Goal: Task Accomplishment & Management: Manage account settings

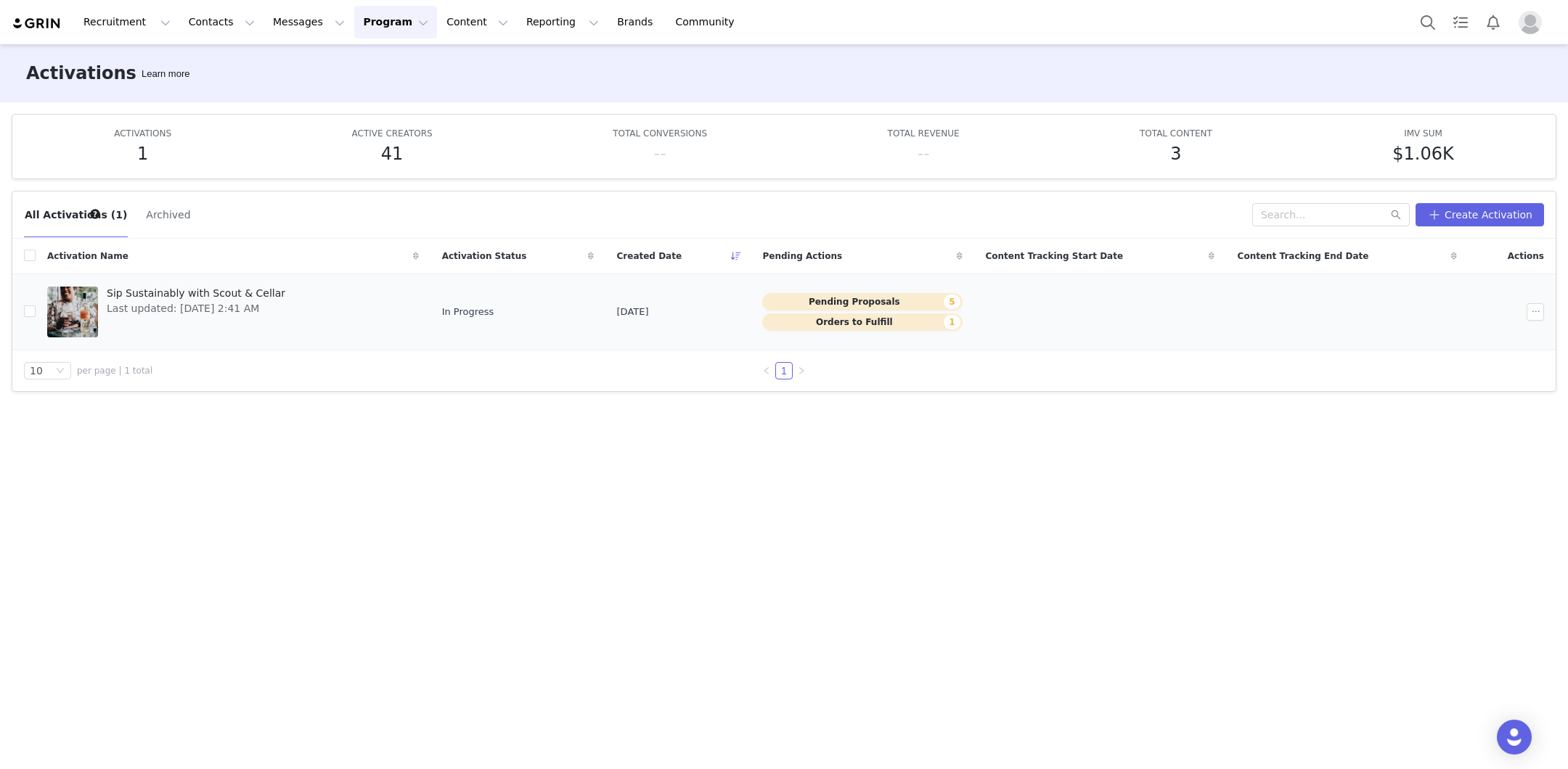
click at [216, 307] on span "Last updated: Sep 30, 2025 2:41 AM" at bounding box center [196, 308] width 178 height 15
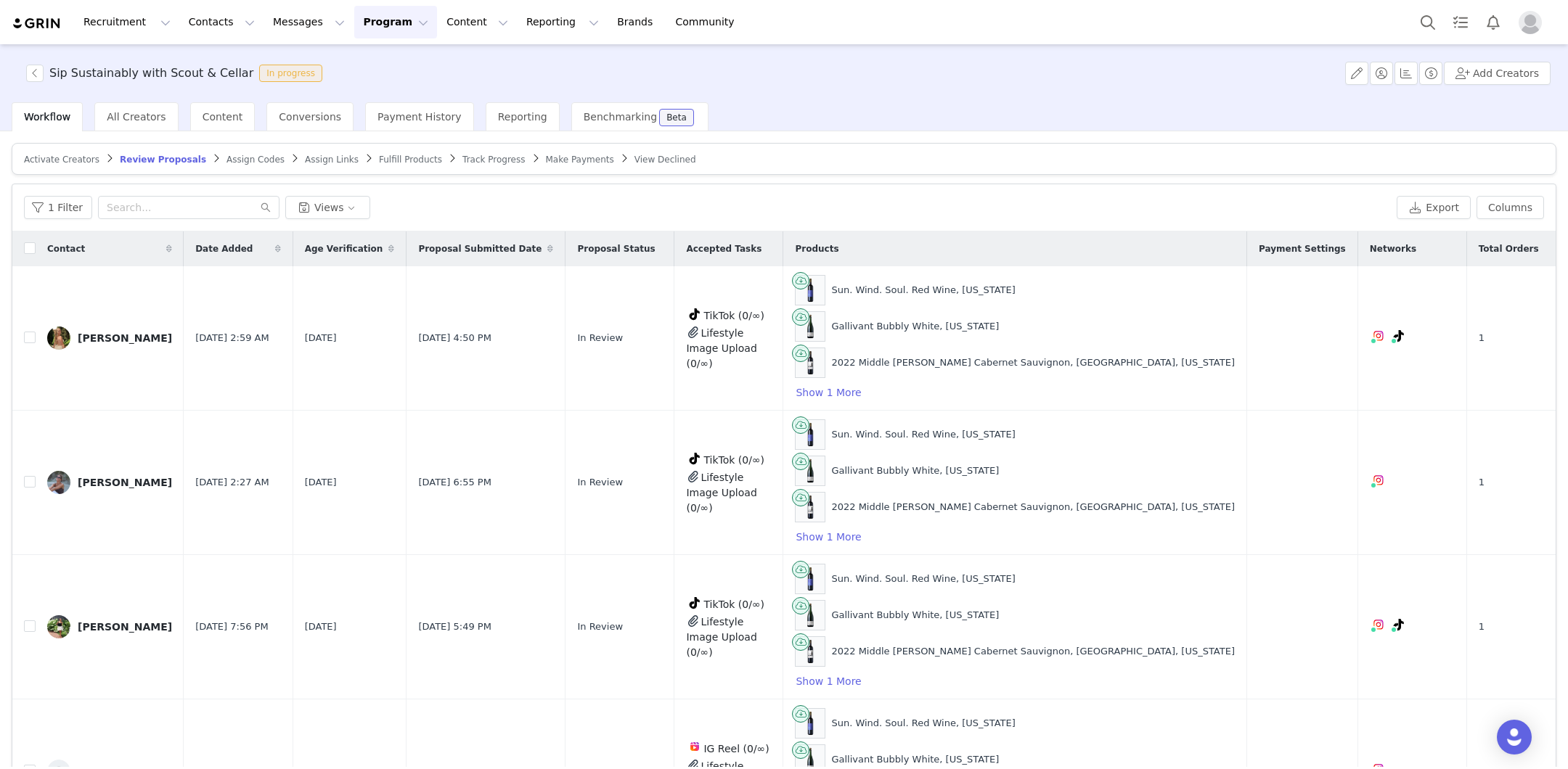
click at [1563, 380] on div "Activate Creators Review Proposals Assign Codes Assign Links Fulfill Products T…" at bounding box center [784, 449] width 1568 height 635
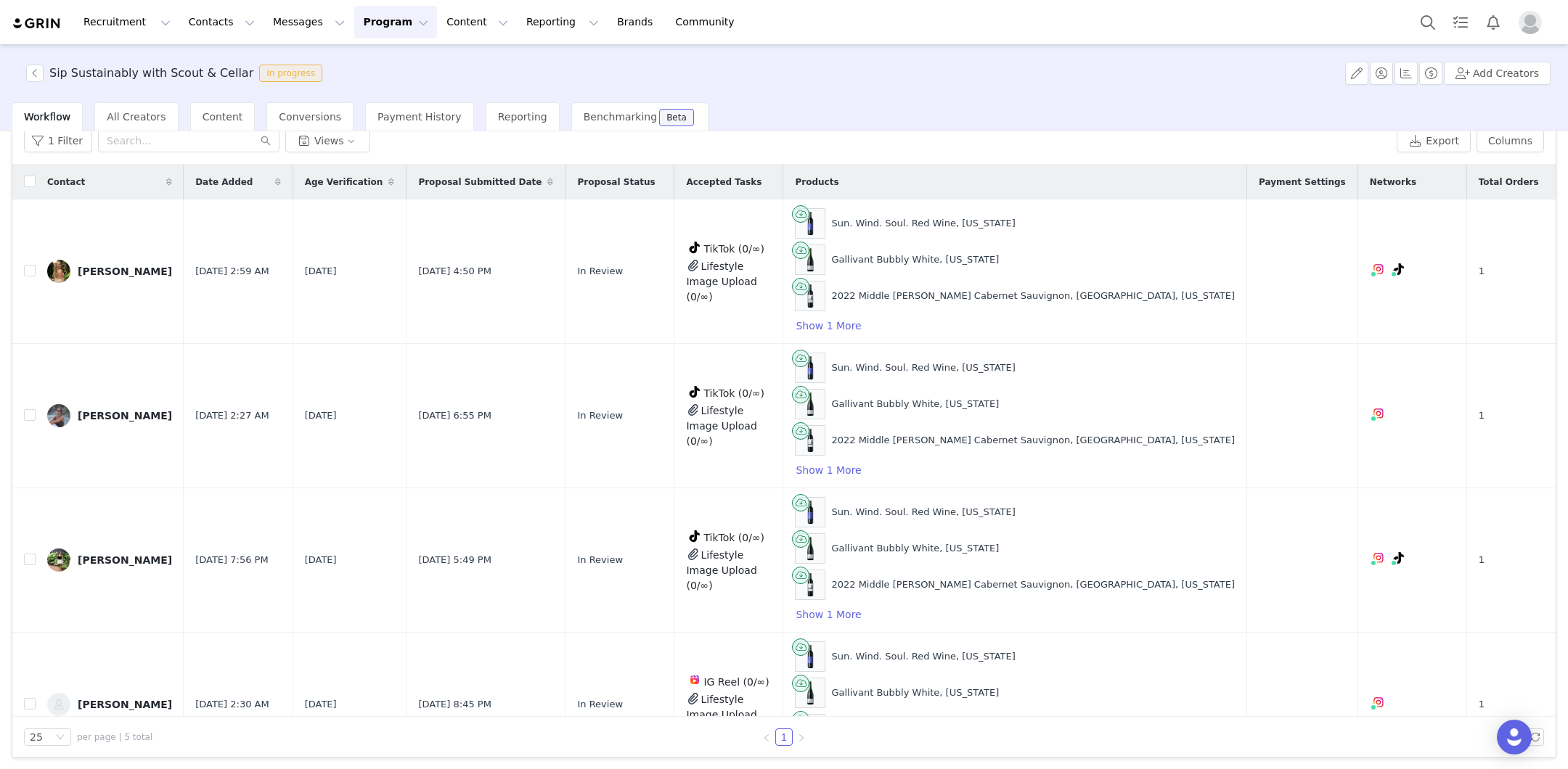
scroll to position [68, 0]
click at [649, 709] on td "In Review" at bounding box center [619, 703] width 109 height 145
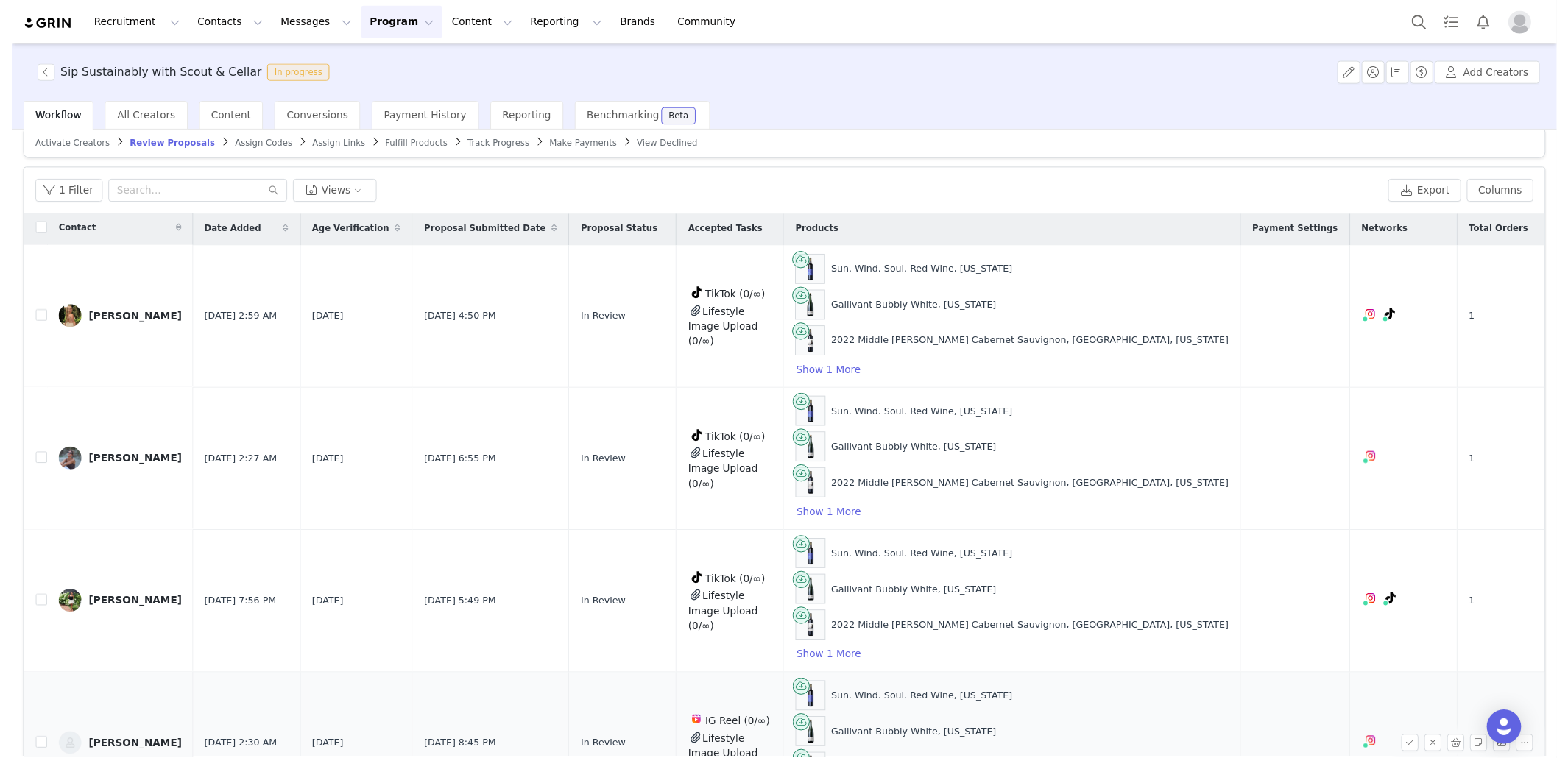
scroll to position [0, 0]
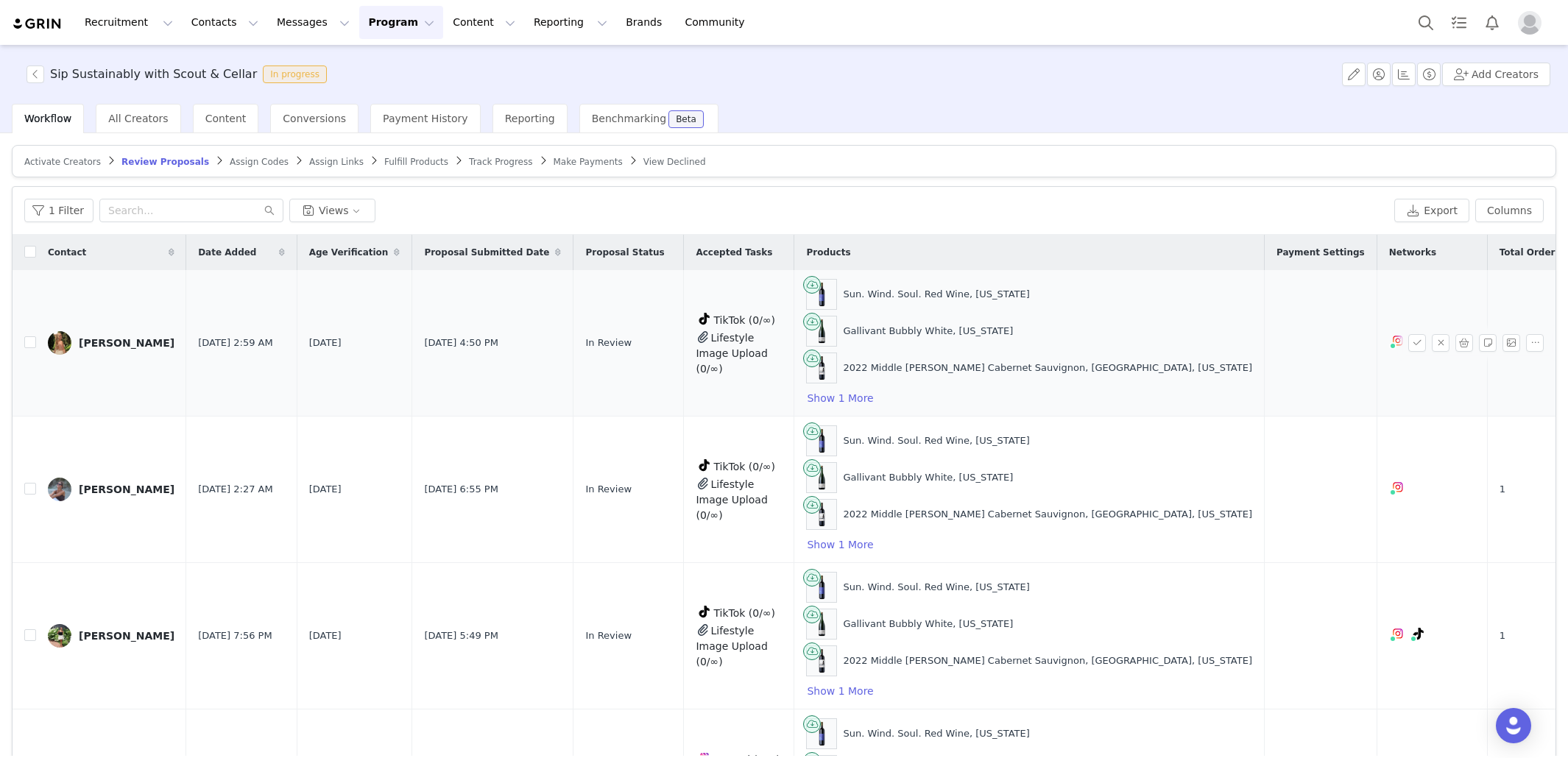
click at [104, 348] on link "Amanda" at bounding box center [111, 344] width 127 height 24
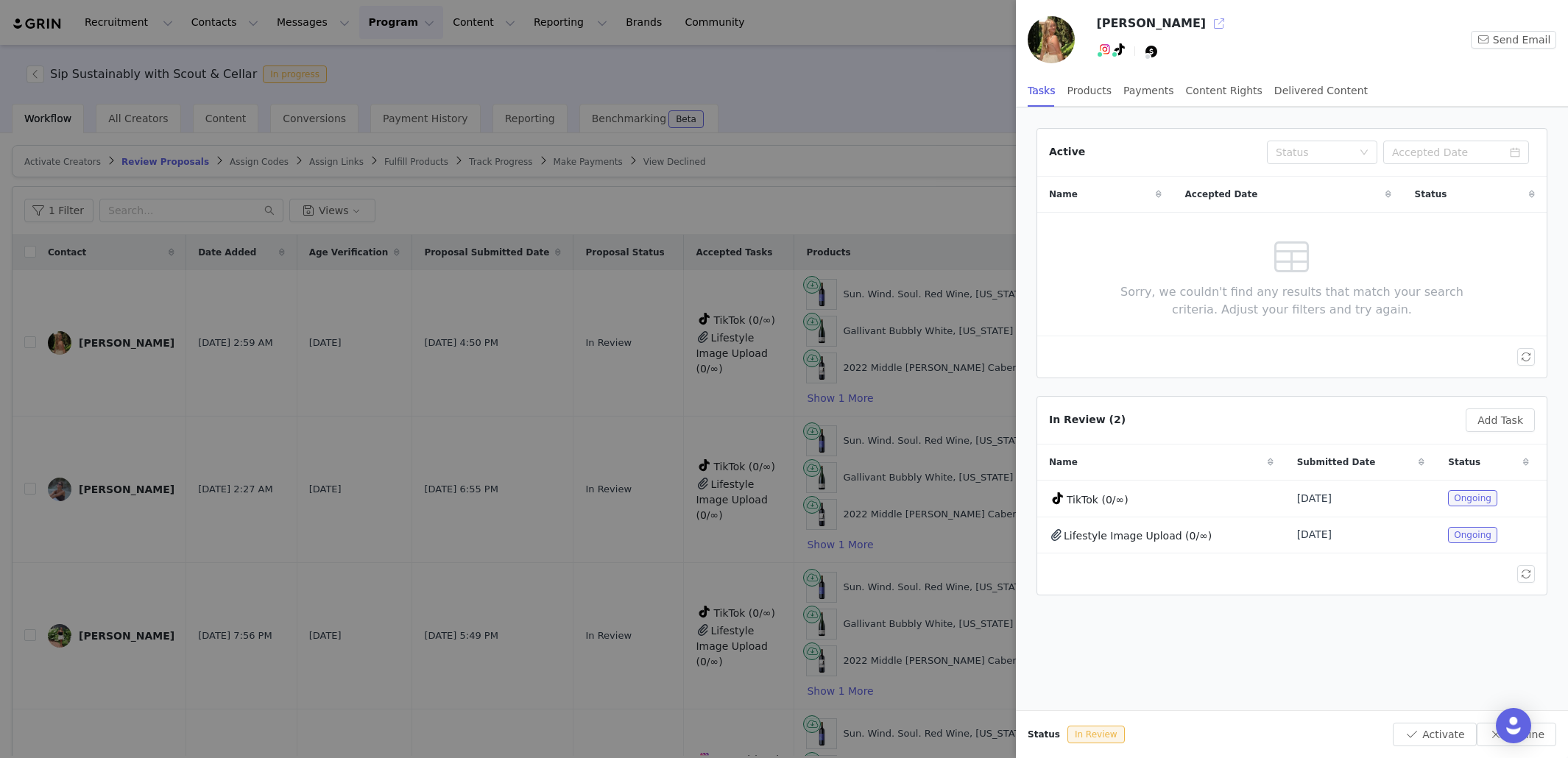
click at [1208, 22] on button "button" at bounding box center [1220, 24] width 24 height 24
click at [737, 119] on div at bounding box center [784, 379] width 1568 height 758
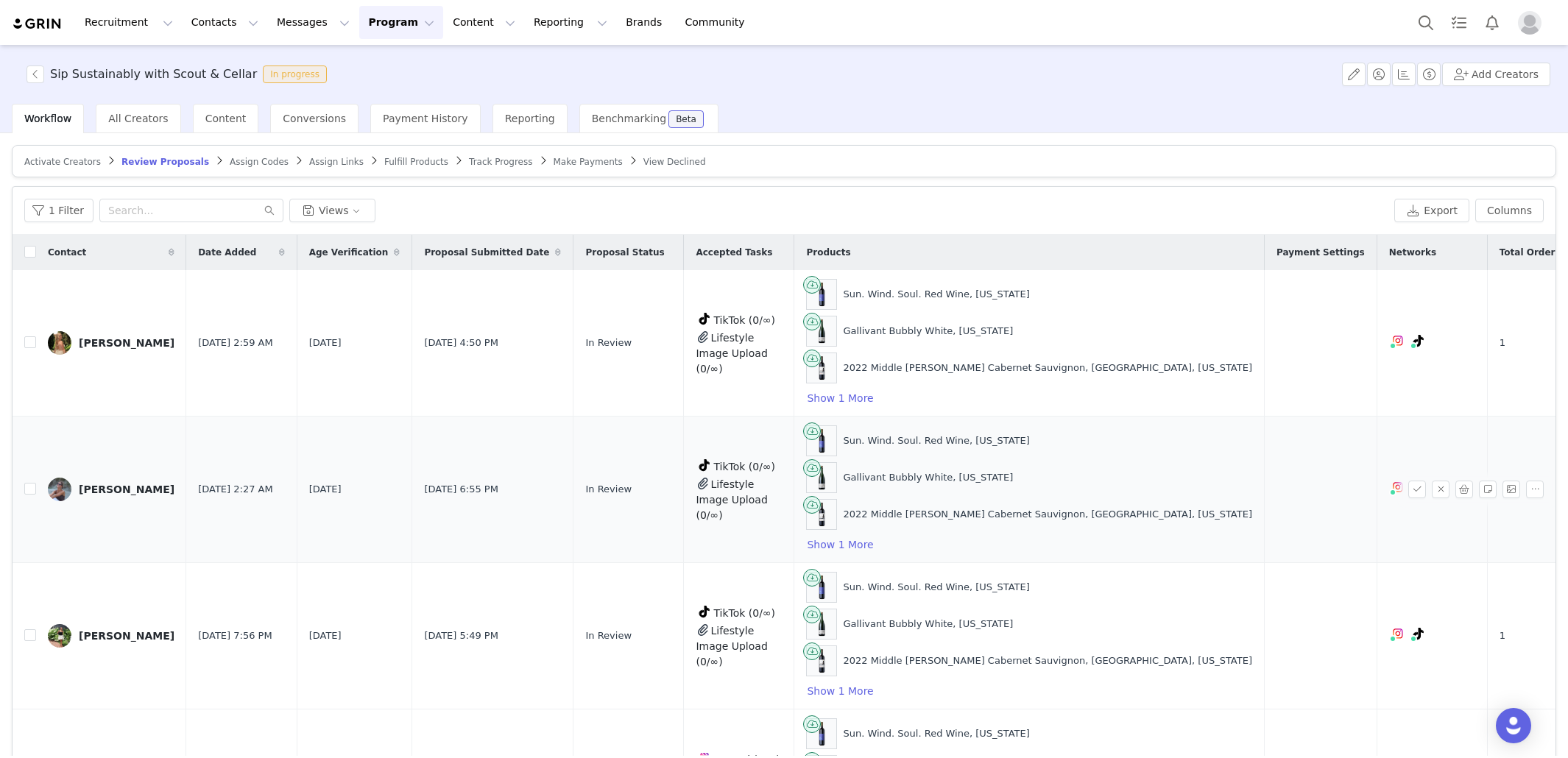
click at [128, 484] on div "[PERSON_NAME]" at bounding box center [127, 489] width 96 height 12
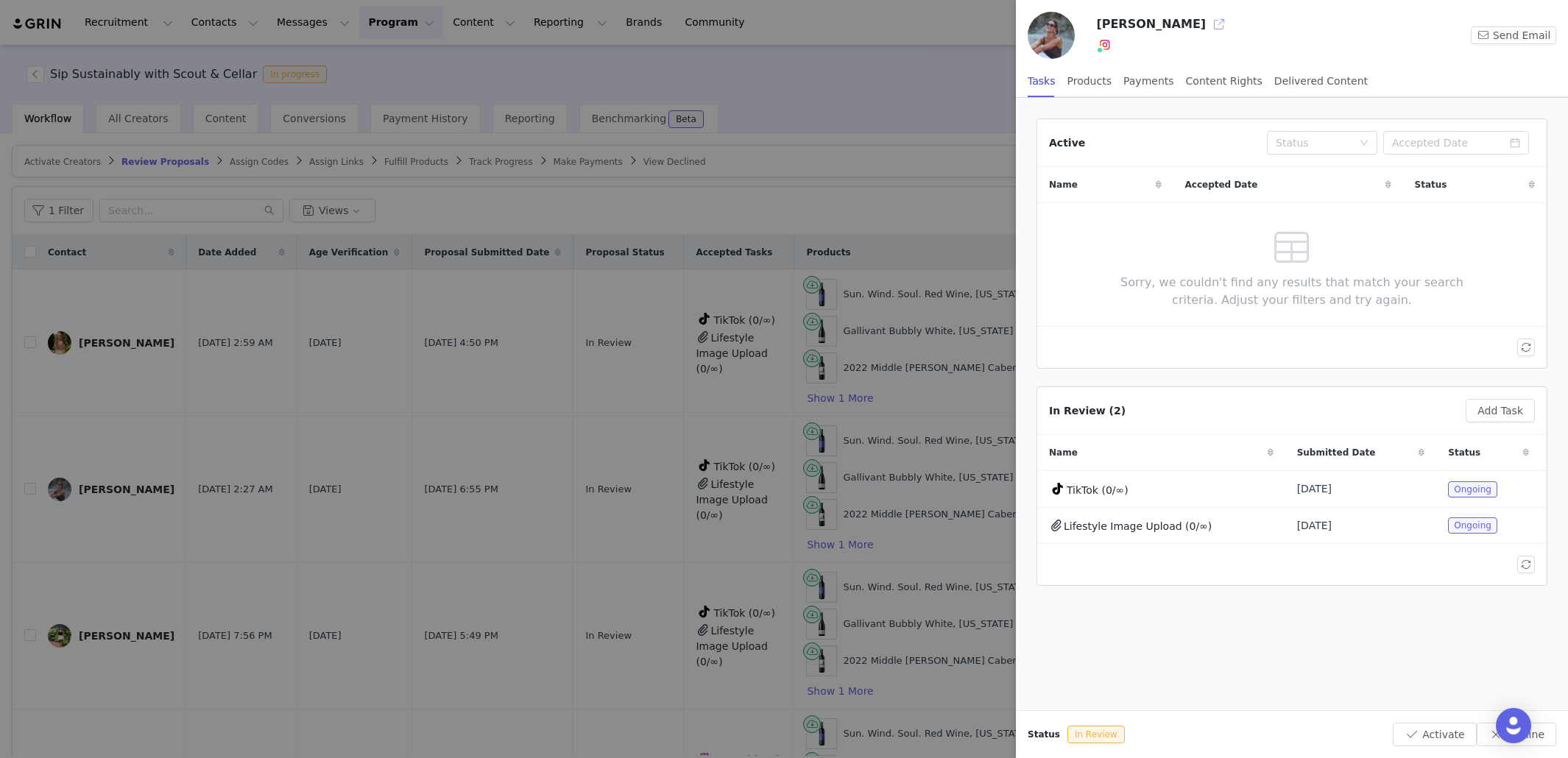
click at [1225, 27] on button "button" at bounding box center [1220, 25] width 24 height 24
click at [117, 642] on div at bounding box center [784, 379] width 1568 height 758
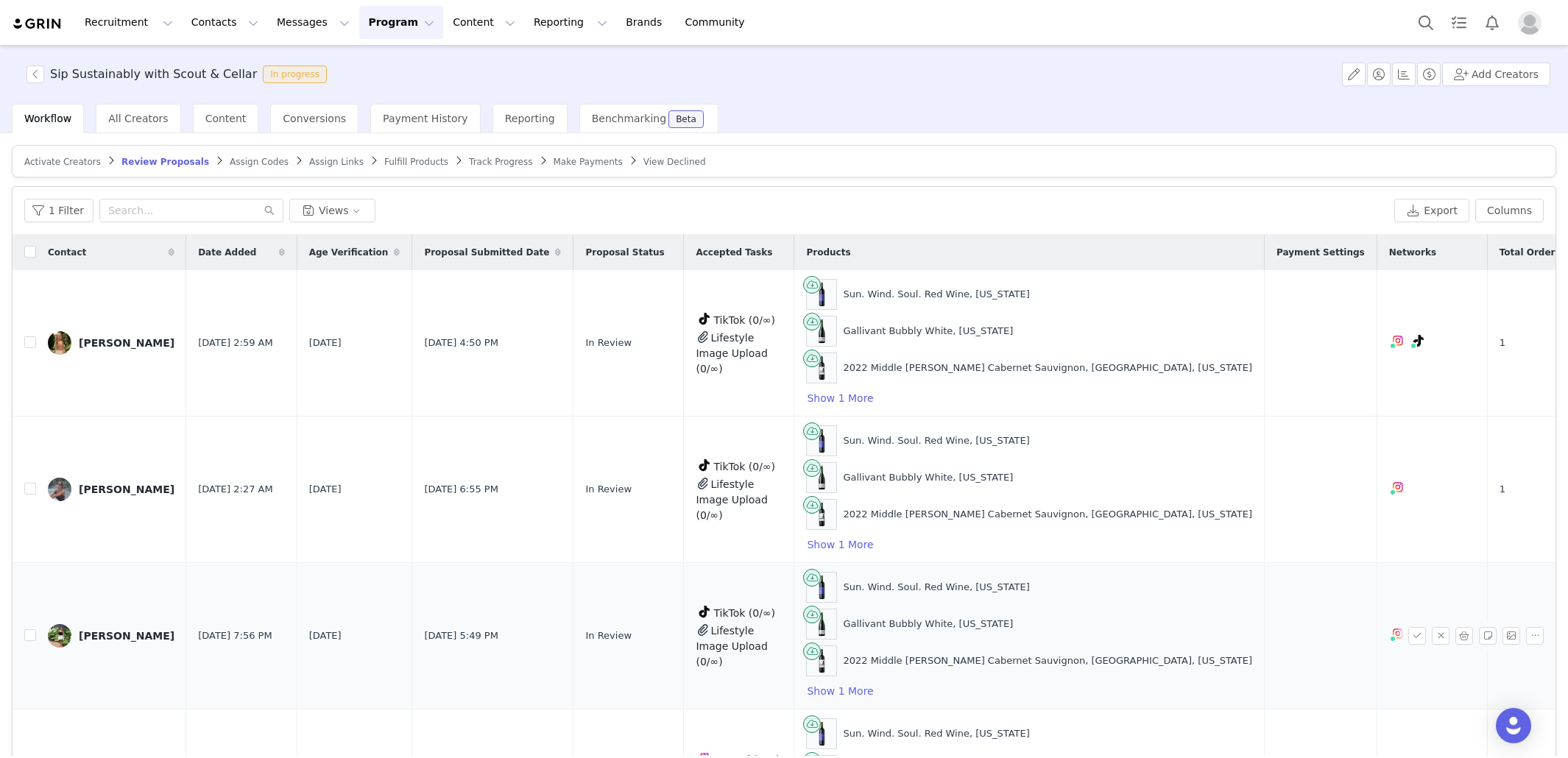
click at [138, 630] on div "[PERSON_NAME]" at bounding box center [127, 636] width 96 height 12
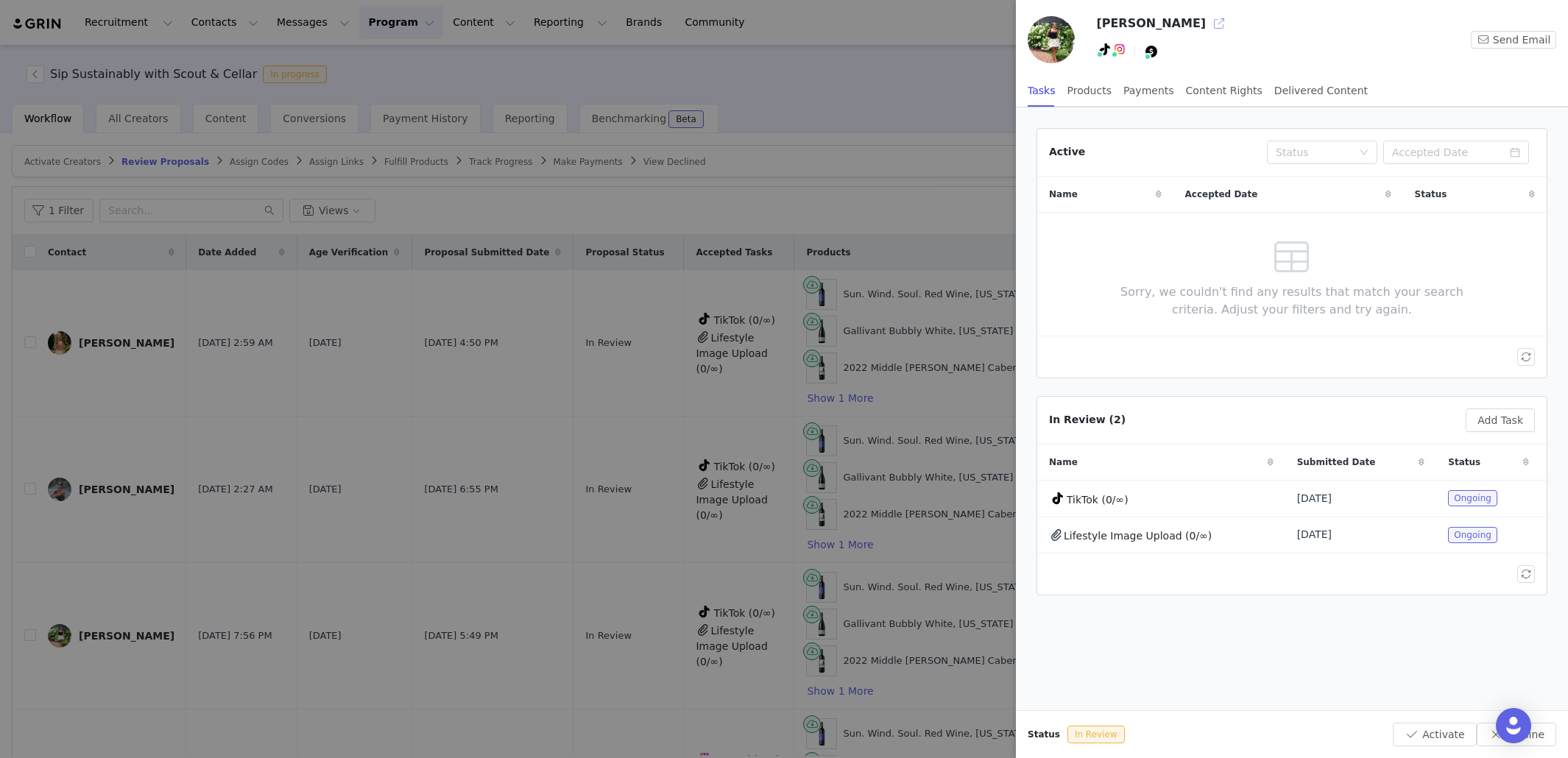
click at [1208, 25] on button "button" at bounding box center [1220, 24] width 24 height 24
click at [366, 578] on div at bounding box center [784, 379] width 1568 height 758
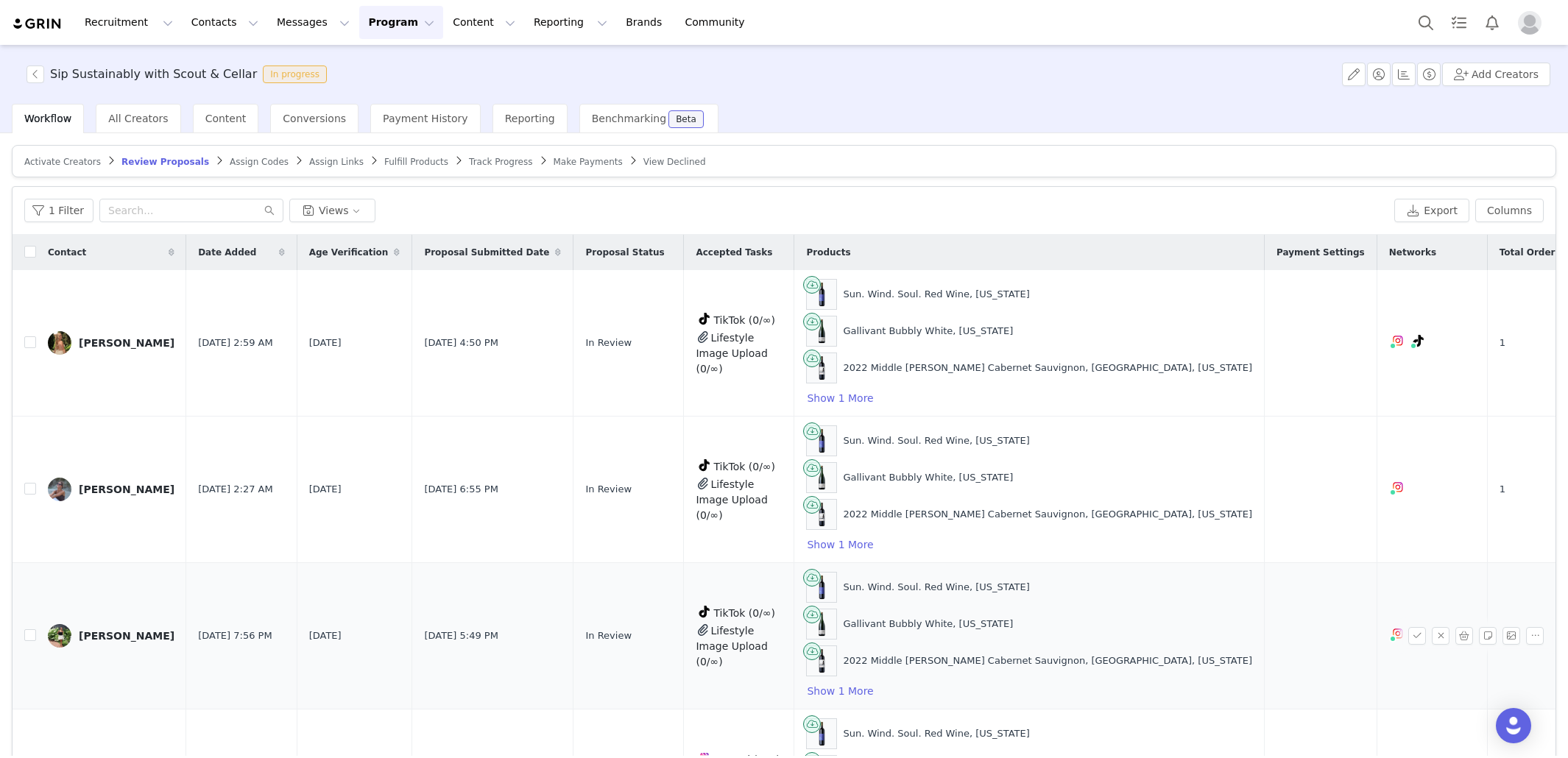
click at [771, 655] on div "Lifestyle Image Upload (0/∞)" at bounding box center [739, 645] width 86 height 49
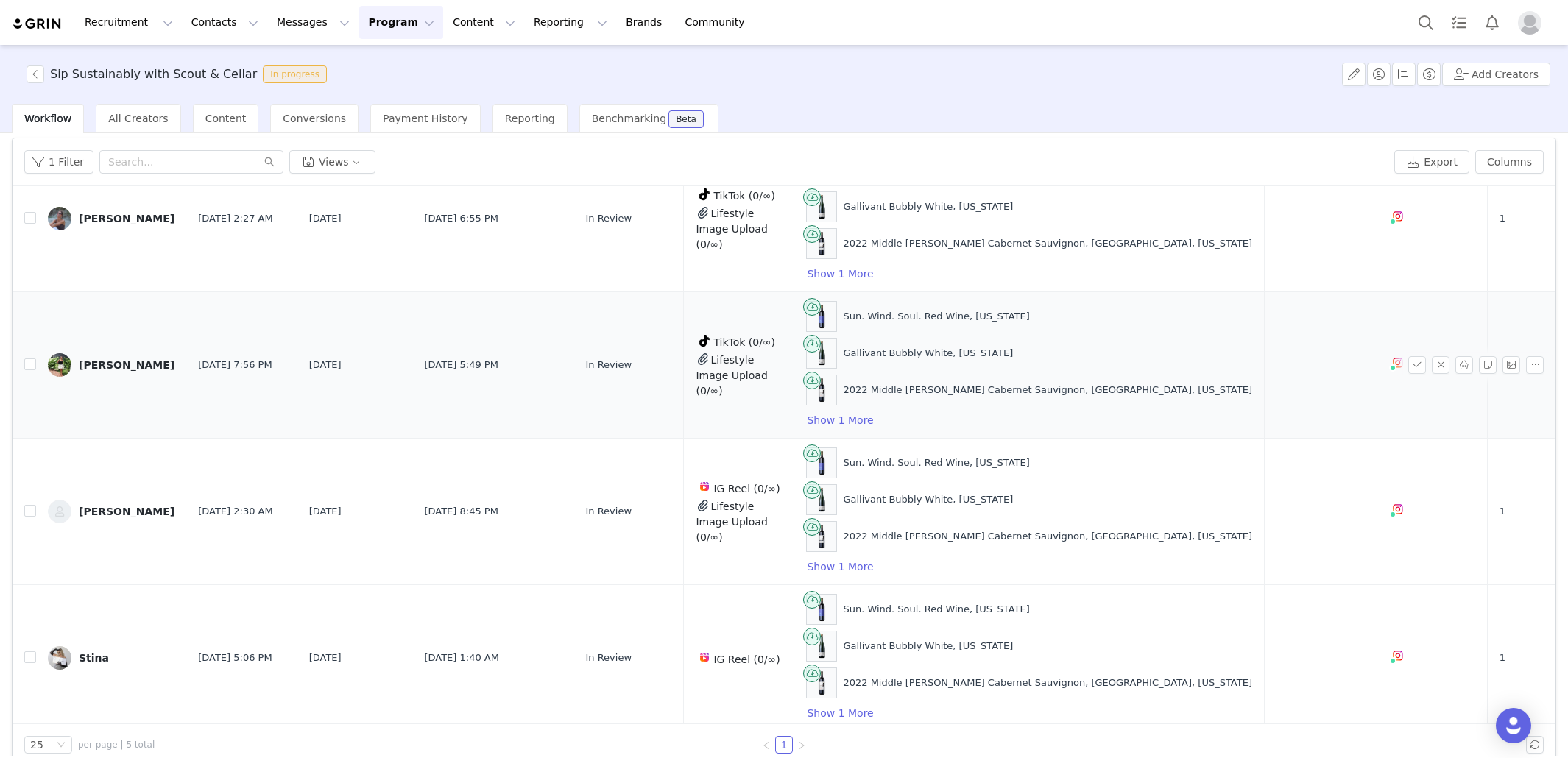
scroll to position [69, 0]
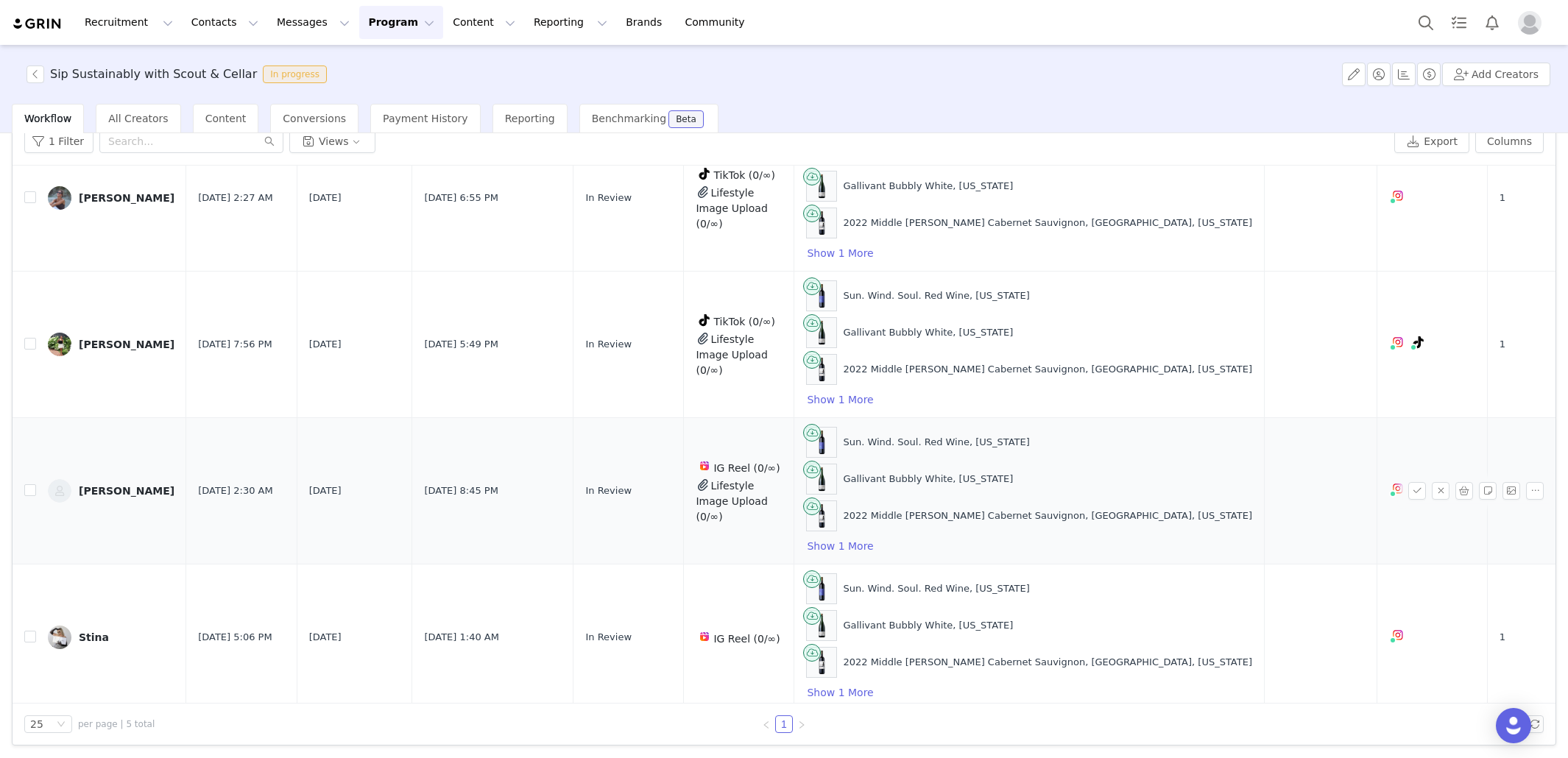
click at [100, 485] on div "Nicole Bruno" at bounding box center [127, 491] width 96 height 12
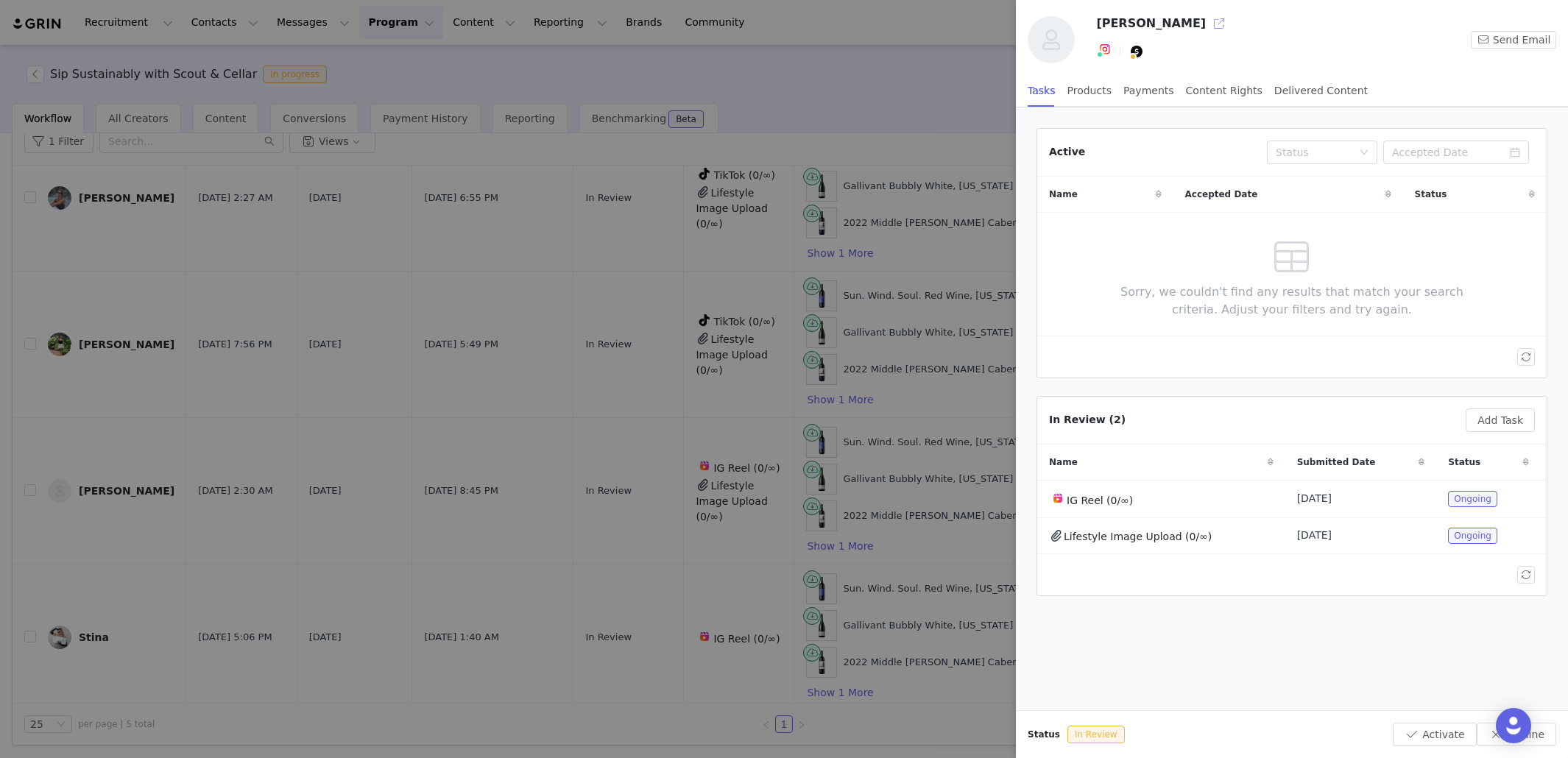
click at [1208, 29] on button "button" at bounding box center [1220, 24] width 24 height 24
click at [171, 662] on div at bounding box center [784, 379] width 1568 height 758
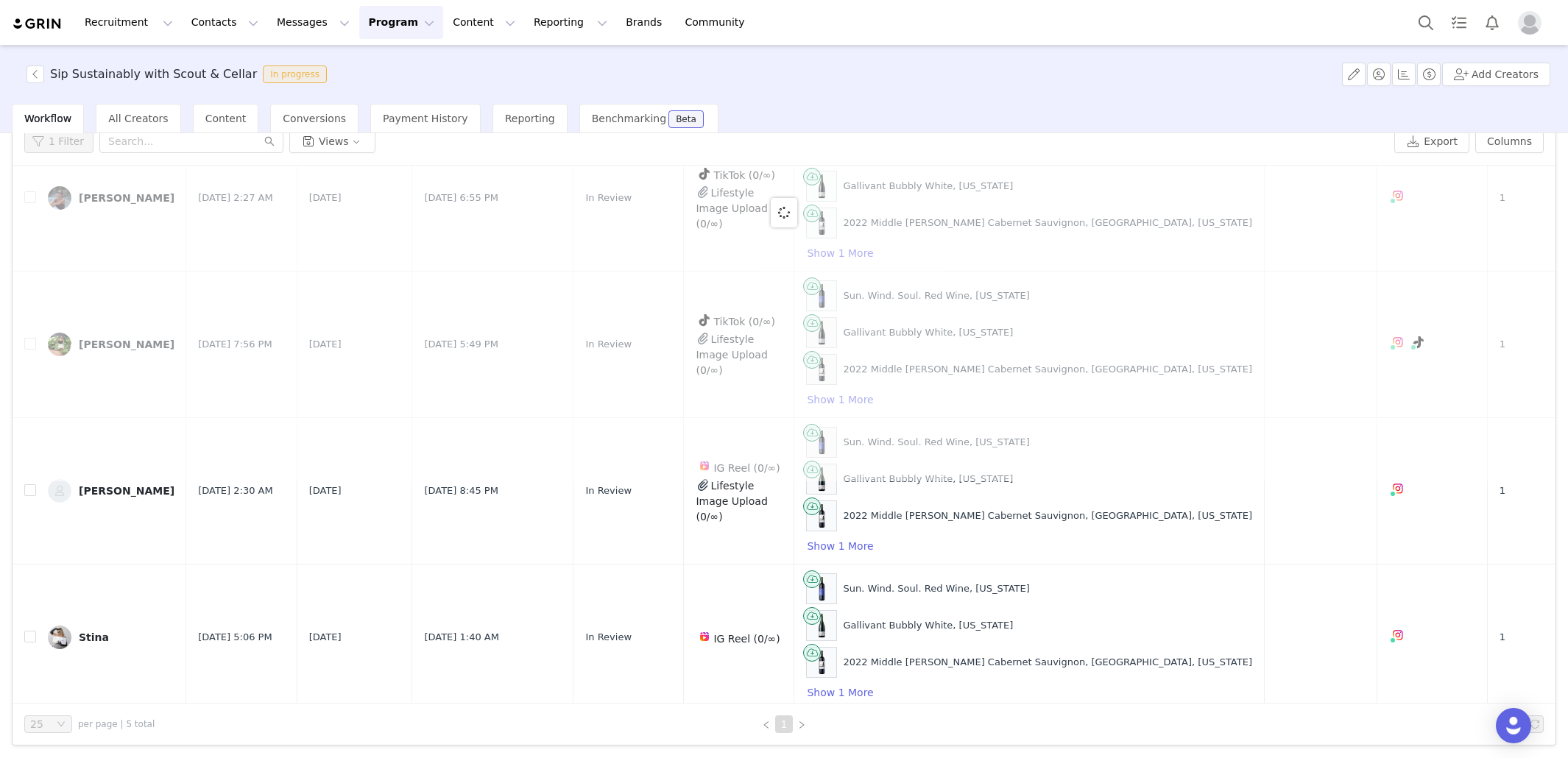
scroll to position [0, 0]
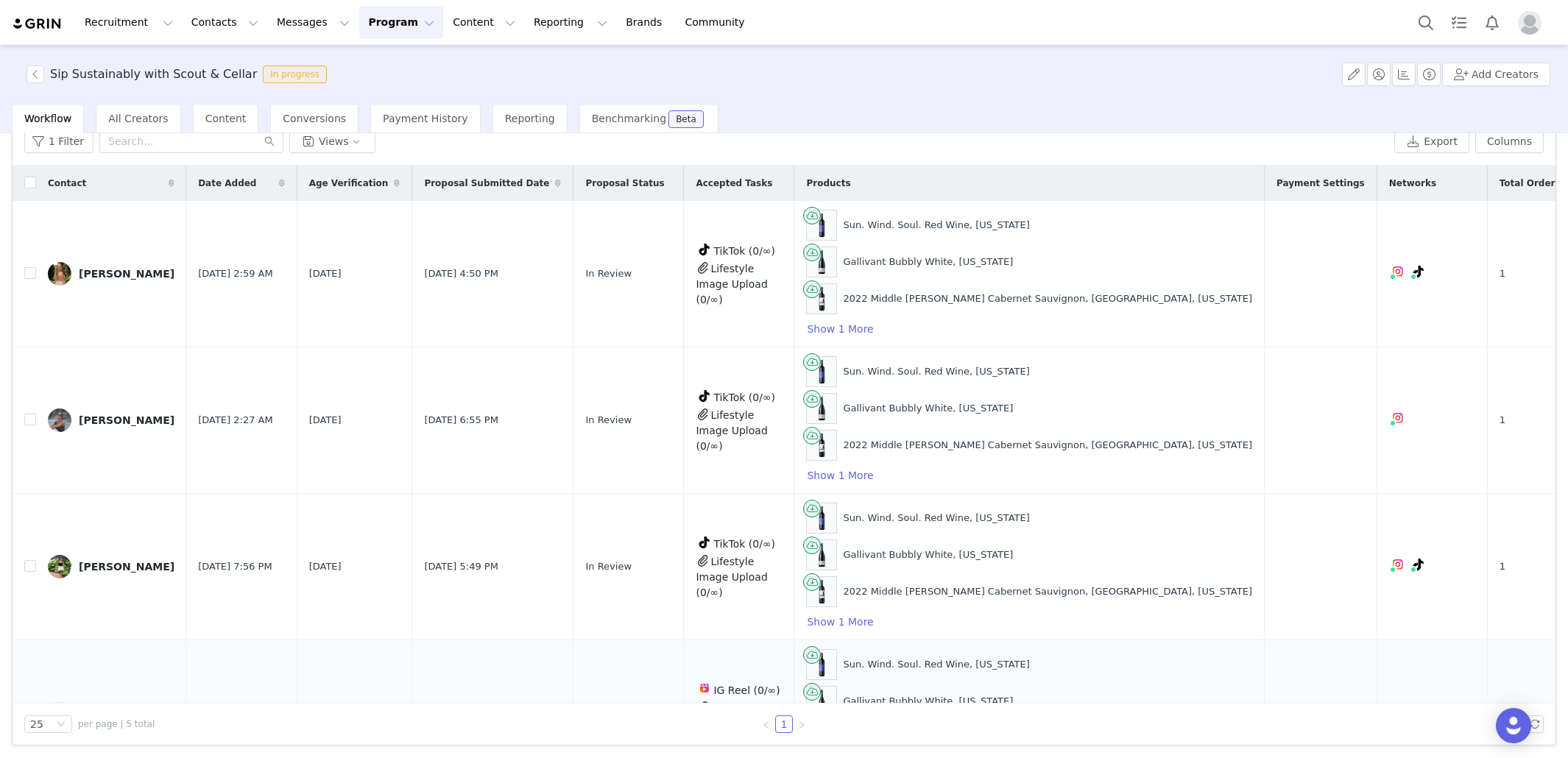
click at [325, 662] on td "2001-04-26" at bounding box center [354, 713] width 116 height 147
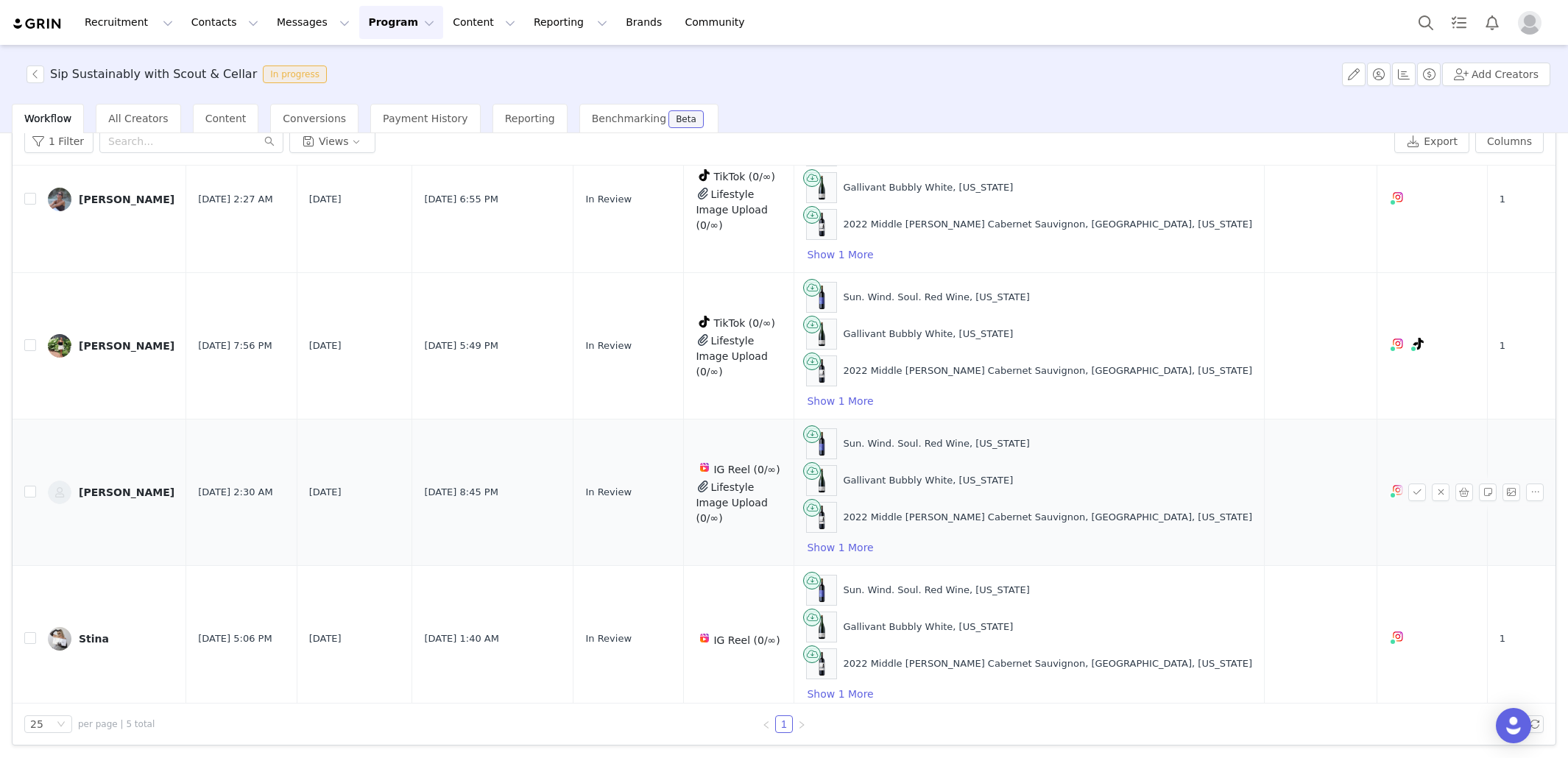
scroll to position [222, 0]
click at [99, 631] on div "Stina" at bounding box center [94, 637] width 30 height 12
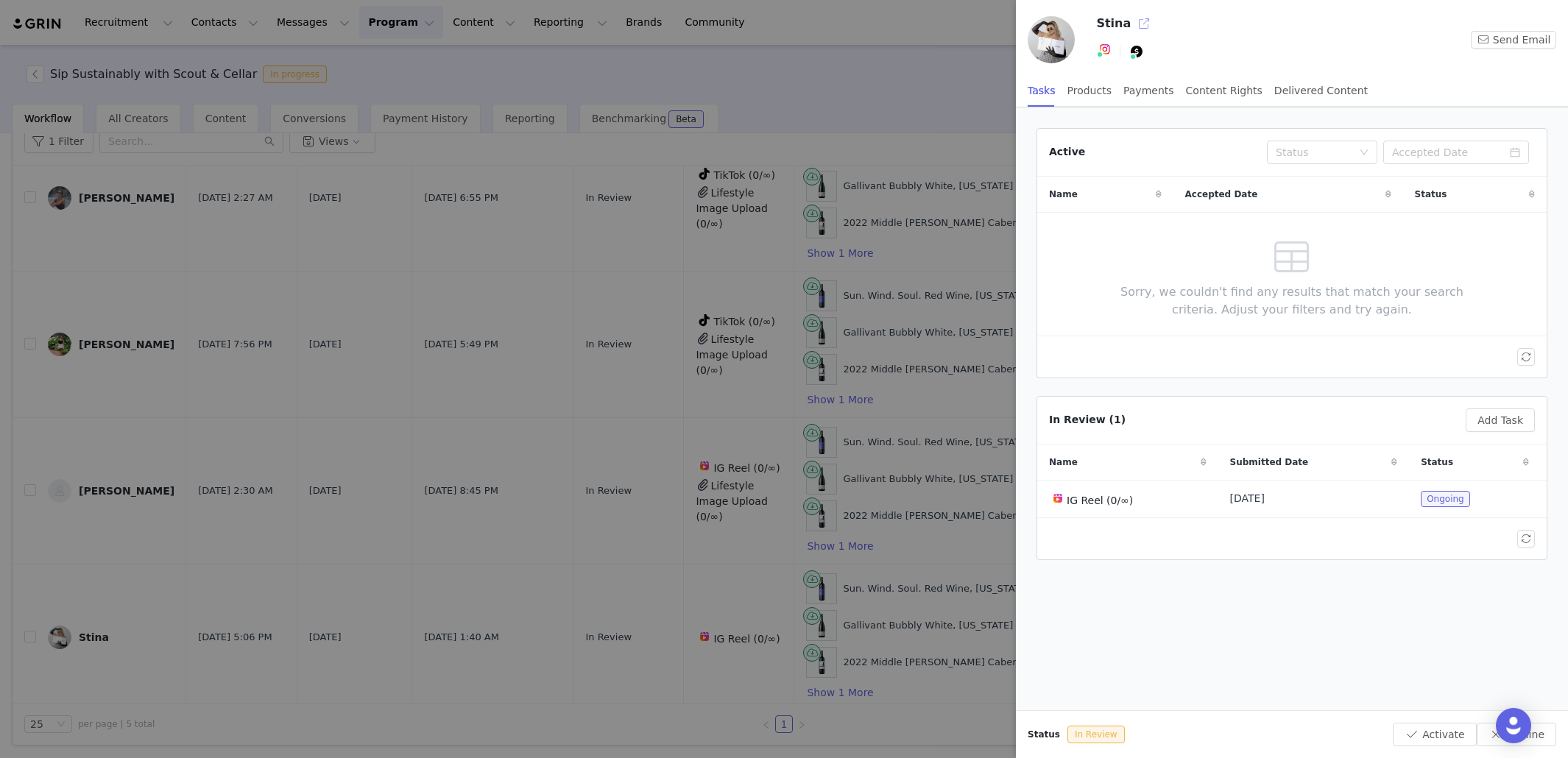
click at [1139, 30] on button "button" at bounding box center [1144, 24] width 24 height 24
click at [745, 105] on div at bounding box center [784, 379] width 1568 height 758
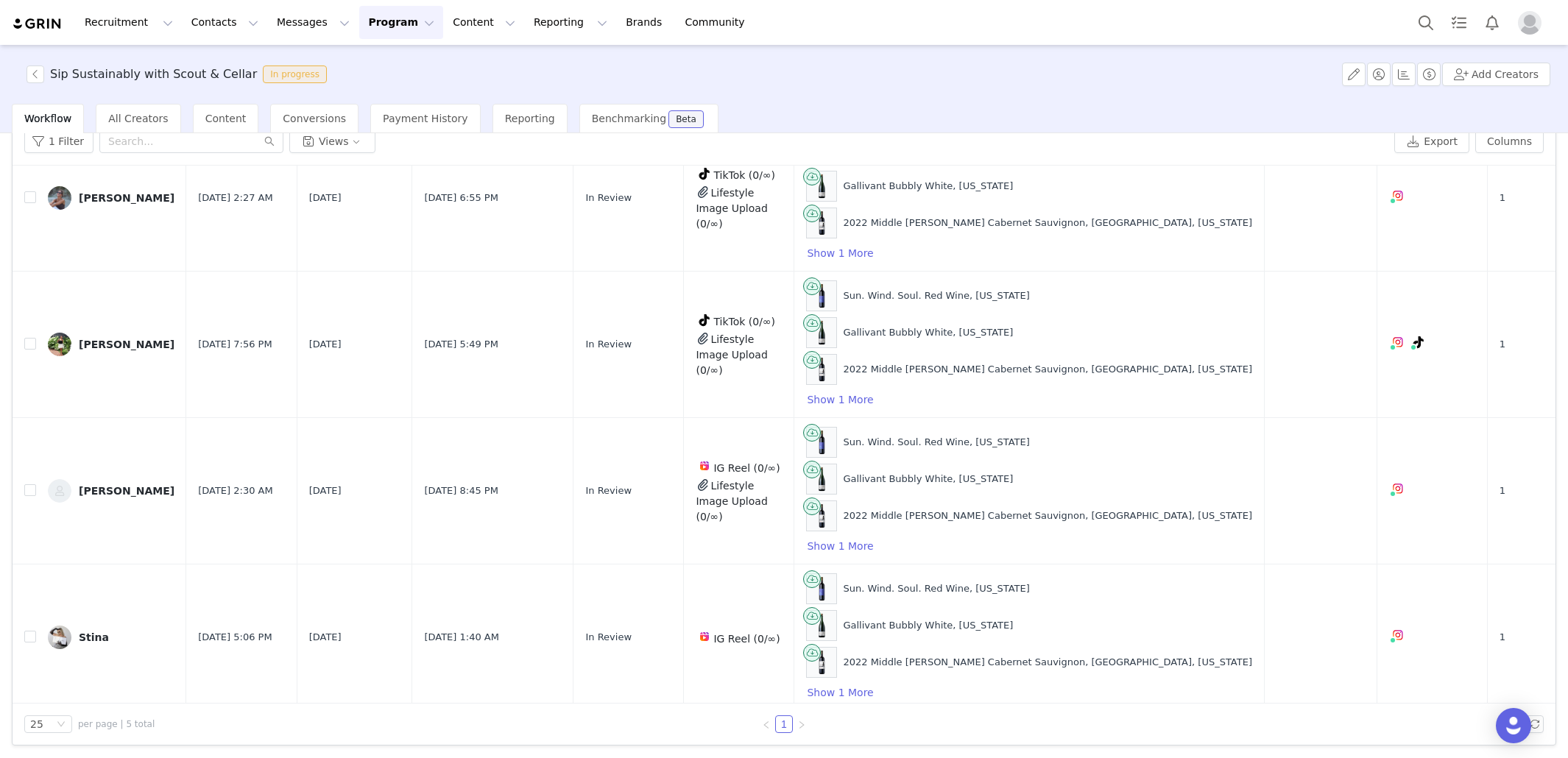
scroll to position [0, 0]
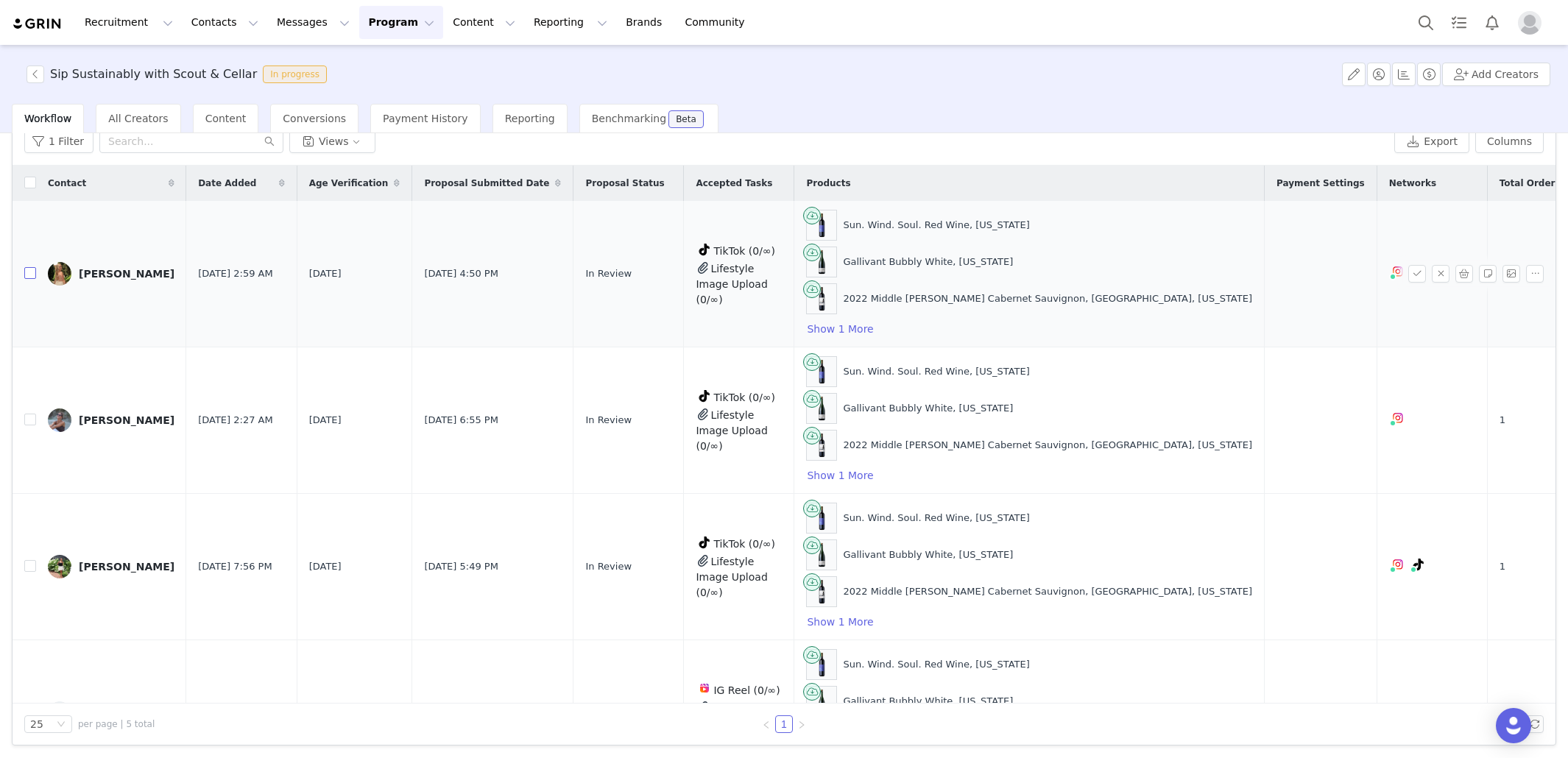
click at [26, 273] on input "checkbox" at bounding box center [29, 273] width 12 height 12
checkbox input "true"
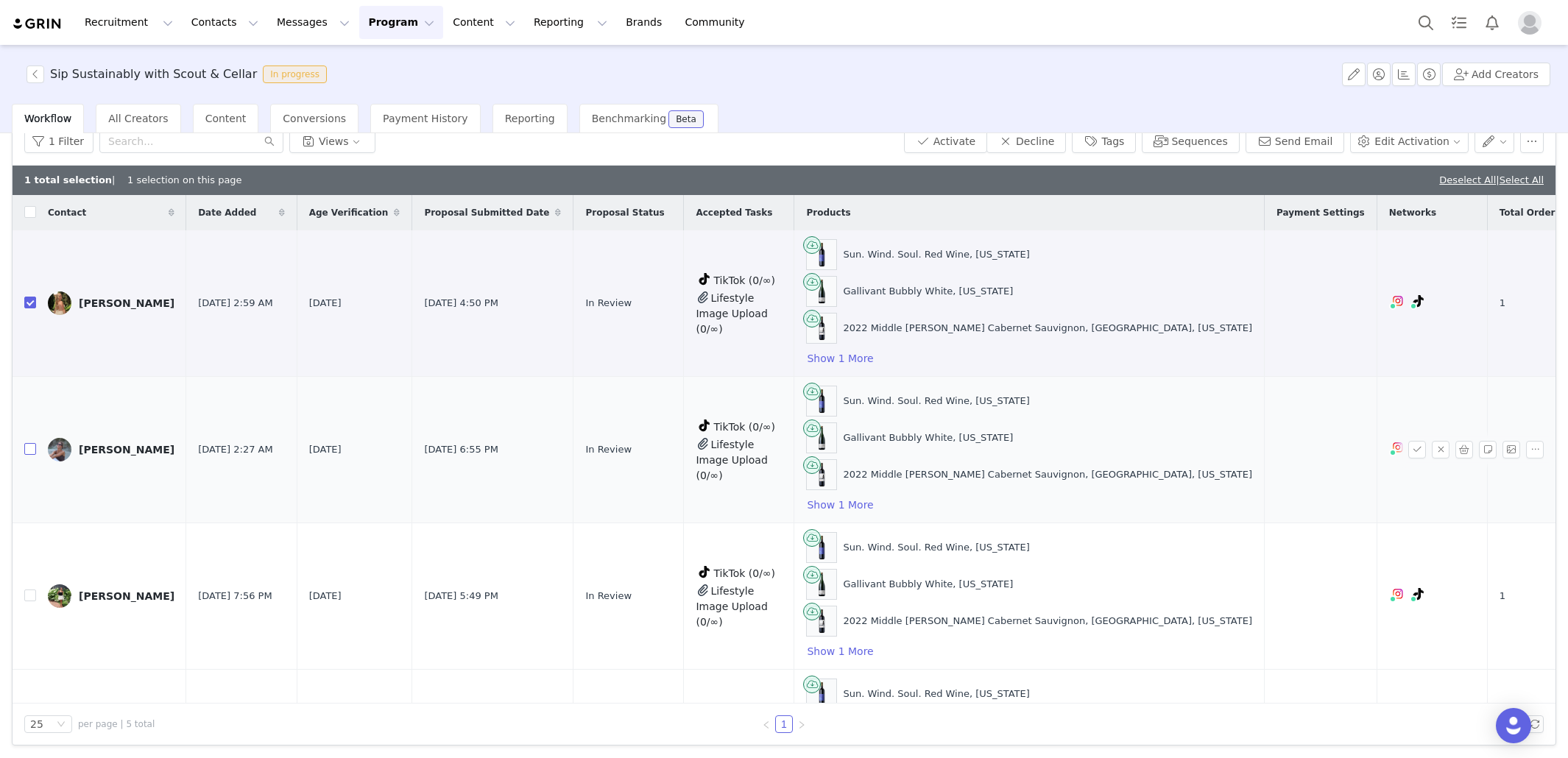
click at [26, 449] on input "checkbox" at bounding box center [29, 449] width 12 height 12
checkbox input "true"
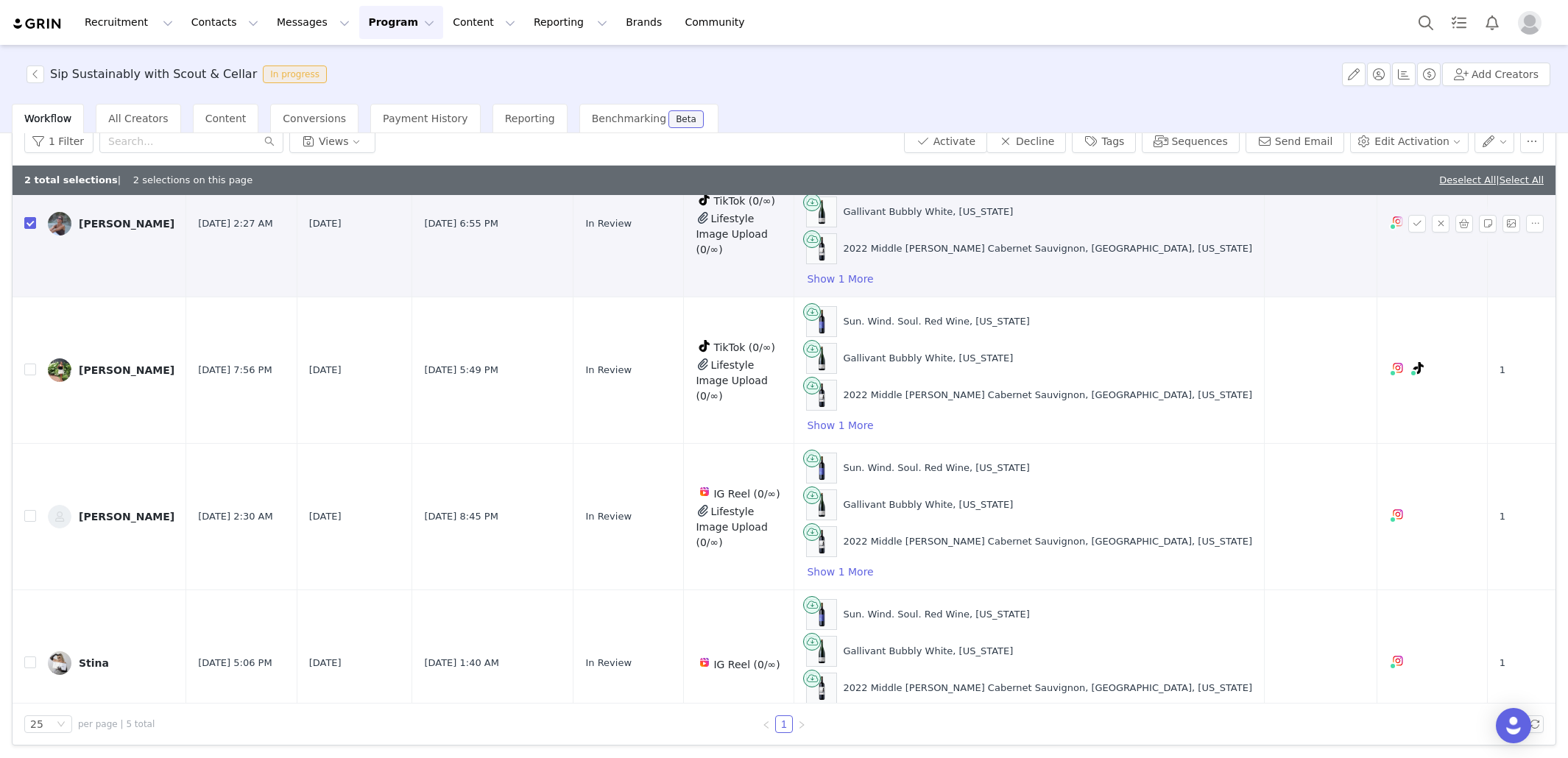
scroll to position [252, 0]
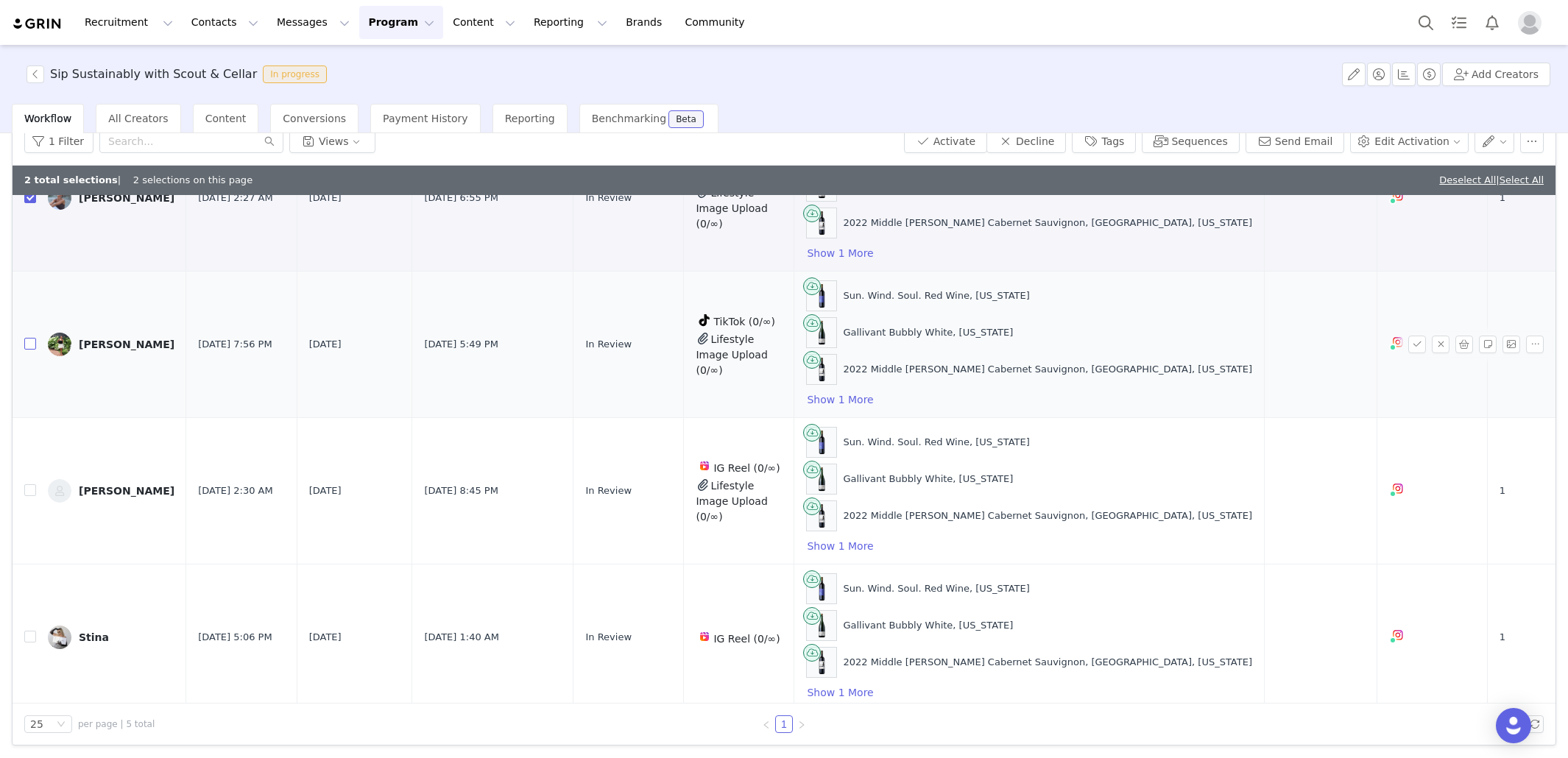
click at [29, 338] on input "checkbox" at bounding box center [29, 344] width 12 height 12
checkbox input "true"
click at [26, 630] on input "checkbox" at bounding box center [29, 636] width 12 height 12
checkbox input "true"
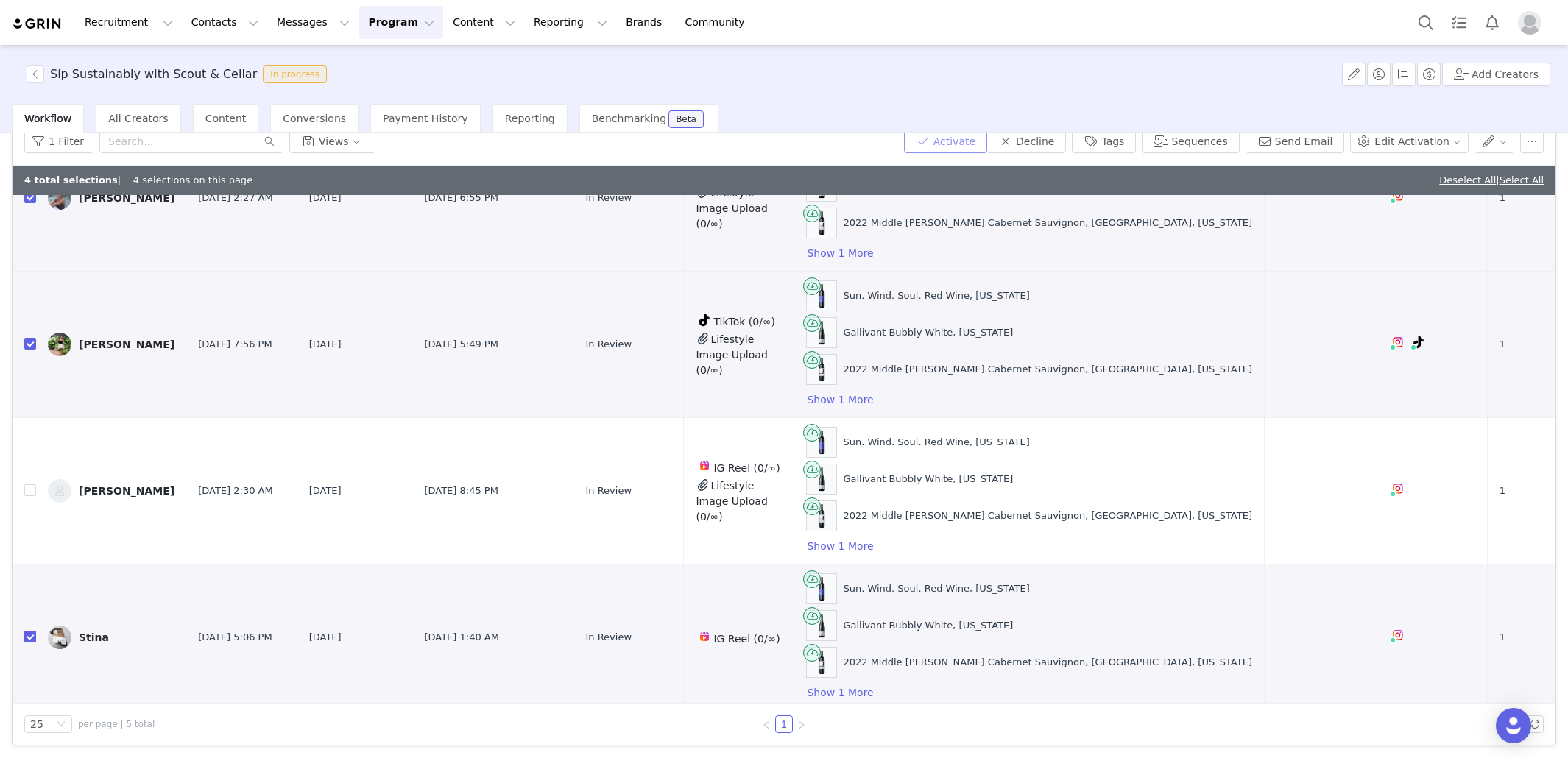
click at [969, 137] on button "Activate" at bounding box center [945, 142] width 83 height 24
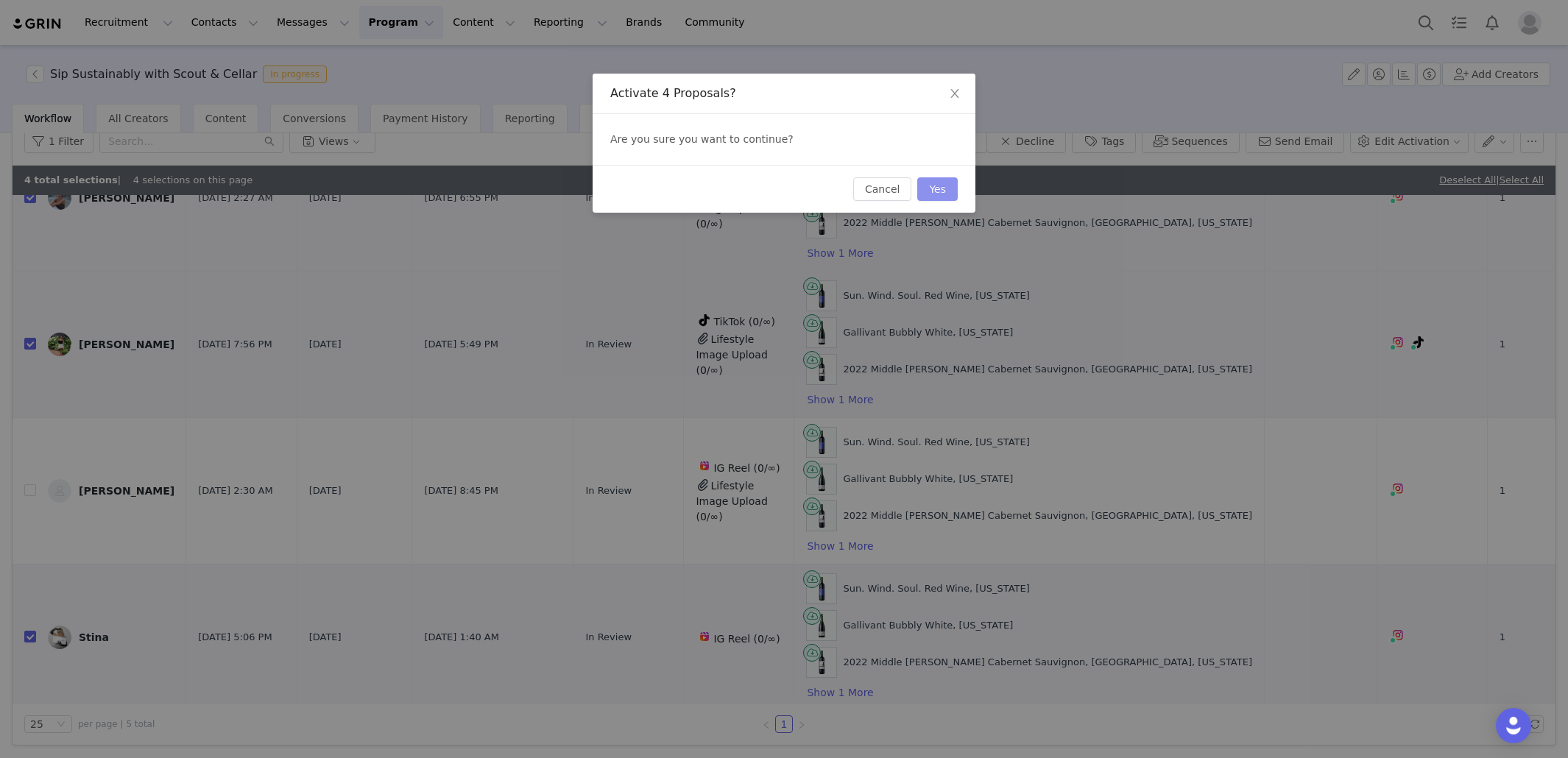
click at [938, 180] on button "Yes" at bounding box center [937, 190] width 41 height 24
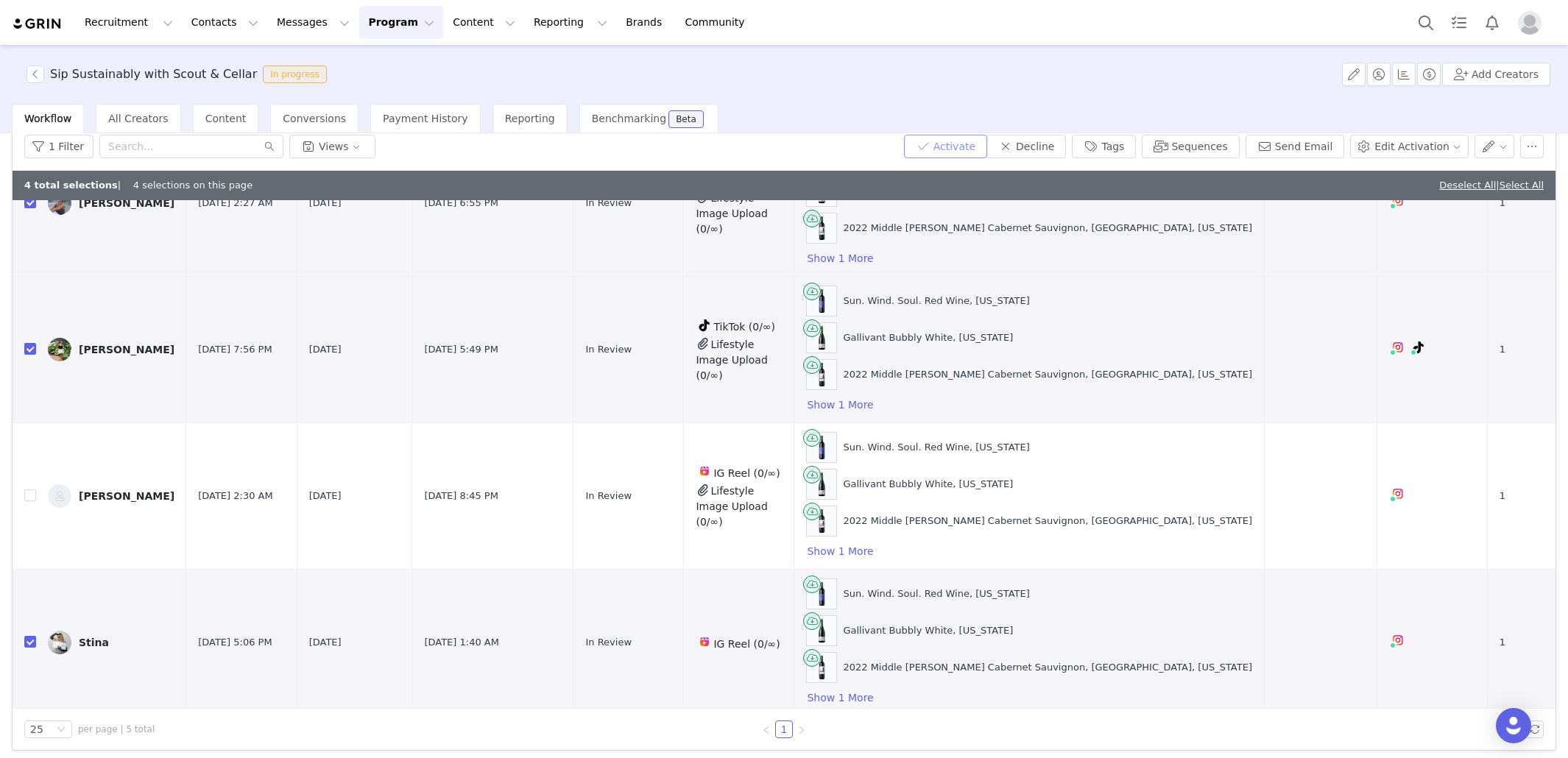
scroll to position [0, 0]
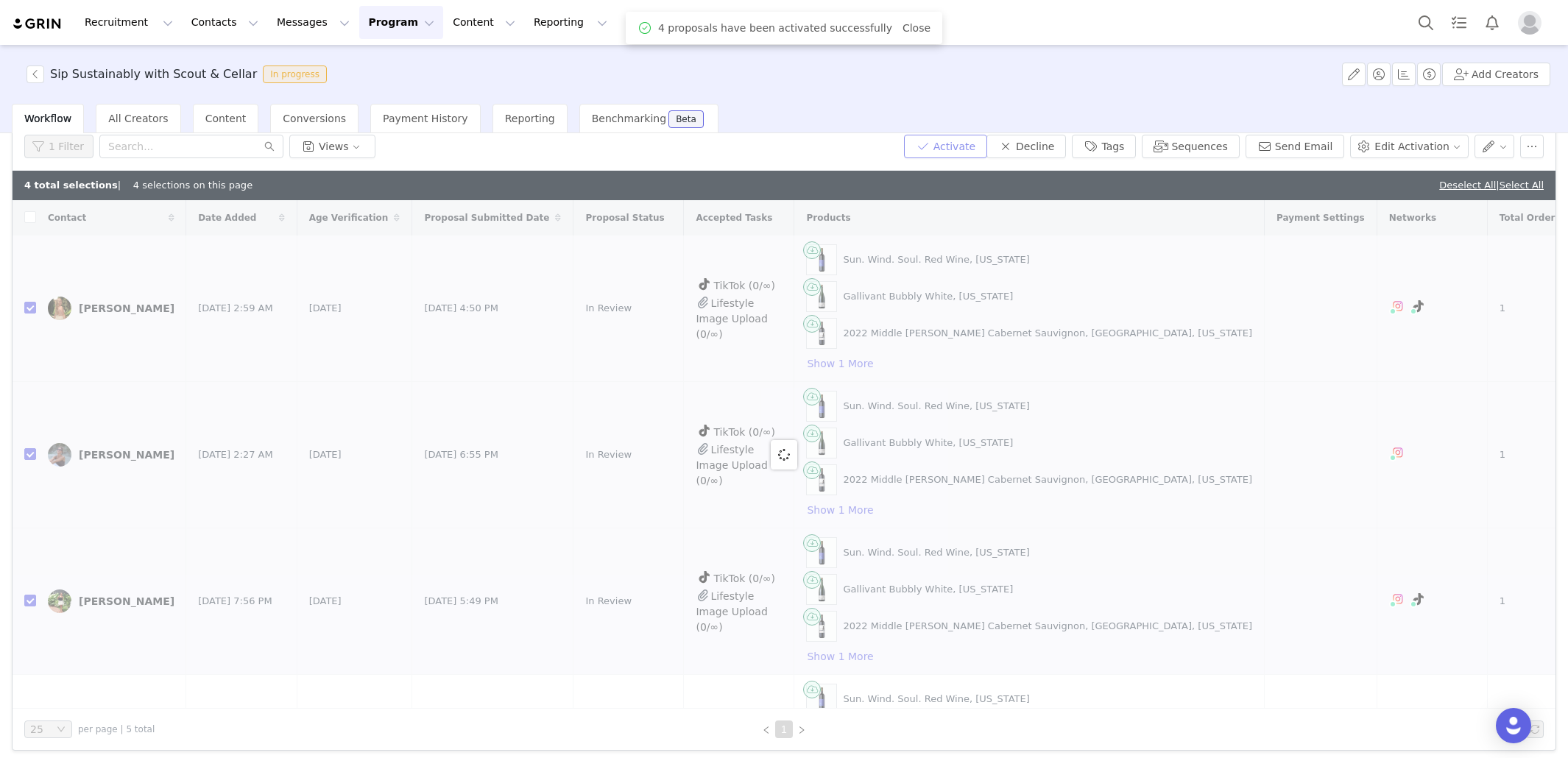
checkbox input "false"
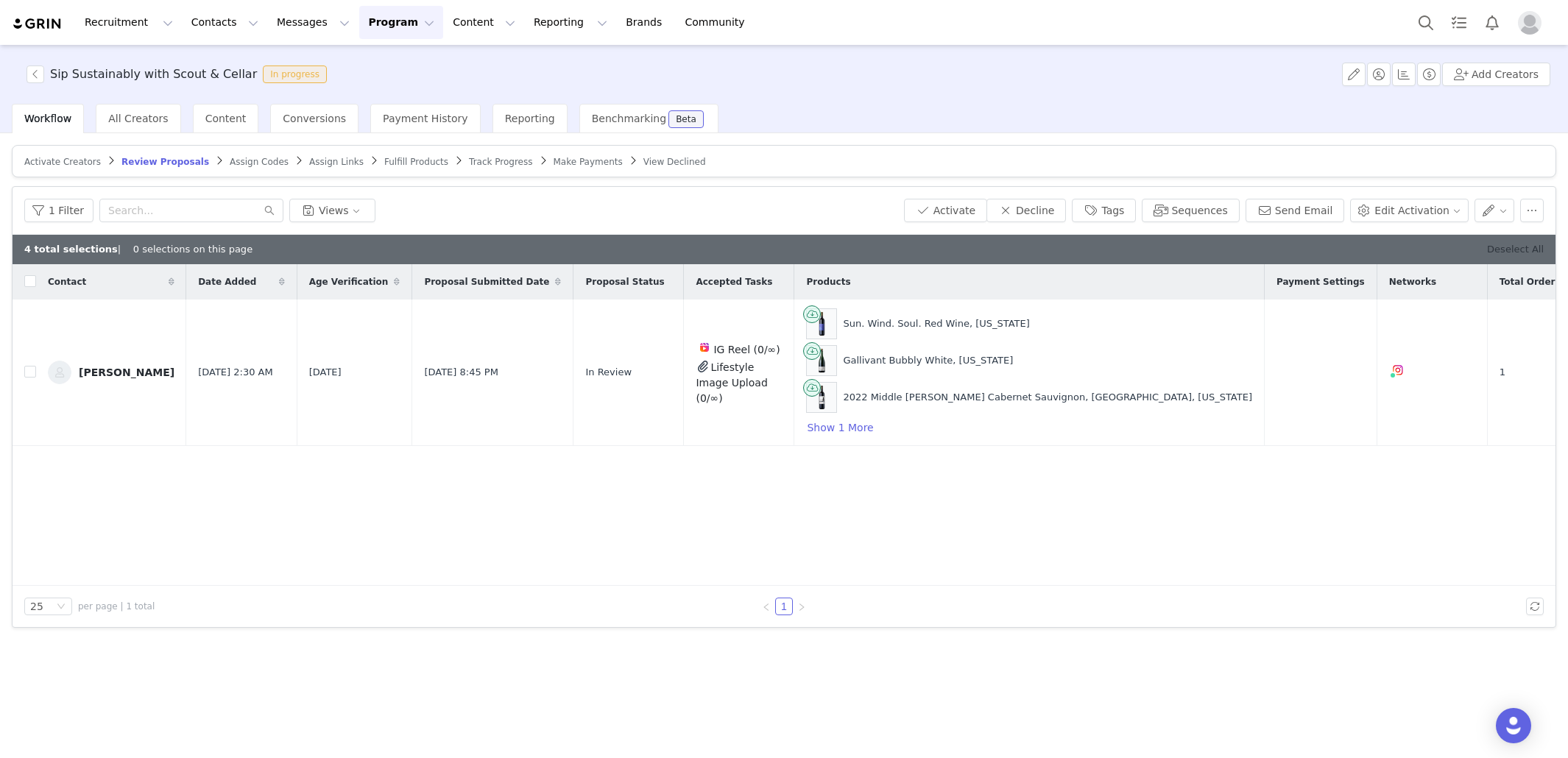
click at [1517, 244] on link "Deselect All" at bounding box center [1515, 249] width 57 height 11
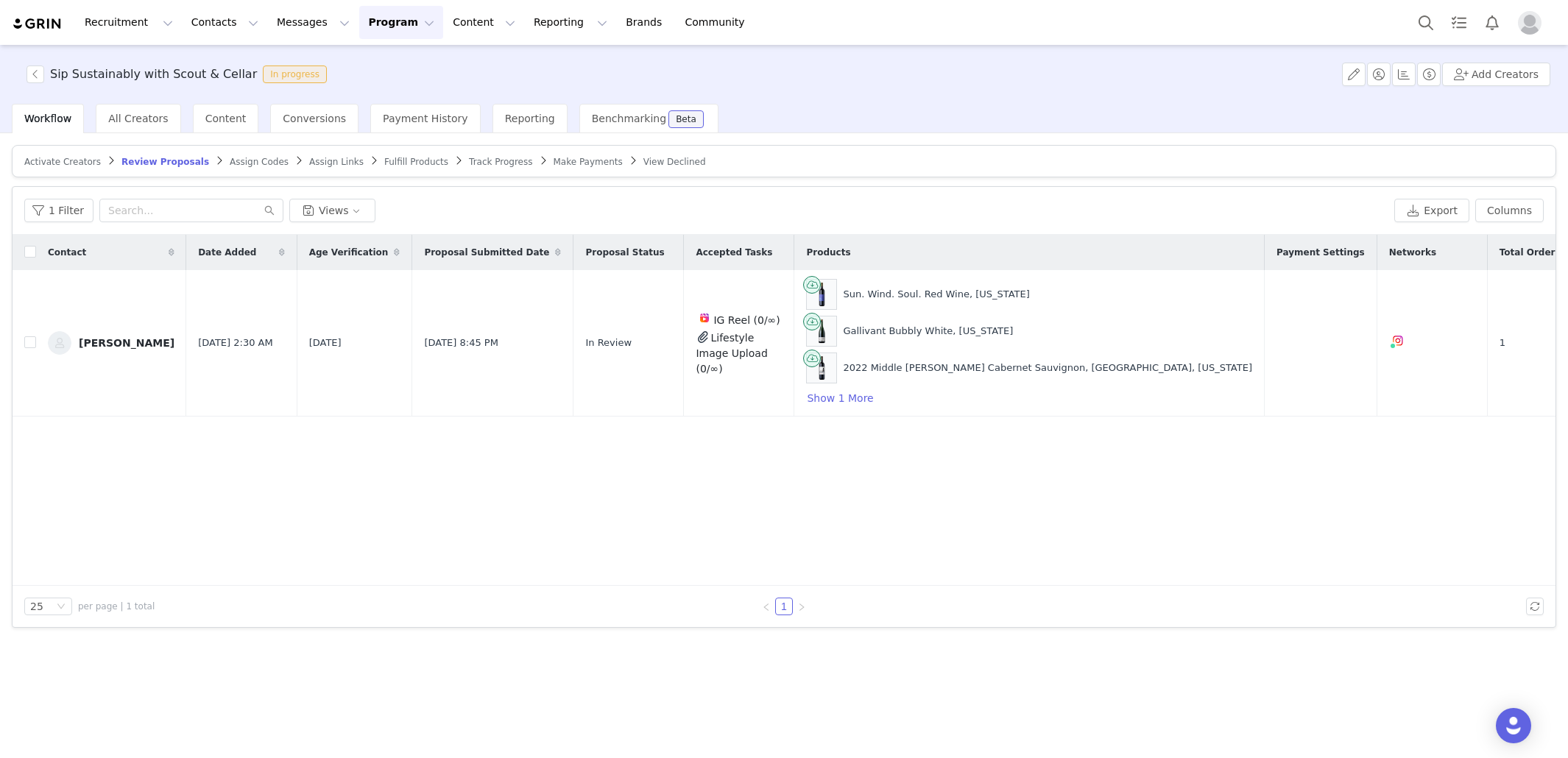
click at [406, 157] on span "Fulfill Products" at bounding box center [416, 162] width 64 height 10
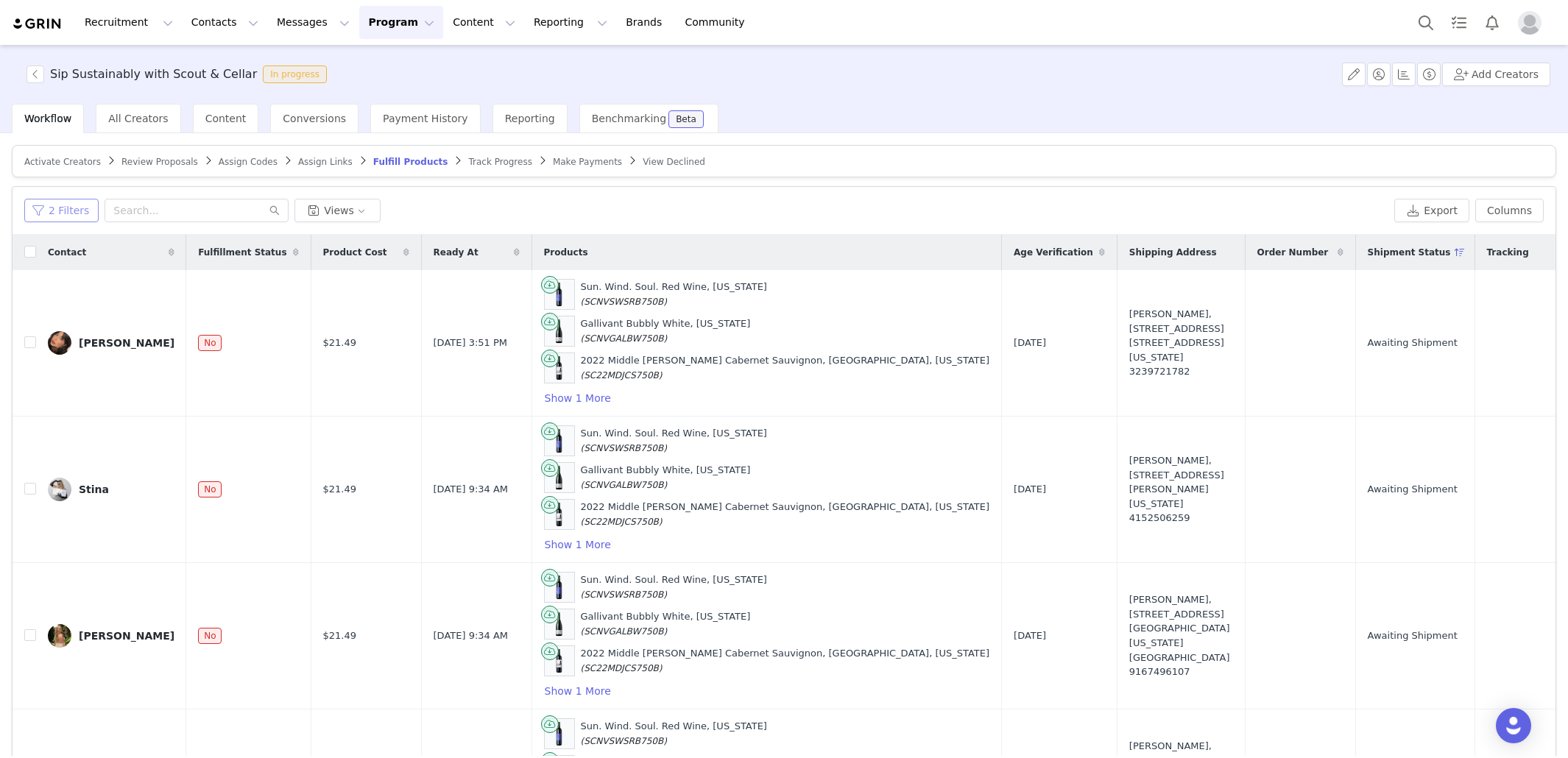
click at [69, 202] on button "2 Filters" at bounding box center [61, 210] width 74 height 24
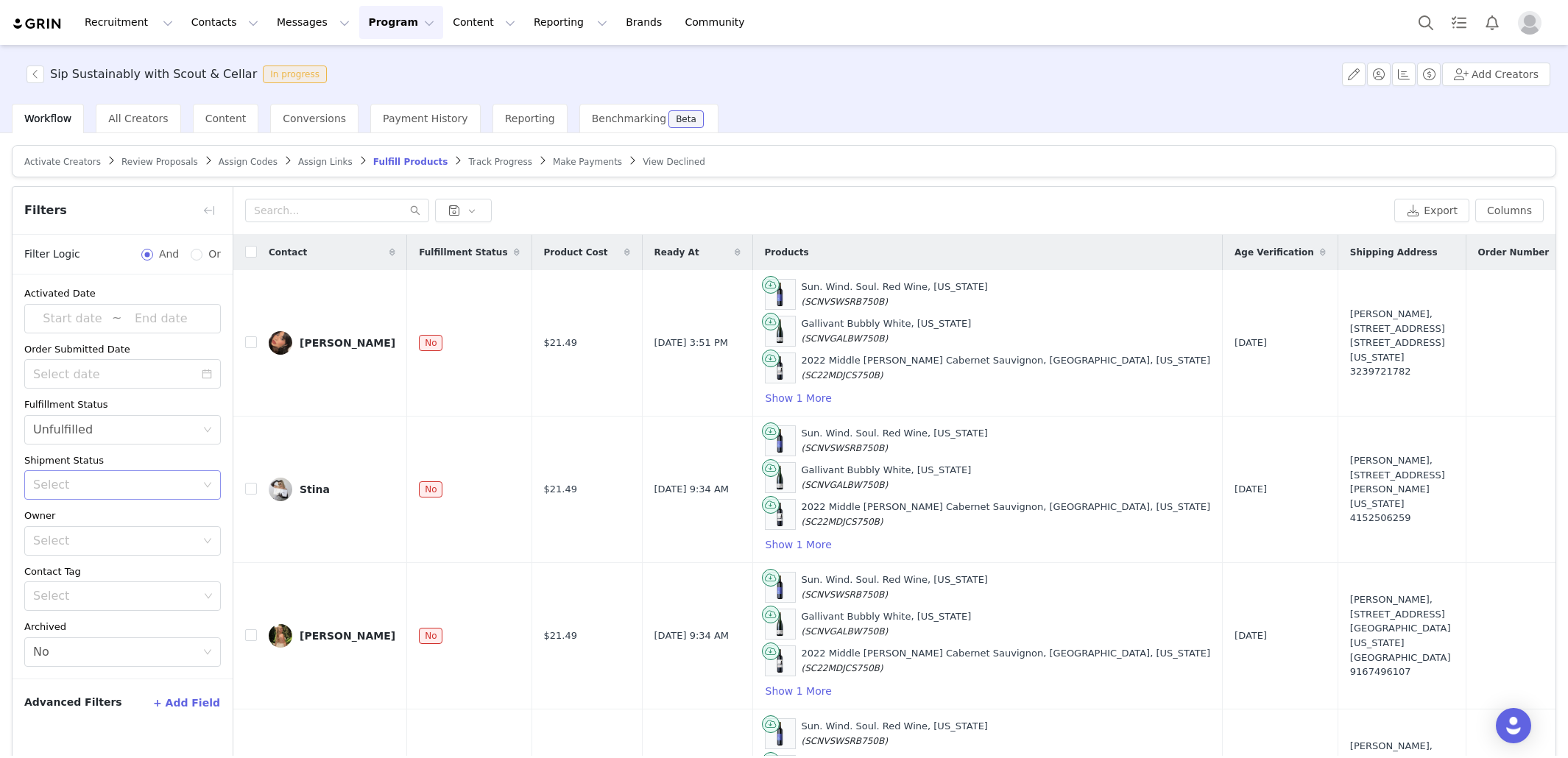
click at [205, 474] on div "Select" at bounding box center [122, 485] width 197 height 29
click at [203, 422] on div "Select Unfulfilled" at bounding box center [122, 430] width 197 height 29
click at [137, 486] on li "Unfulfilled" at bounding box center [122, 484] width 197 height 24
click at [886, 83] on div "Sip Sustainably with Scout & Cellar In progress Add Creators" at bounding box center [784, 74] width 1568 height 59
click at [213, 217] on button "button" at bounding box center [209, 210] width 24 height 24
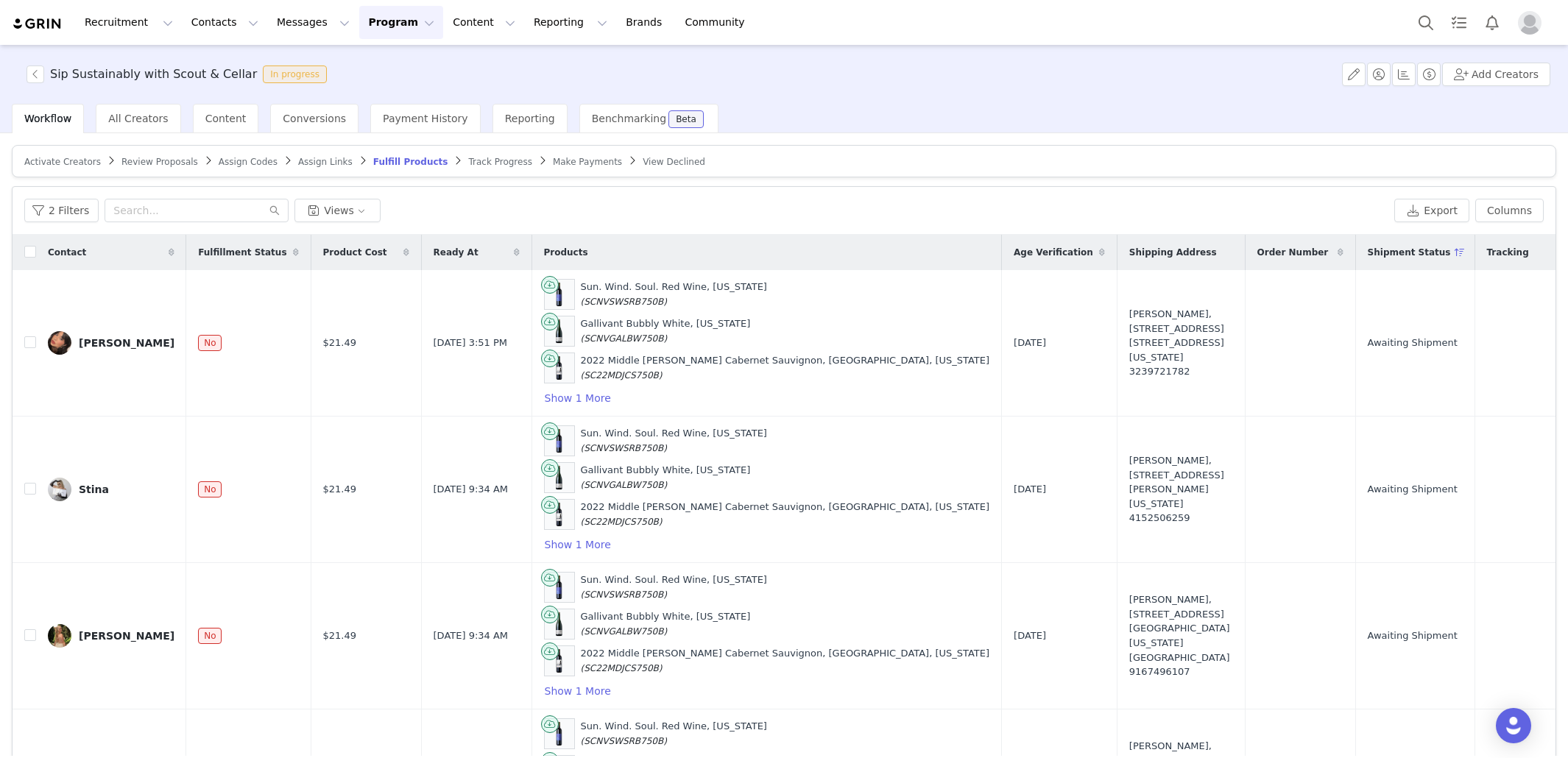
click at [1185, 150] on article "Activate Creators Review Proposals Assign Codes Assign Links Fulfill Products T…" at bounding box center [784, 161] width 1545 height 33
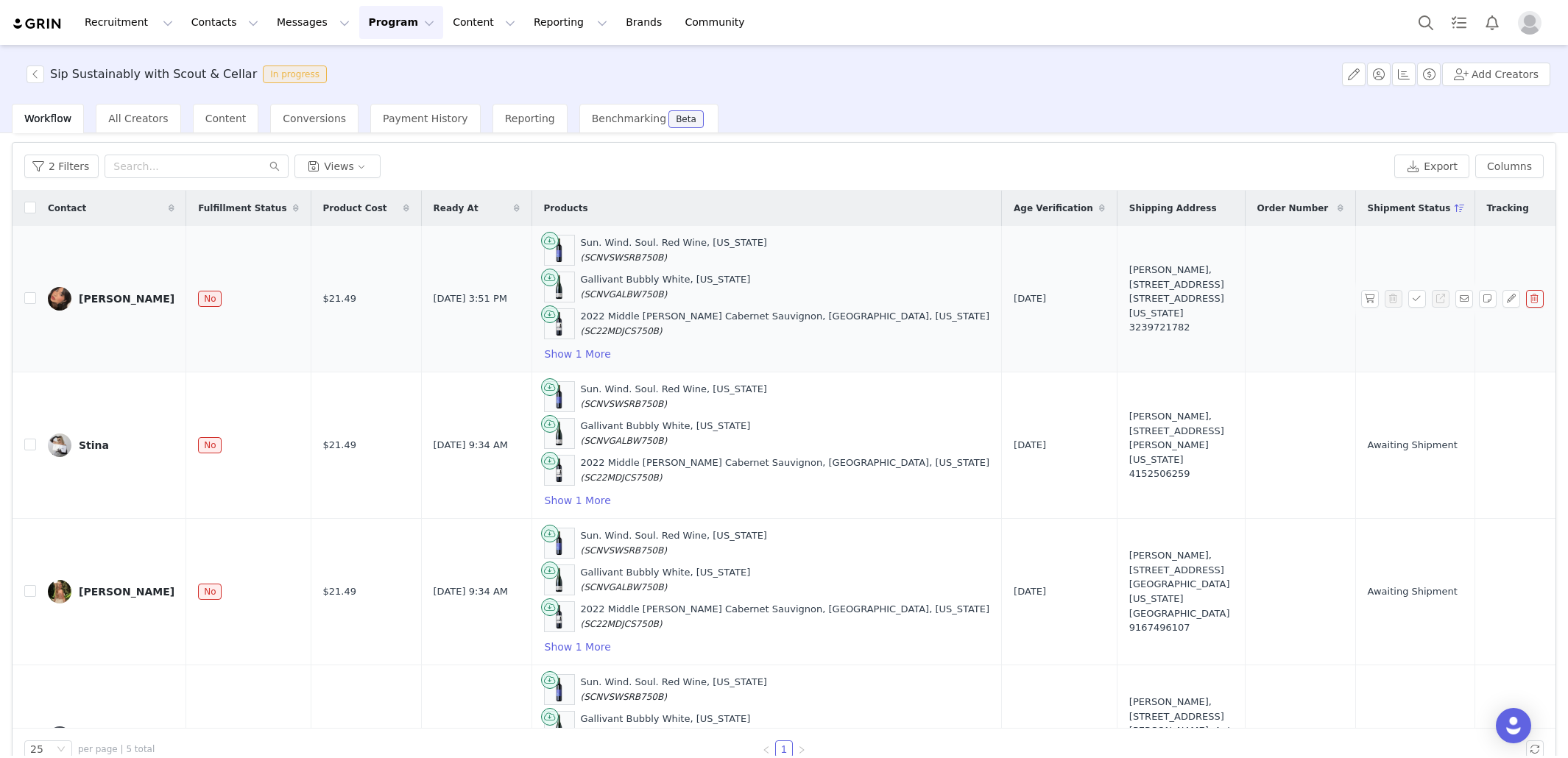
click at [140, 300] on div "Laura Menera" at bounding box center [127, 299] width 96 height 12
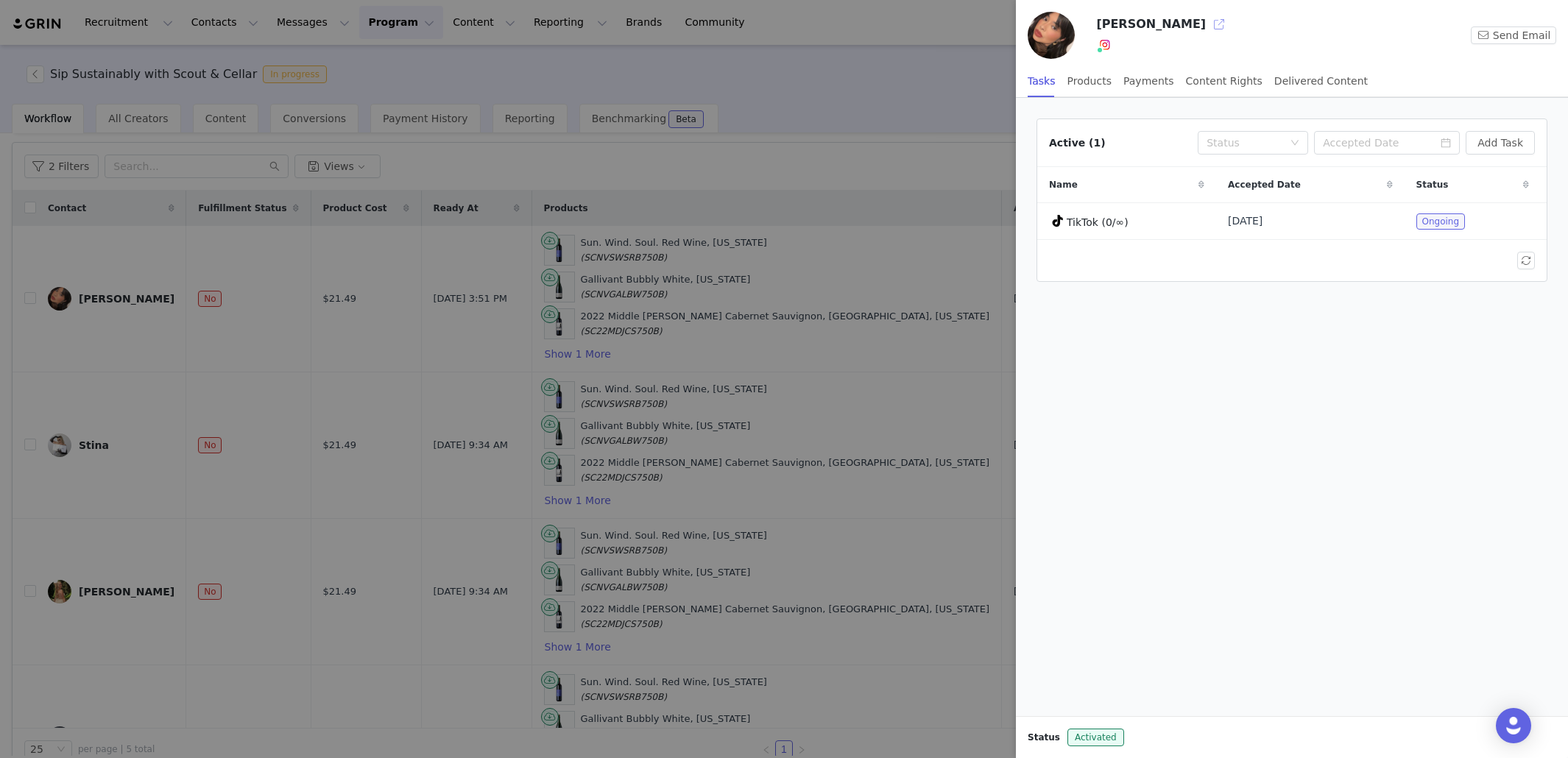
click at [1208, 25] on button "button" at bounding box center [1220, 25] width 24 height 24
click at [922, 128] on div at bounding box center [784, 379] width 1568 height 758
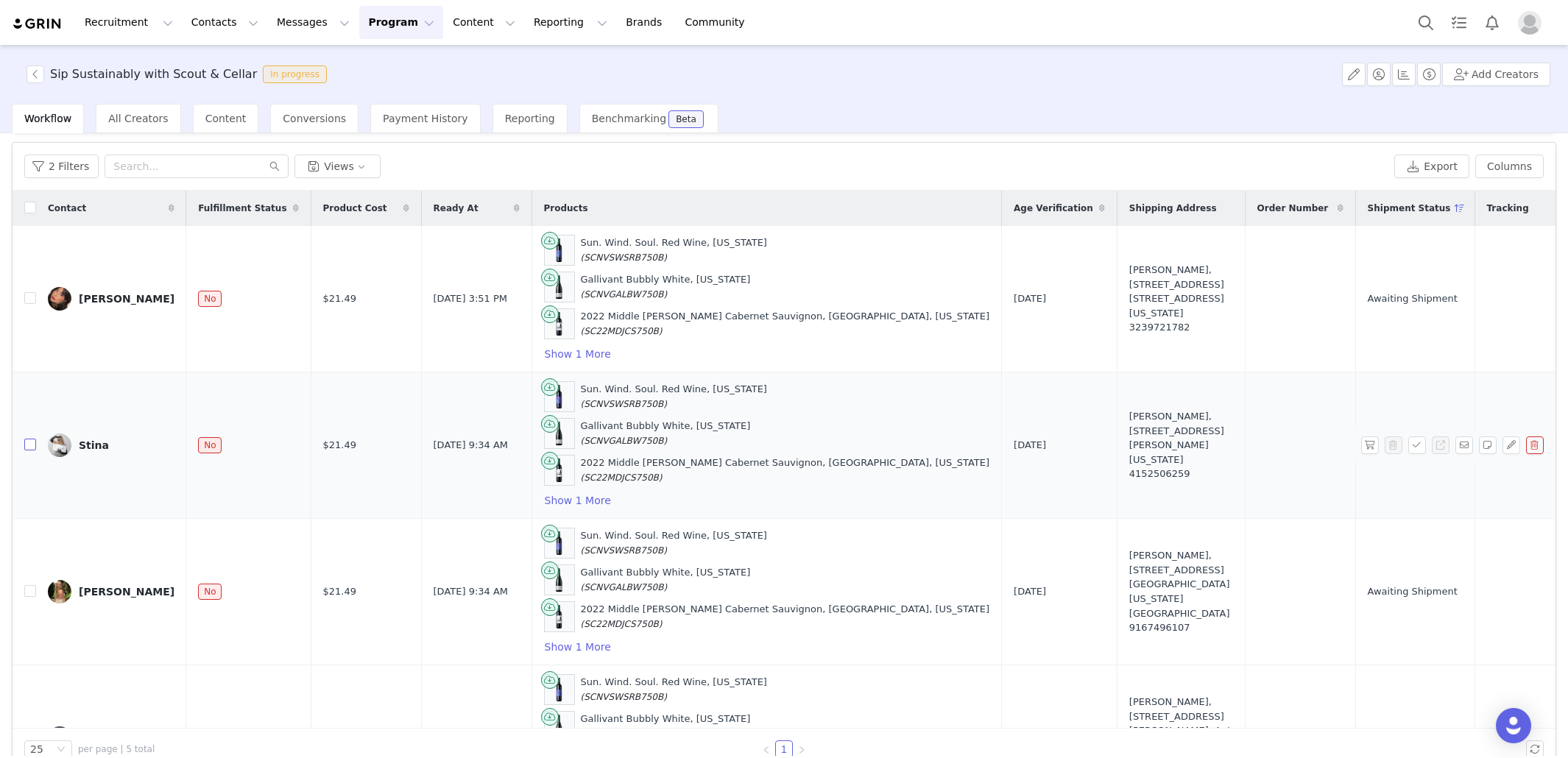
click at [29, 438] on input "checkbox" at bounding box center [29, 444] width 12 height 12
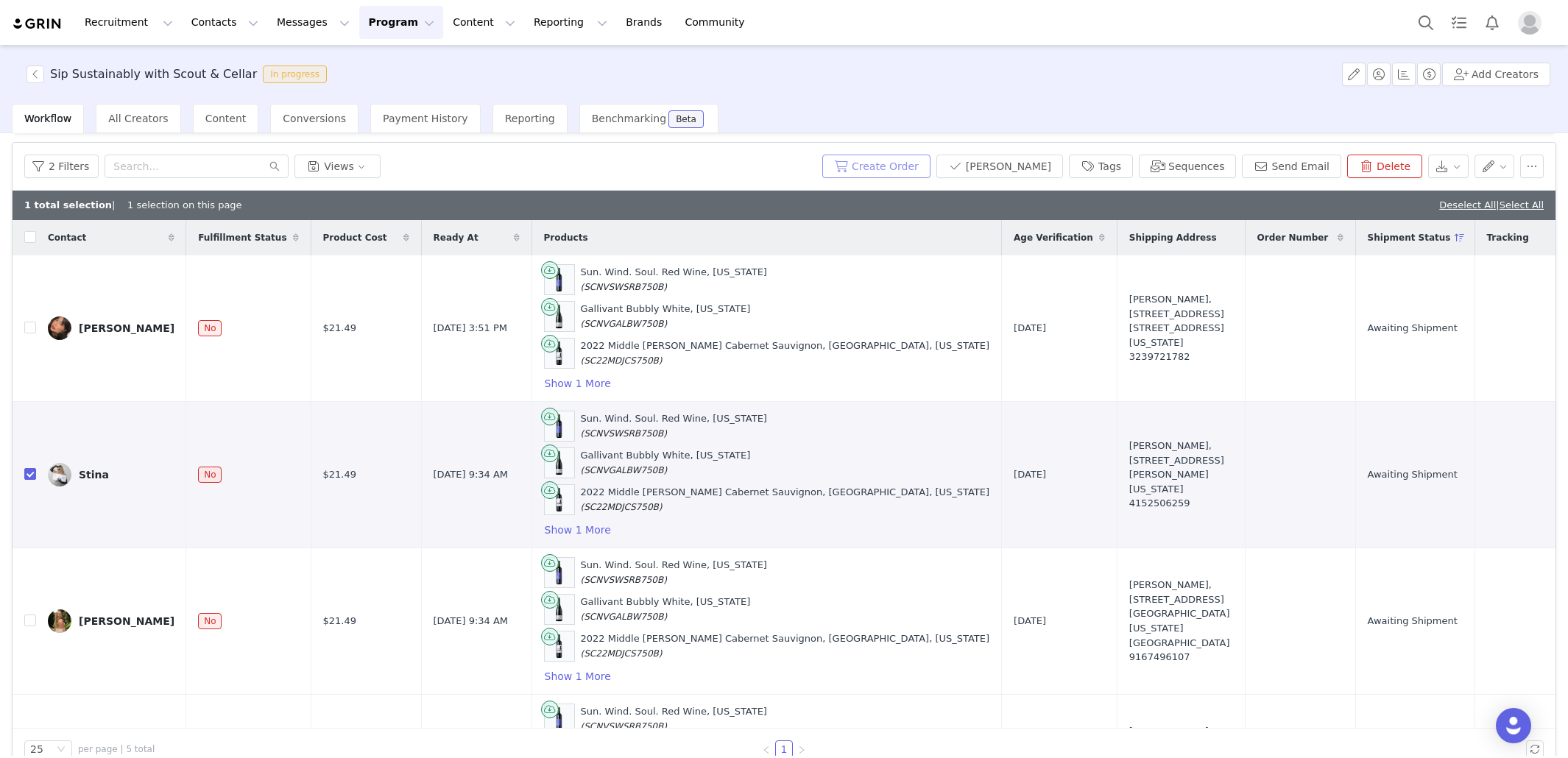
click at [930, 159] on button "Create Order" at bounding box center [877, 167] width 108 height 24
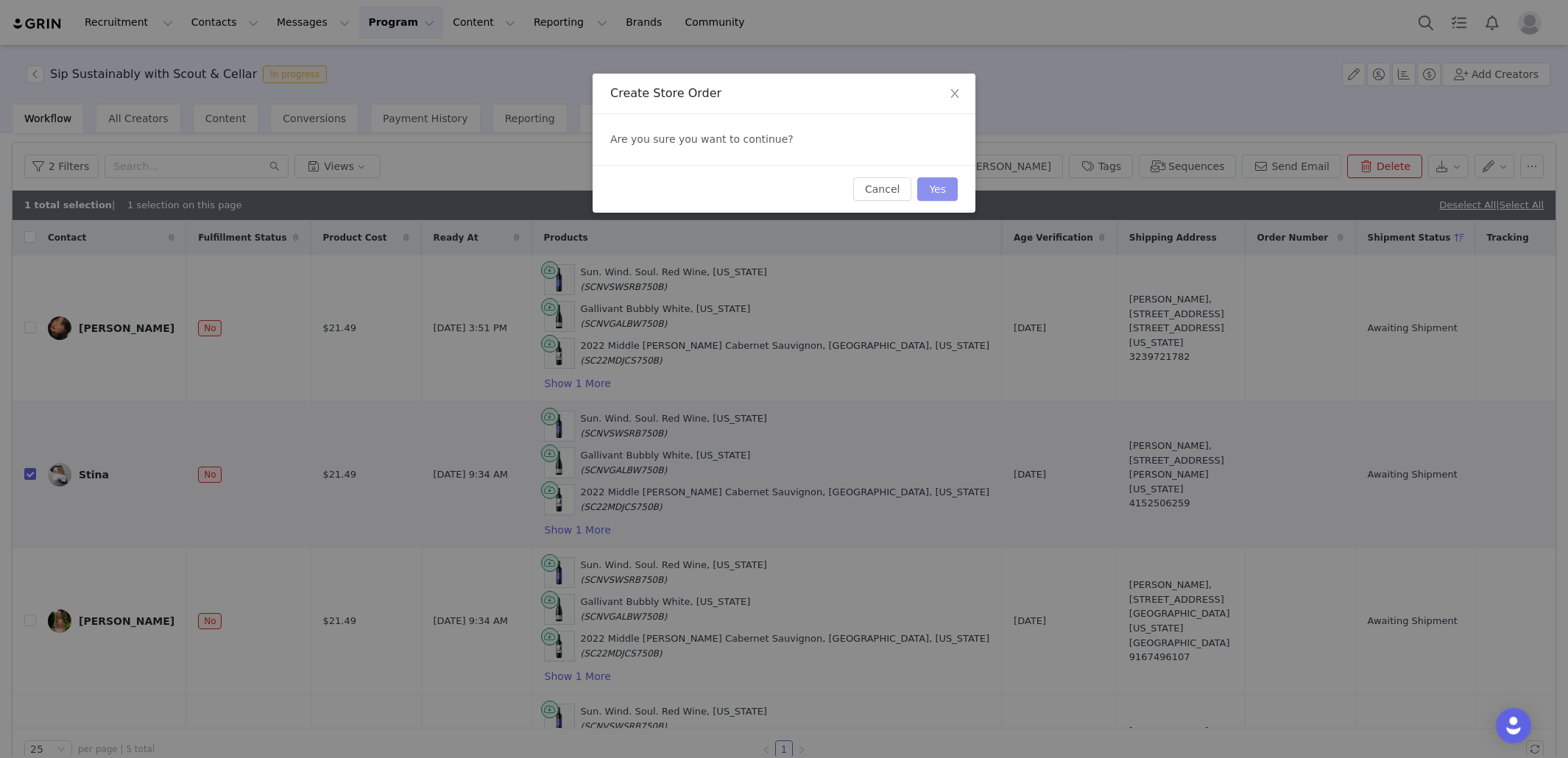
click at [944, 193] on button "Yes" at bounding box center [937, 190] width 41 height 24
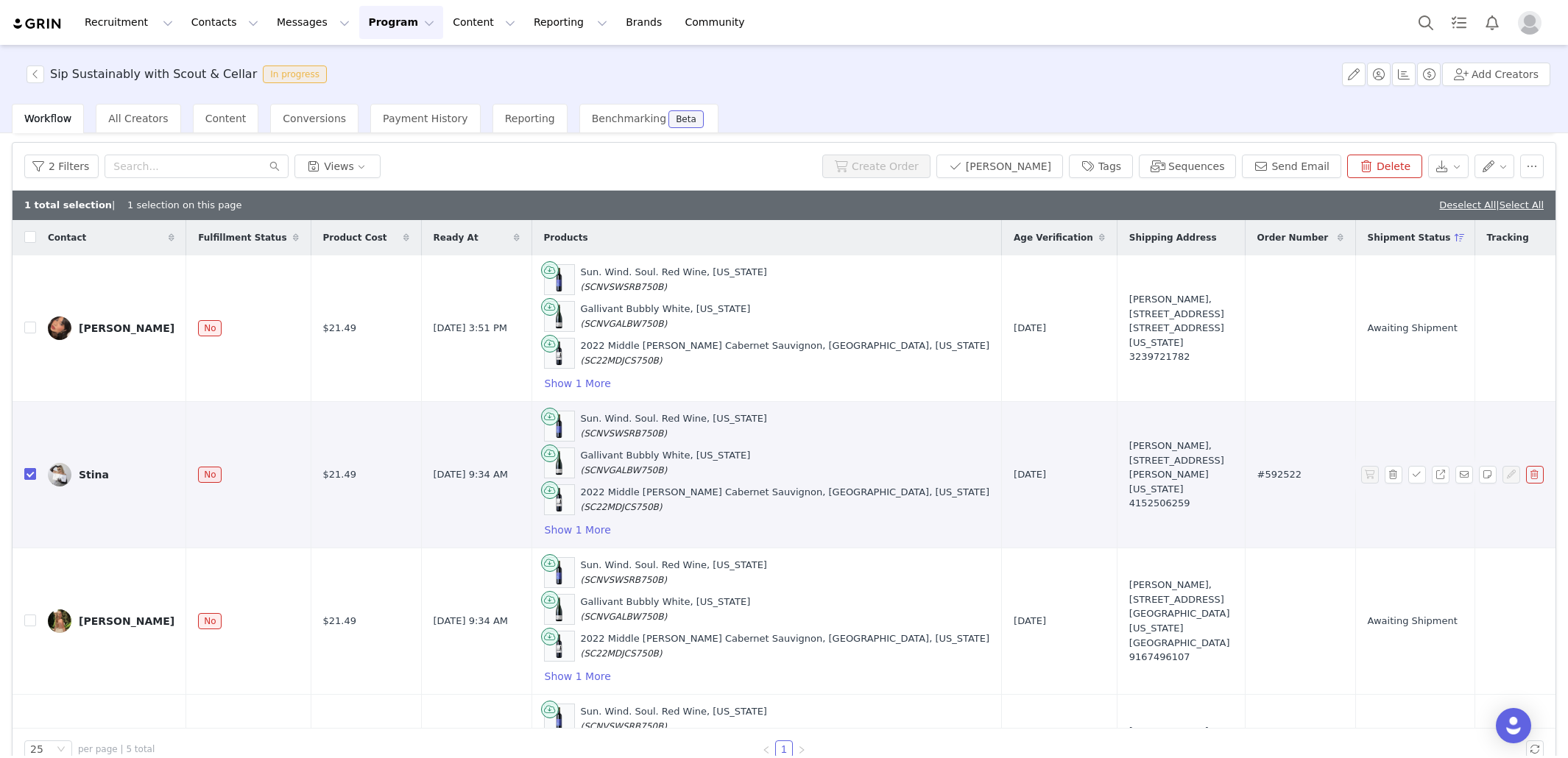
click at [24, 473] on input "checkbox" at bounding box center [29, 473] width 12 height 12
checkbox input "false"
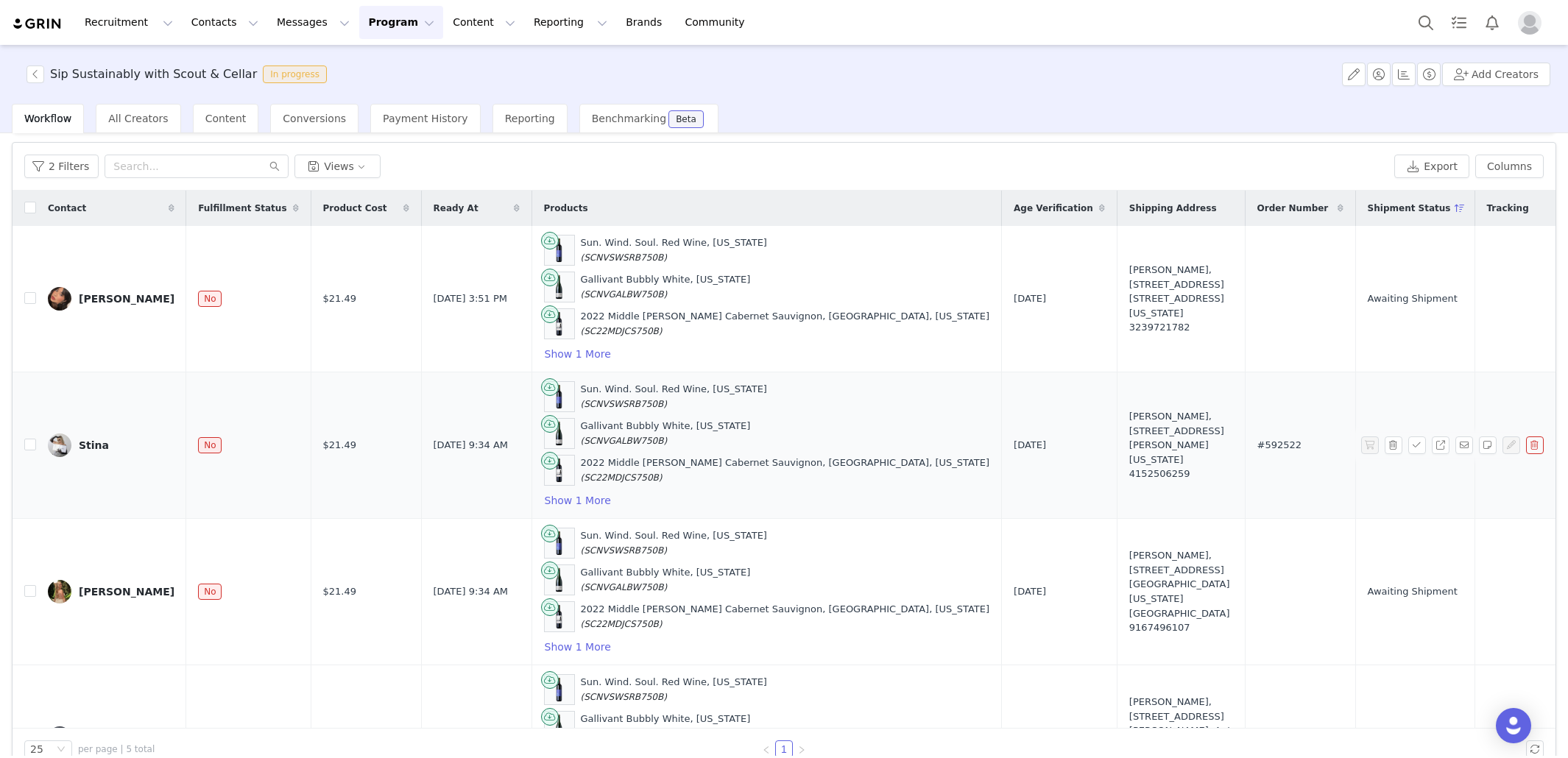
click at [84, 444] on div "Stina" at bounding box center [94, 445] width 30 height 12
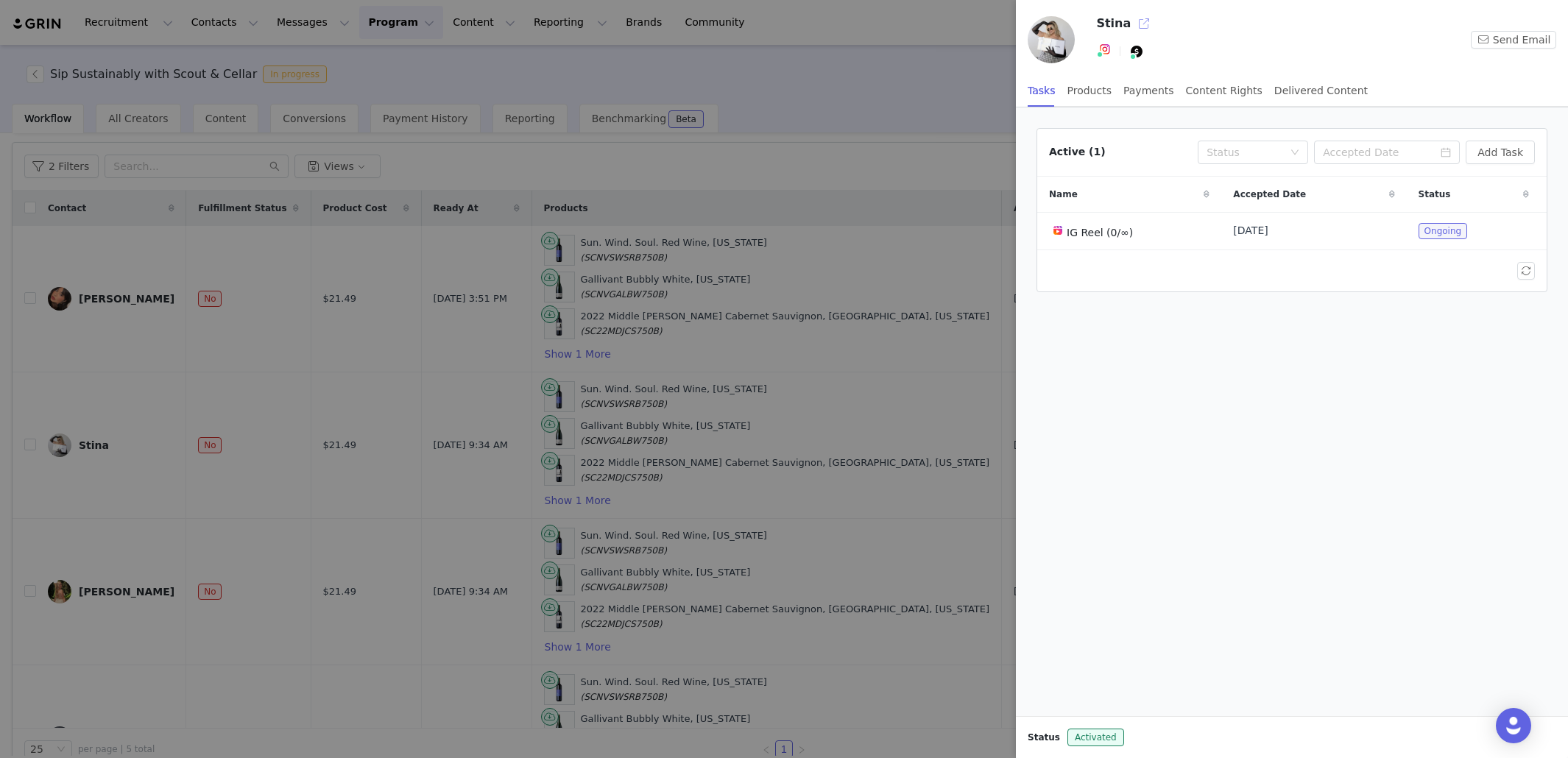
click at [1139, 22] on button "button" at bounding box center [1144, 24] width 24 height 24
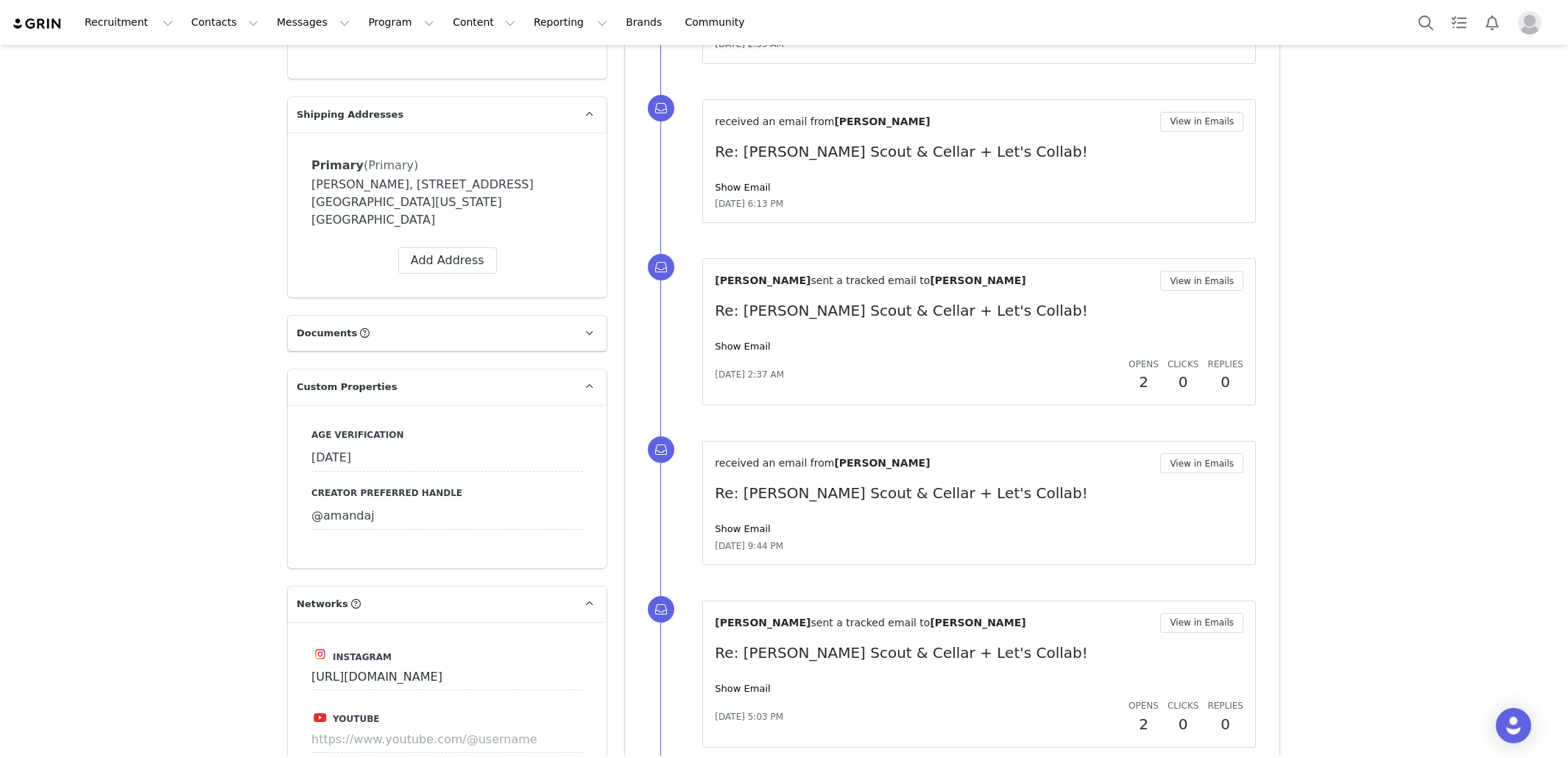
scroll to position [1281, 0]
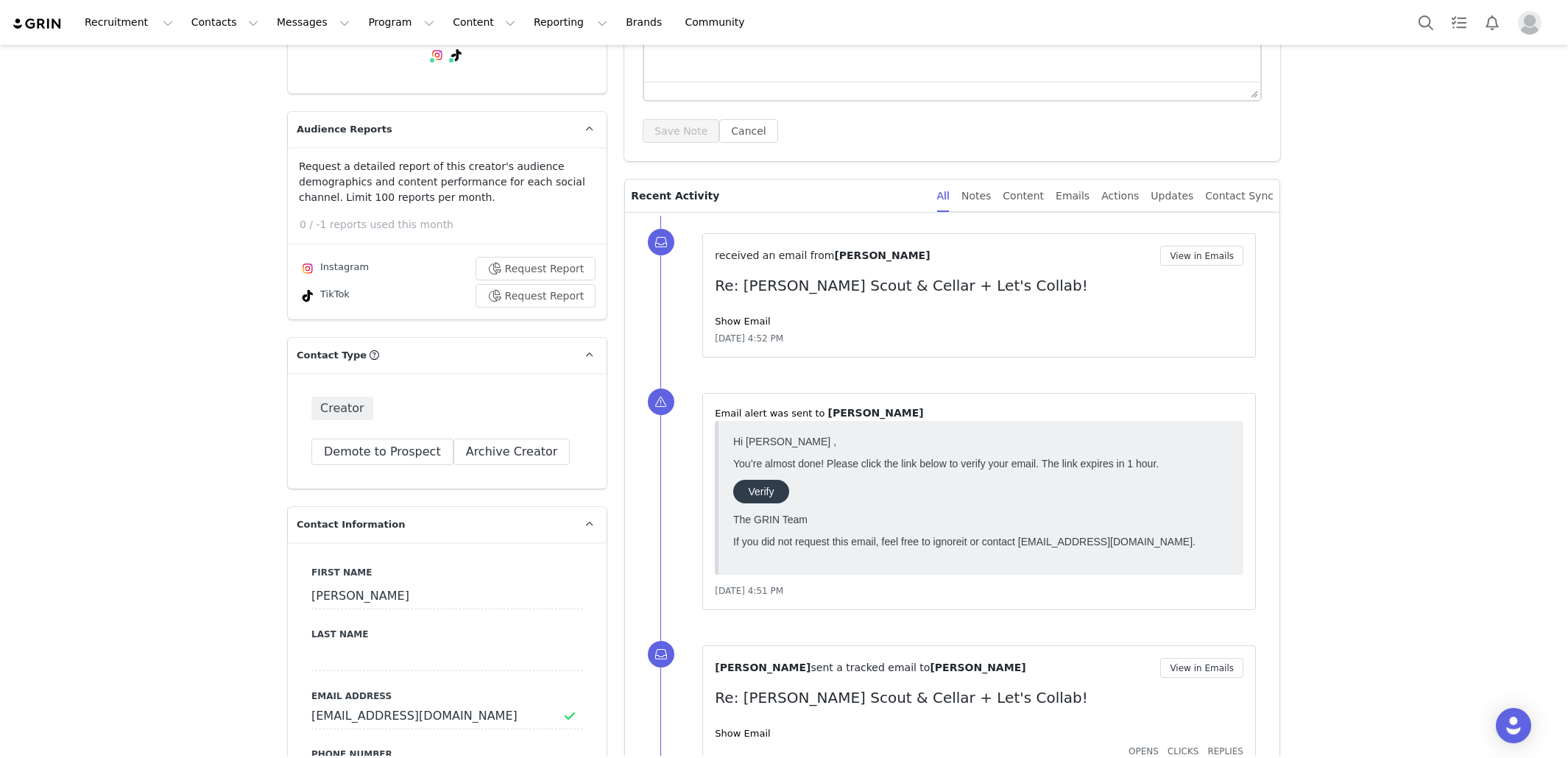
scroll to position [177, 0]
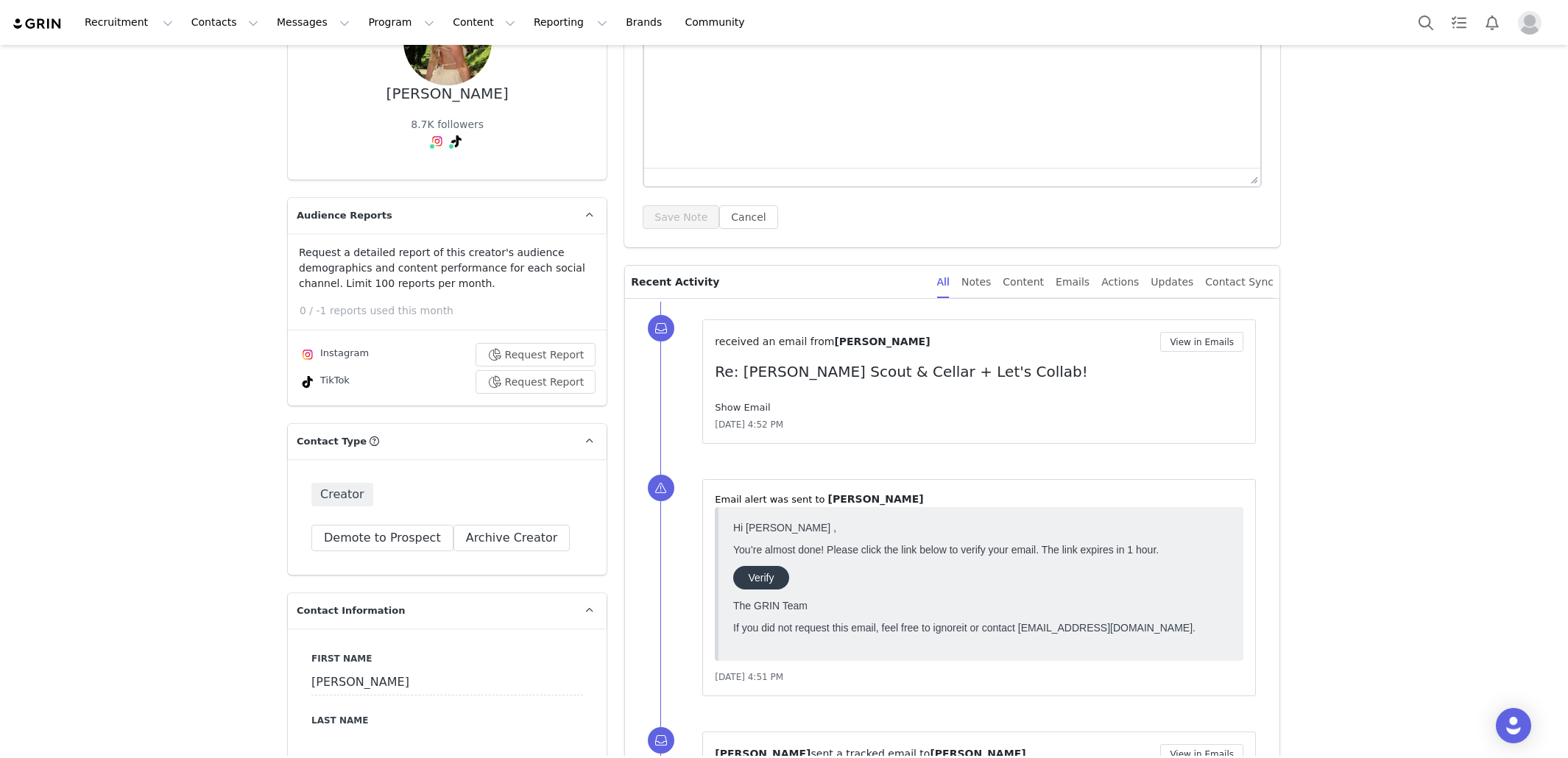
click at [736, 405] on link "Show Email" at bounding box center [742, 407] width 55 height 11
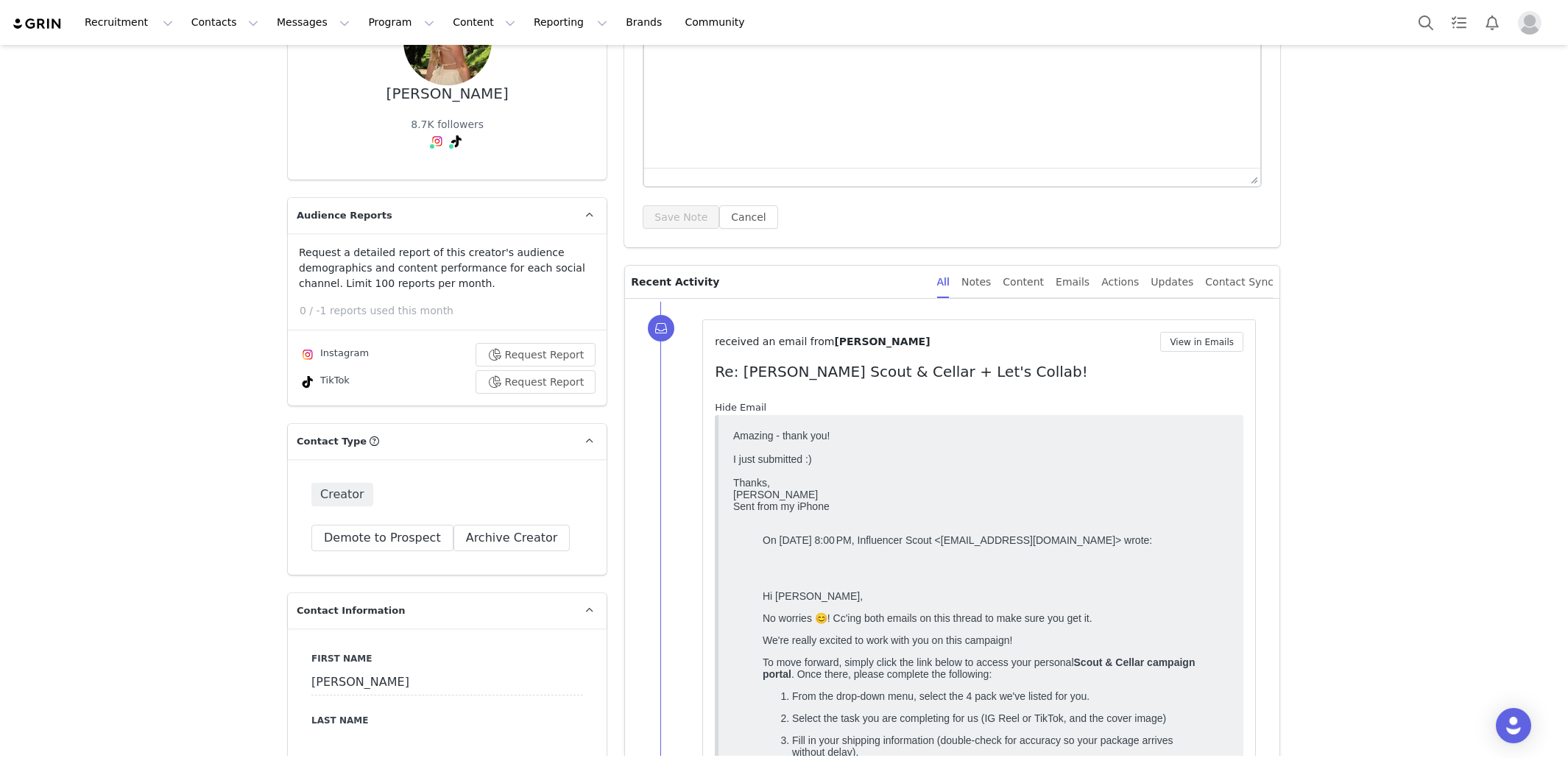
scroll to position [0, 0]
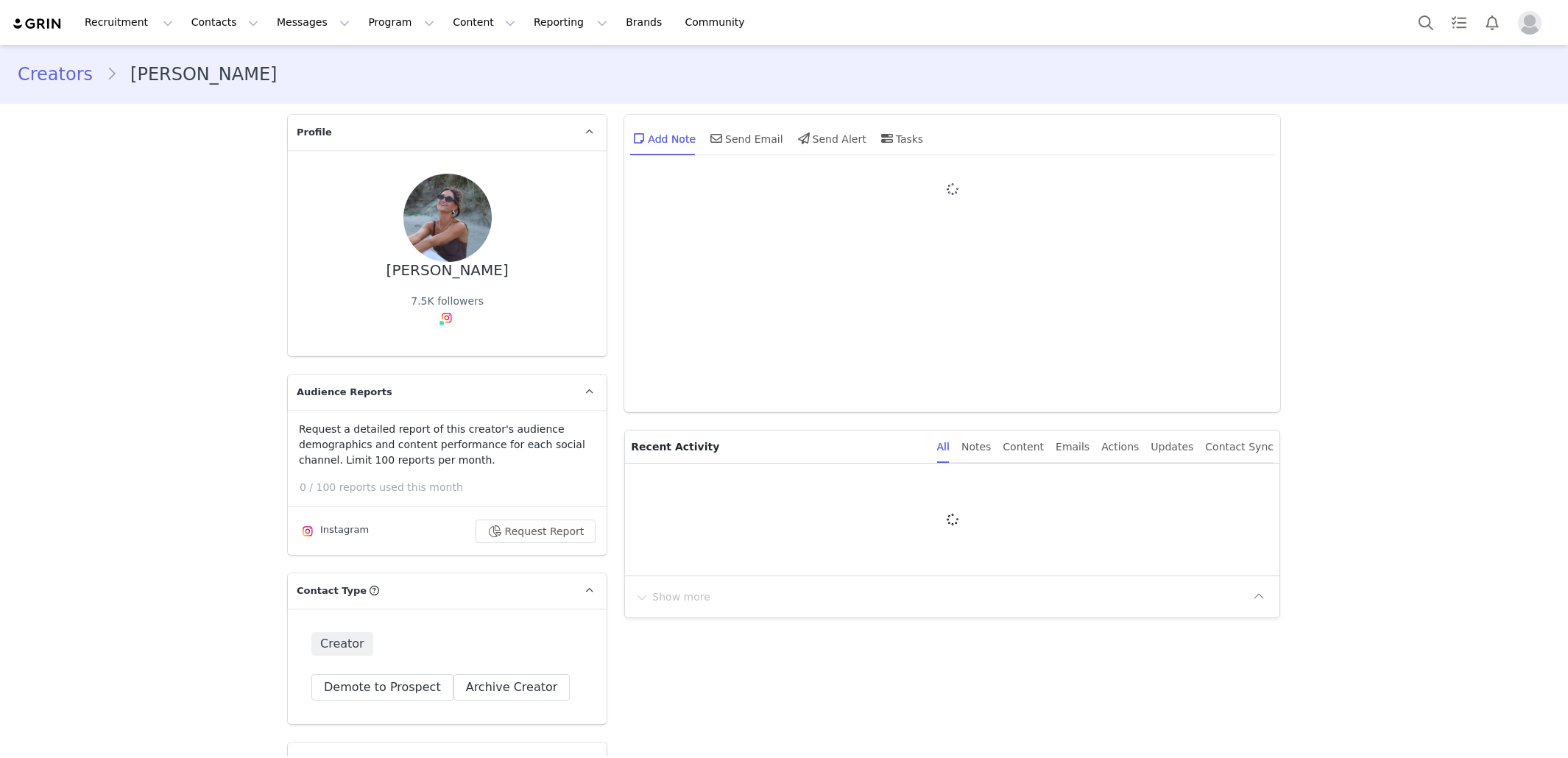
type input "+1 ([GEOGRAPHIC_DATA])"
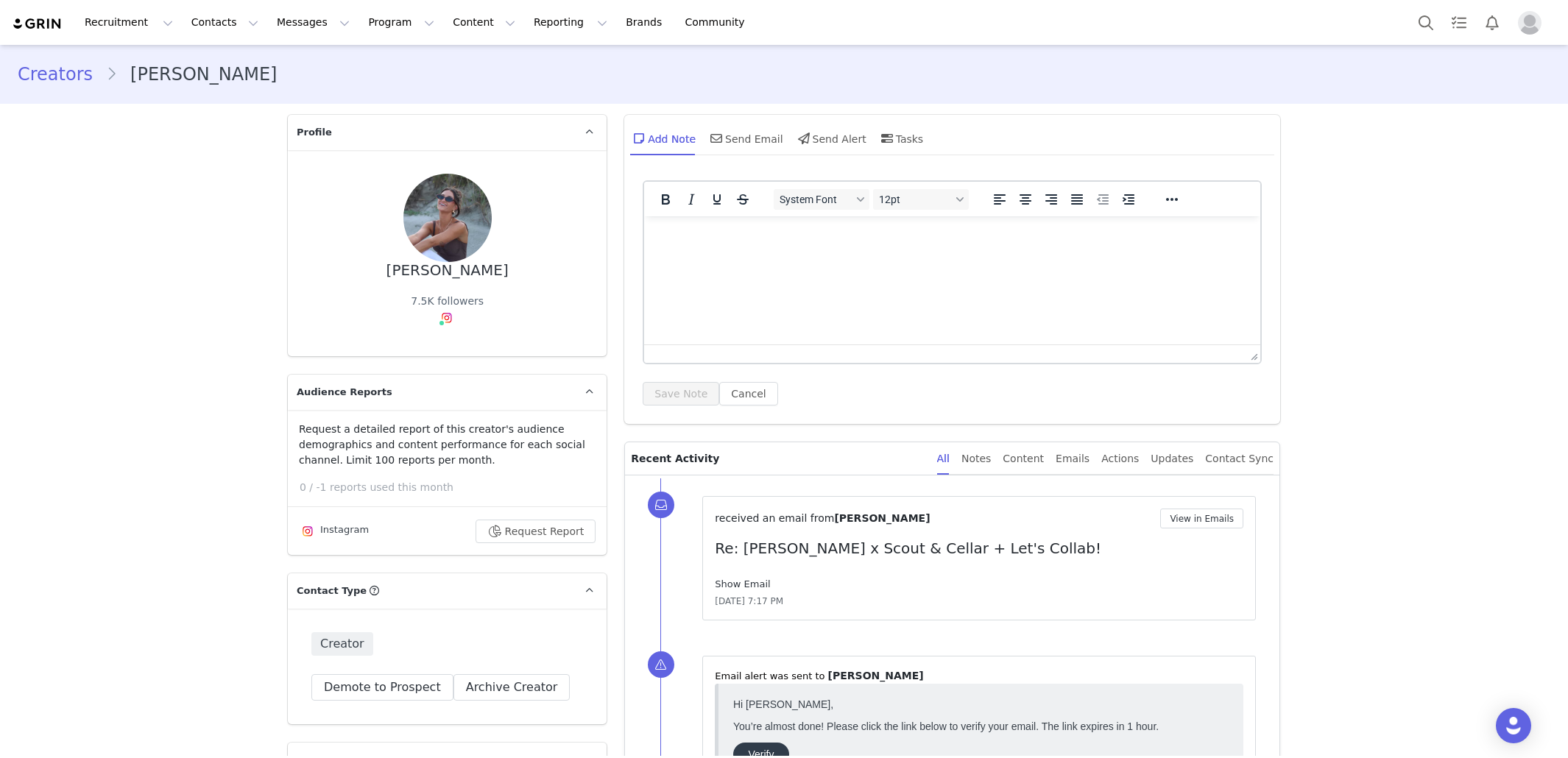
click at [751, 581] on link "Show Email" at bounding box center [742, 584] width 55 height 11
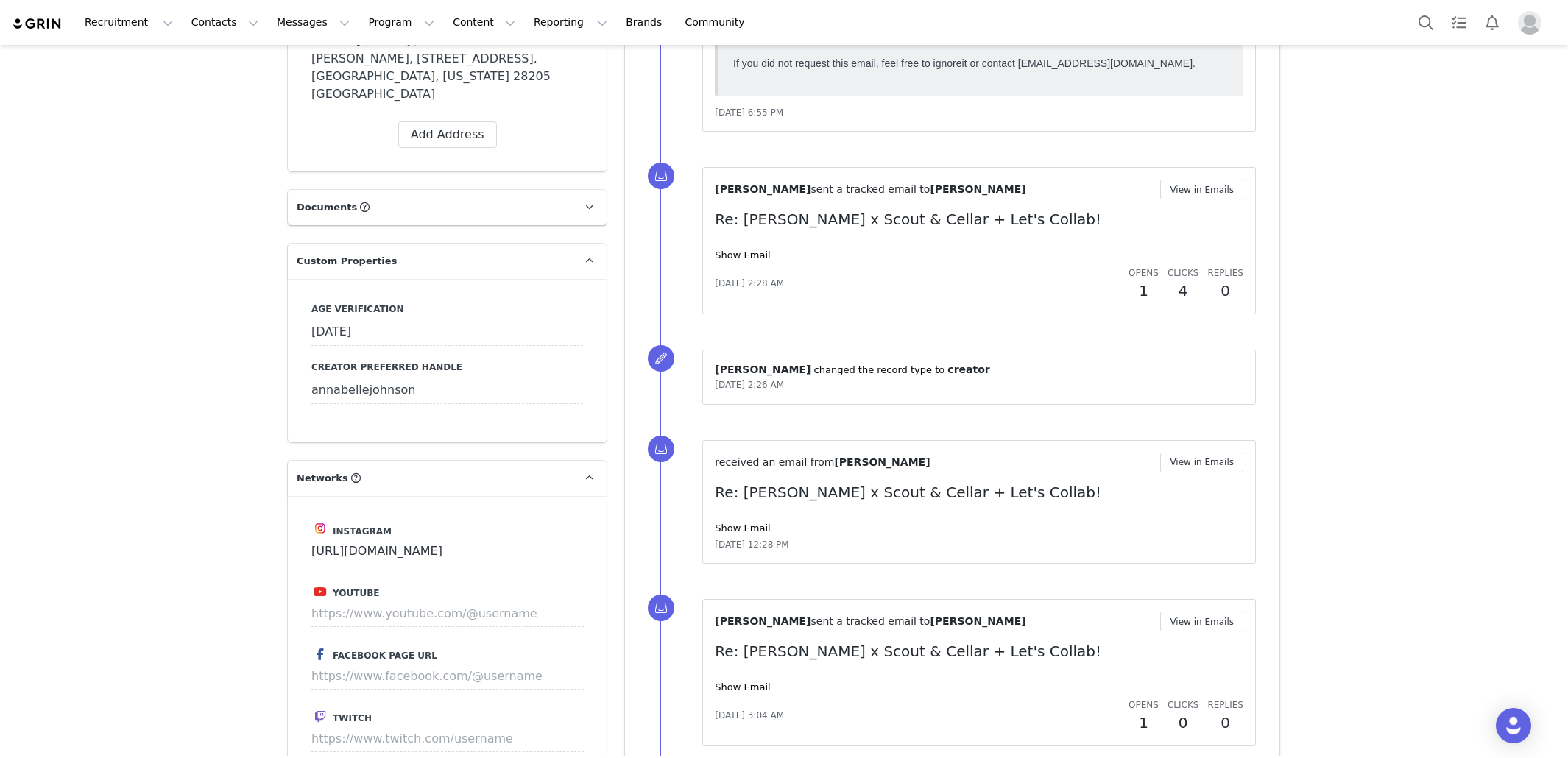
scroll to position [1369, 0]
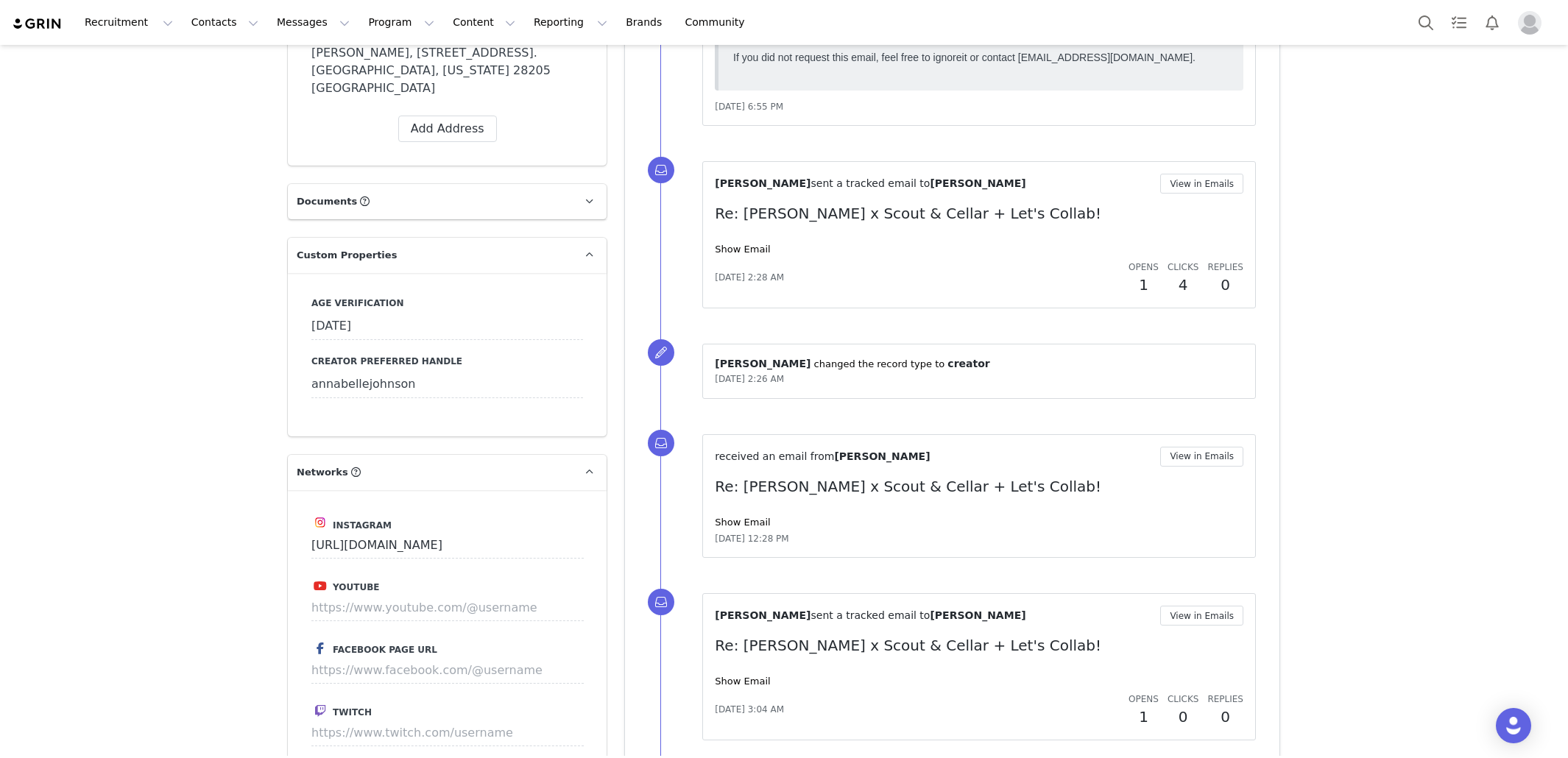
click at [92, 375] on div "Creators Annabelle Johnson Profile Annabelle Johnson 7.5K followers Audience Re…" at bounding box center [784, 704] width 1568 height 4056
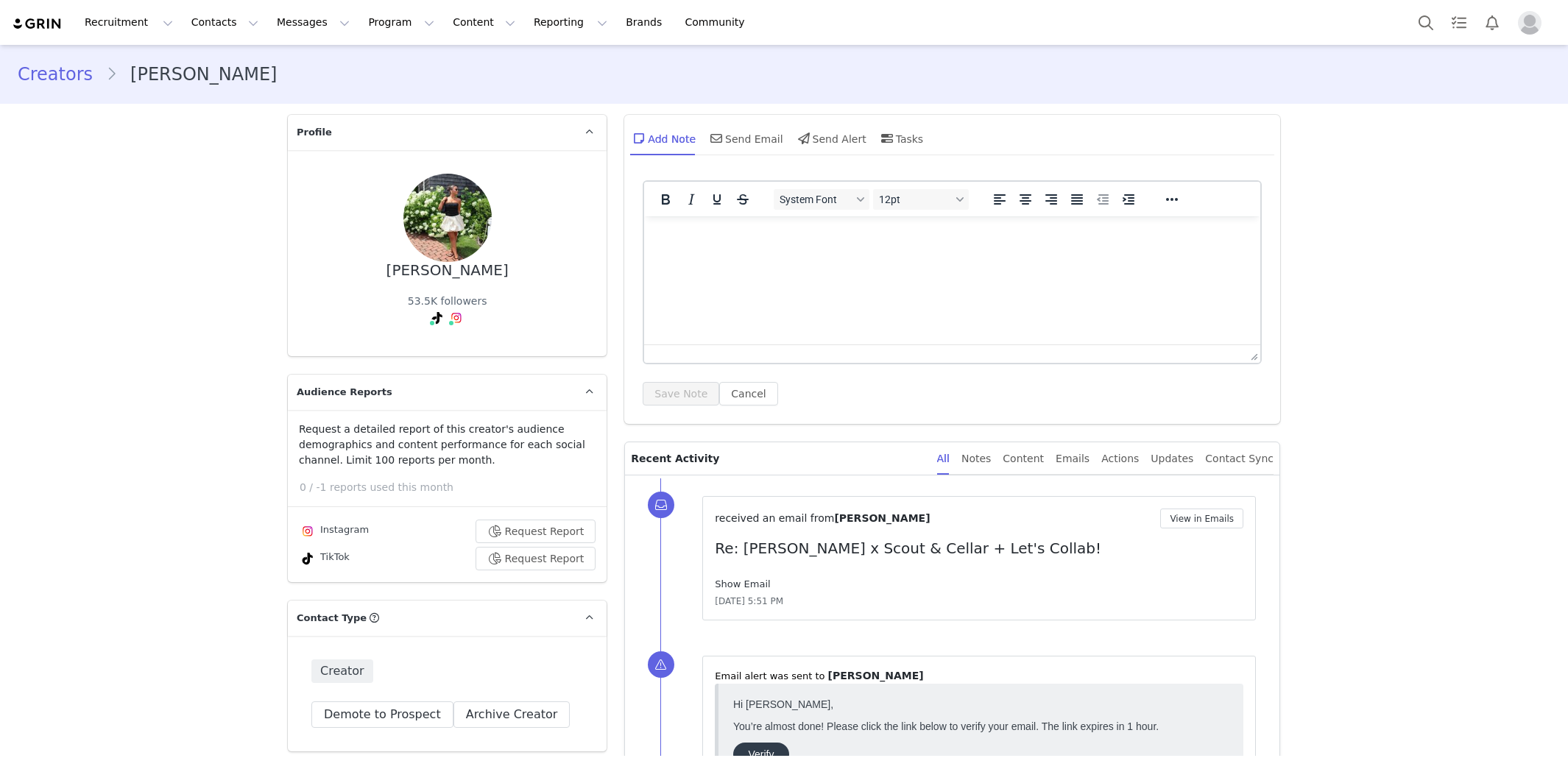
click at [736, 584] on link "Show Email" at bounding box center [742, 584] width 55 height 11
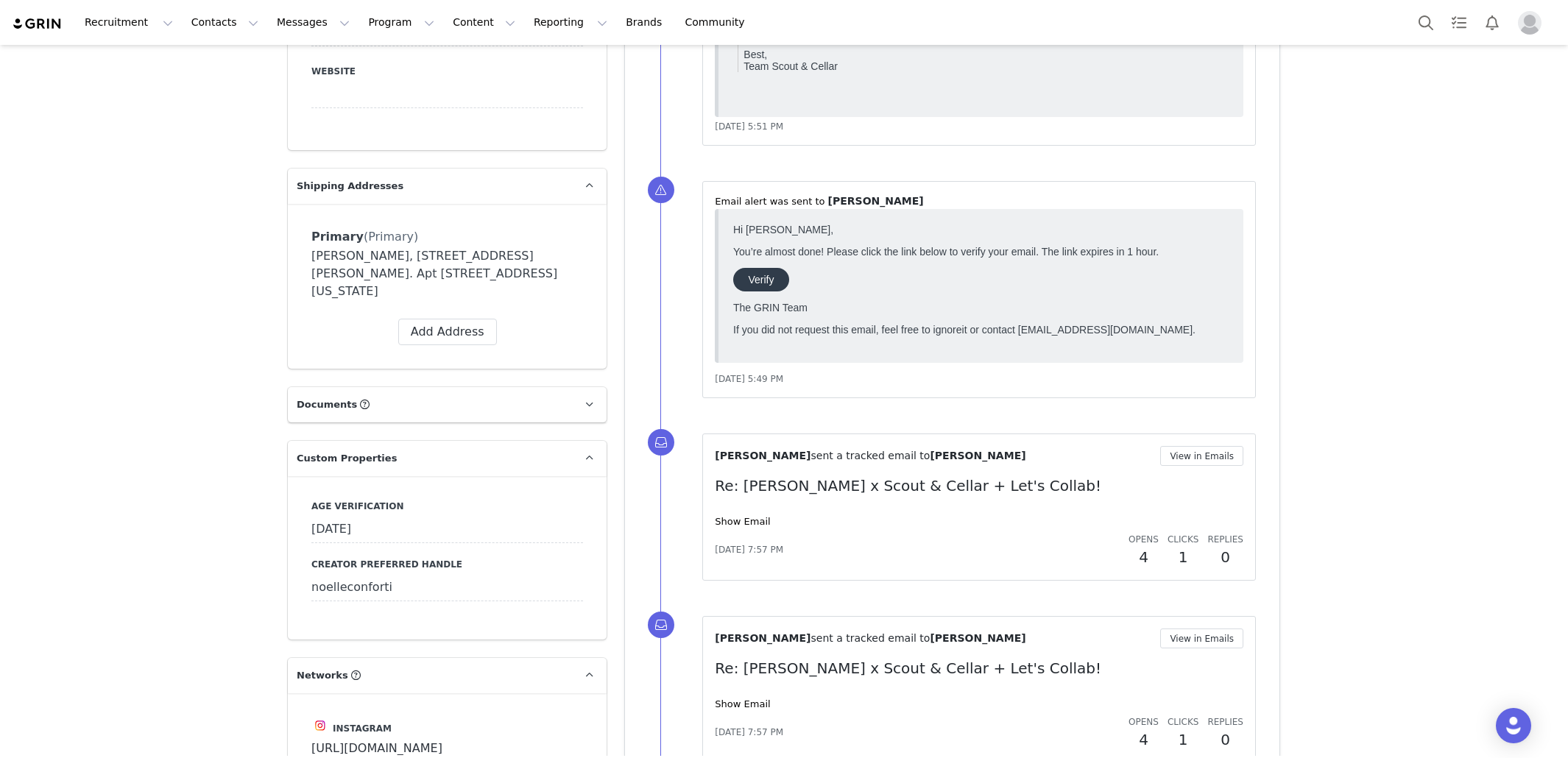
scroll to position [1236, 0]
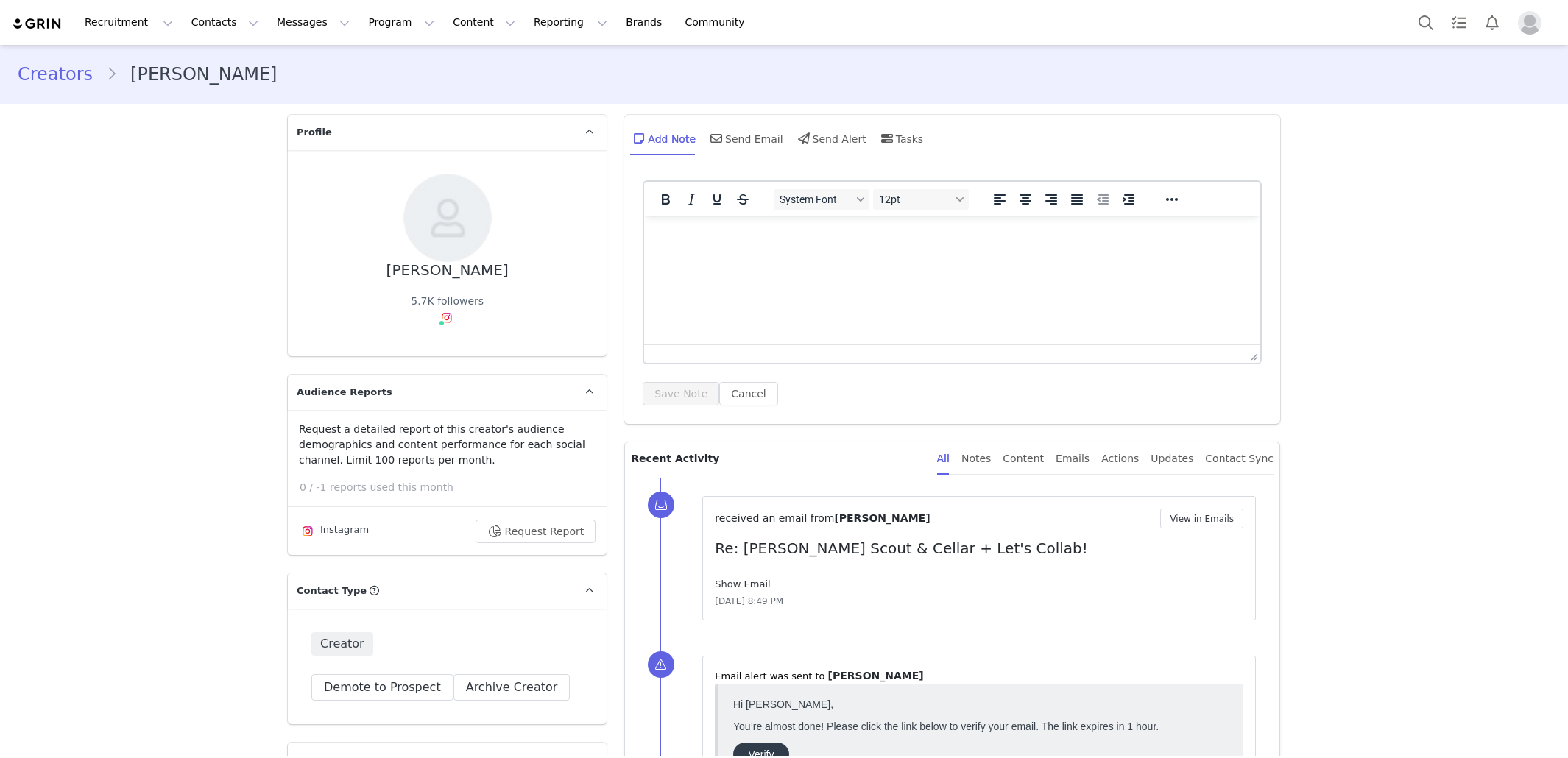
click at [745, 583] on link "Show Email" at bounding box center [742, 584] width 55 height 11
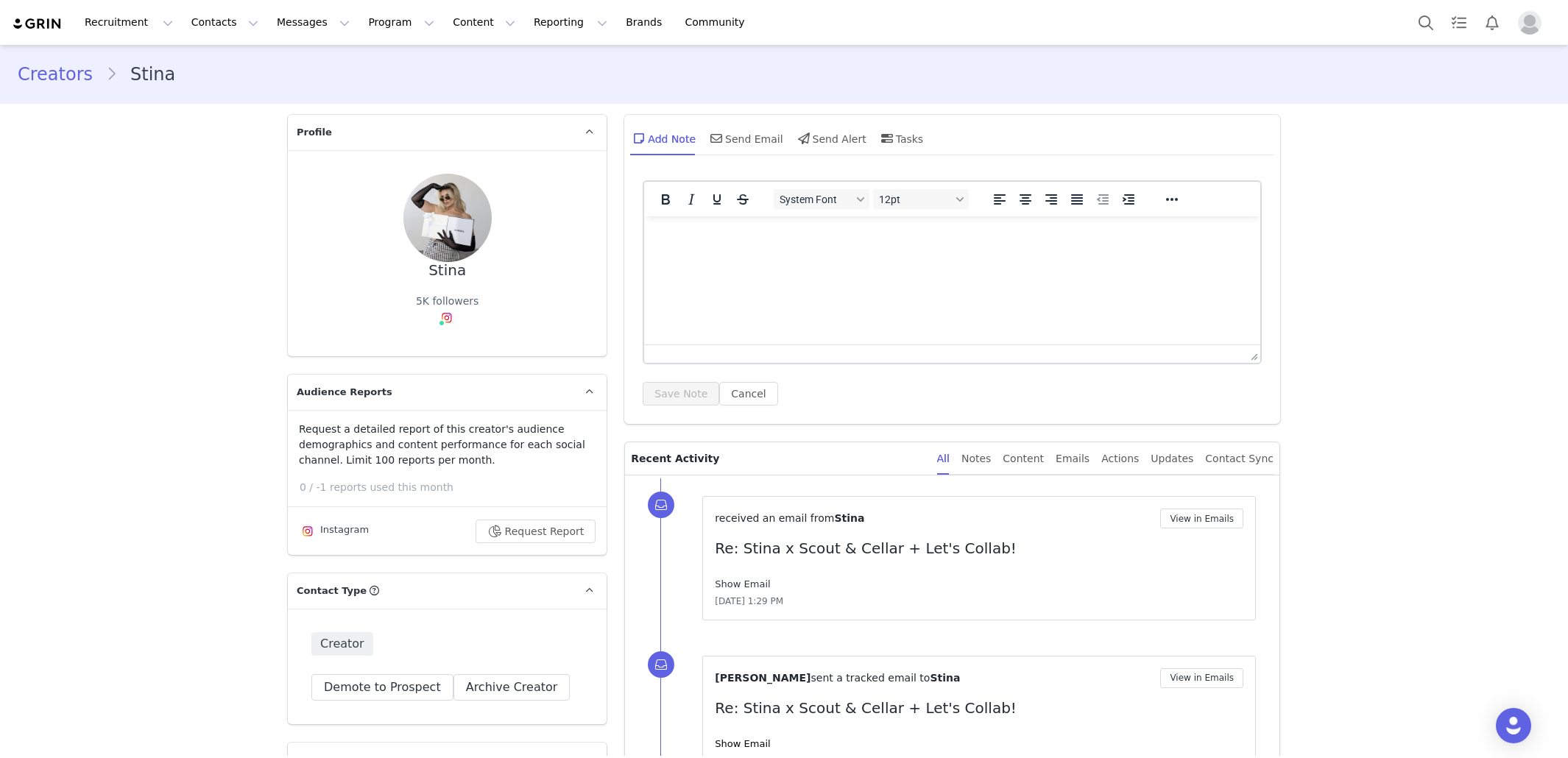
click at [760, 579] on link "Show Email" at bounding box center [742, 584] width 55 height 11
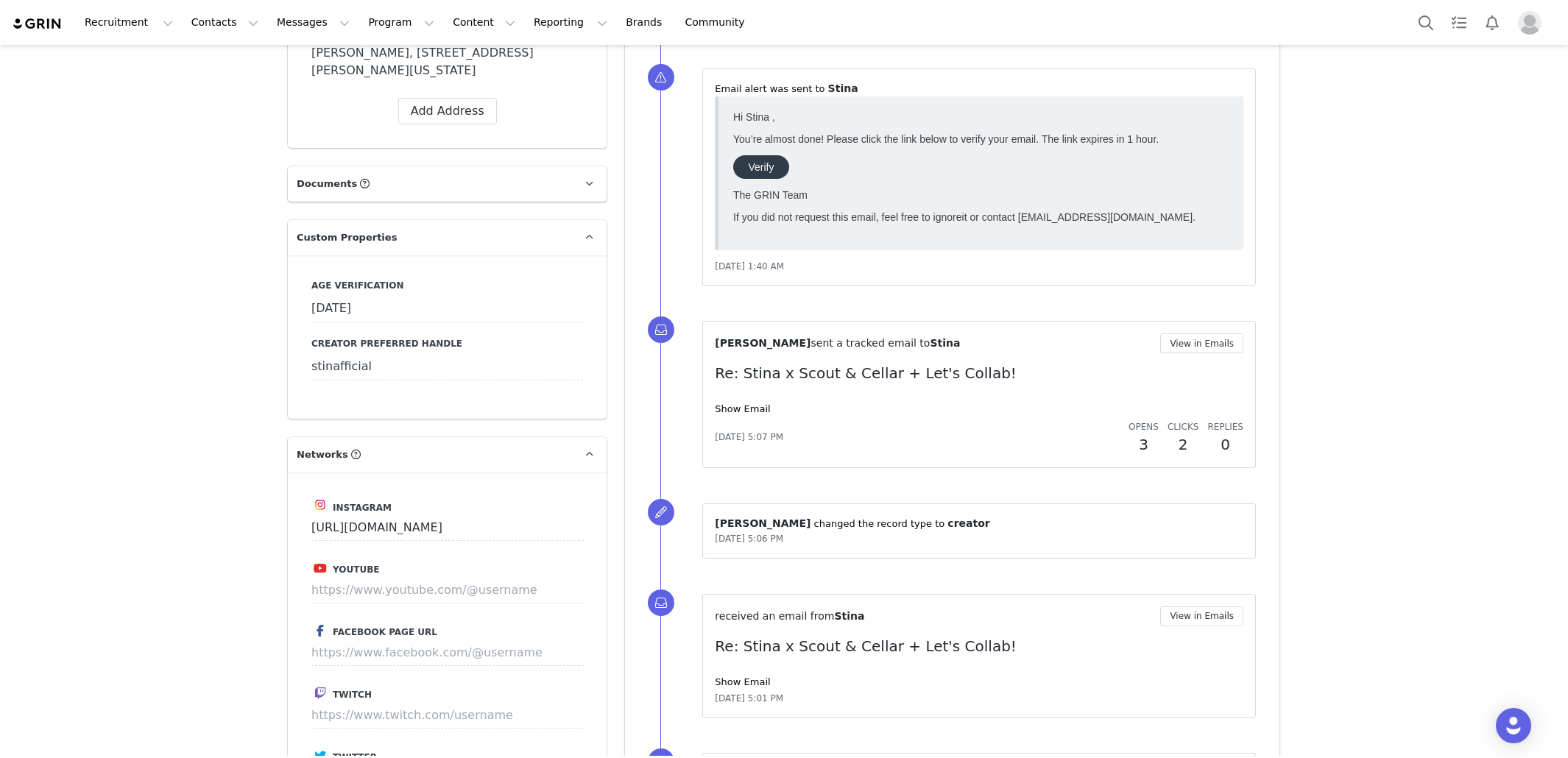
scroll to position [1325, 0]
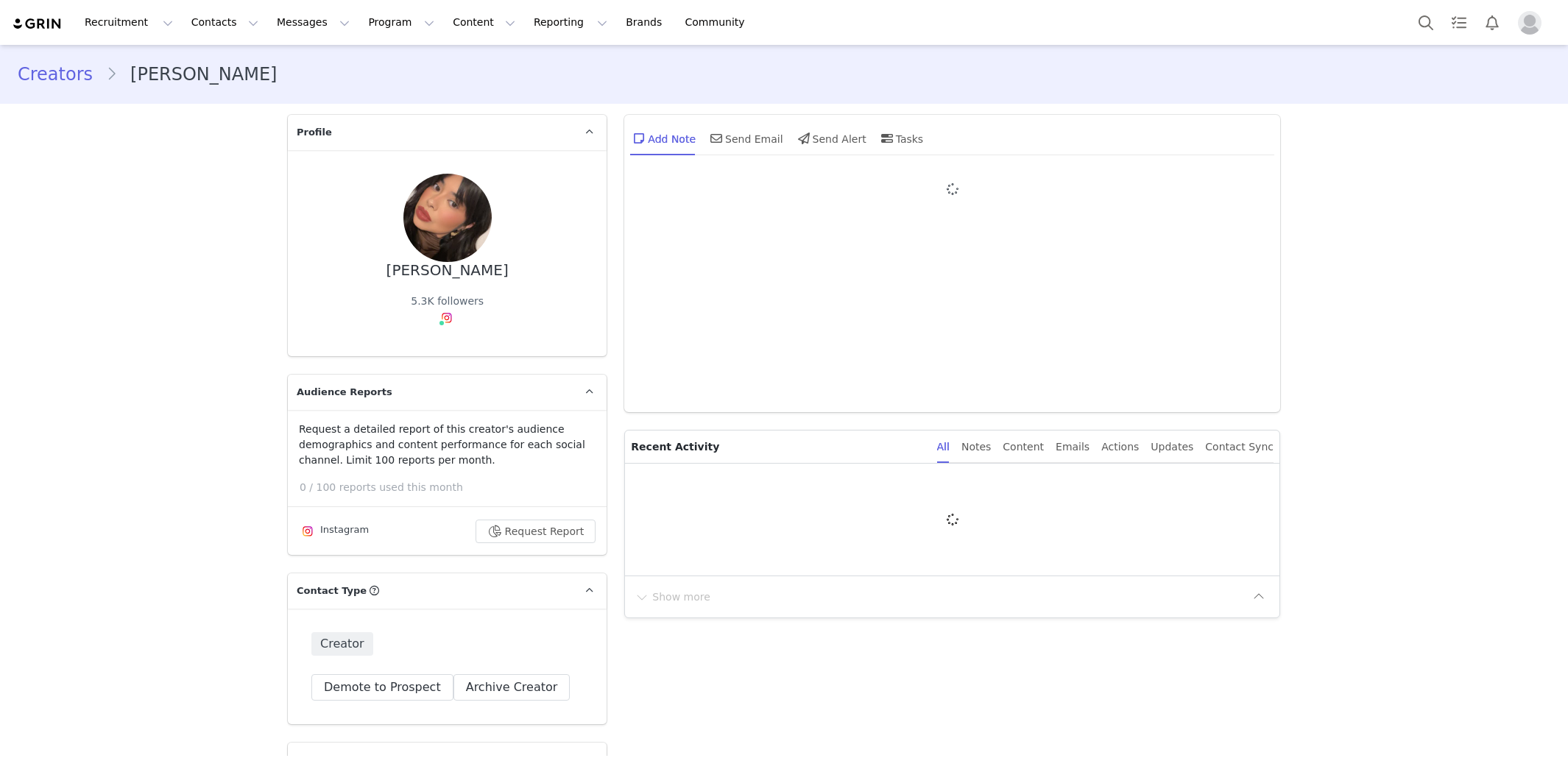
type input "+1 ([GEOGRAPHIC_DATA])"
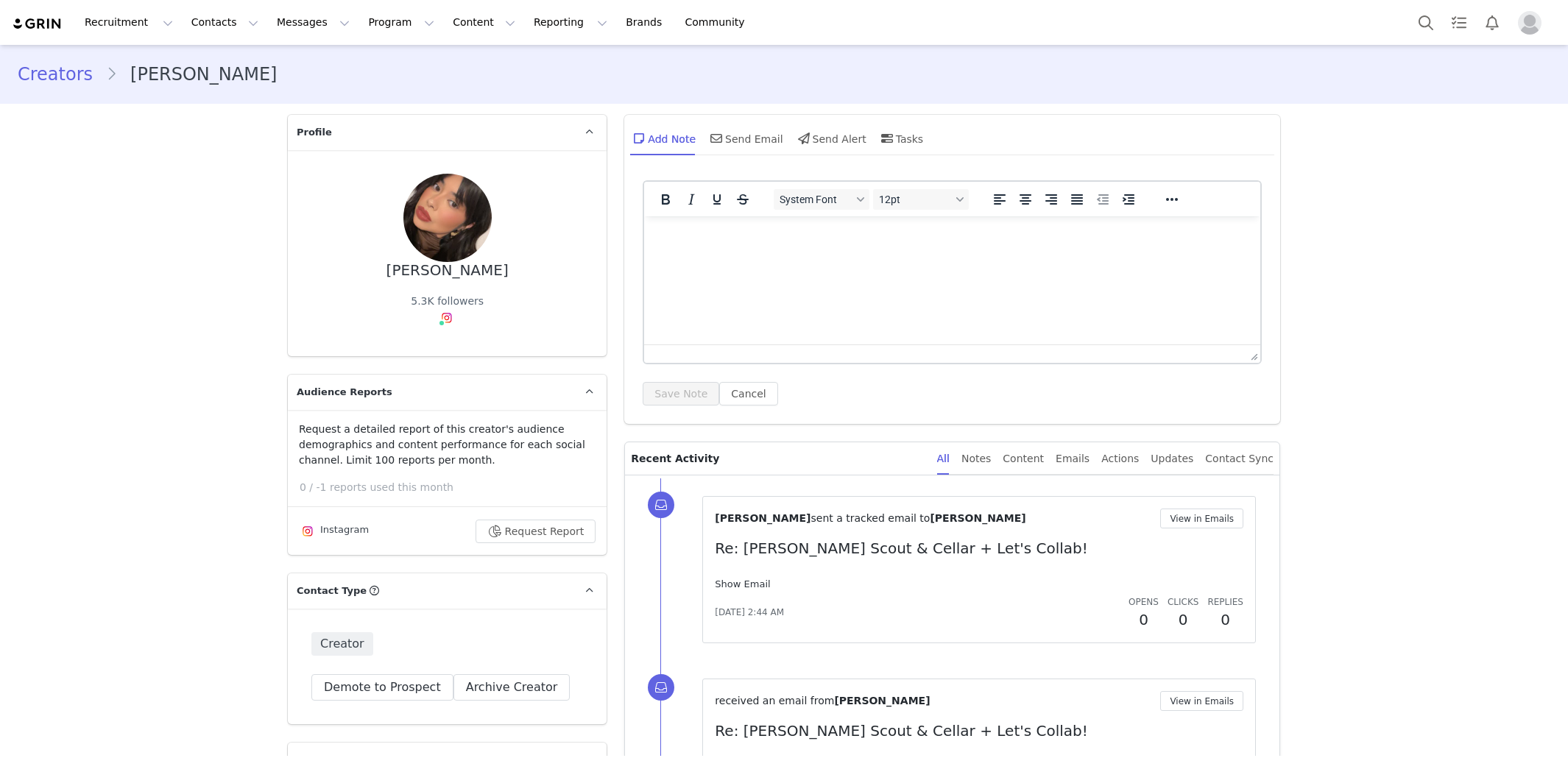
click at [740, 579] on link "Show Email" at bounding box center [742, 584] width 55 height 11
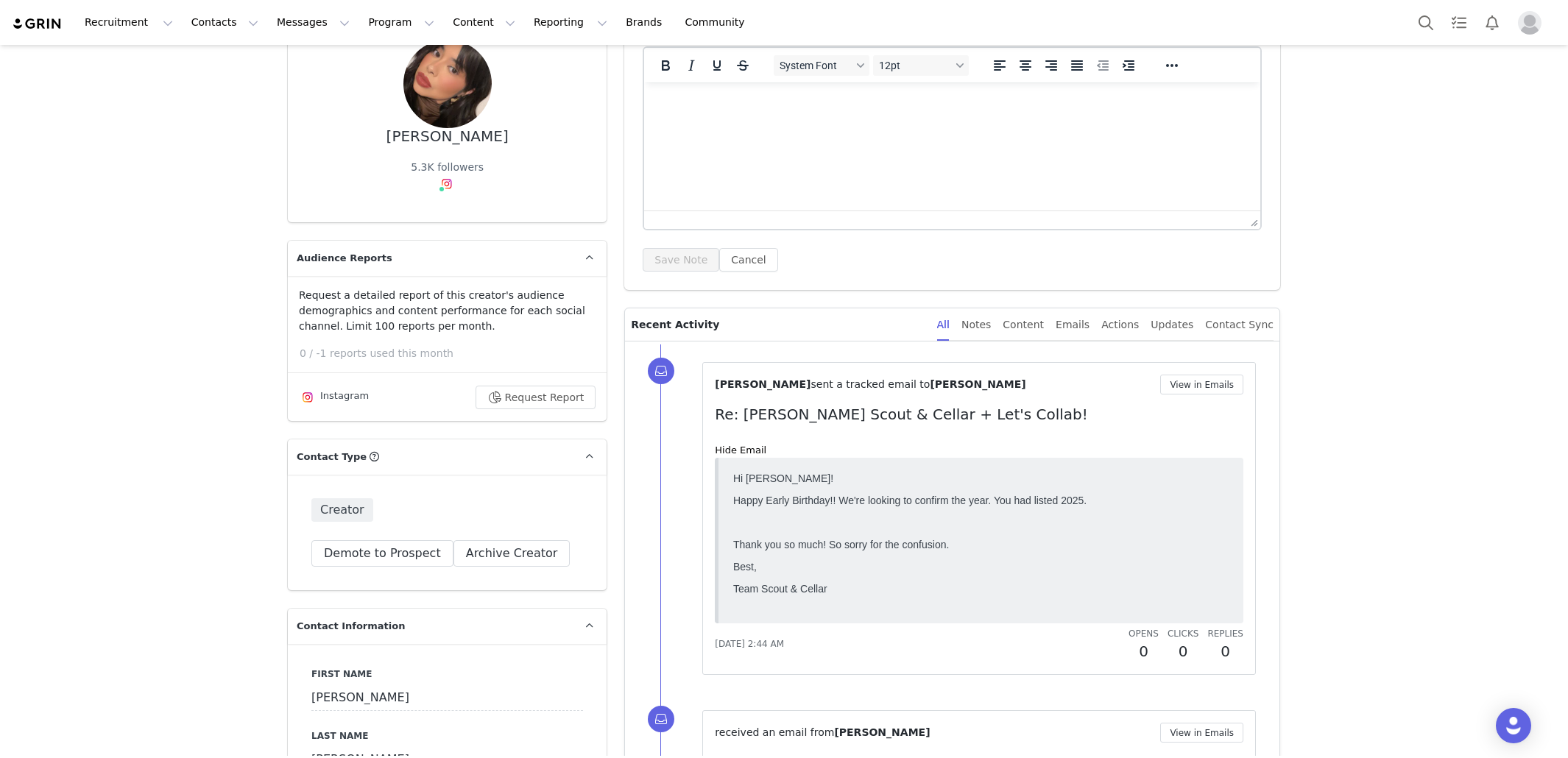
scroll to position [132, 0]
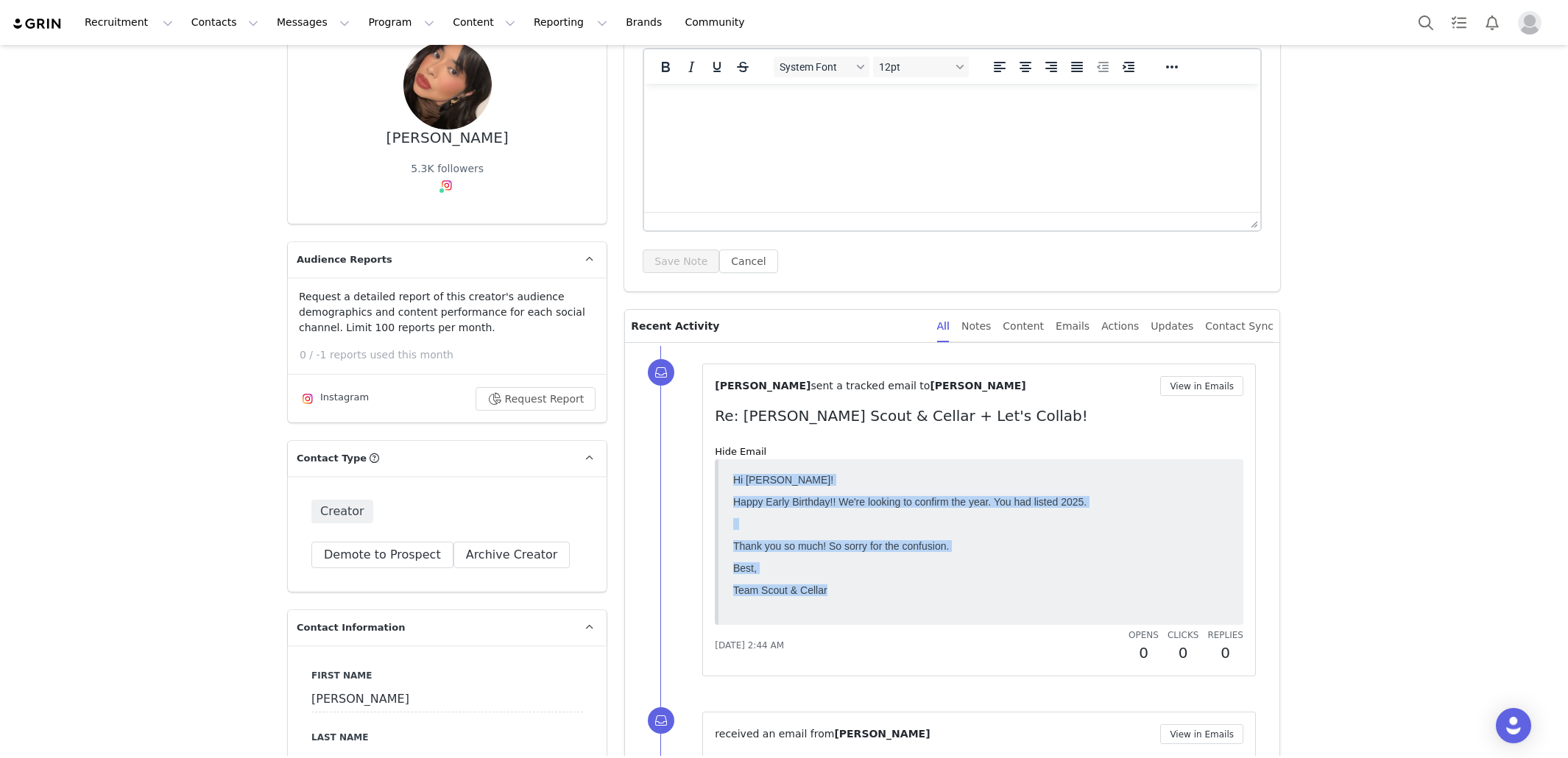
drag, startPoint x: 843, startPoint y: 597, endPoint x: 704, endPoint y: 476, distance: 184.3
click at [727, 476] on html "Hi [PERSON_NAME]! Happy Early Birthday!! We're looking to confirm the year. You…" at bounding box center [980, 541] width 507 height 148
copy body "Hi [PERSON_NAME]! Happy Early Birthday!! We're looking to confirm the year. You…"
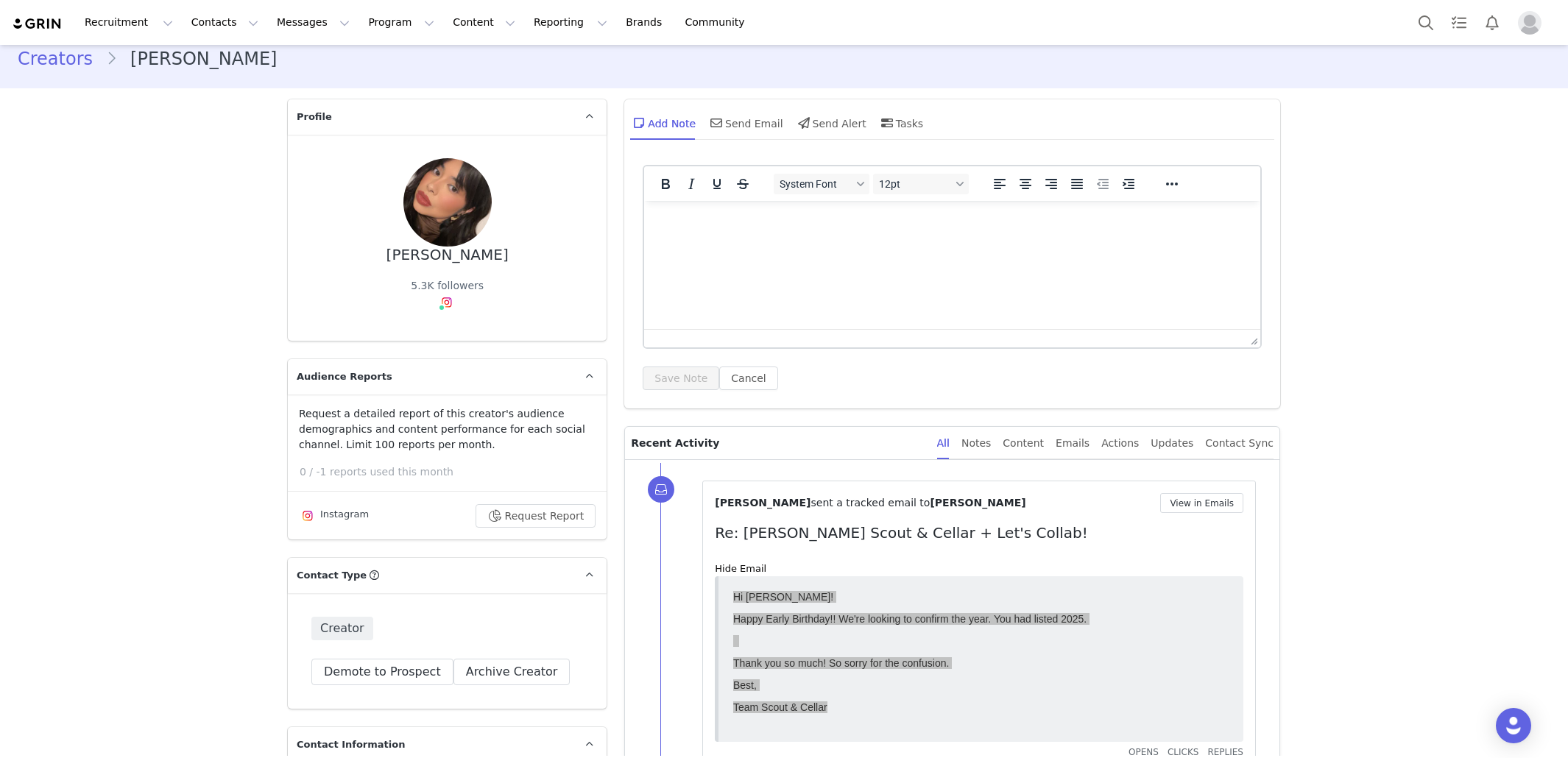
scroll to position [0, 0]
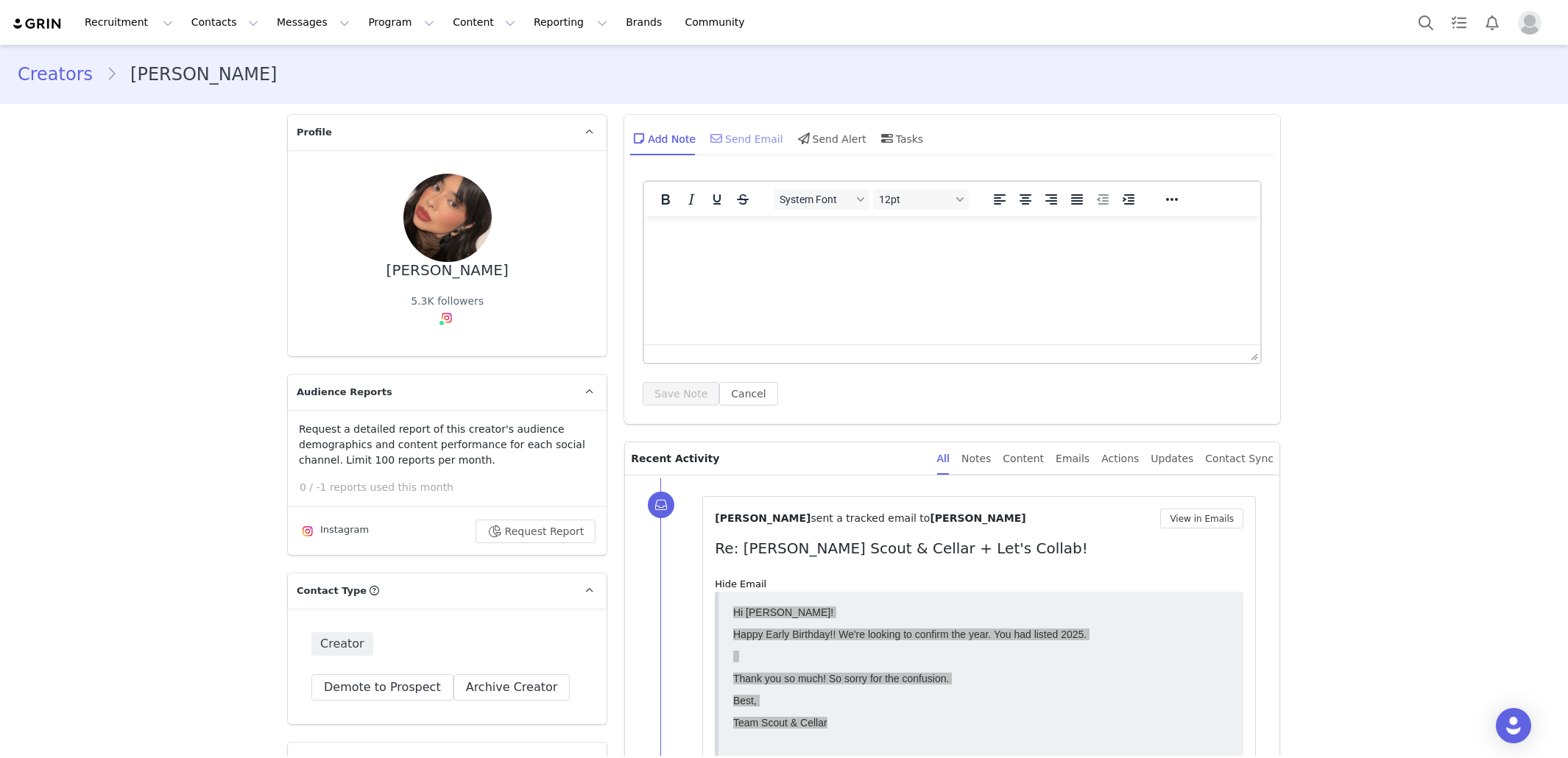
click at [737, 132] on div "Send Email" at bounding box center [745, 138] width 76 height 35
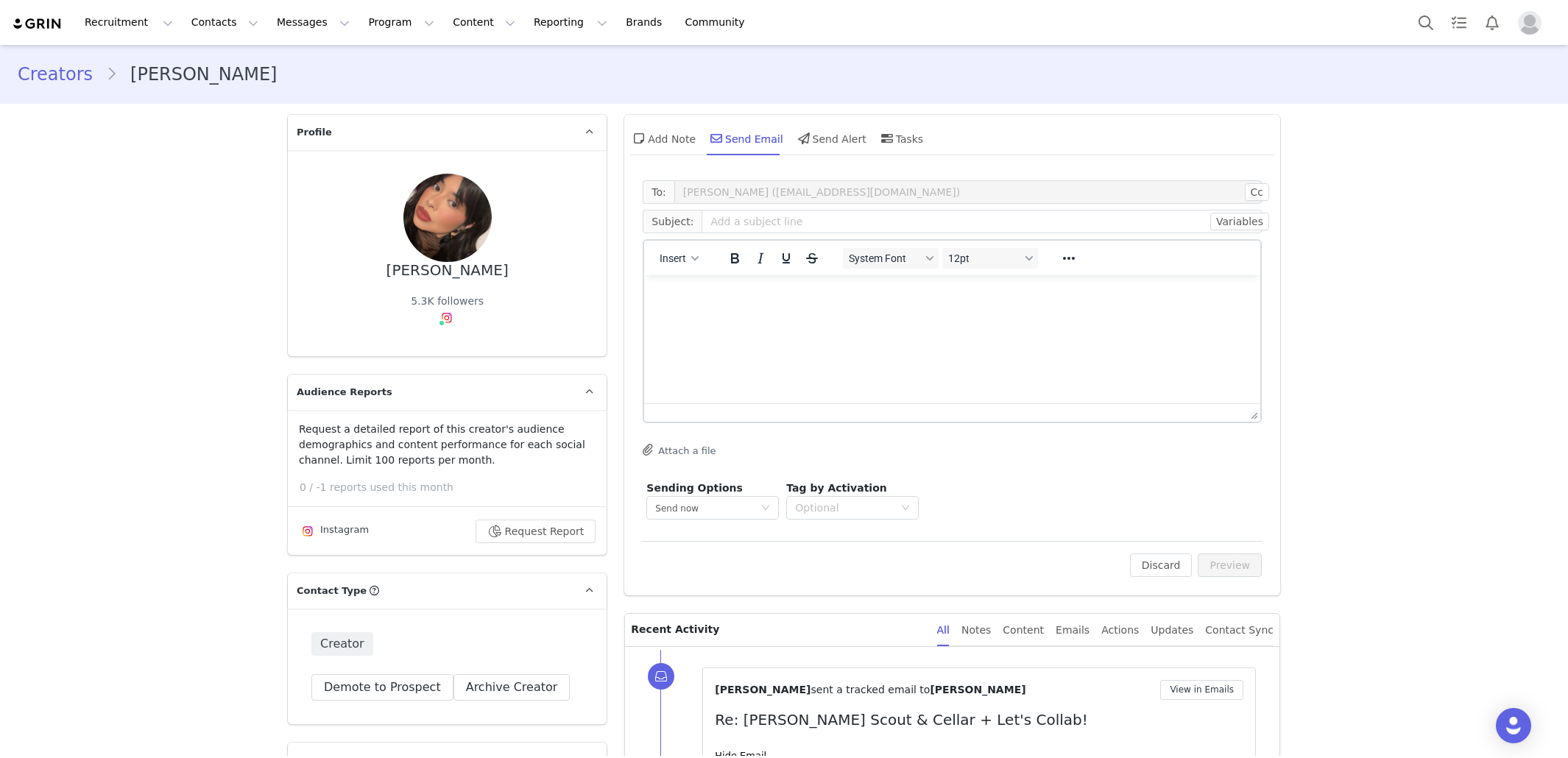
click at [753, 310] on html at bounding box center [952, 295] width 616 height 40
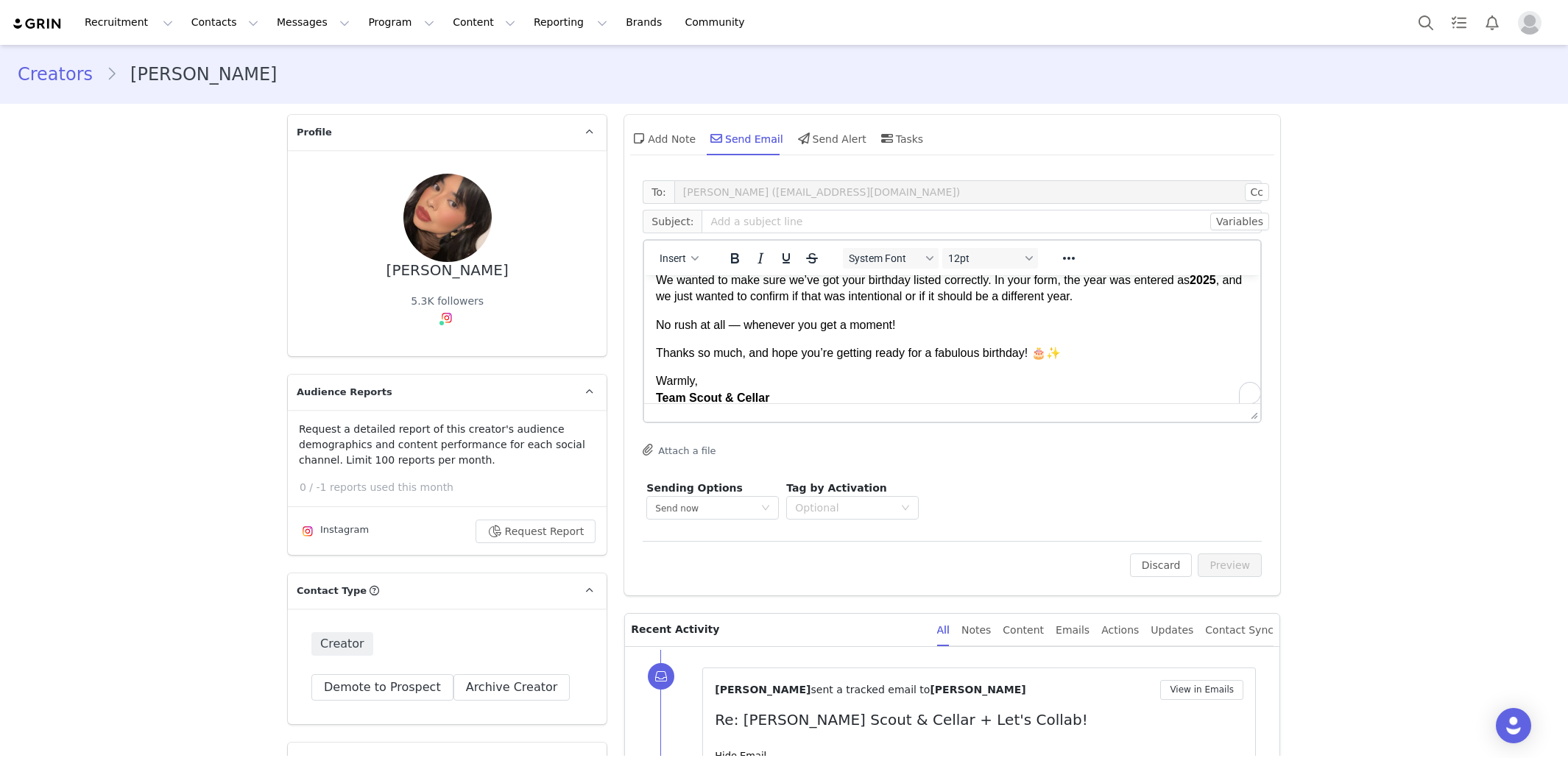
scroll to position [60, 0]
click at [945, 332] on p "No rush at all — whenever you get a moment!" at bounding box center [952, 325] width 592 height 16
drag, startPoint x: 945, startPoint y: 332, endPoint x: 925, endPoint y: 332, distance: 20.0
click at [925, 332] on p "No rush at all — whenever you get a moment!" at bounding box center [952, 325] width 592 height 16
drag, startPoint x: 925, startPoint y: 332, endPoint x: 601, endPoint y: 332, distance: 324.0
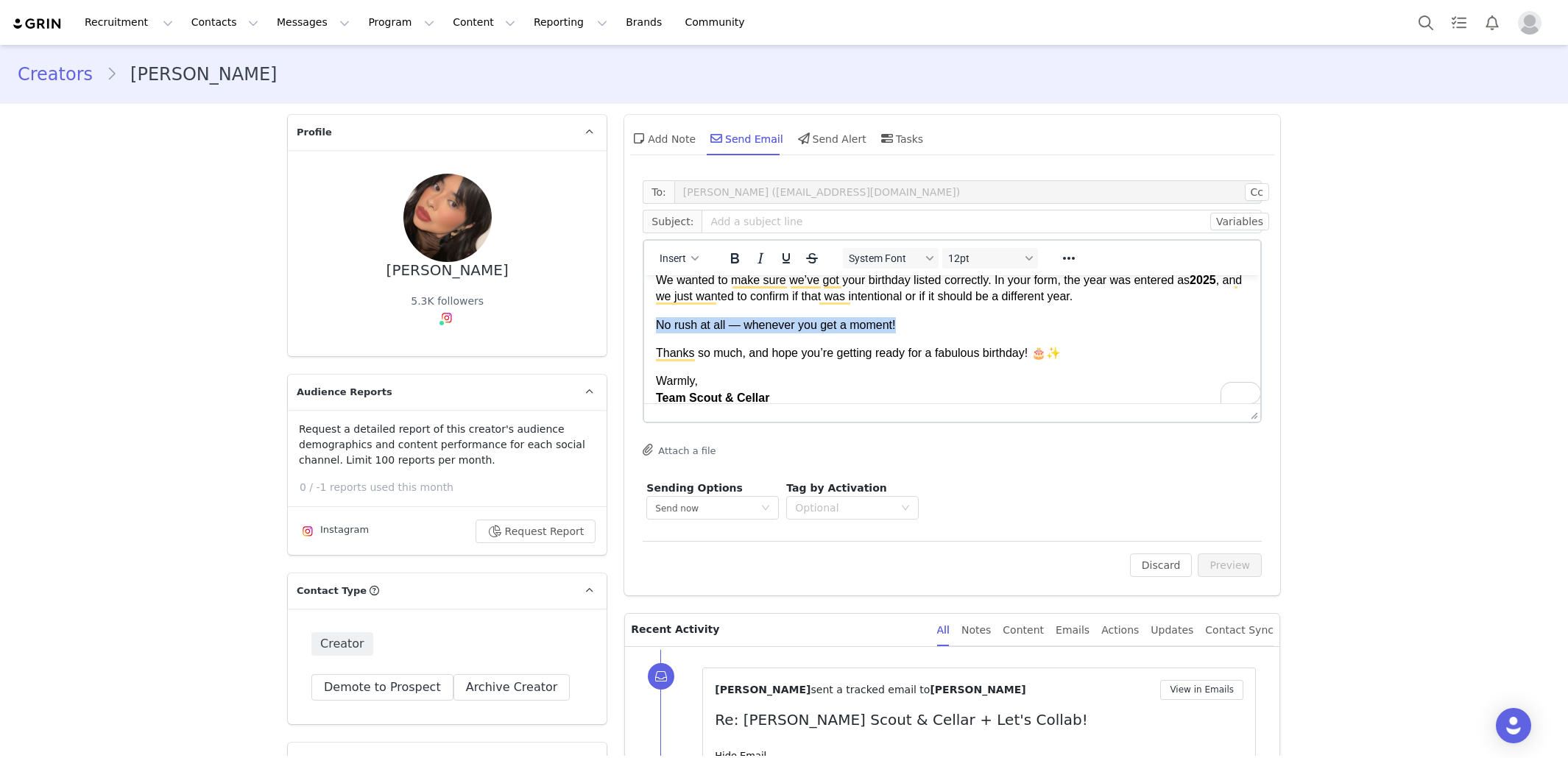
click at [644, 332] on html "Hi Laura! Just bumping this to the top of your inbox 😊 We wanted to make sure w…" at bounding box center [952, 317] width 616 height 202
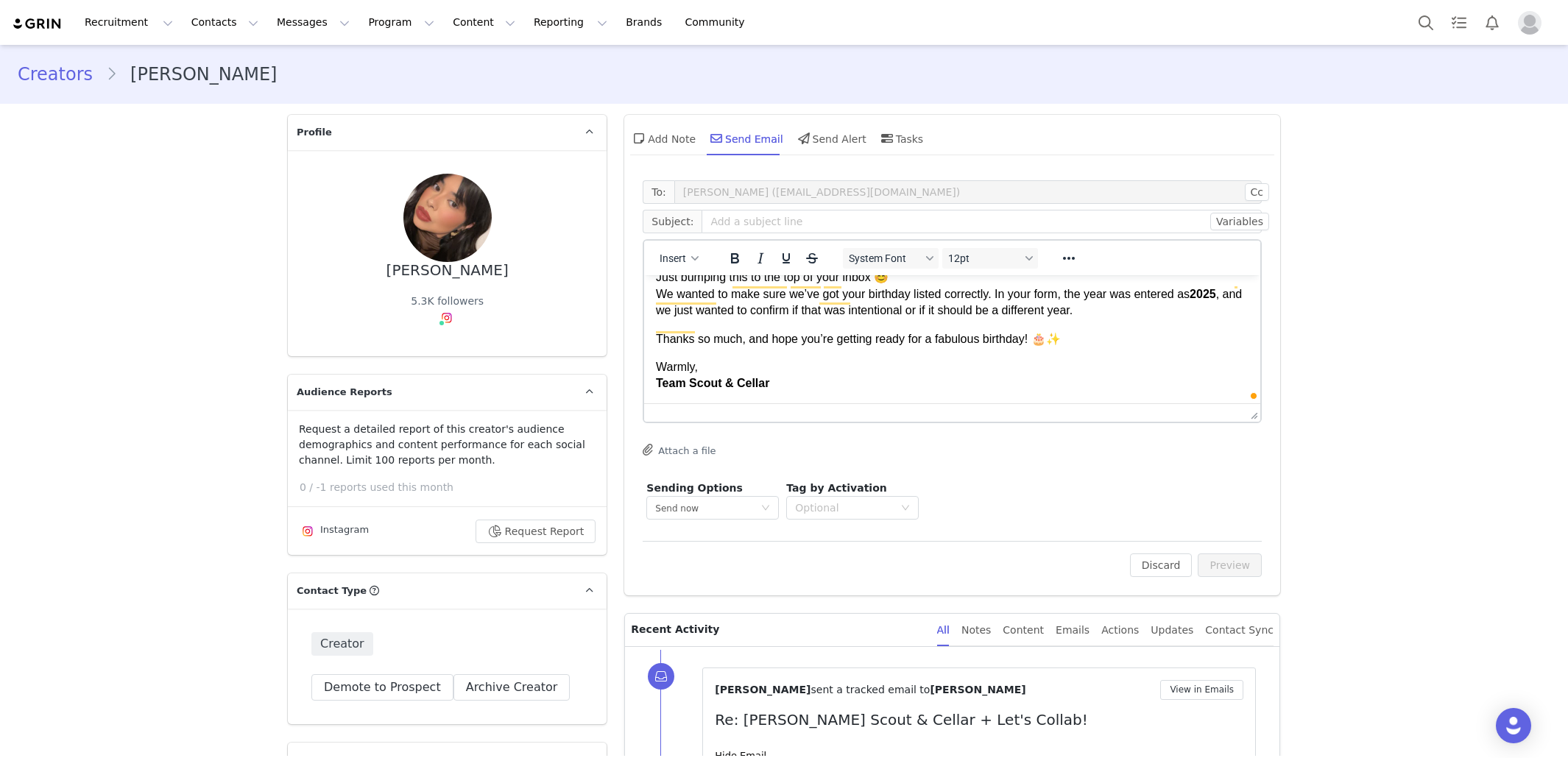
scroll to position [45, 0]
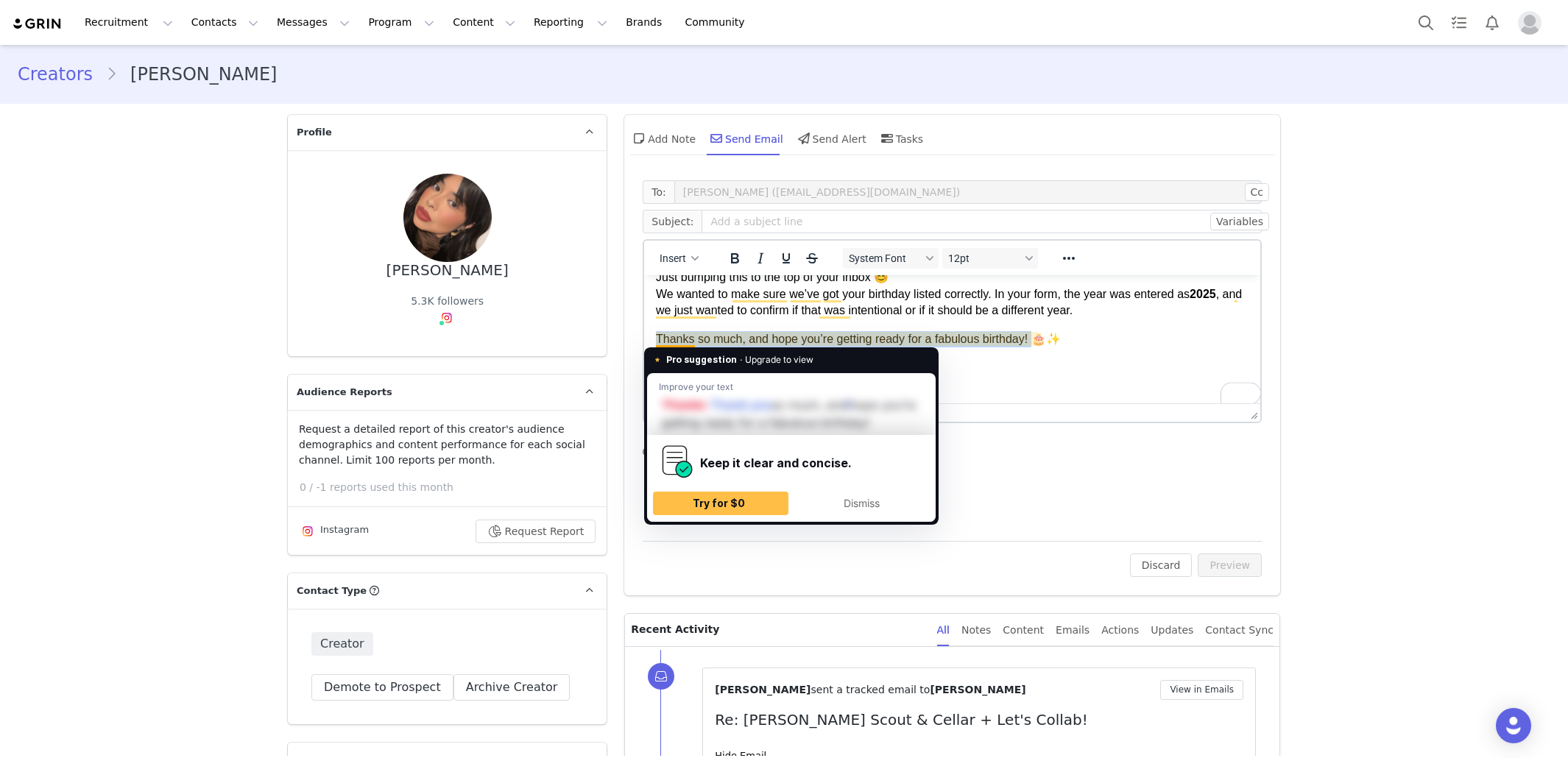
drag, startPoint x: 1040, startPoint y: 340, endPoint x: 654, endPoint y: 337, distance: 386.0
click at [654, 337] on html "Hi Laura! Just bumping this to the top of your inbox 😊 We wanted to make sure w…" at bounding box center [952, 316] width 616 height 175
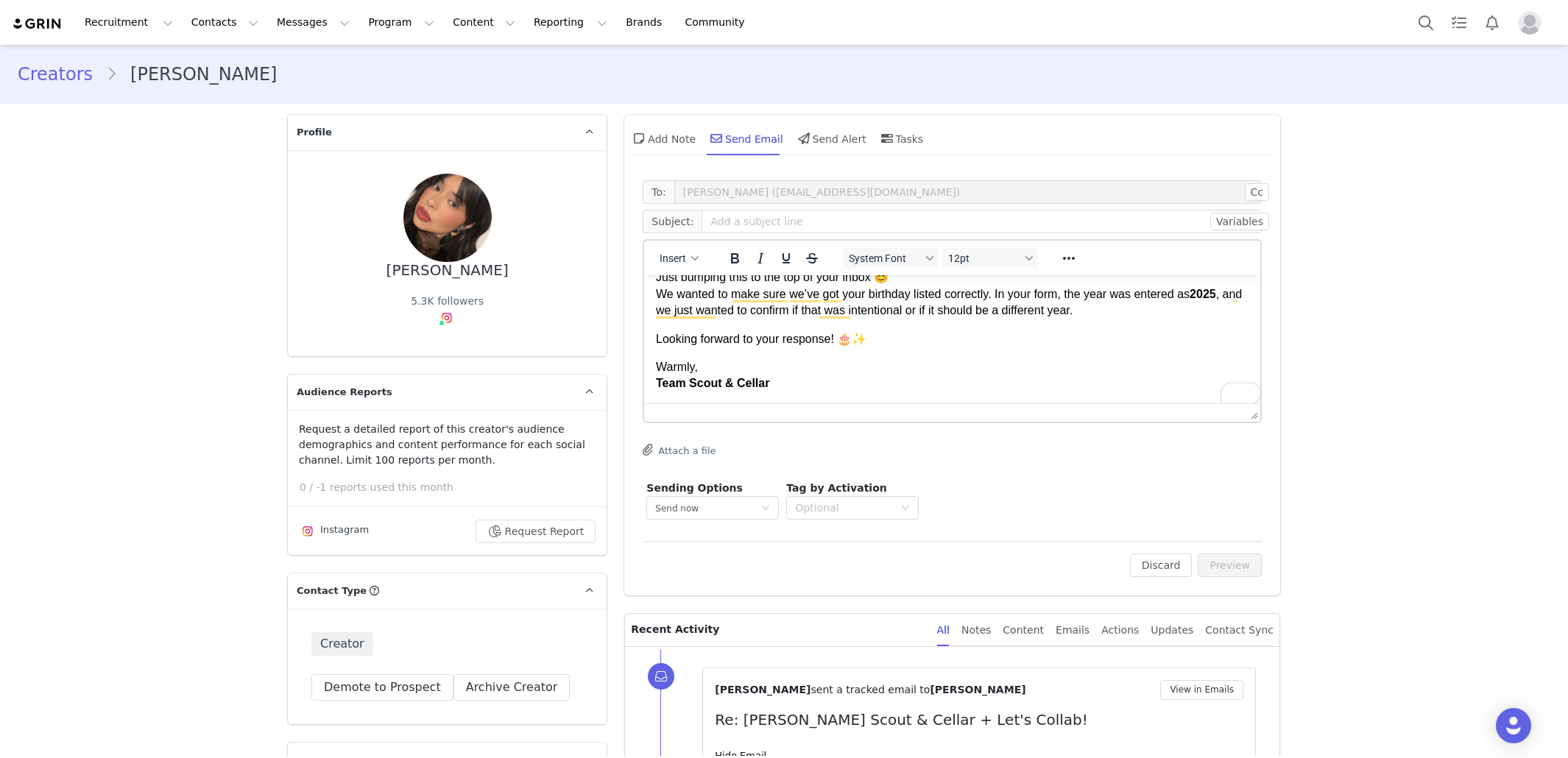
click at [864, 339] on p "Looking forward to your response! 🎂✨" at bounding box center [952, 340] width 592 height 16
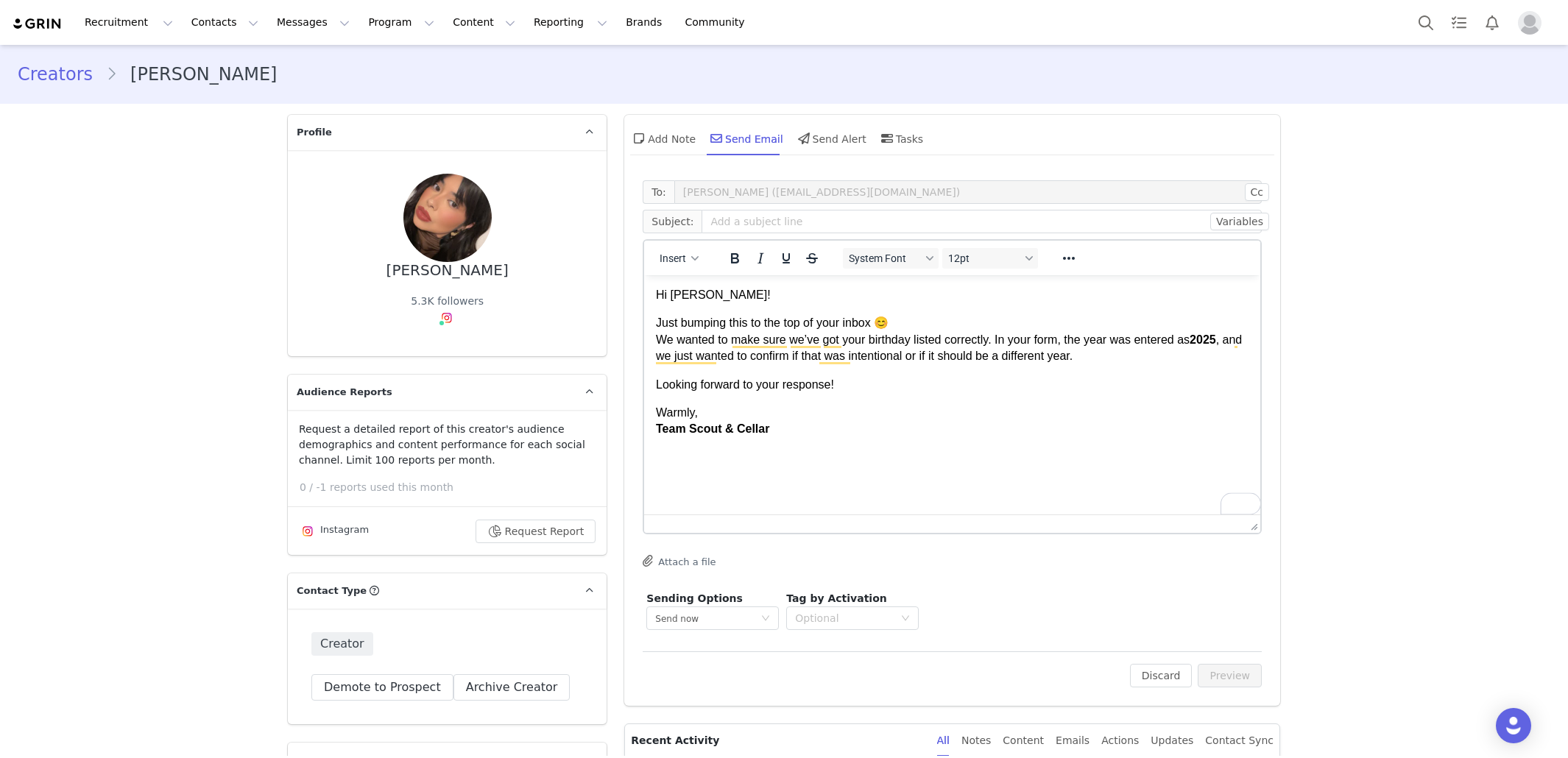
scroll to position [0, 0]
drag, startPoint x: 1246, startPoint y: 414, endPoint x: 1293, endPoint y: 525, distance: 120.5
click at [952, 319] on p "Just bumping this to the top of your inbox 😊 We wanted to make sure we’ve got y…" at bounding box center [952, 340] width 592 height 49
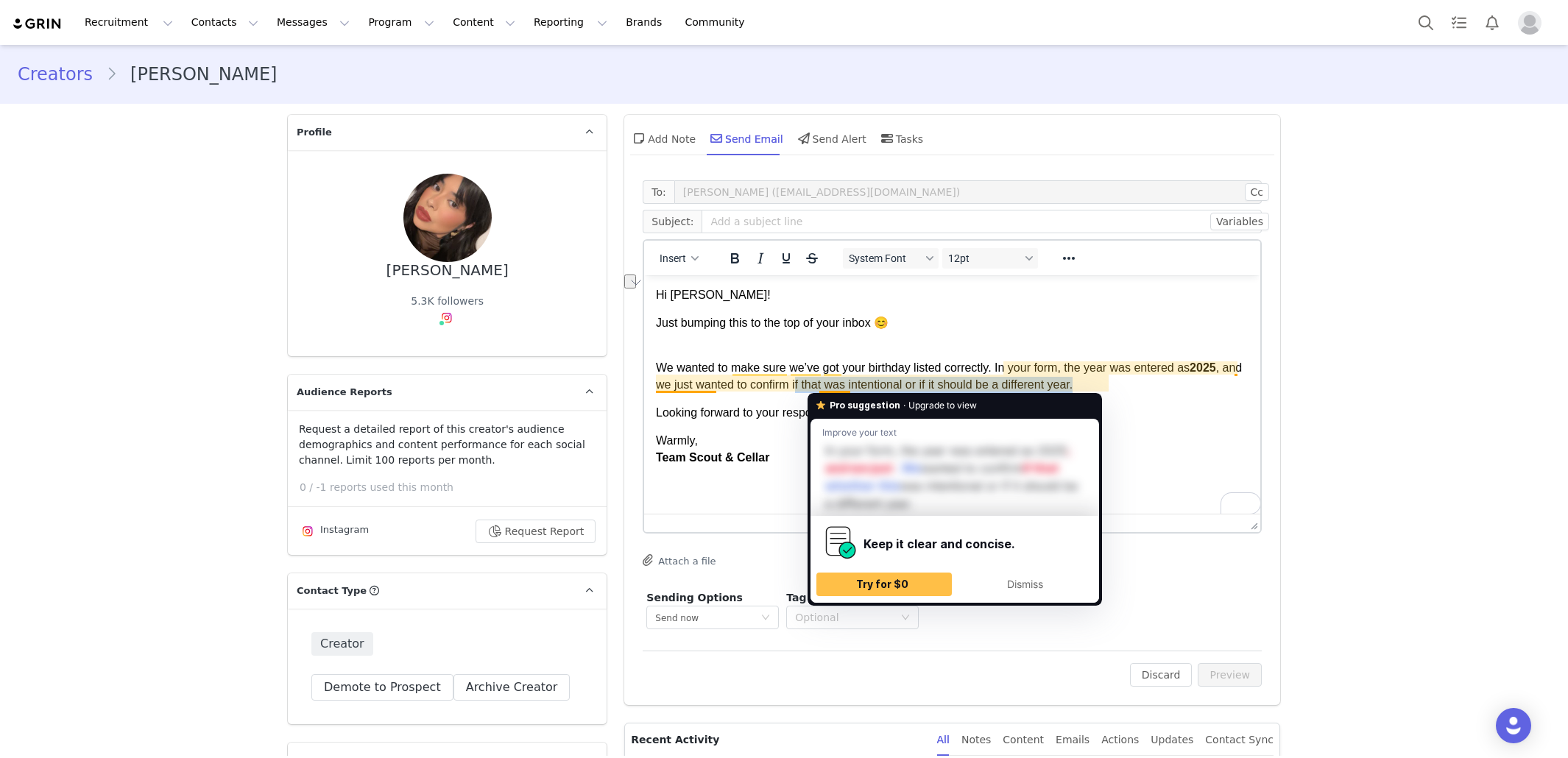
drag, startPoint x: 822, startPoint y: 380, endPoint x: 1111, endPoint y: 380, distance: 289.0
click at [1111, 380] on p "We wanted to make sure we’ve got your birthday listed correctly. In your form, …" at bounding box center [952, 368] width 592 height 49
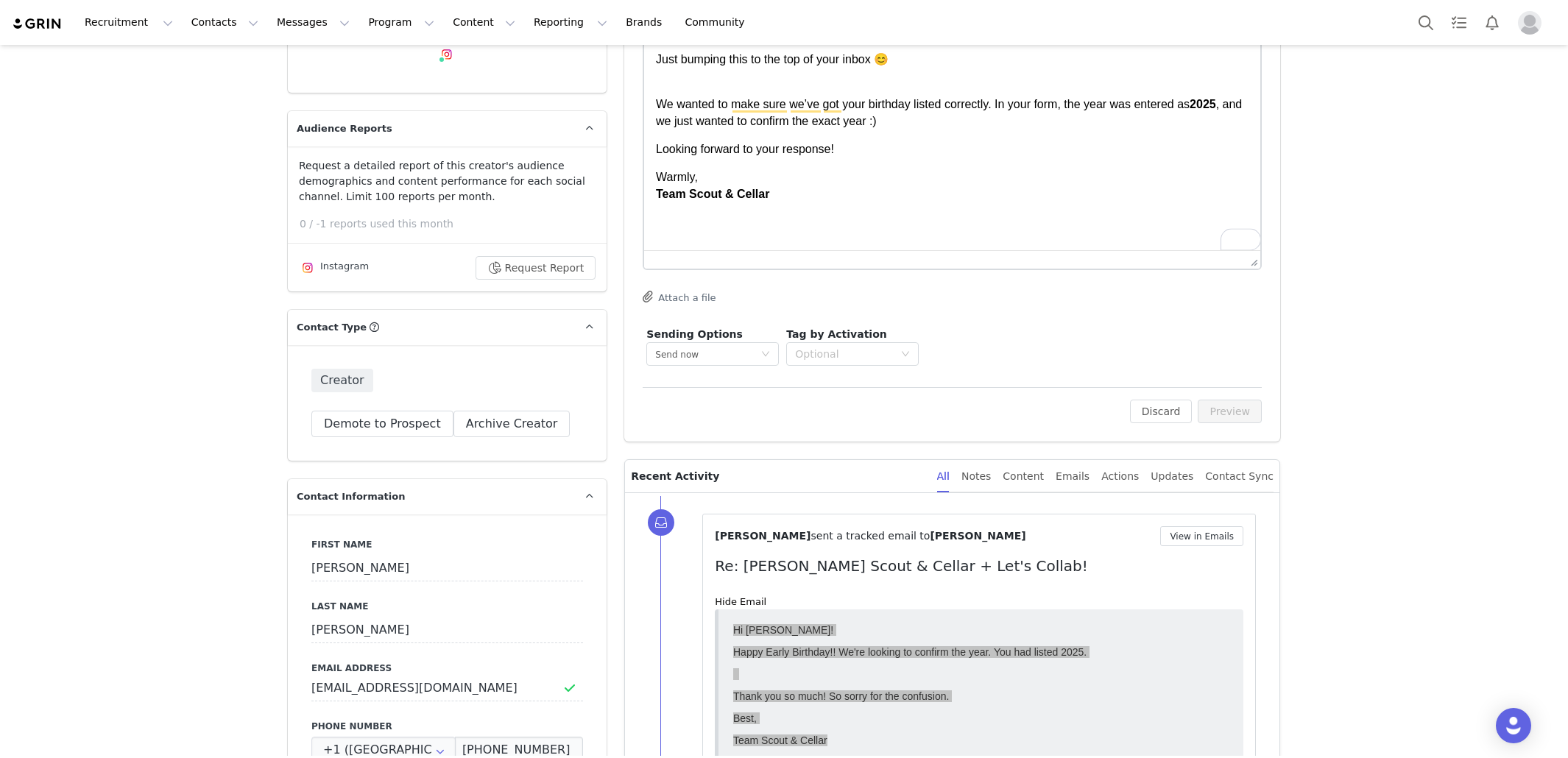
scroll to position [265, 0]
click at [1044, 176] on p "Warmly, Team Scout & Cellar" at bounding box center [952, 185] width 592 height 33
click at [961, 210] on html "Hi Laura! Just bumping this to the top of your inbox 😊 We wanted to make sure w…" at bounding box center [952, 112] width 616 height 202
drag, startPoint x: 737, startPoint y: 564, endPoint x: 1028, endPoint y: 564, distance: 291.0
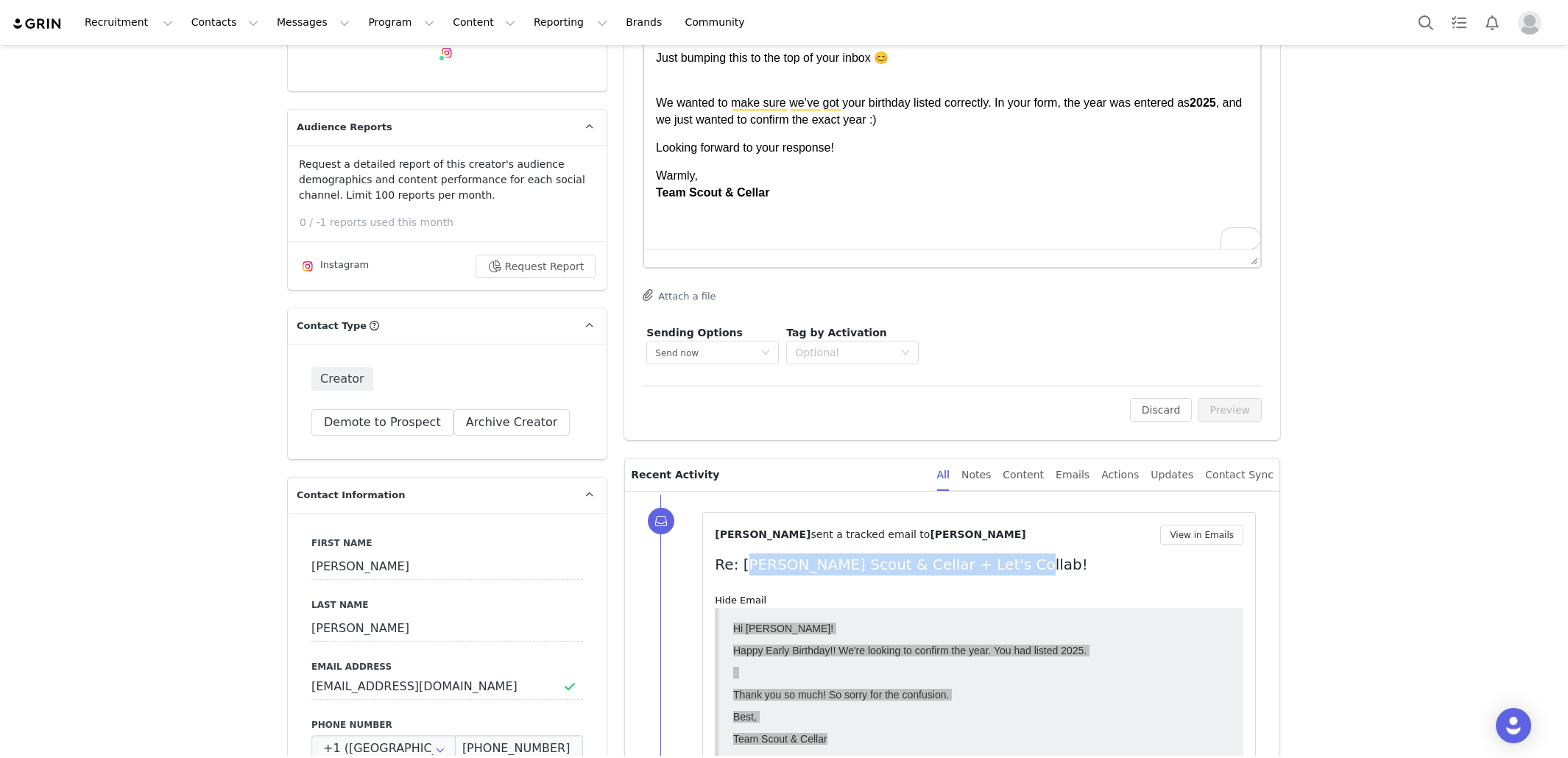
click at [1028, 564] on p "Re: Laura x Scout & Cellar + Let's Collab!" at bounding box center [979, 564] width 529 height 22
copy p "Laura x Scout & Cellar + Let's Collab!"
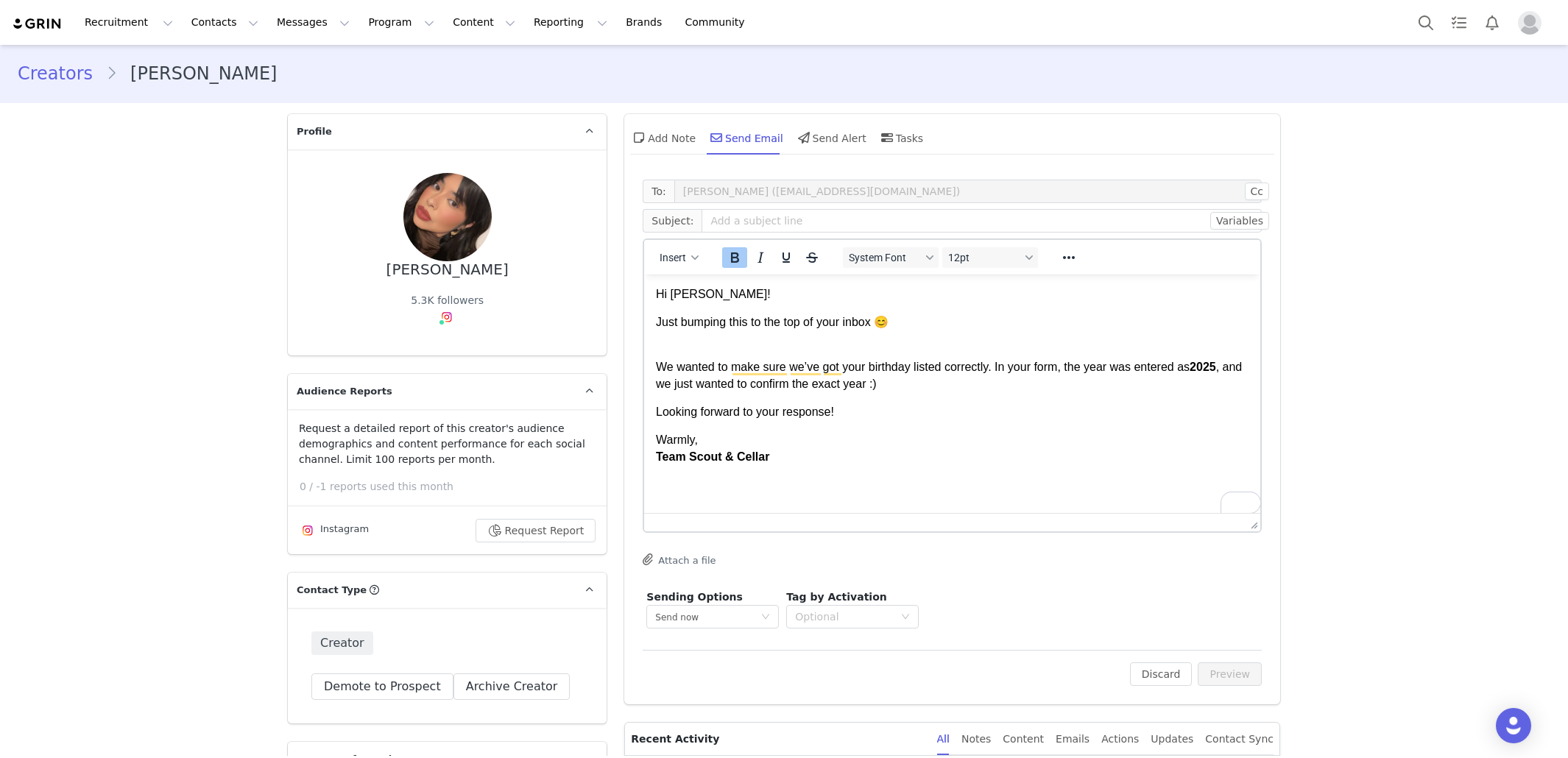
scroll to position [0, 0]
click at [889, 212] on input "text" at bounding box center [981, 222] width 560 height 24
paste input "Laura x Scout & Cellar + Let's Collab!"
type input "Laura x Scout & Cellar + Let's Collab!"
click at [1242, 665] on button "Preview" at bounding box center [1230, 675] width 64 height 24
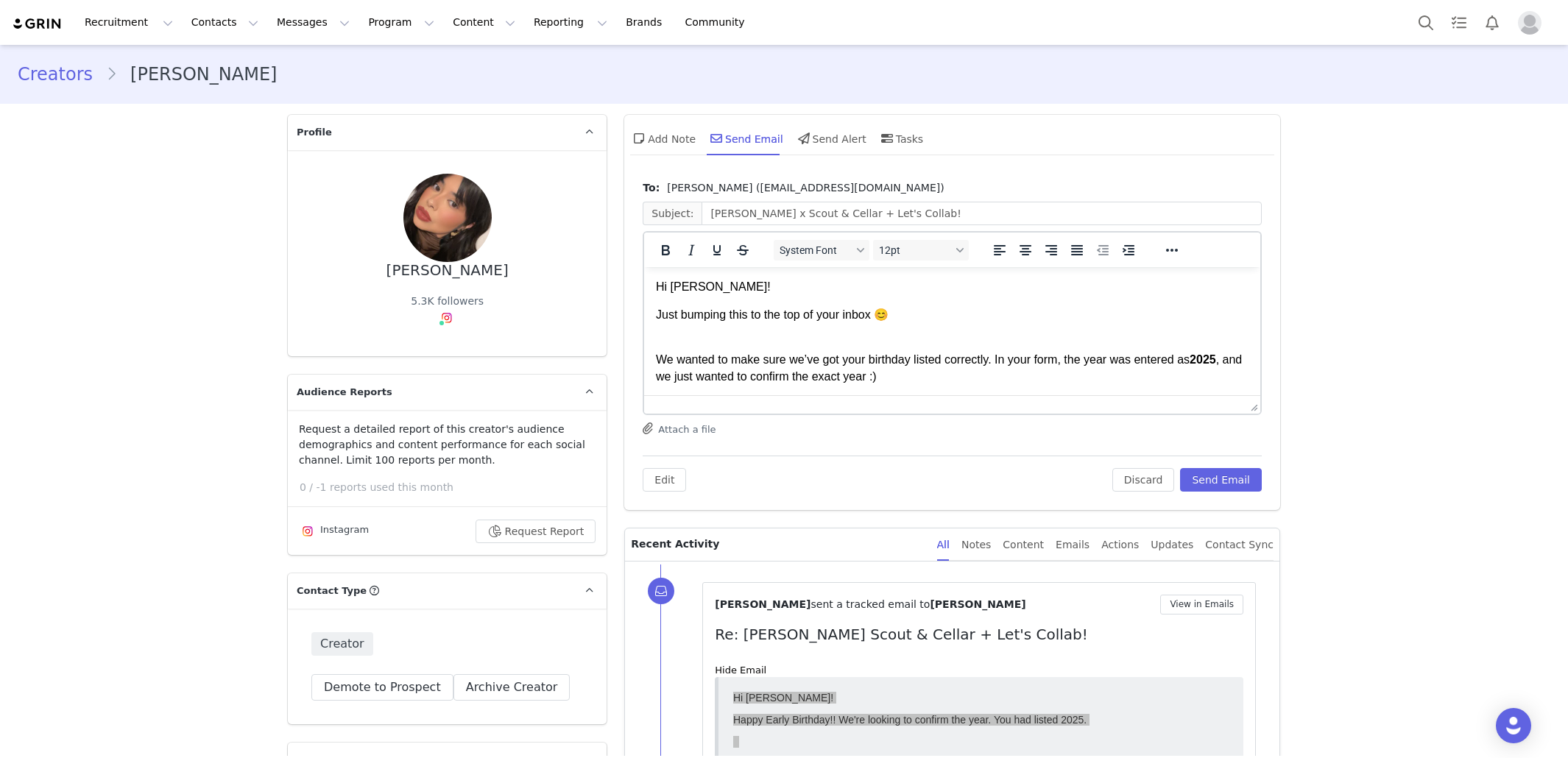
click at [1098, 304] on body "Hi Laura! Just bumping this to the top of your inbox 😊 We wanted to make sure w…" at bounding box center [952, 368] width 592 height 179
click at [1229, 477] on button "Send Email" at bounding box center [1220, 480] width 82 height 24
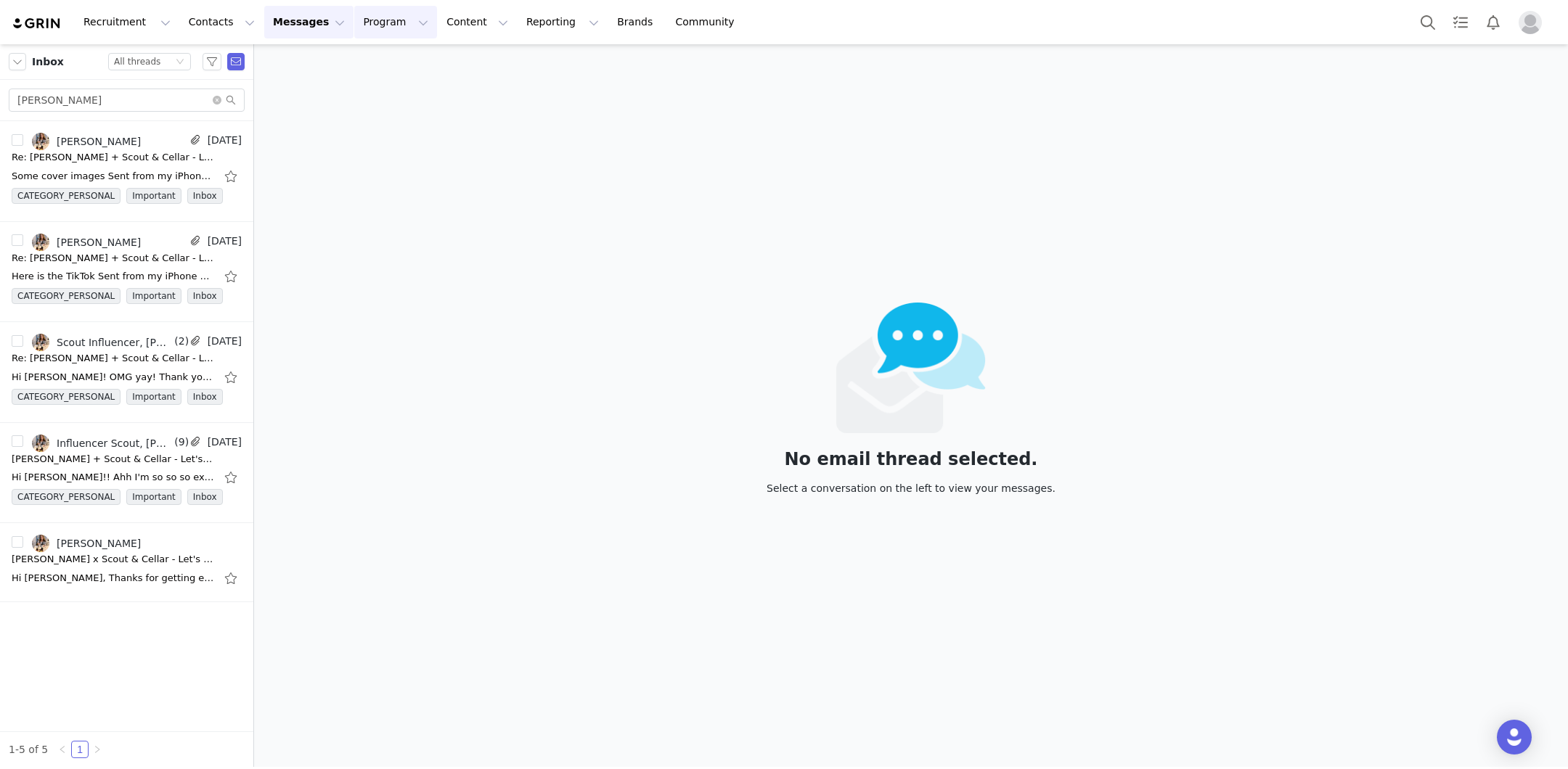
click at [365, 20] on button "Program Program" at bounding box center [395, 22] width 83 height 33
click at [380, 66] on p "Activations" at bounding box center [371, 64] width 56 height 15
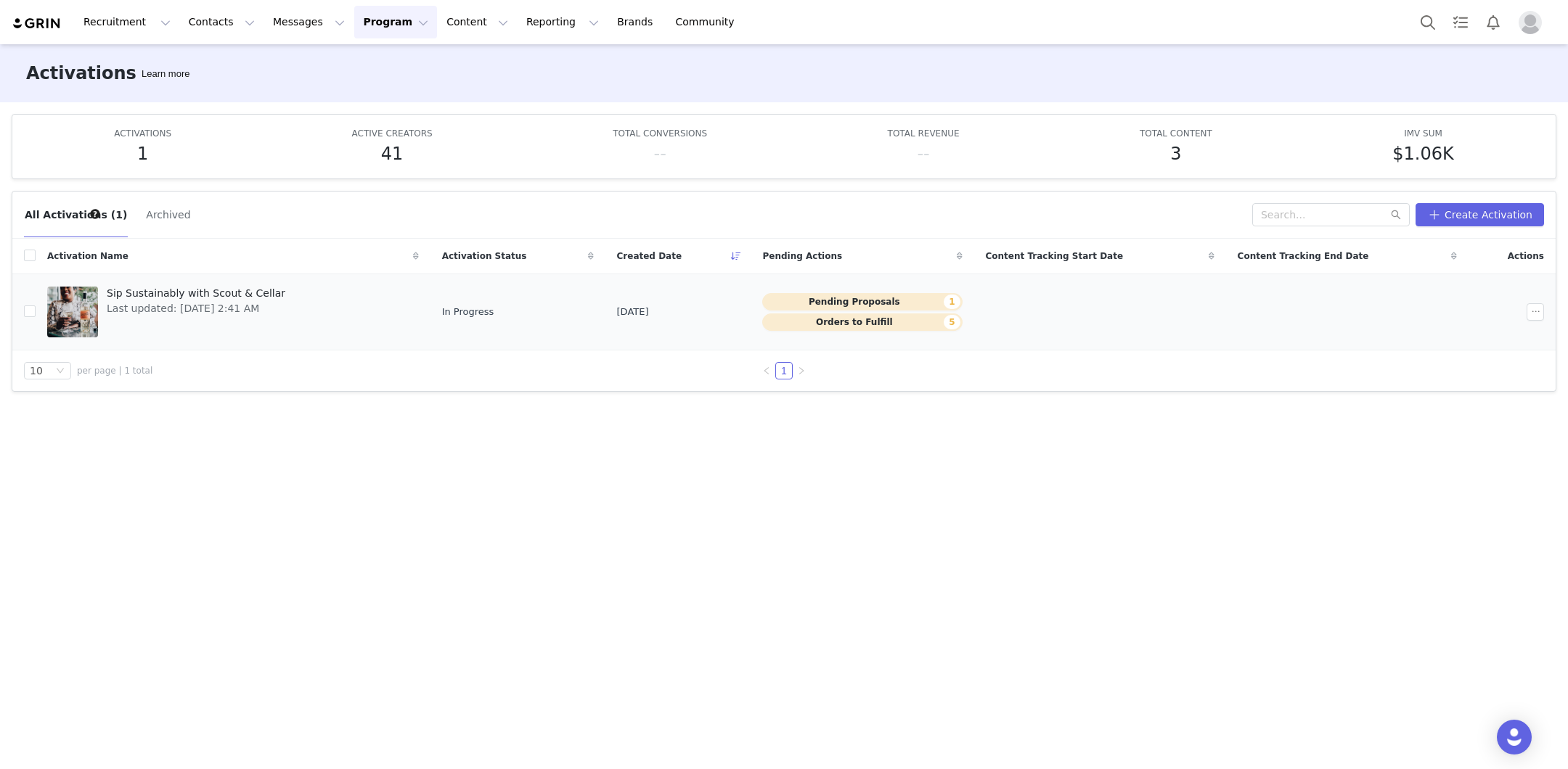
click at [152, 289] on span "Sip Sustainably with Scout & Cellar" at bounding box center [196, 293] width 178 height 15
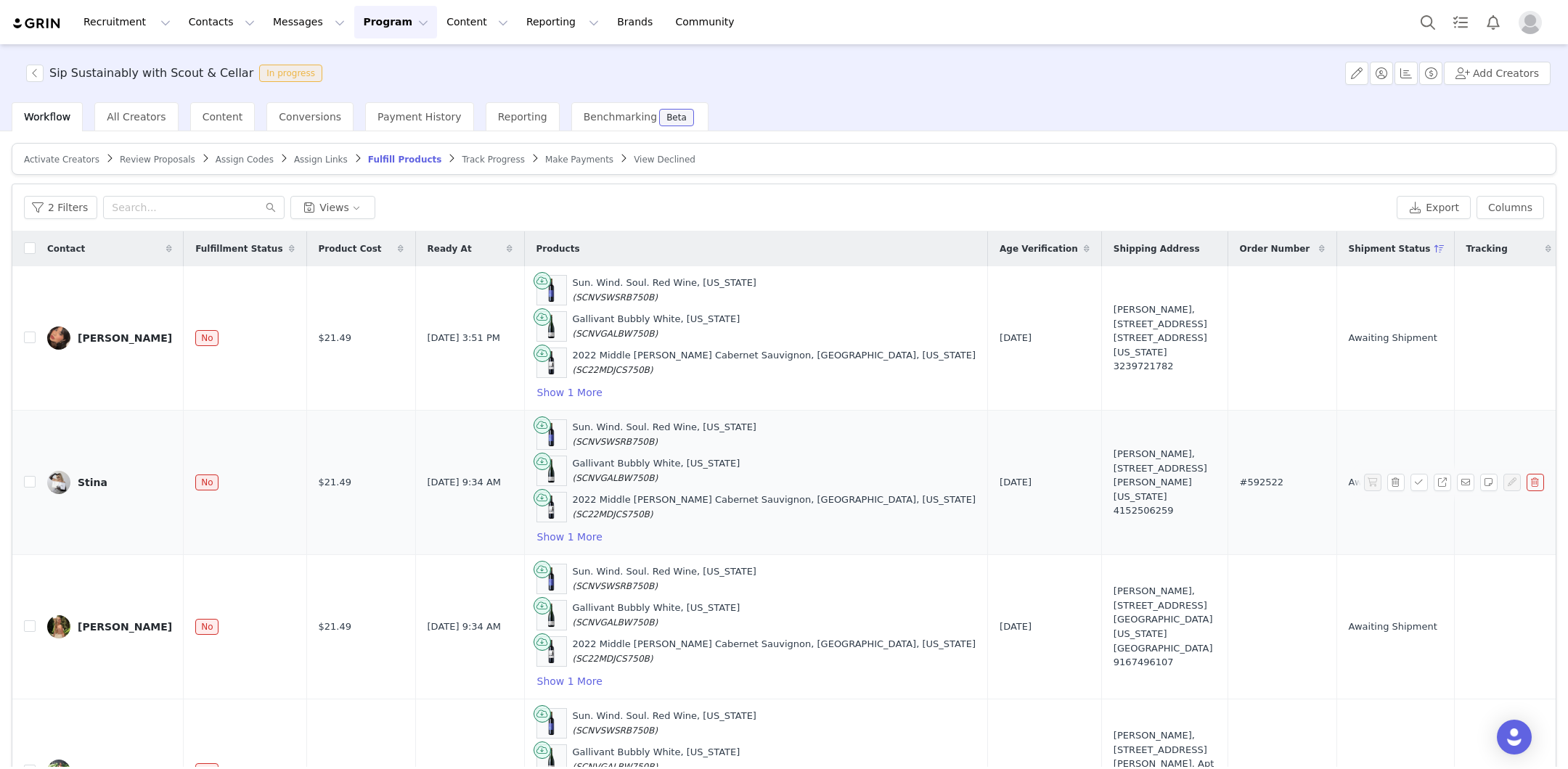
click at [96, 477] on div "Stina" at bounding box center [93, 482] width 30 height 12
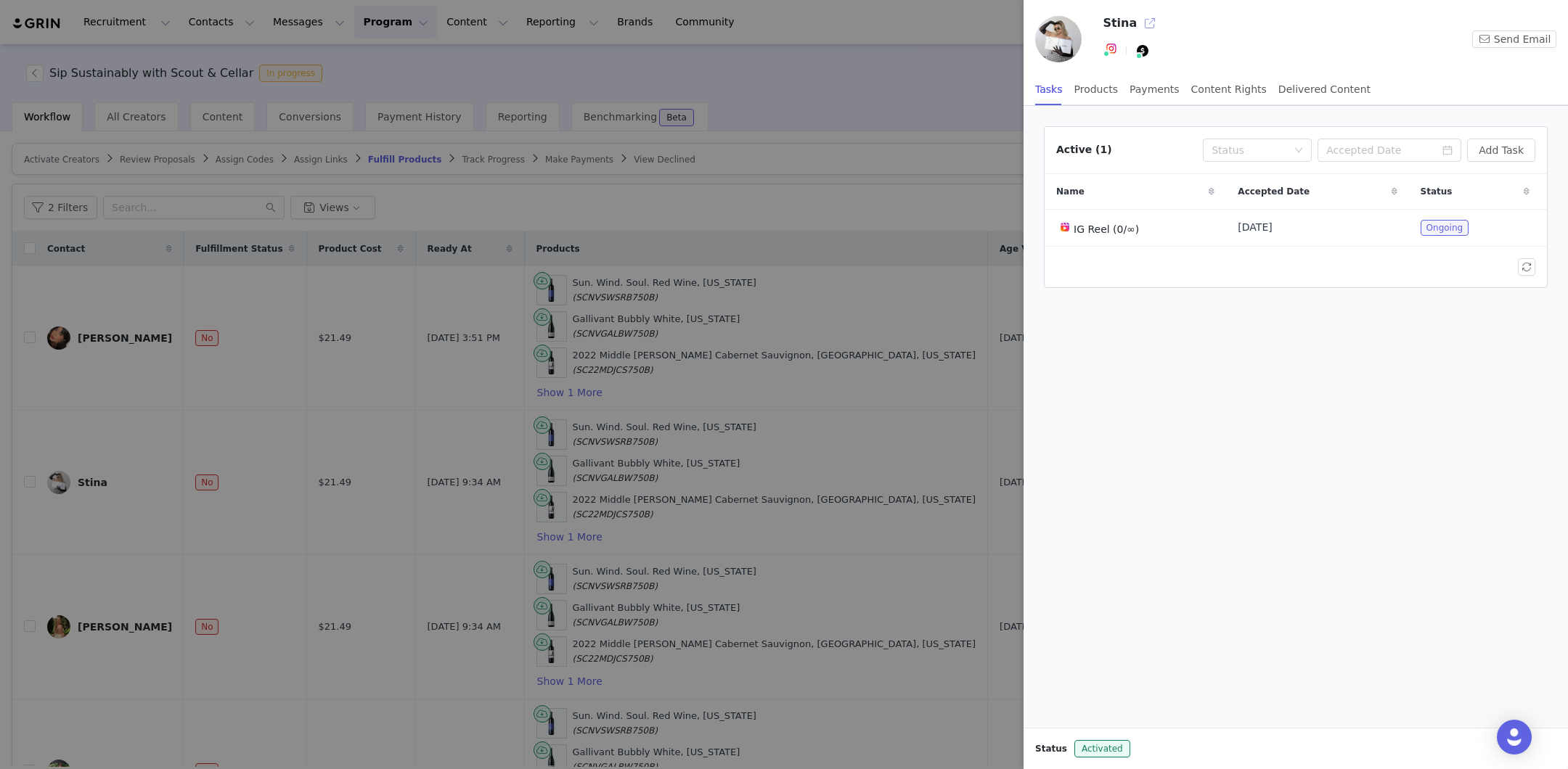
click at [1144, 21] on button "button" at bounding box center [1150, 24] width 24 height 24
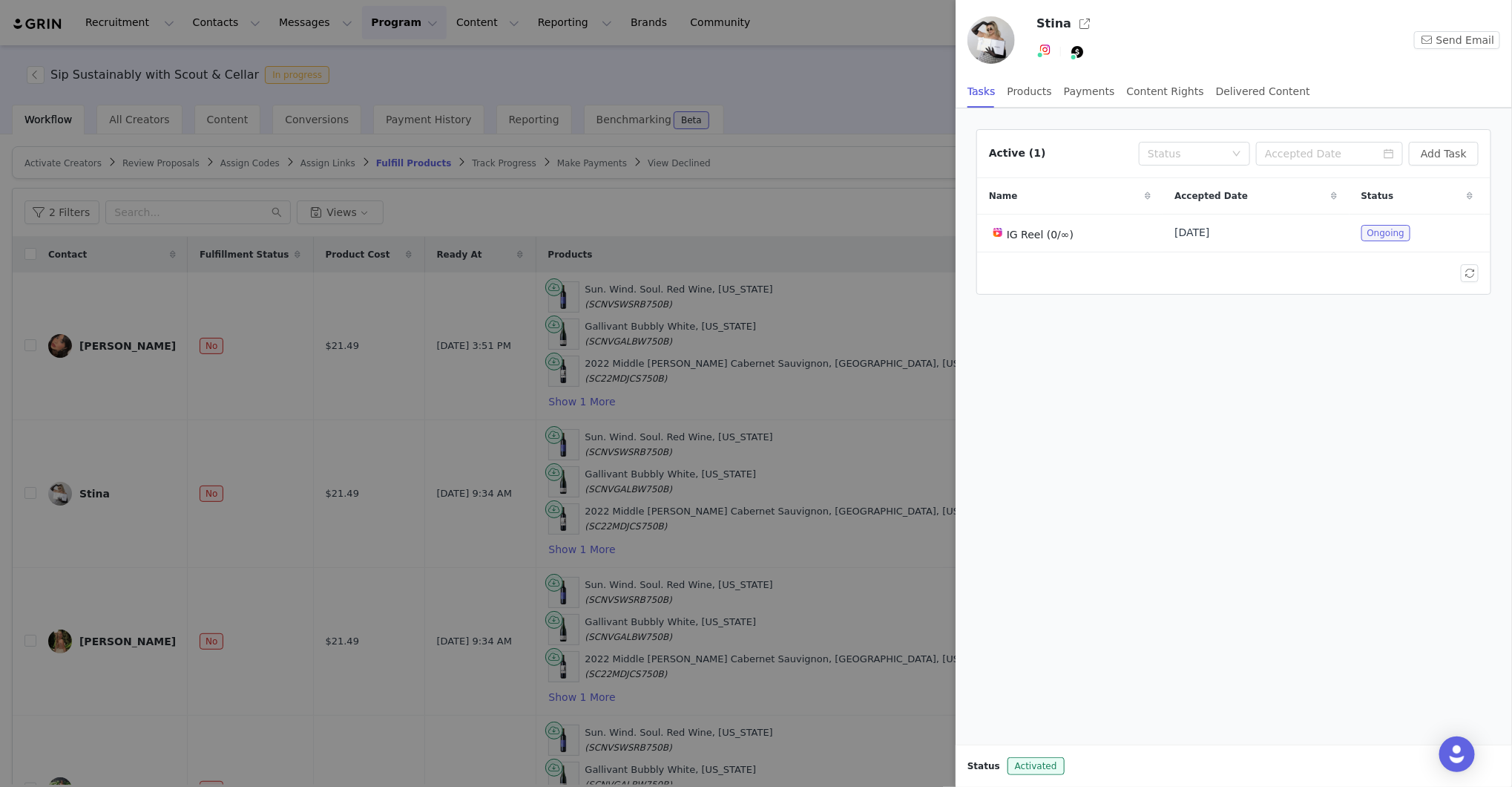
click at [801, 107] on div at bounding box center [756, 393] width 1512 height 787
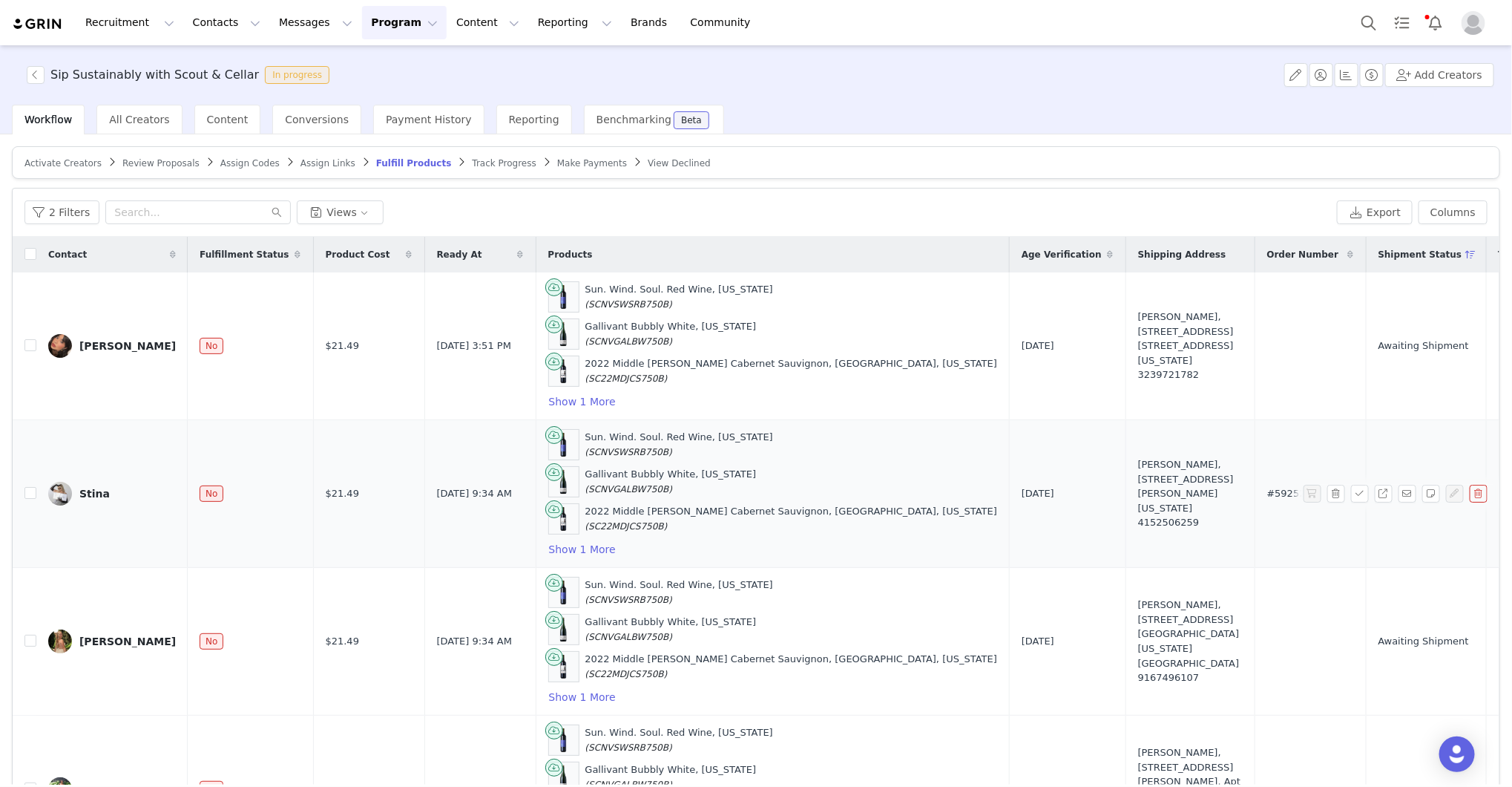
click at [1010, 542] on td "[DATE]" at bounding box center [1068, 494] width 116 height 148
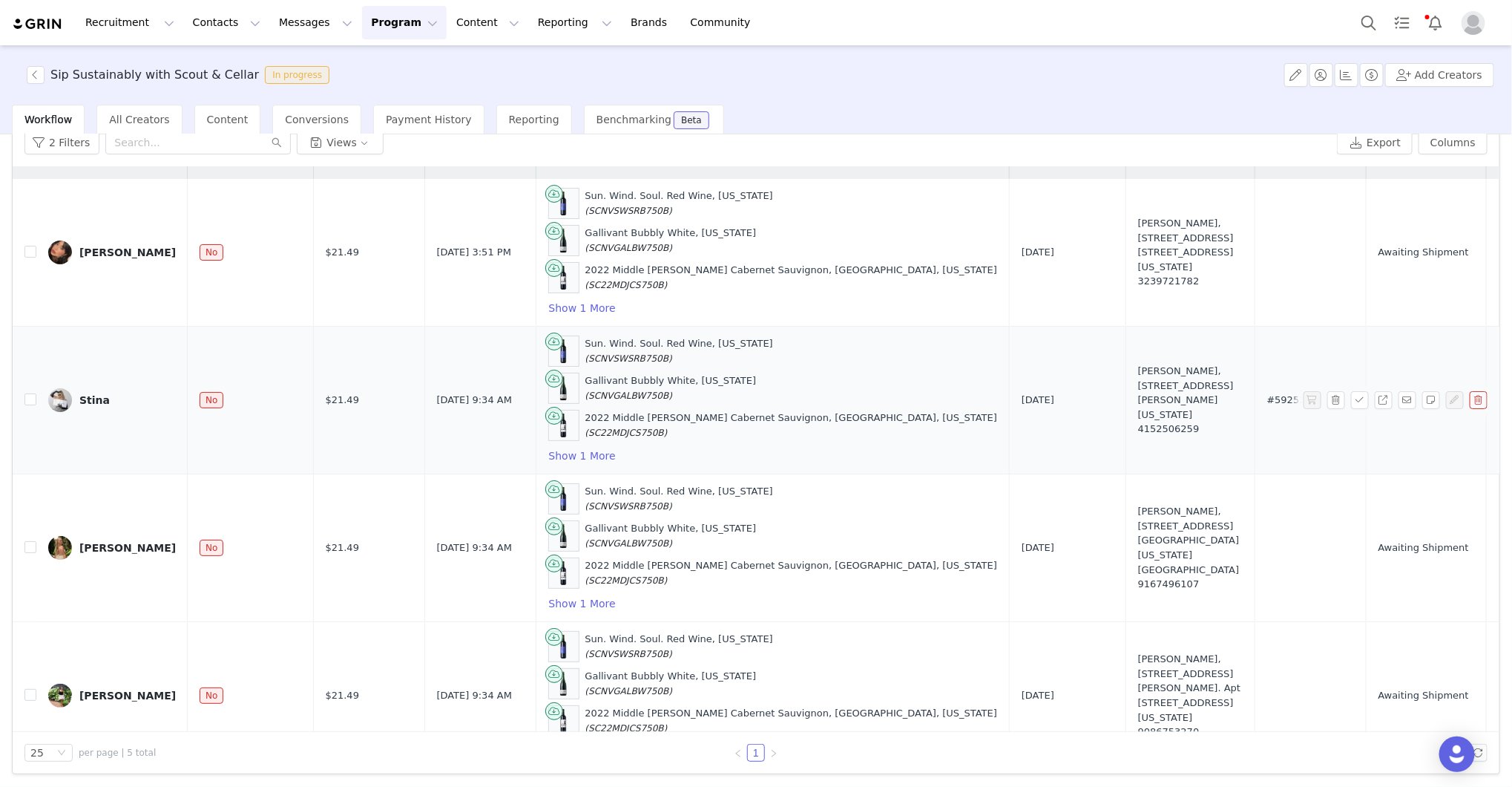
scroll to position [68, 0]
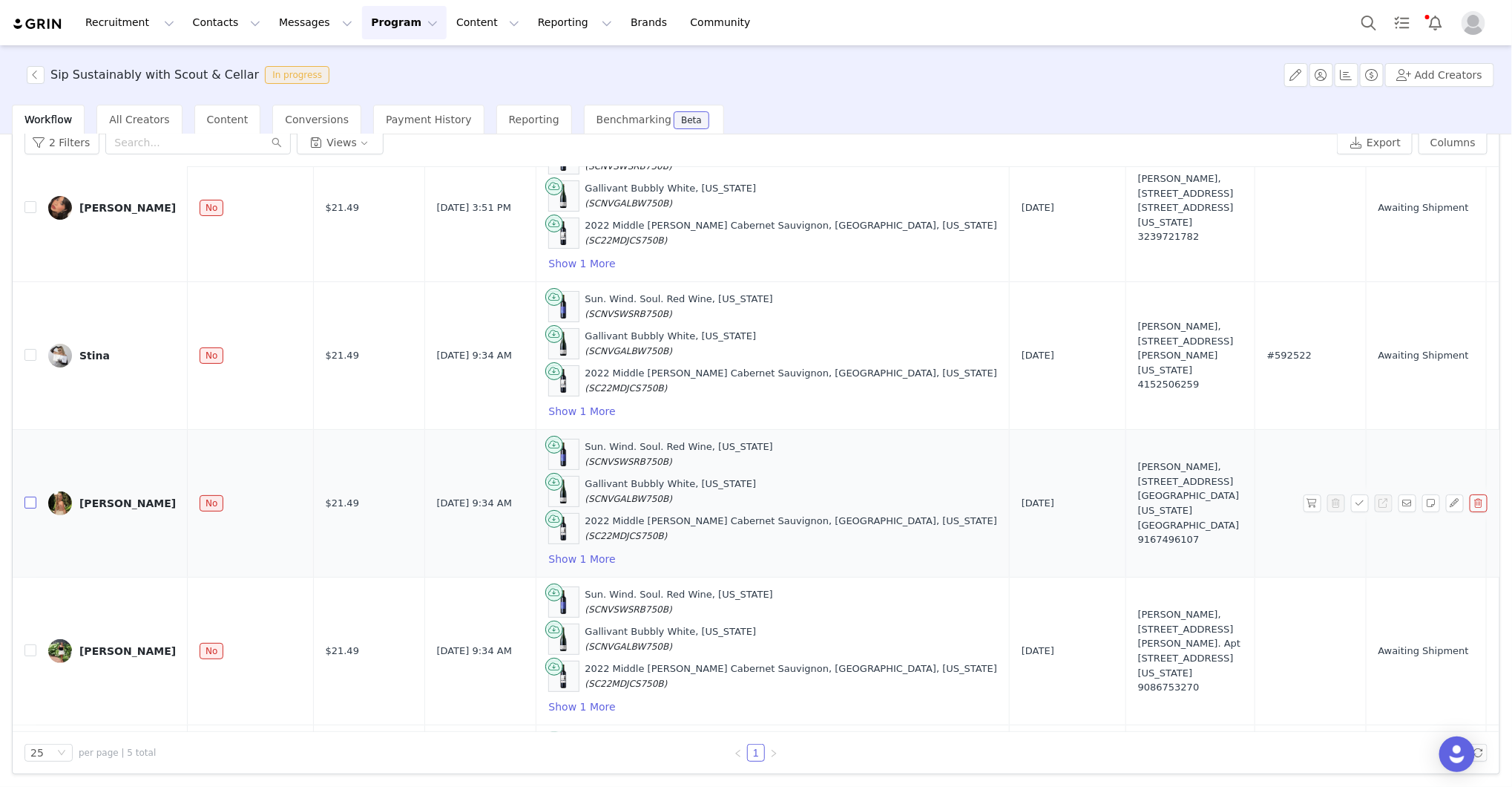
click at [27, 498] on input "checkbox" at bounding box center [30, 502] width 12 height 12
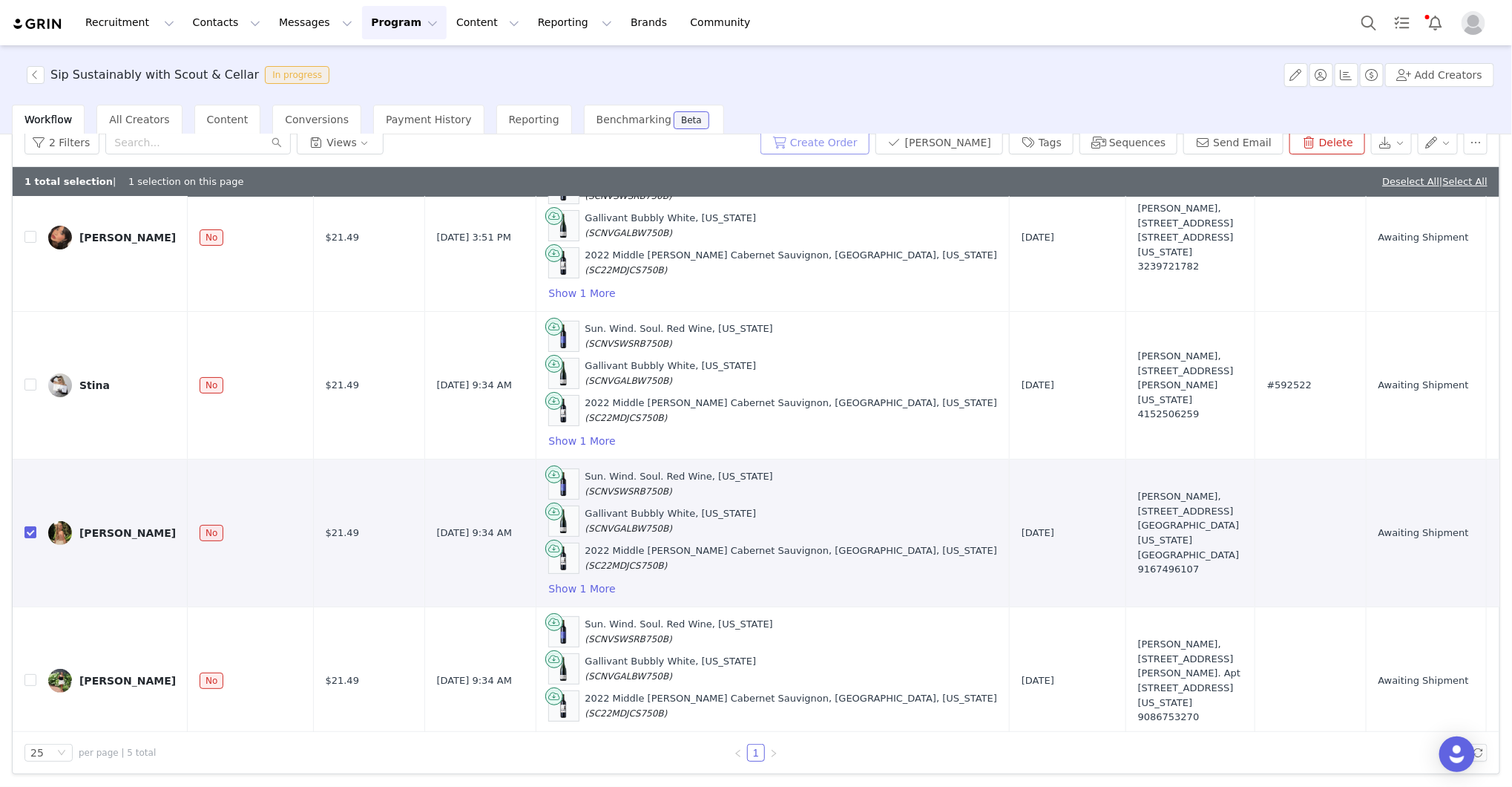
click at [858, 142] on button "Create Order" at bounding box center [815, 143] width 109 height 24
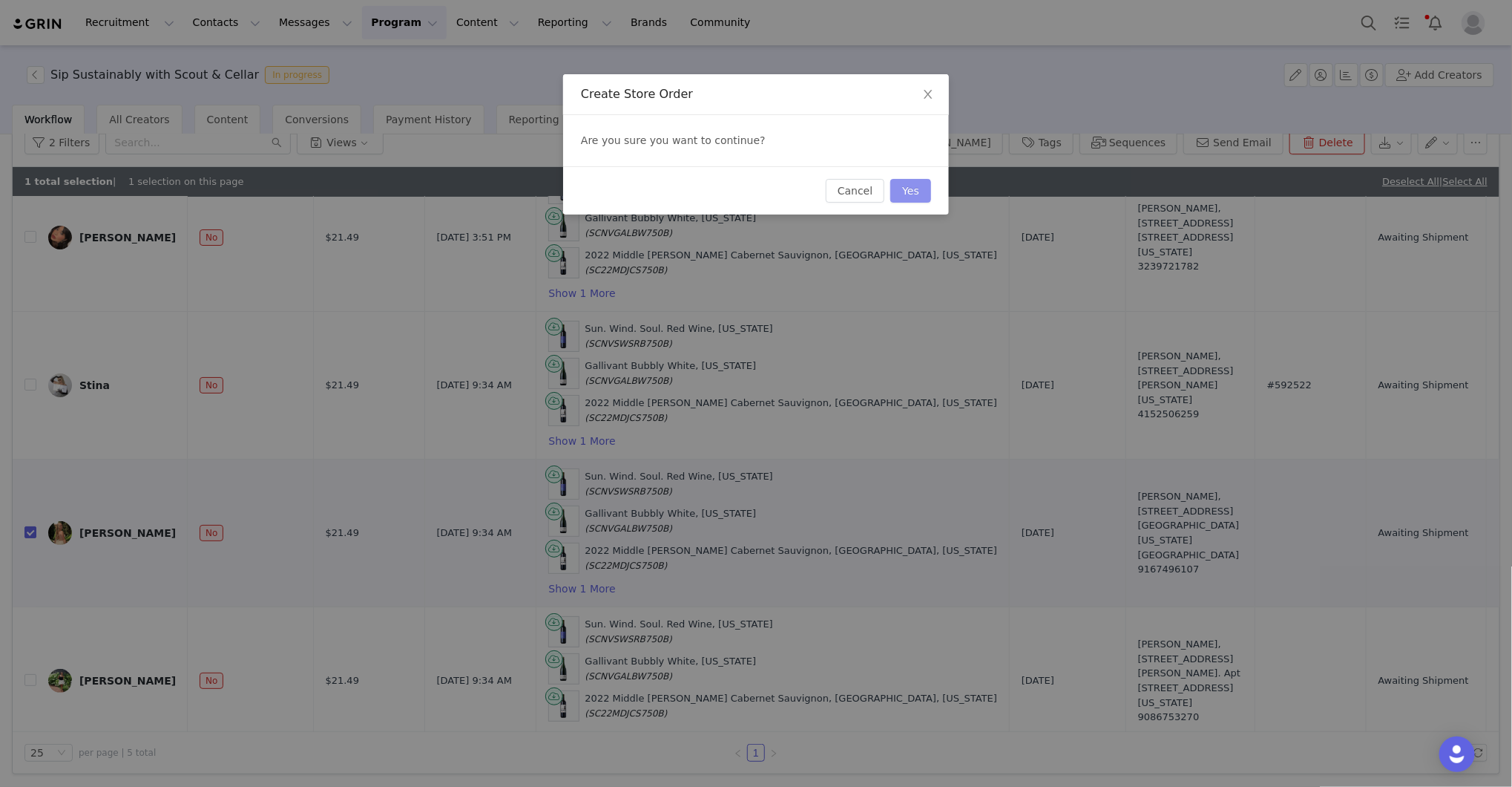
click at [926, 190] on button "Yes" at bounding box center [910, 191] width 41 height 24
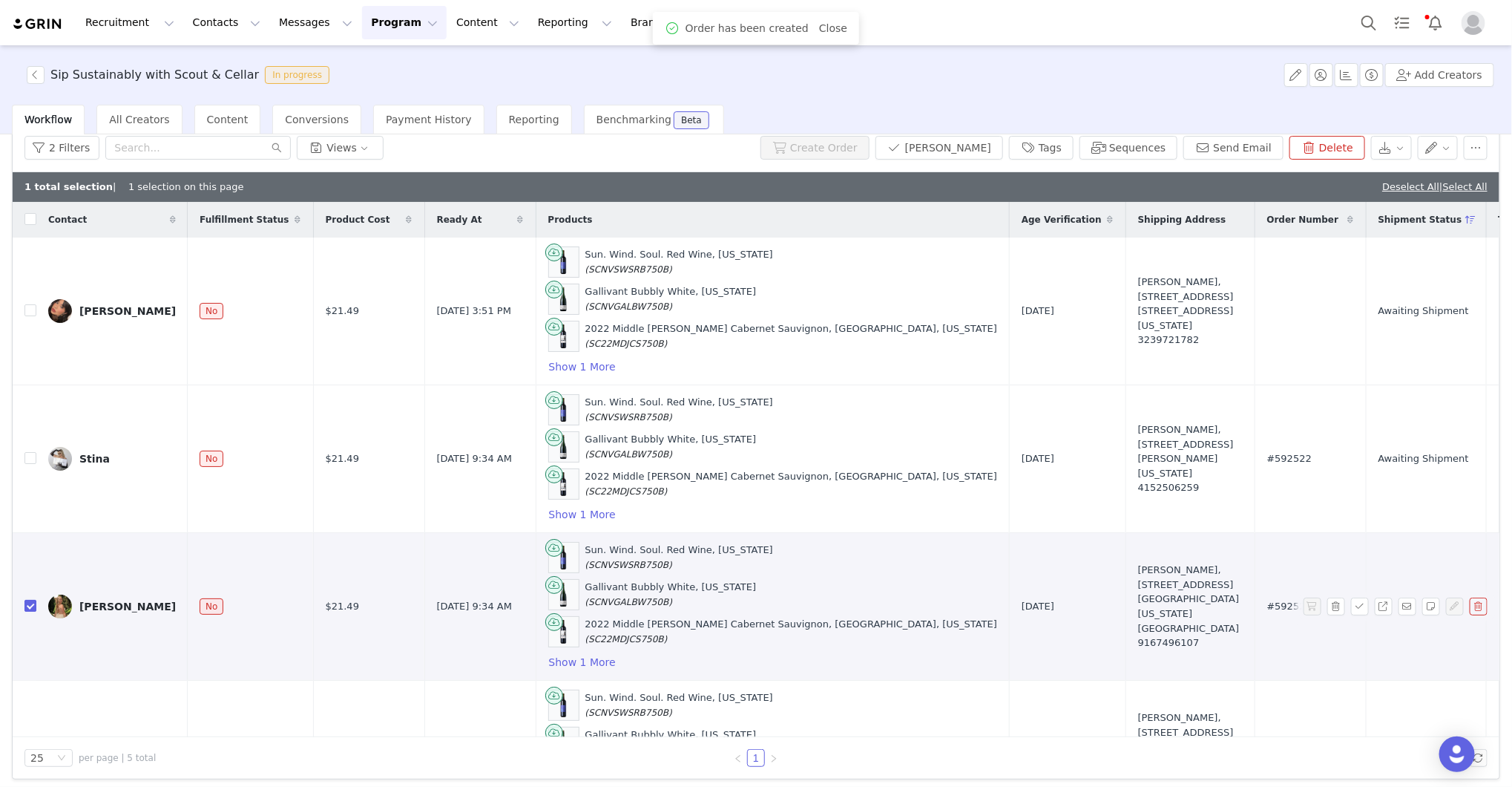
click at [28, 602] on input "checkbox" at bounding box center [30, 605] width 12 height 12
checkbox input "false"
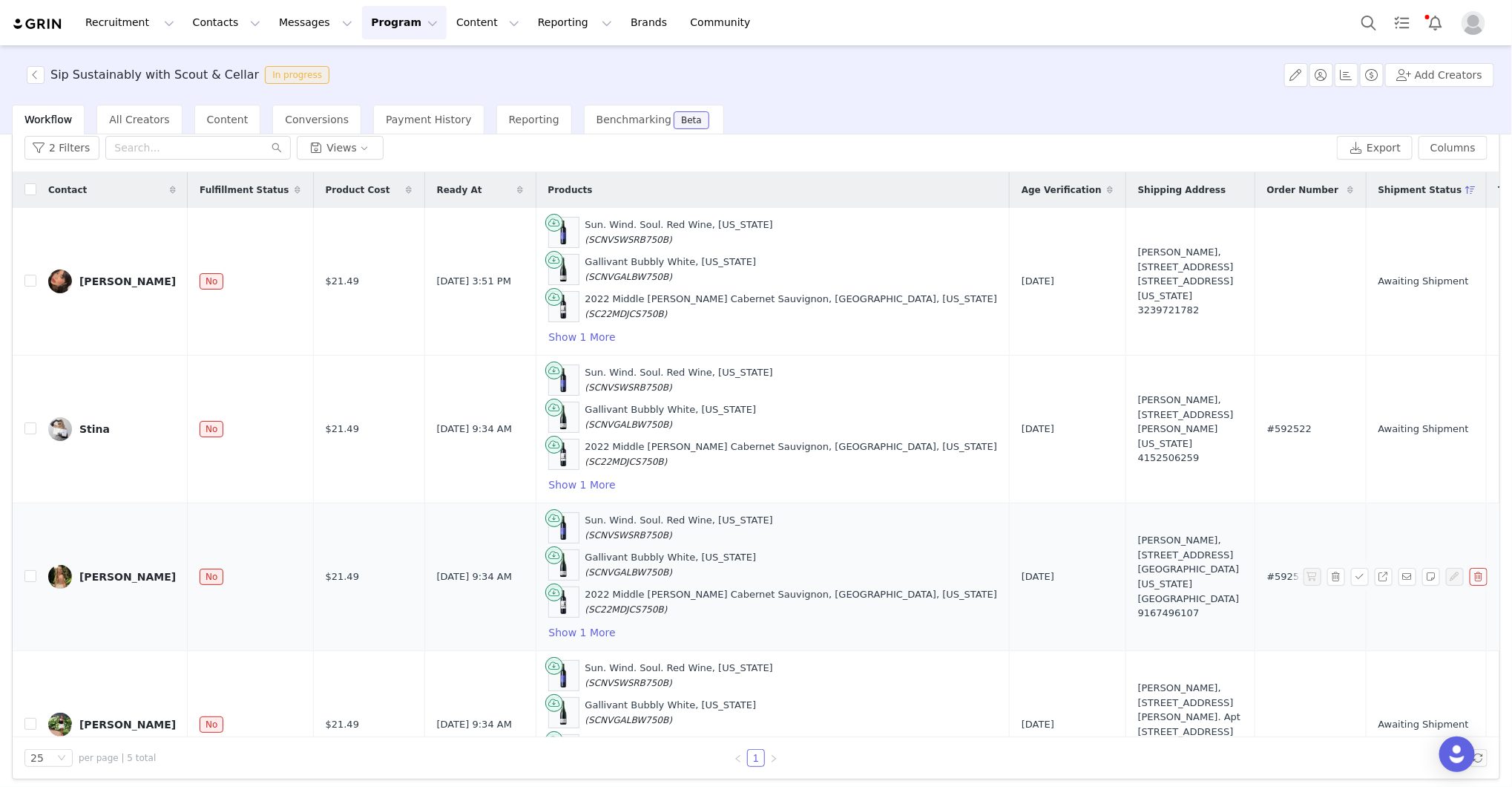
click at [116, 573] on div "[PERSON_NAME]" at bounding box center [128, 576] width 96 height 12
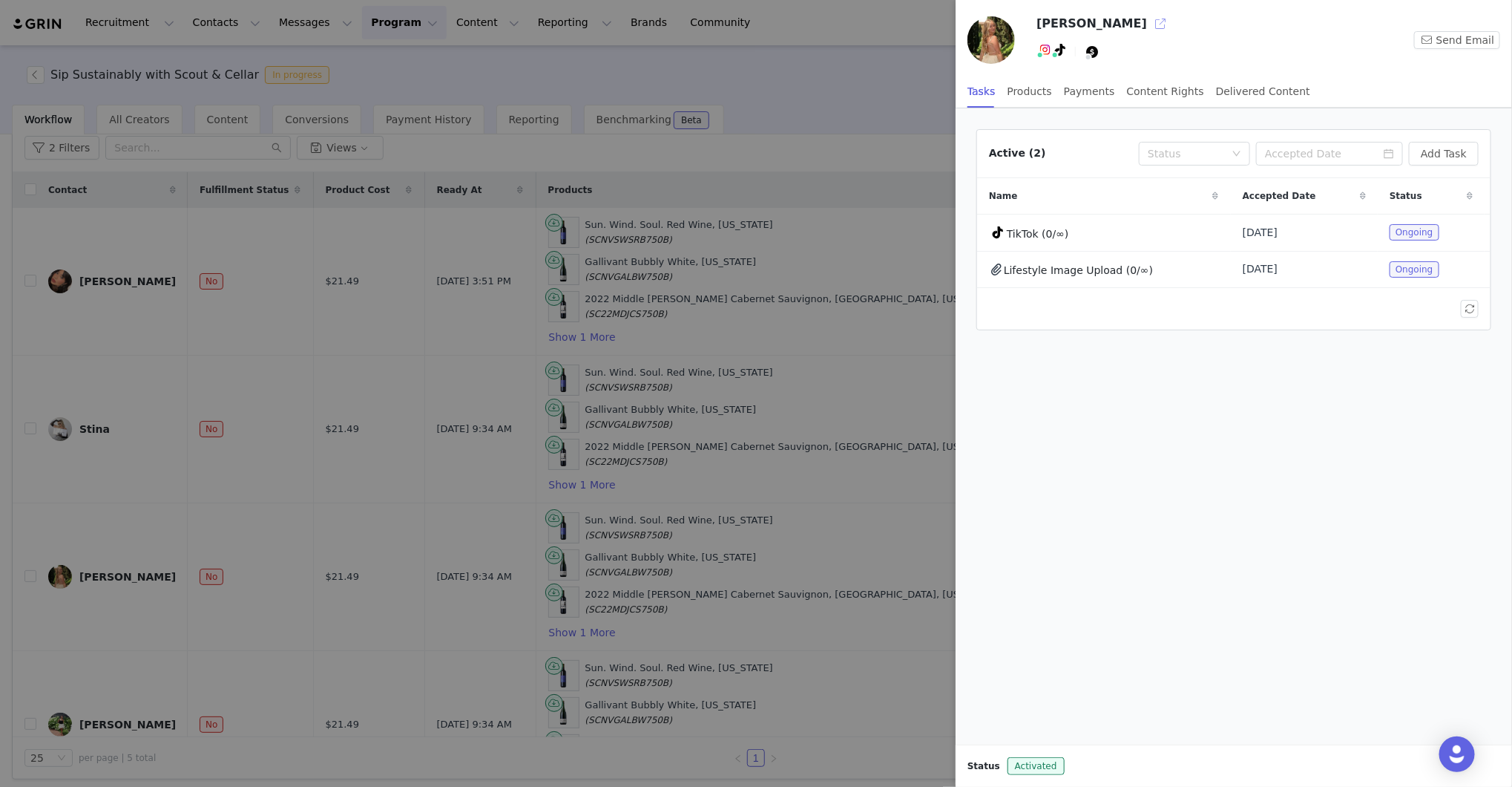
click at [1149, 23] on button "button" at bounding box center [1161, 24] width 24 height 24
click at [808, 140] on div at bounding box center [756, 393] width 1512 height 787
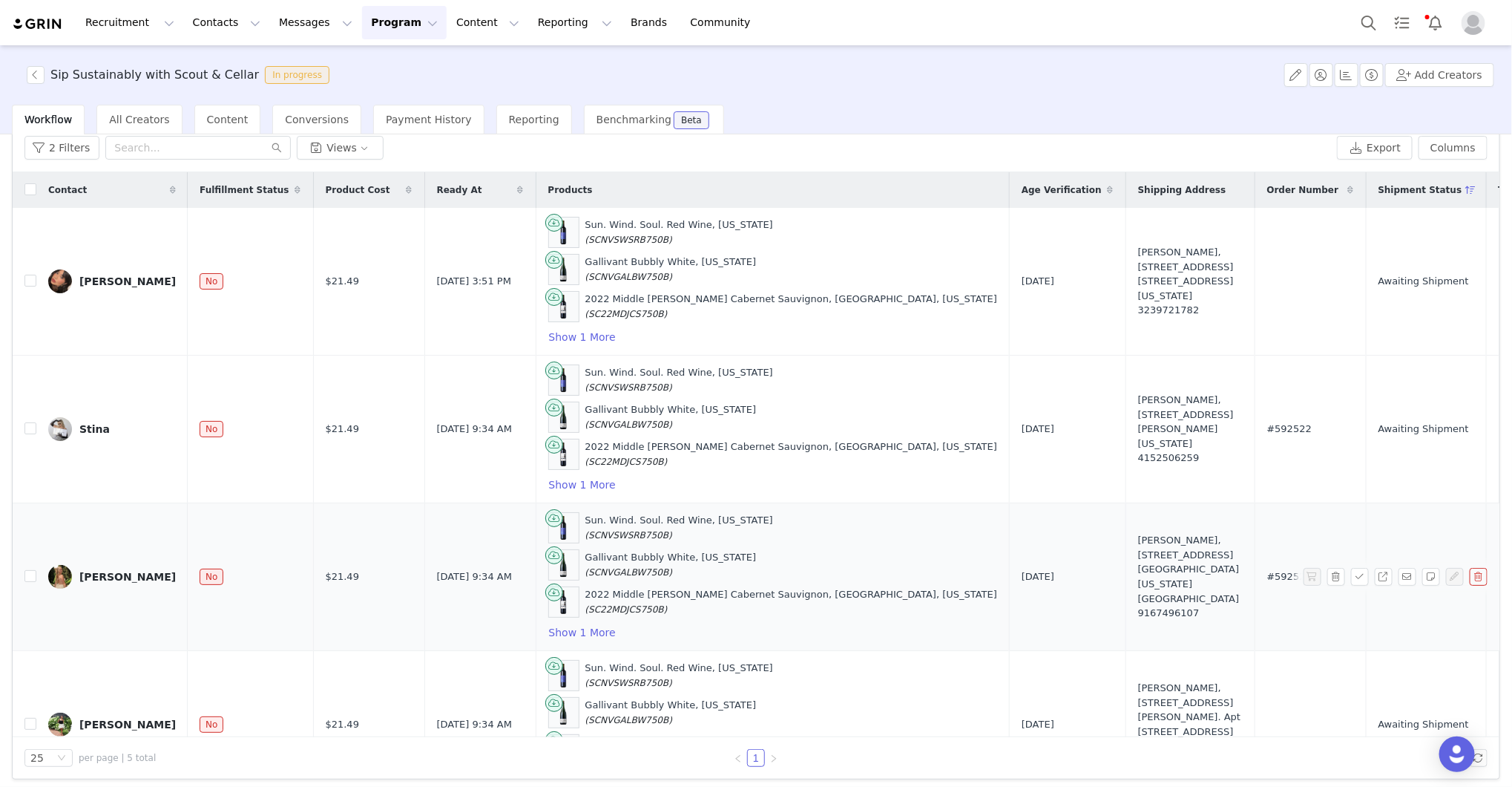
click at [829, 632] on div "Sun. Wind. Soul. Red Wine, California (SCNVSWSRB750B) Gallivant Bubbly White, C…" at bounding box center [773, 576] width 450 height 129
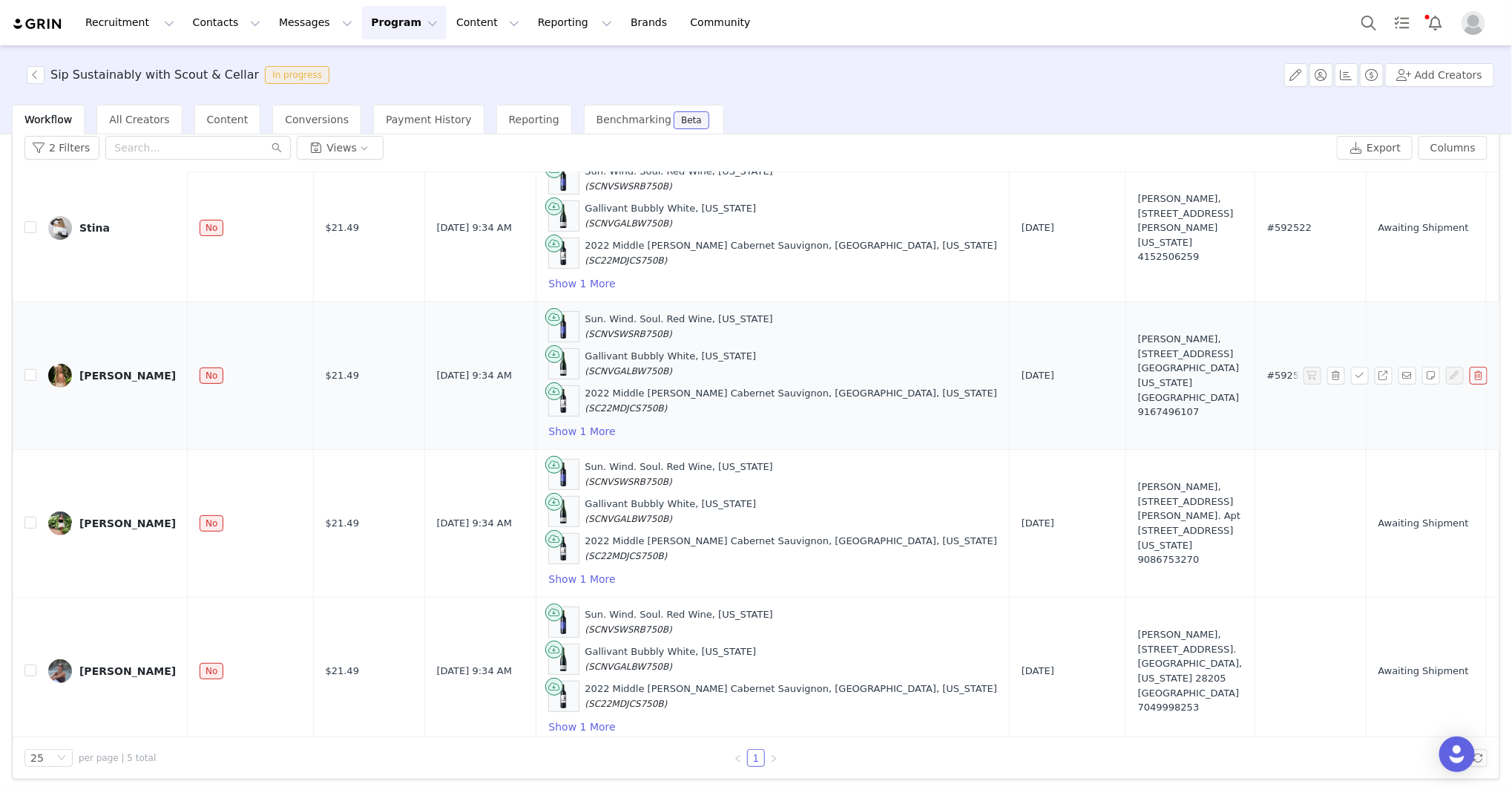
scroll to position [202, 0]
click at [27, 518] on input "checkbox" at bounding box center [30, 522] width 12 height 12
checkbox input "true"
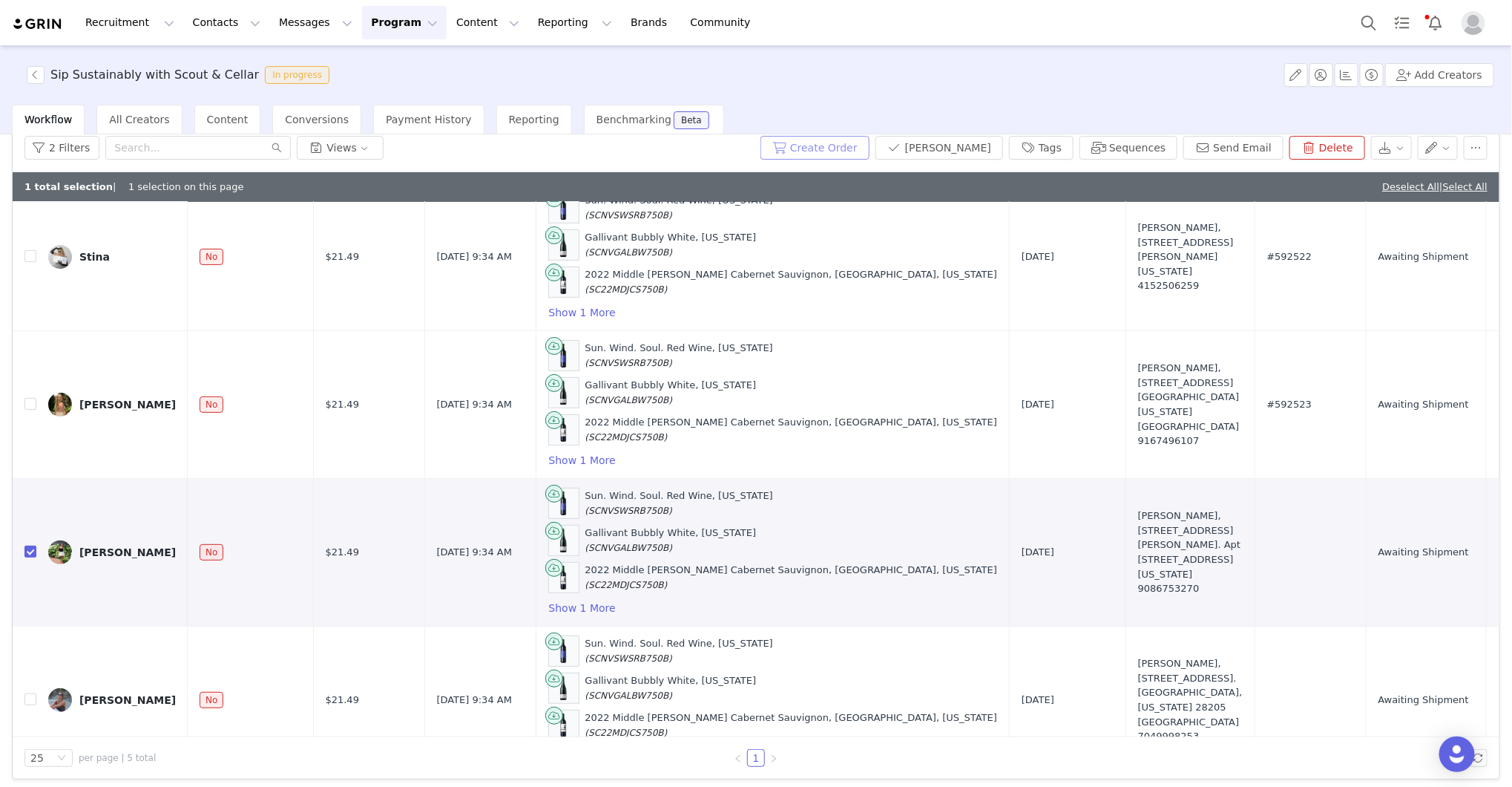
click at [850, 139] on button "Create Order" at bounding box center [815, 148] width 109 height 24
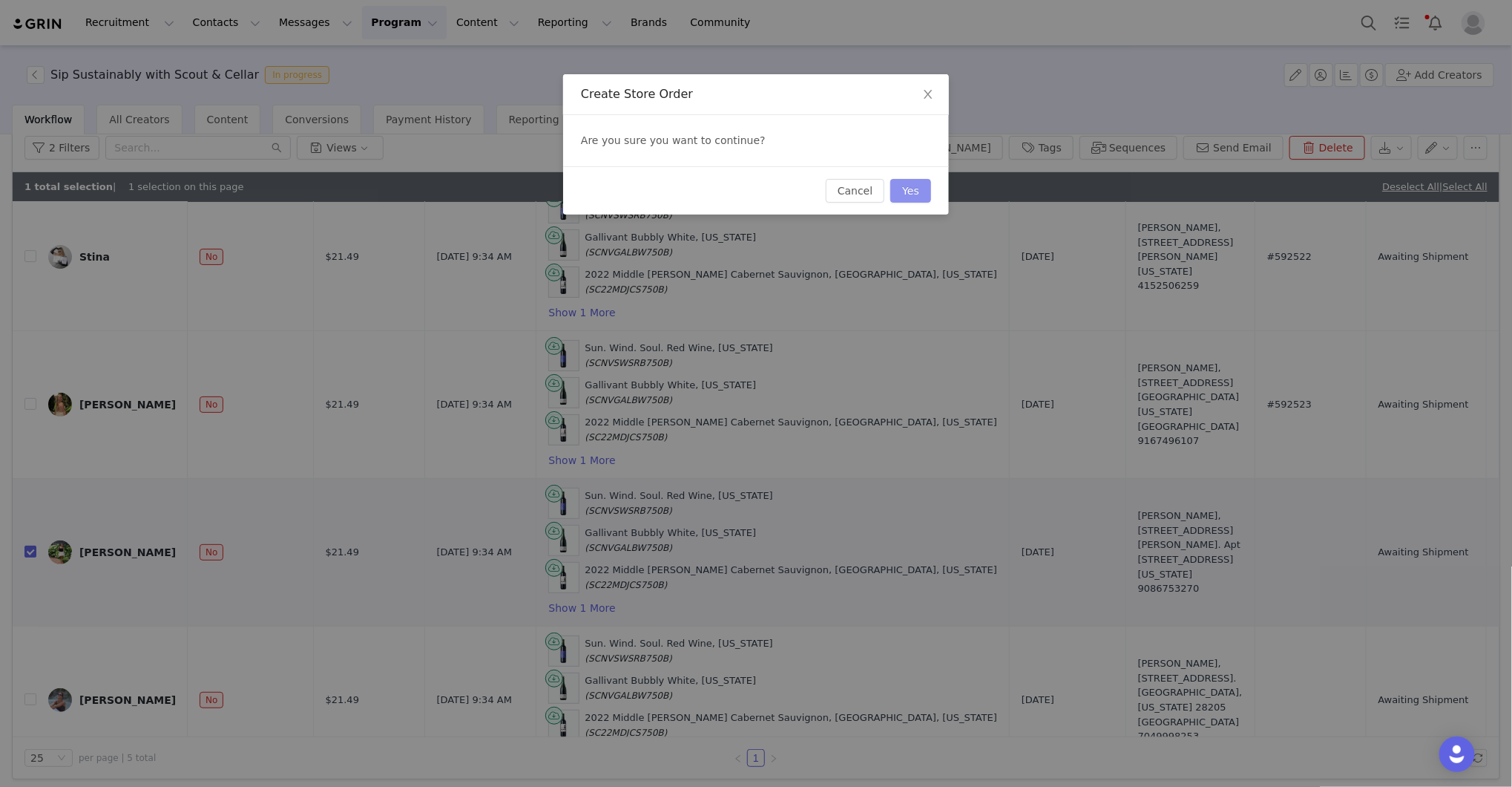
click at [903, 186] on button "Yes" at bounding box center [910, 191] width 41 height 24
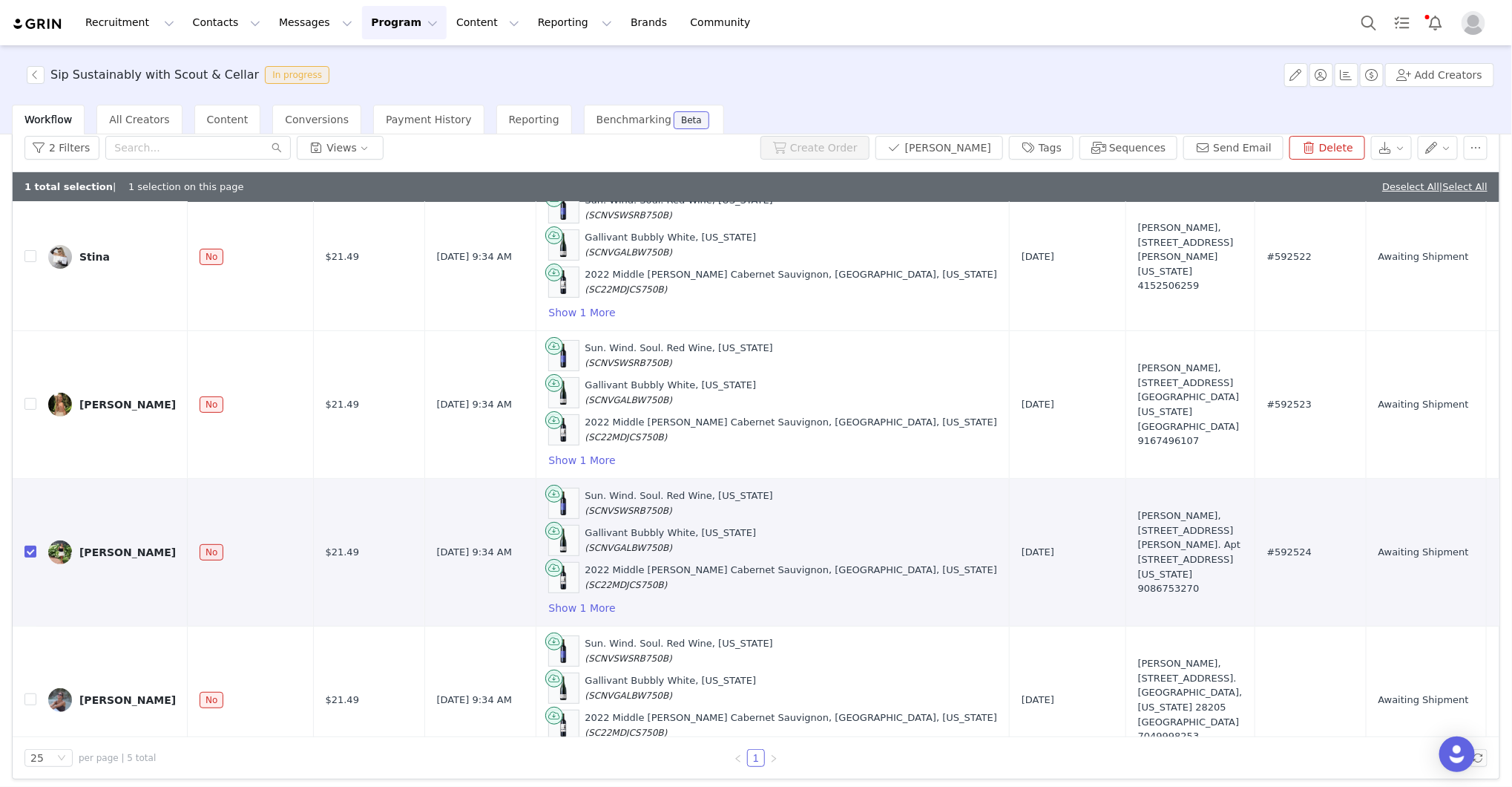
scroll to position [0, 0]
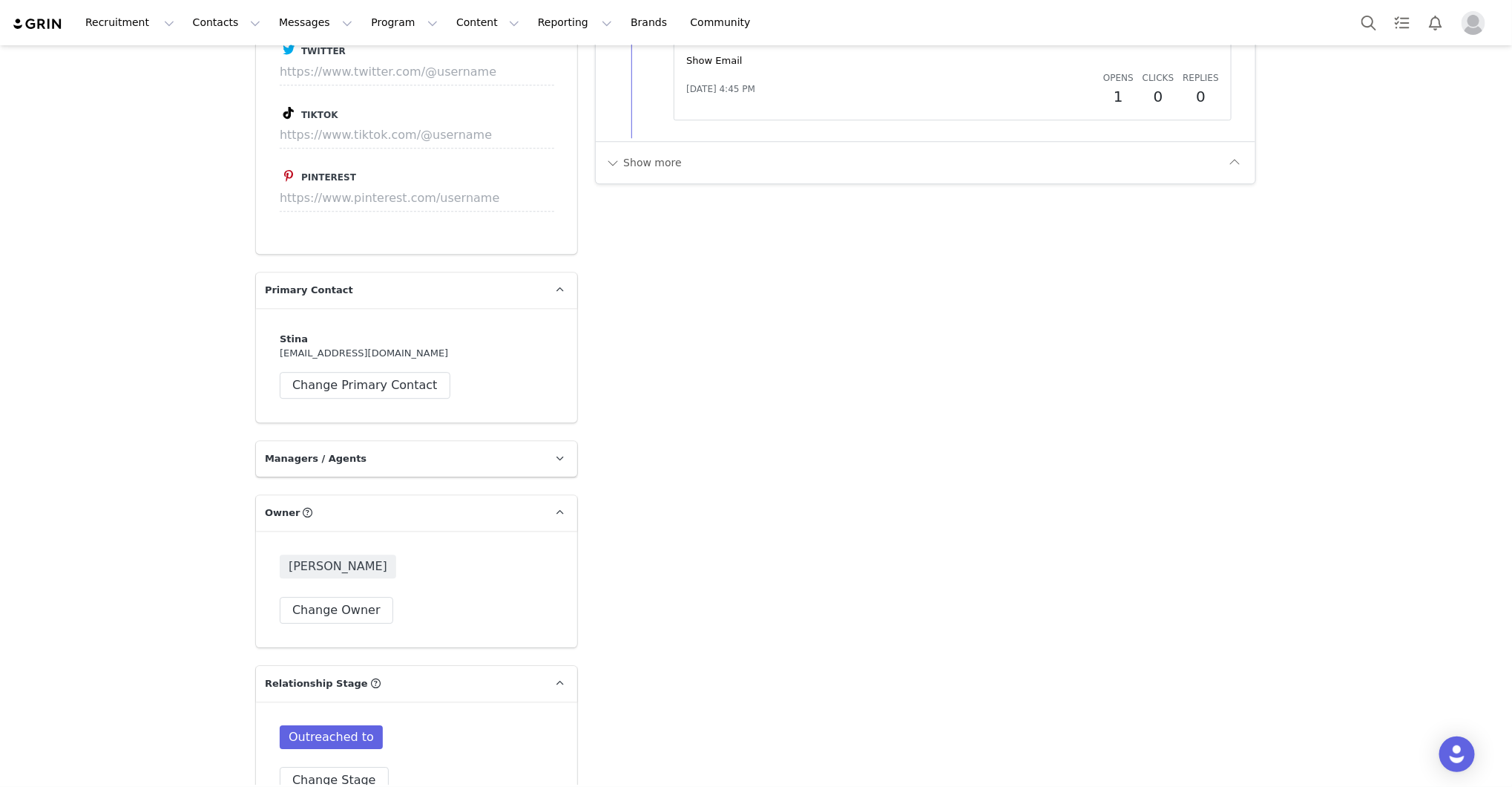
scroll to position [2138, 0]
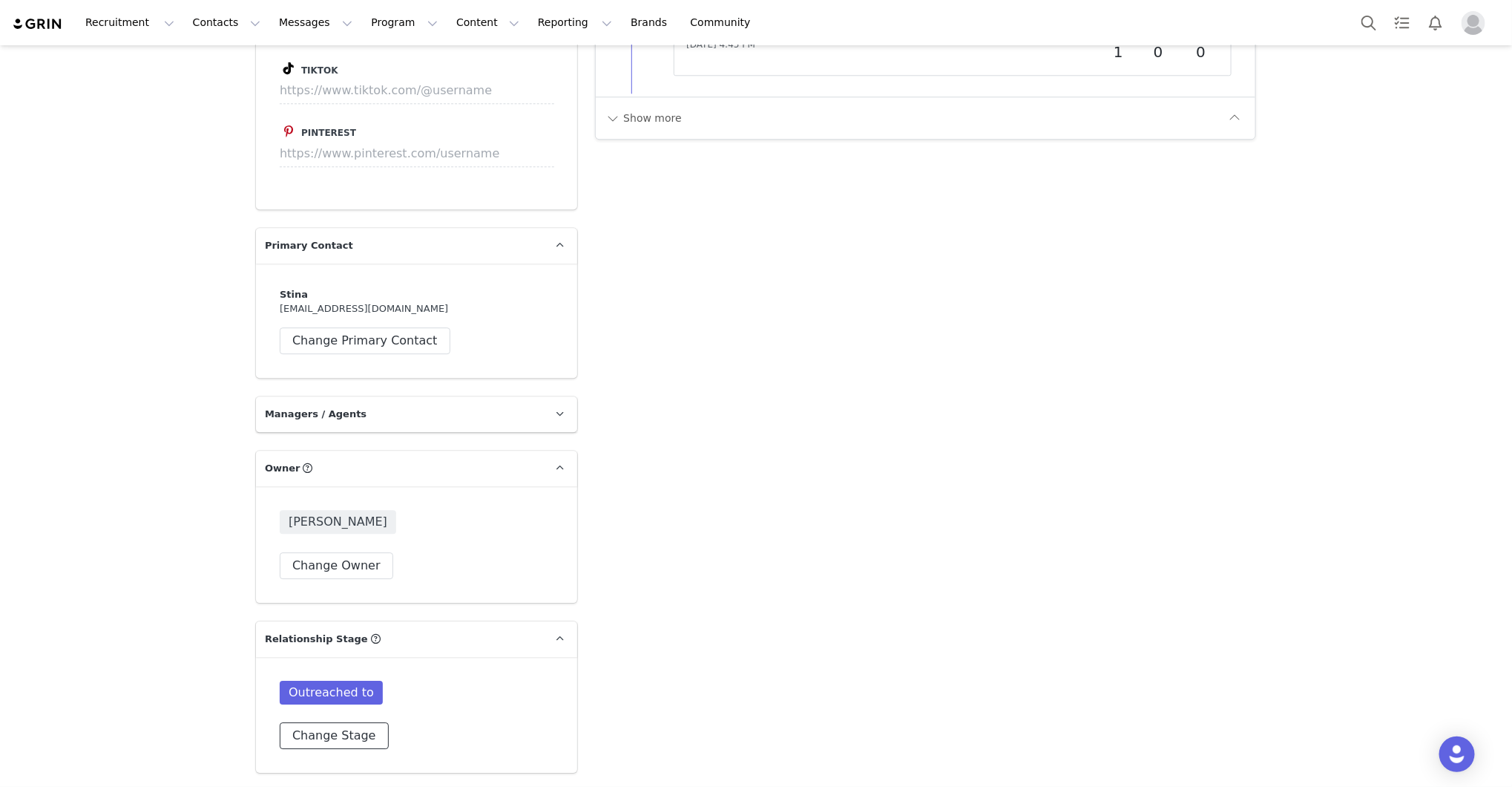
click at [341, 729] on button "Change Stage" at bounding box center [334, 736] width 109 height 27
click at [345, 716] on div at bounding box center [416, 703] width 274 height 45
click at [345, 713] on input at bounding box center [416, 703] width 255 height 27
type input "orde"
click at [309, 741] on span "Order Shipped" at bounding box center [351, 744] width 89 height 14
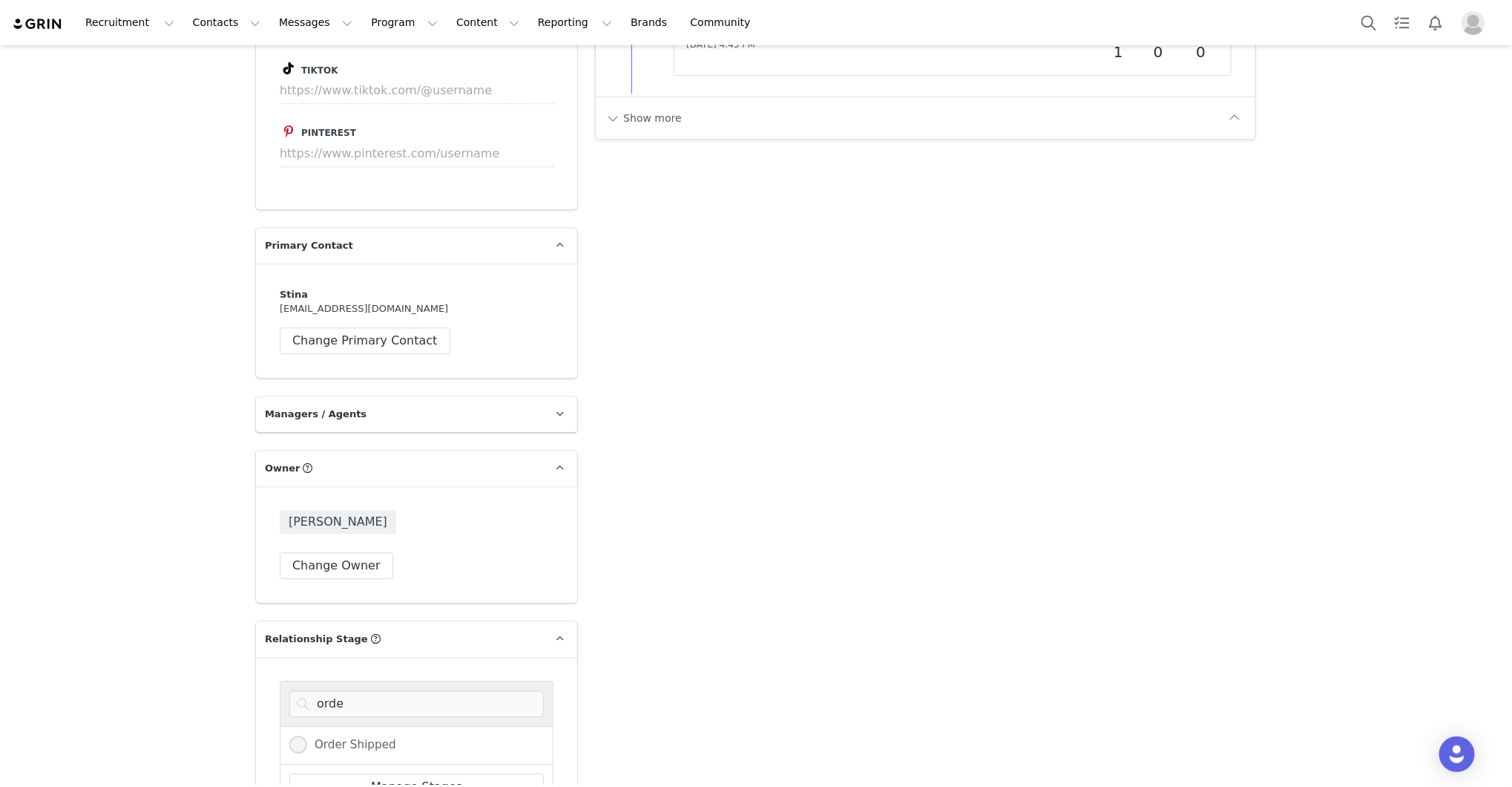
click at [307, 741] on input "Order Shipped" at bounding box center [298, 745] width 18 height 19
radio input "true"
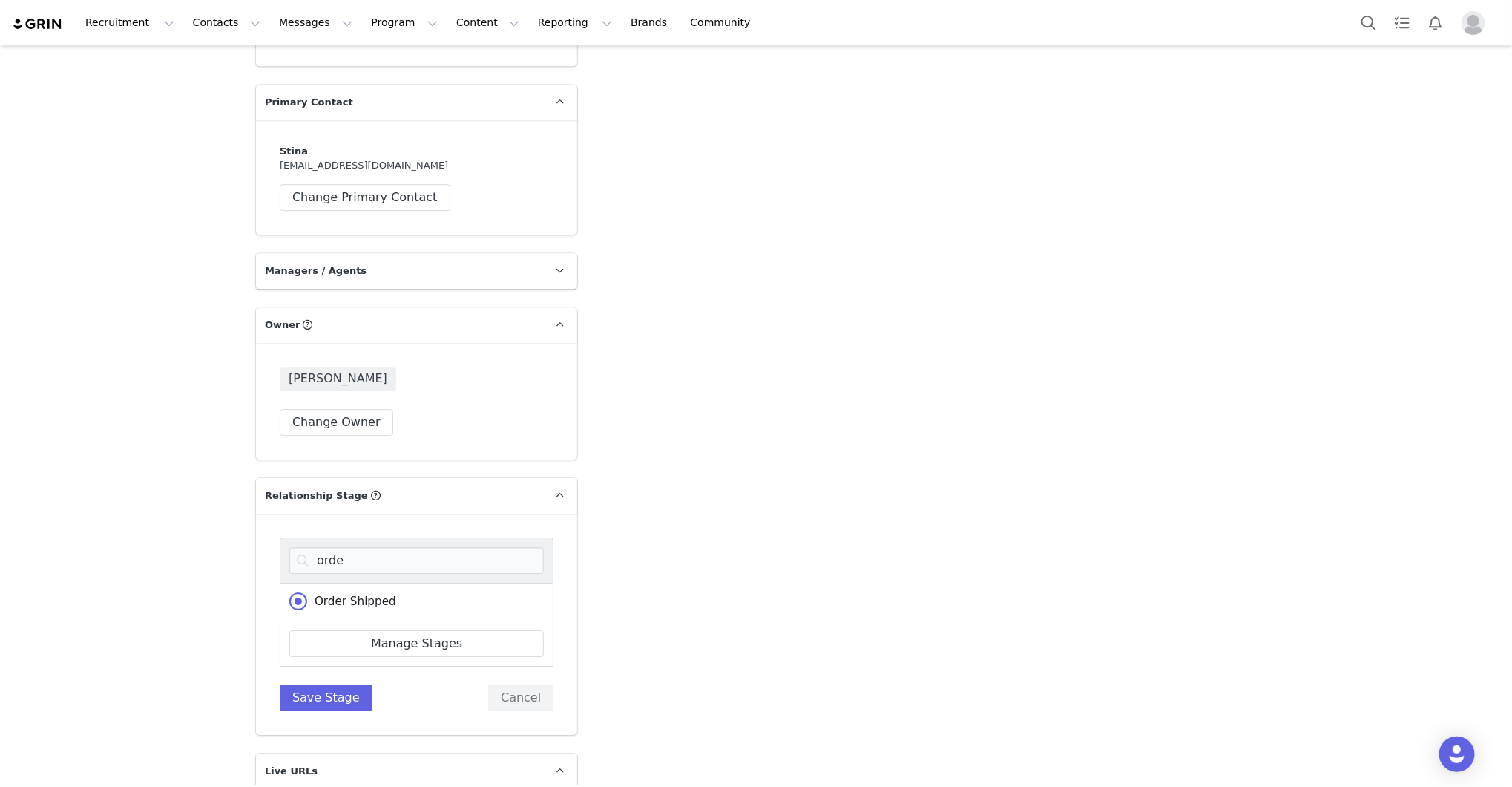
scroll to position [2361, 0]
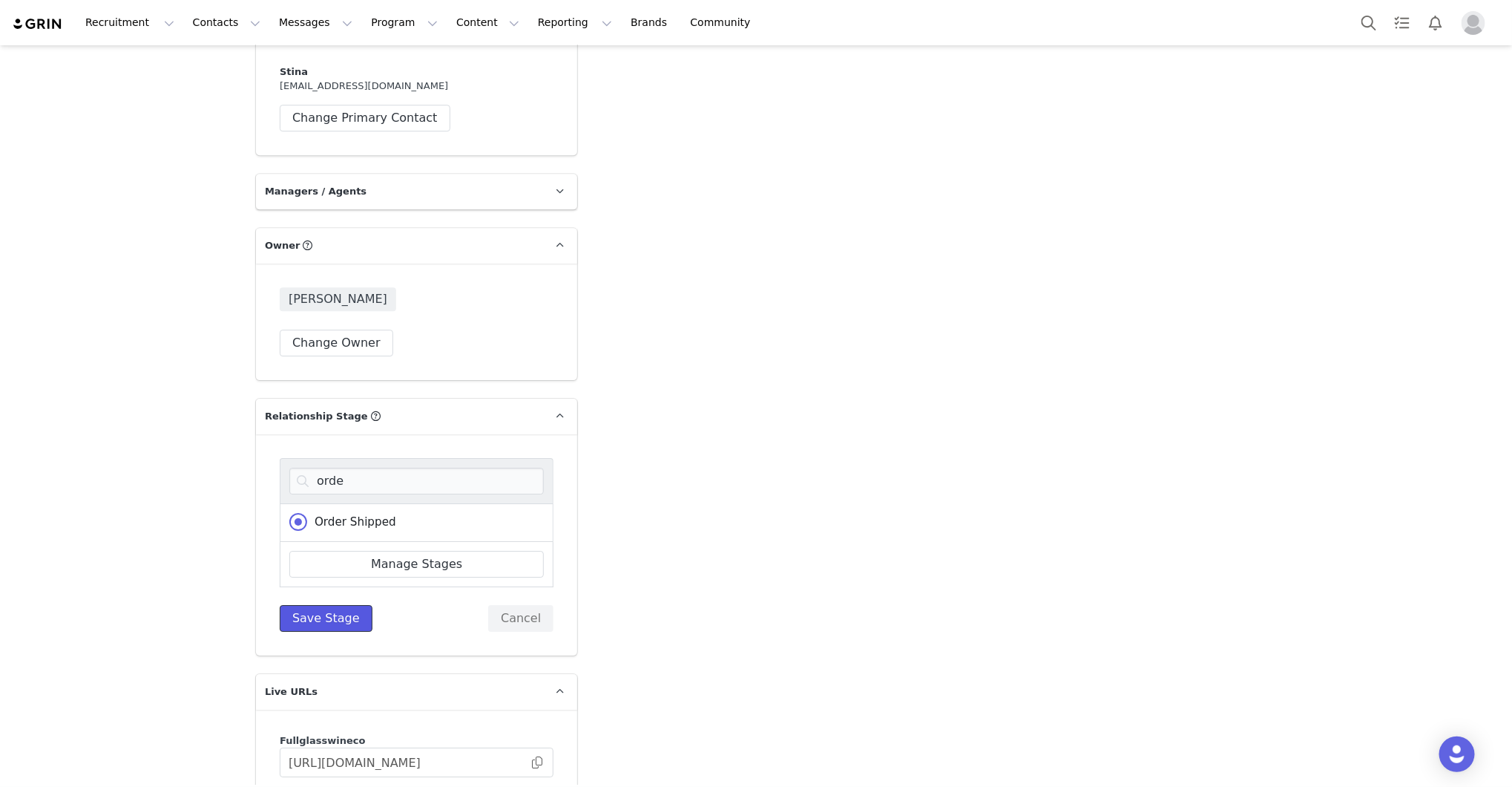
click at [343, 622] on button "Save Stage" at bounding box center [325, 618] width 92 height 27
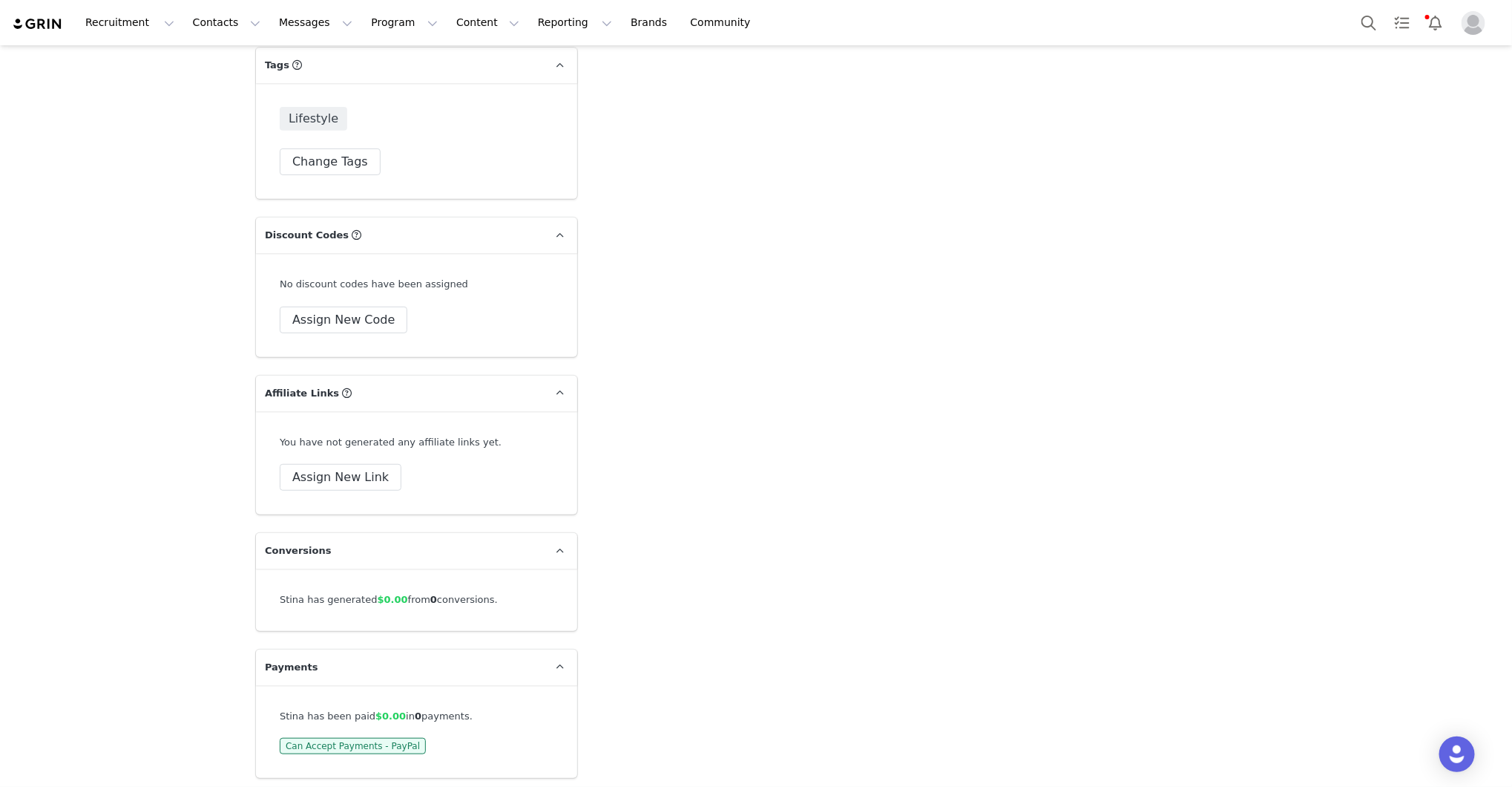
scroll to position [3332, 0]
click at [305, 323] on button "Assign New Code" at bounding box center [343, 318] width 128 height 27
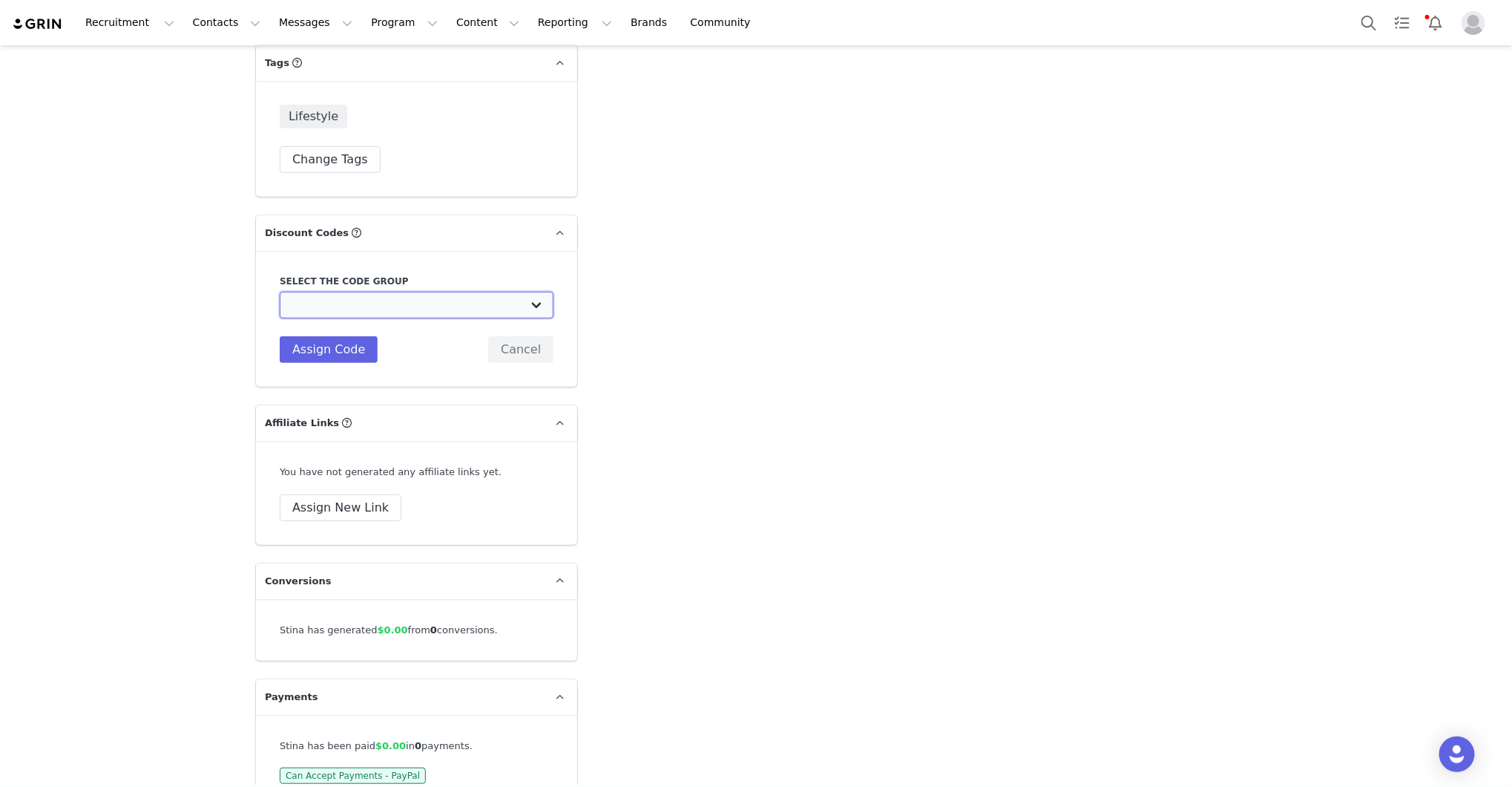
click at [346, 297] on select "Scout & Cellar: Scout & Cellar Grin" at bounding box center [416, 305] width 274 height 27
select select "10010005"
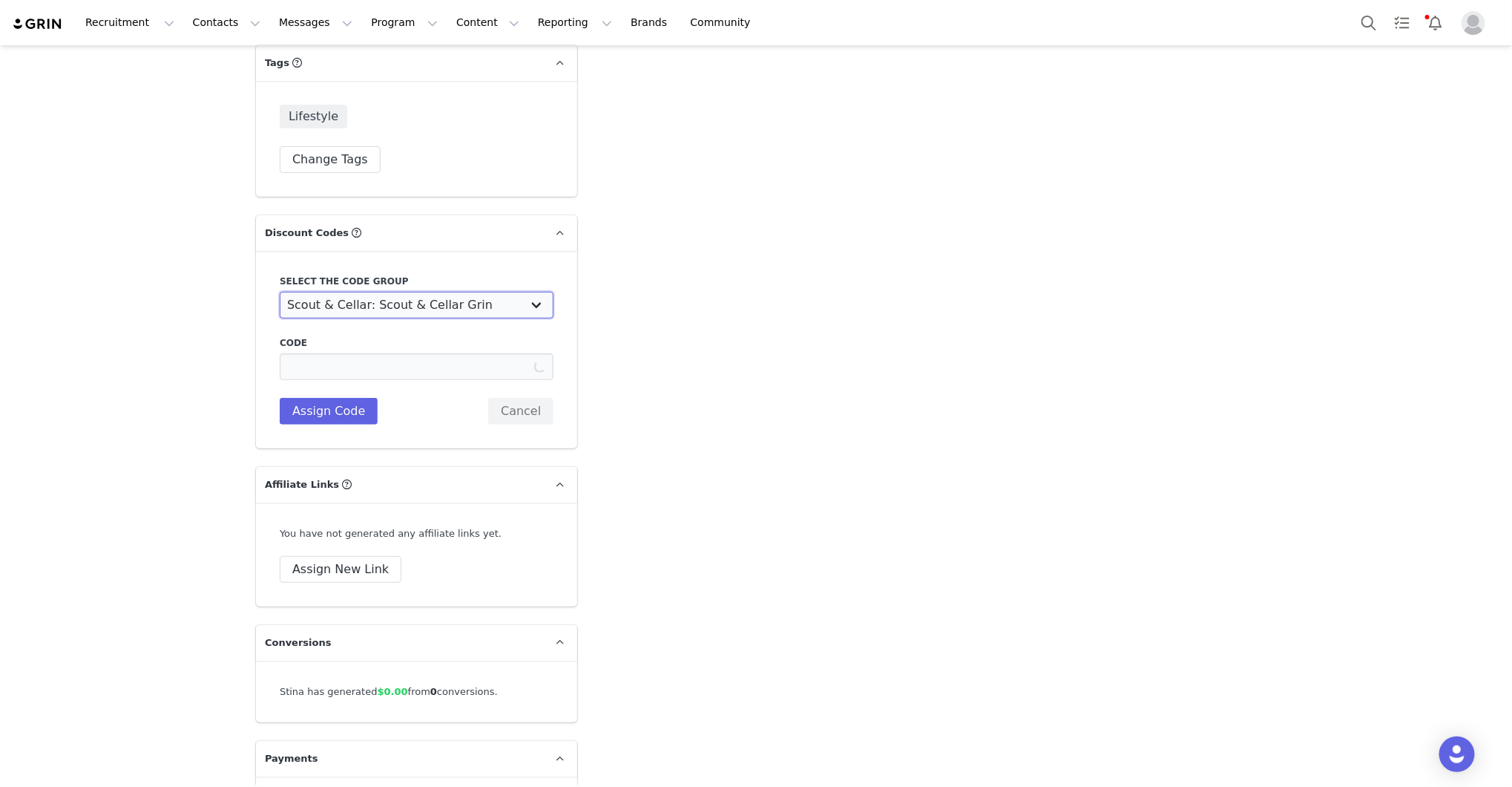
type input "STINAFFICIAL25"
click at [327, 416] on button "Assign Code" at bounding box center [329, 411] width 98 height 27
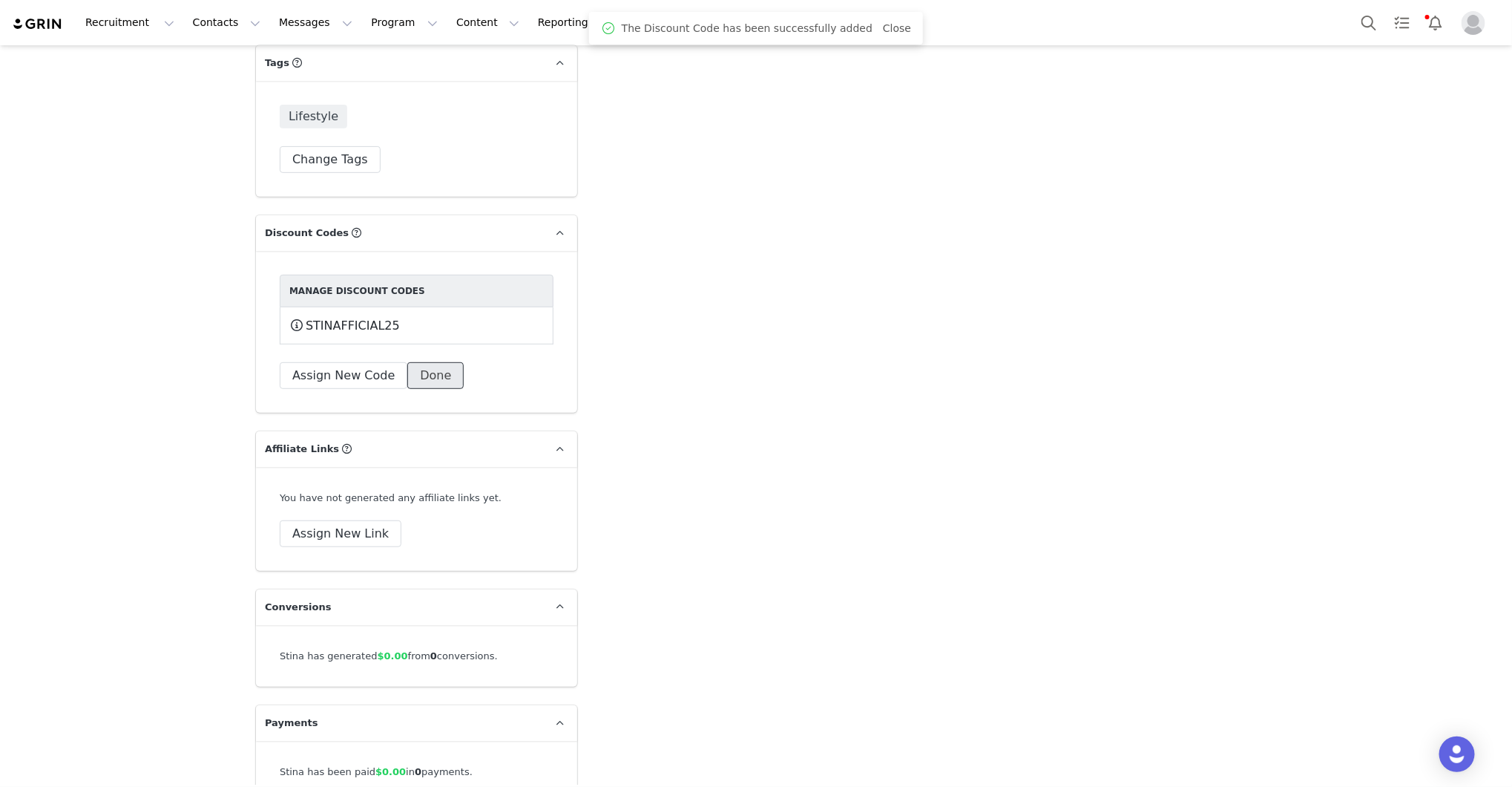
click at [432, 363] on button "Done" at bounding box center [435, 375] width 56 height 27
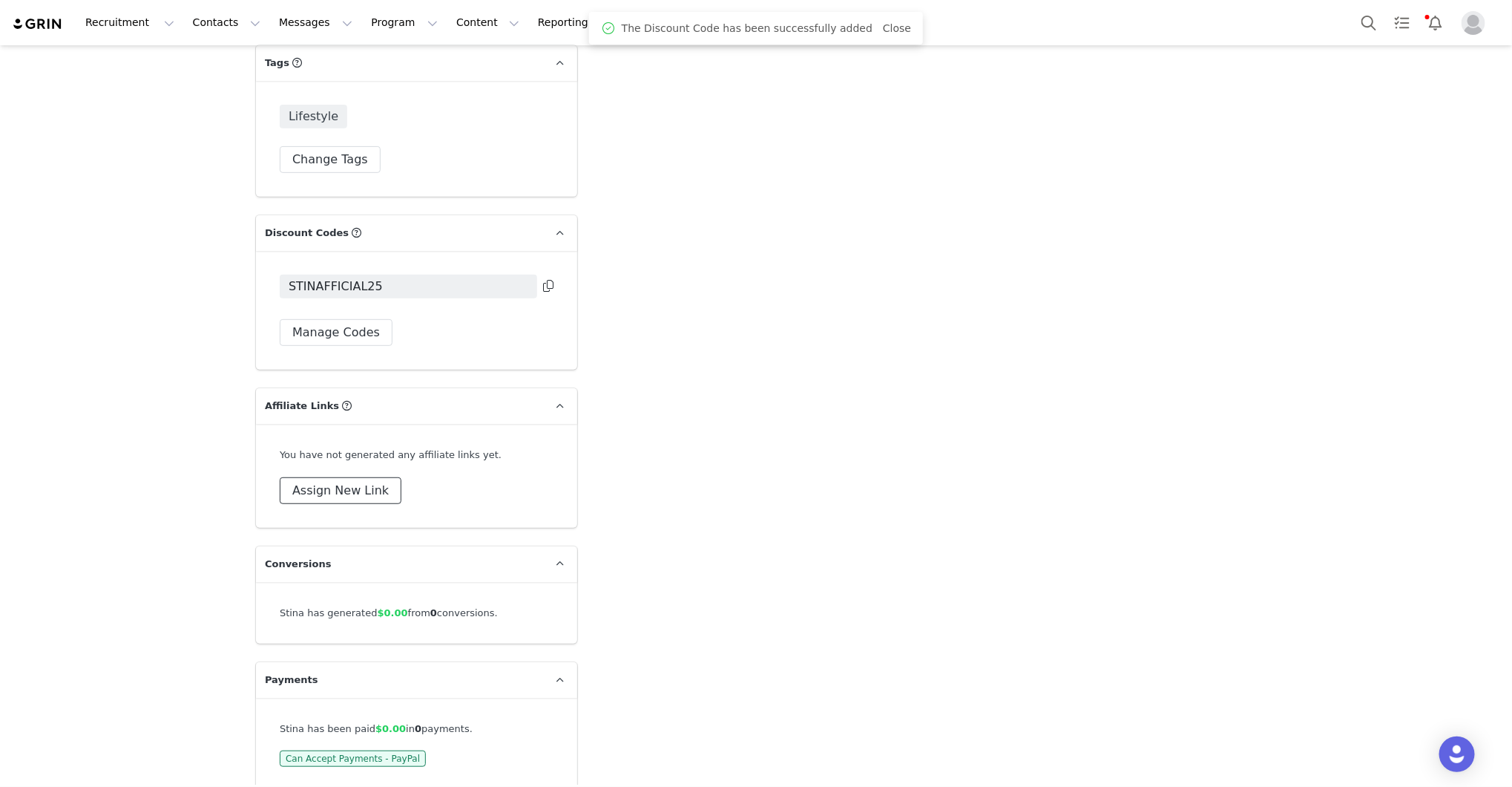
click at [337, 498] on button "Assign New Link" at bounding box center [340, 490] width 121 height 27
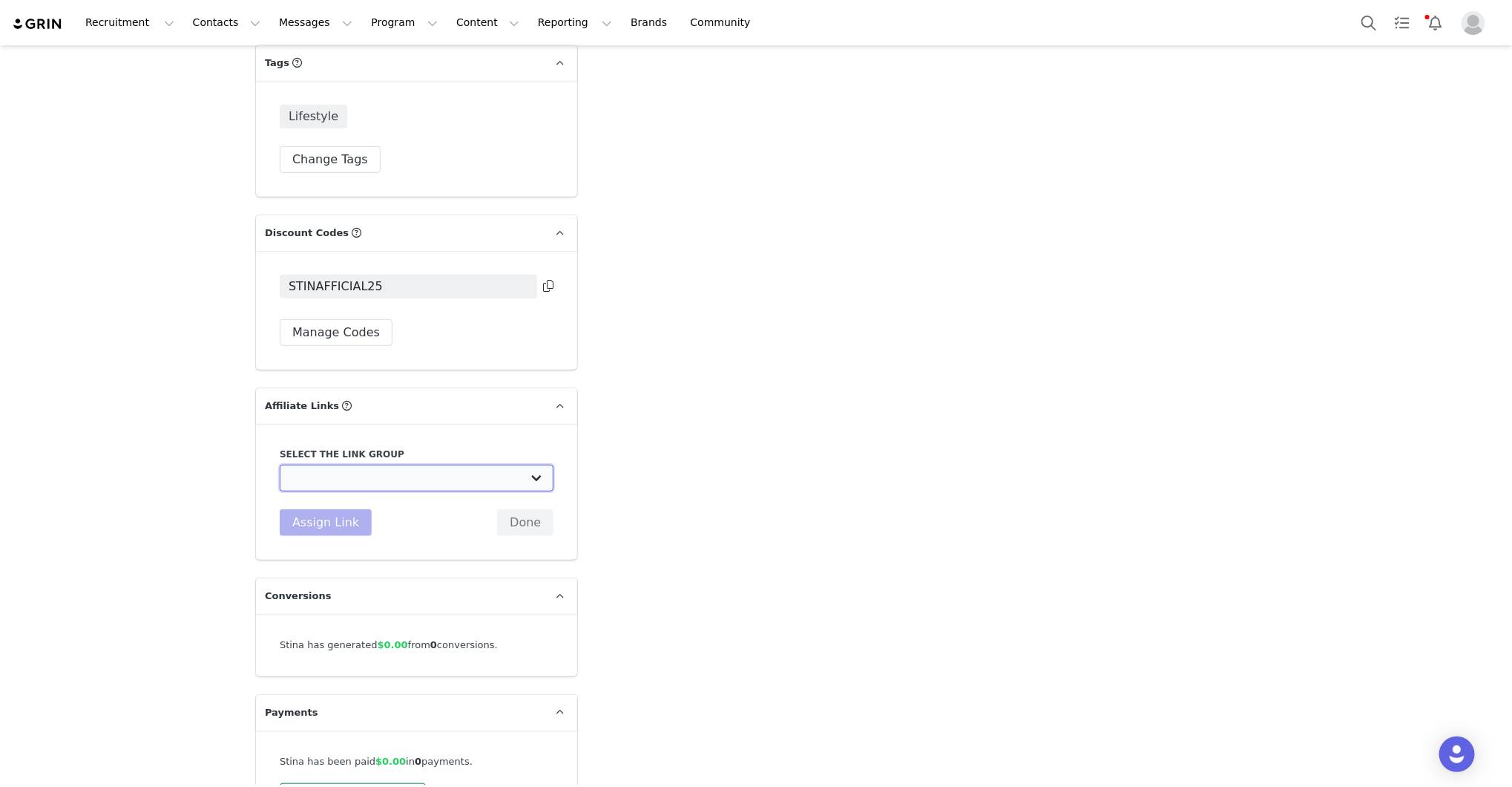
click at [340, 486] on select "Scout & Cellar Grin: https://scoutandcellar.com/collections/all-wines/discount" at bounding box center [416, 478] width 274 height 27
select select "33000"
click at [340, 520] on button "Assign Link" at bounding box center [325, 523] width 92 height 27
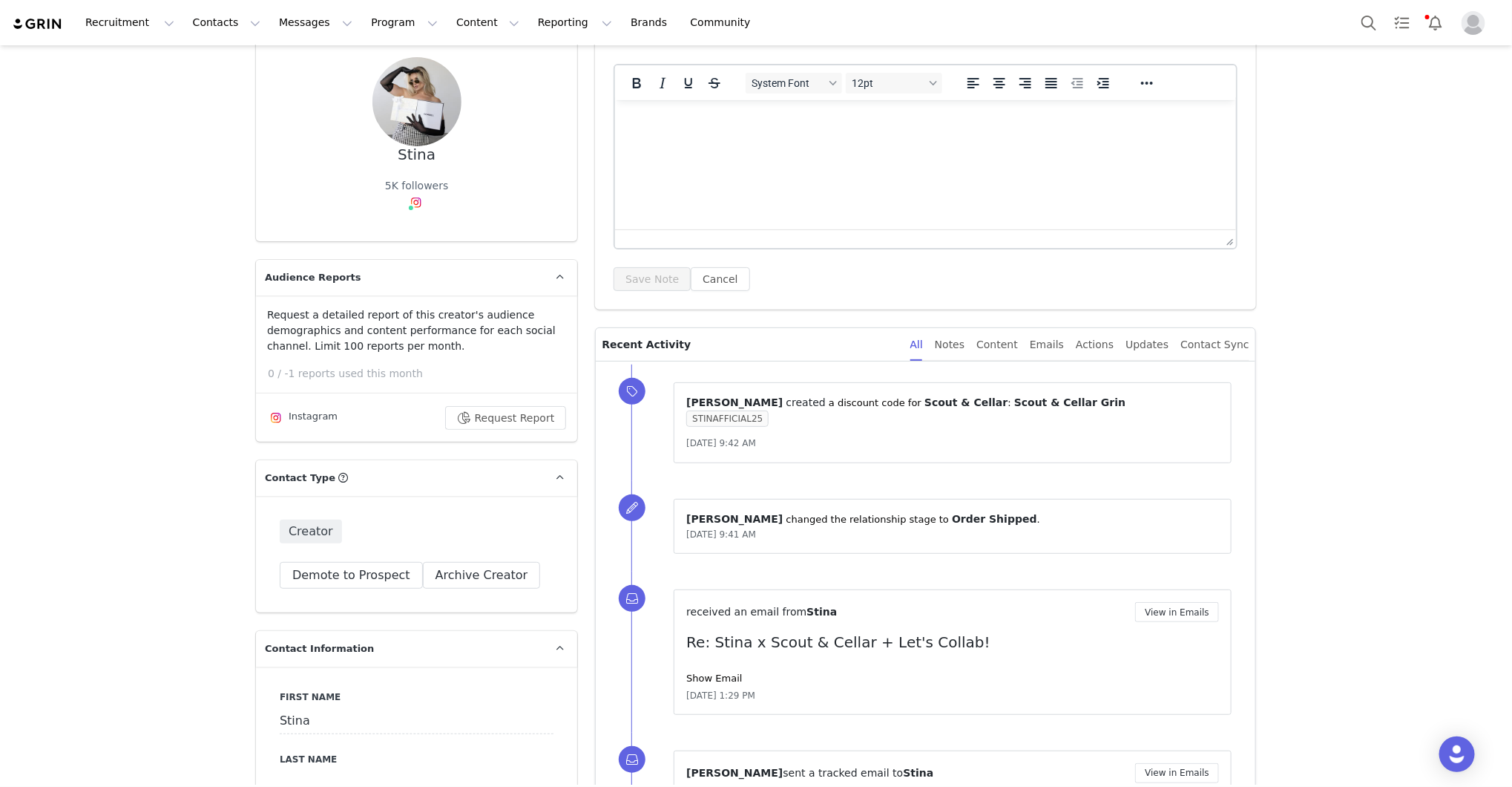
scroll to position [0, 0]
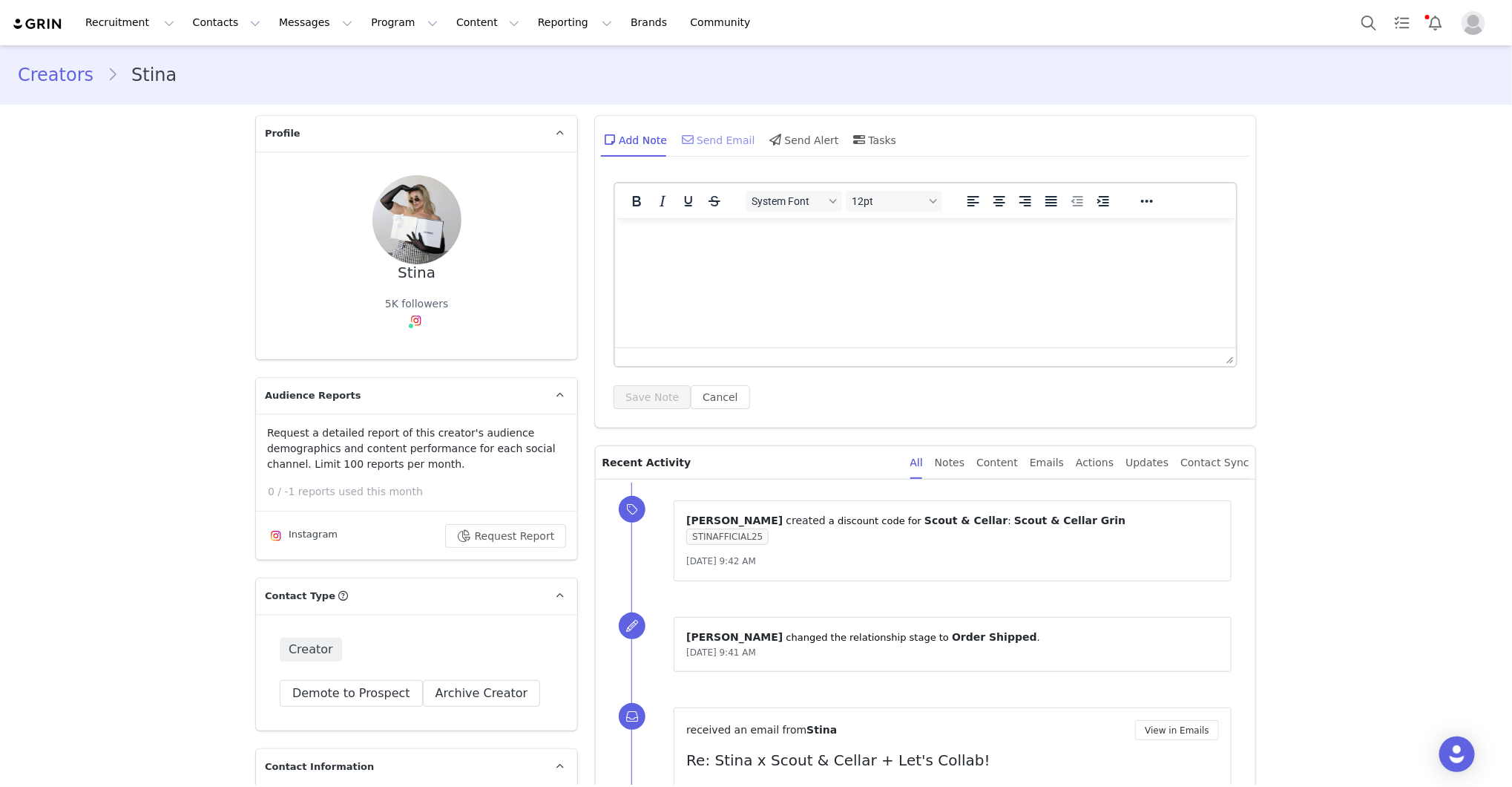
click at [722, 144] on div "Send Email" at bounding box center [717, 139] width 76 height 35
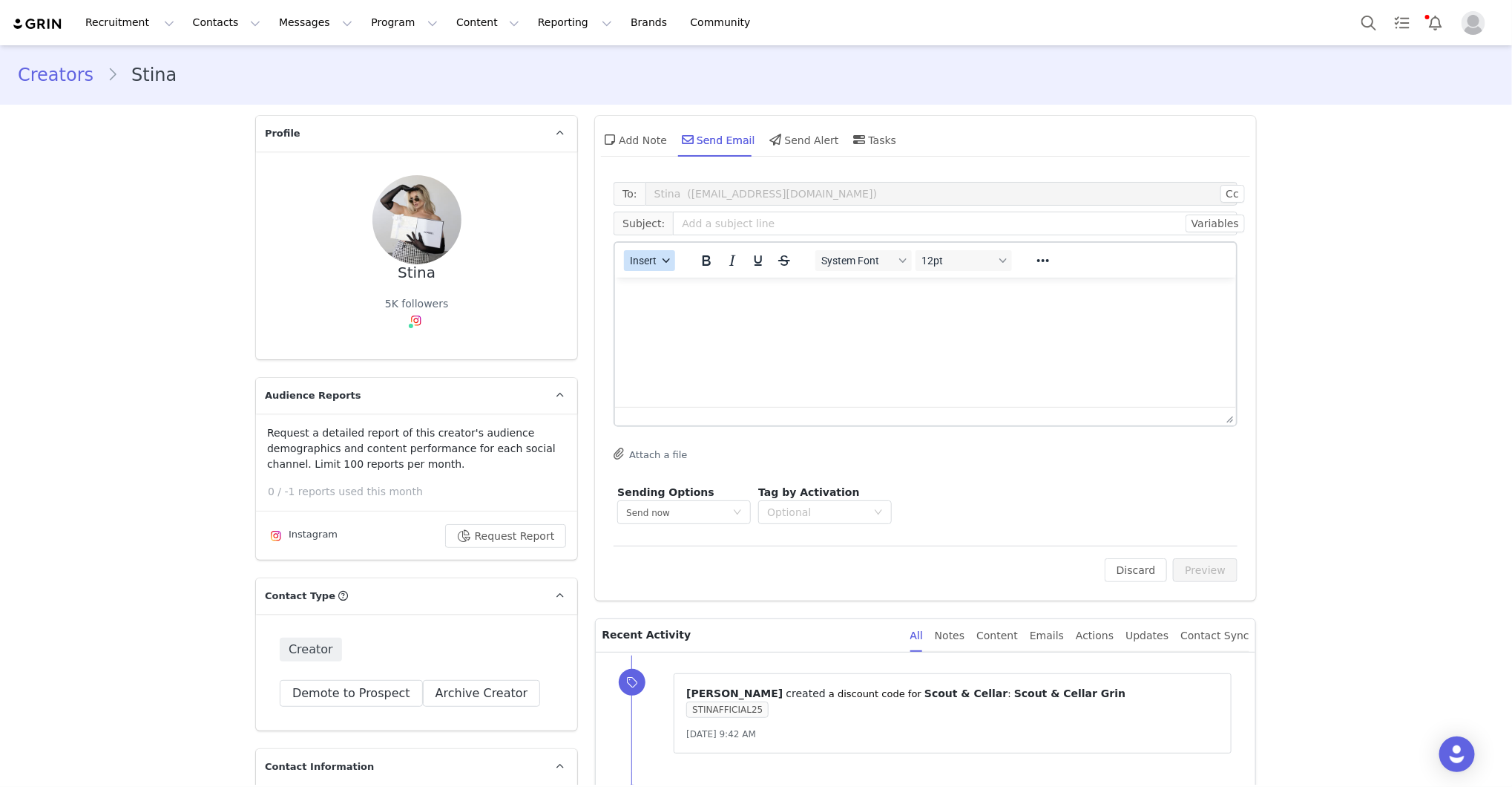
click at [632, 250] on button "Insert" at bounding box center [650, 260] width 51 height 21
click at [665, 285] on div "Insert Template" at bounding box center [703, 285] width 133 height 18
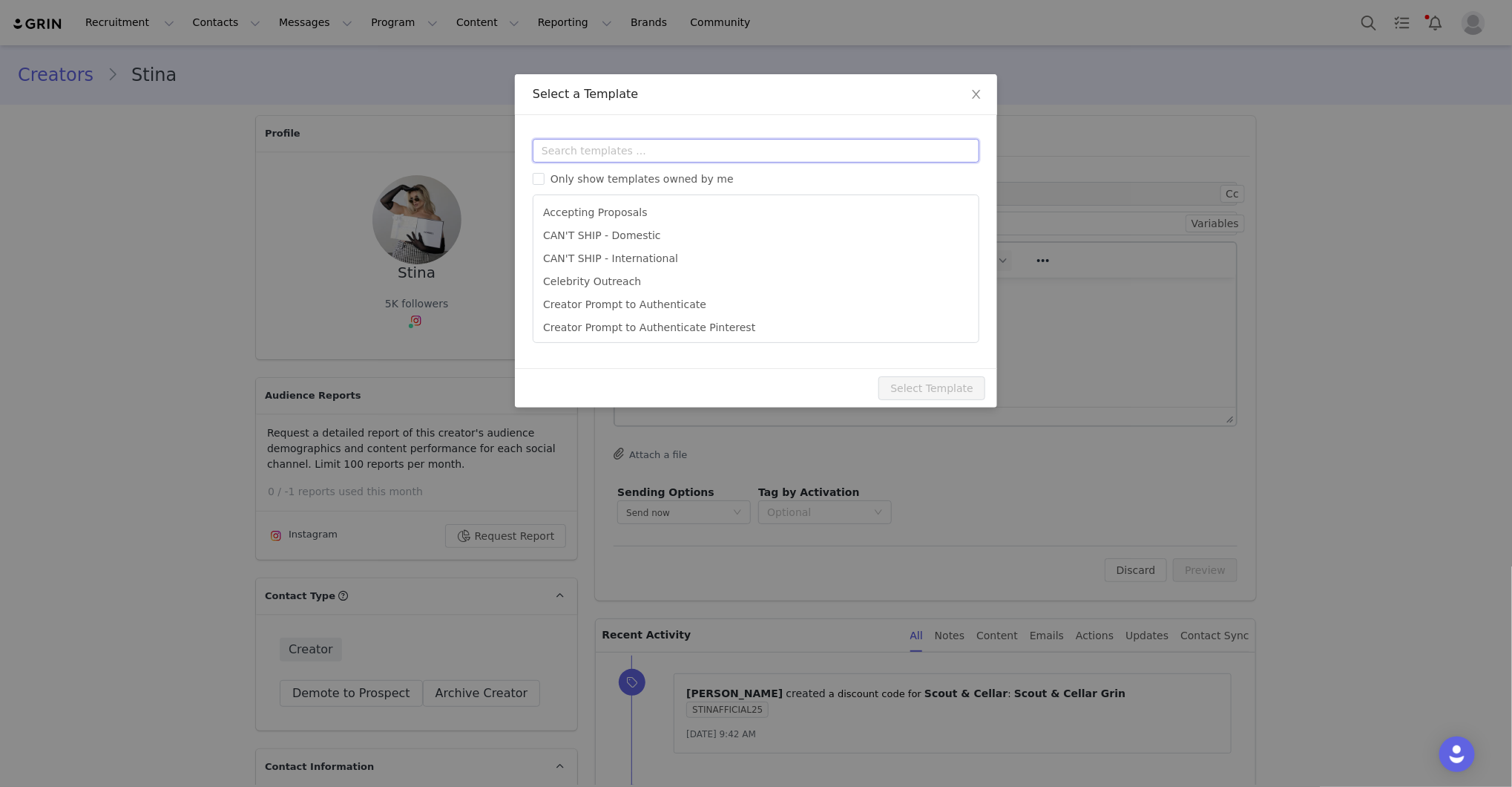
click at [715, 147] on input "text" at bounding box center [756, 151] width 447 height 24
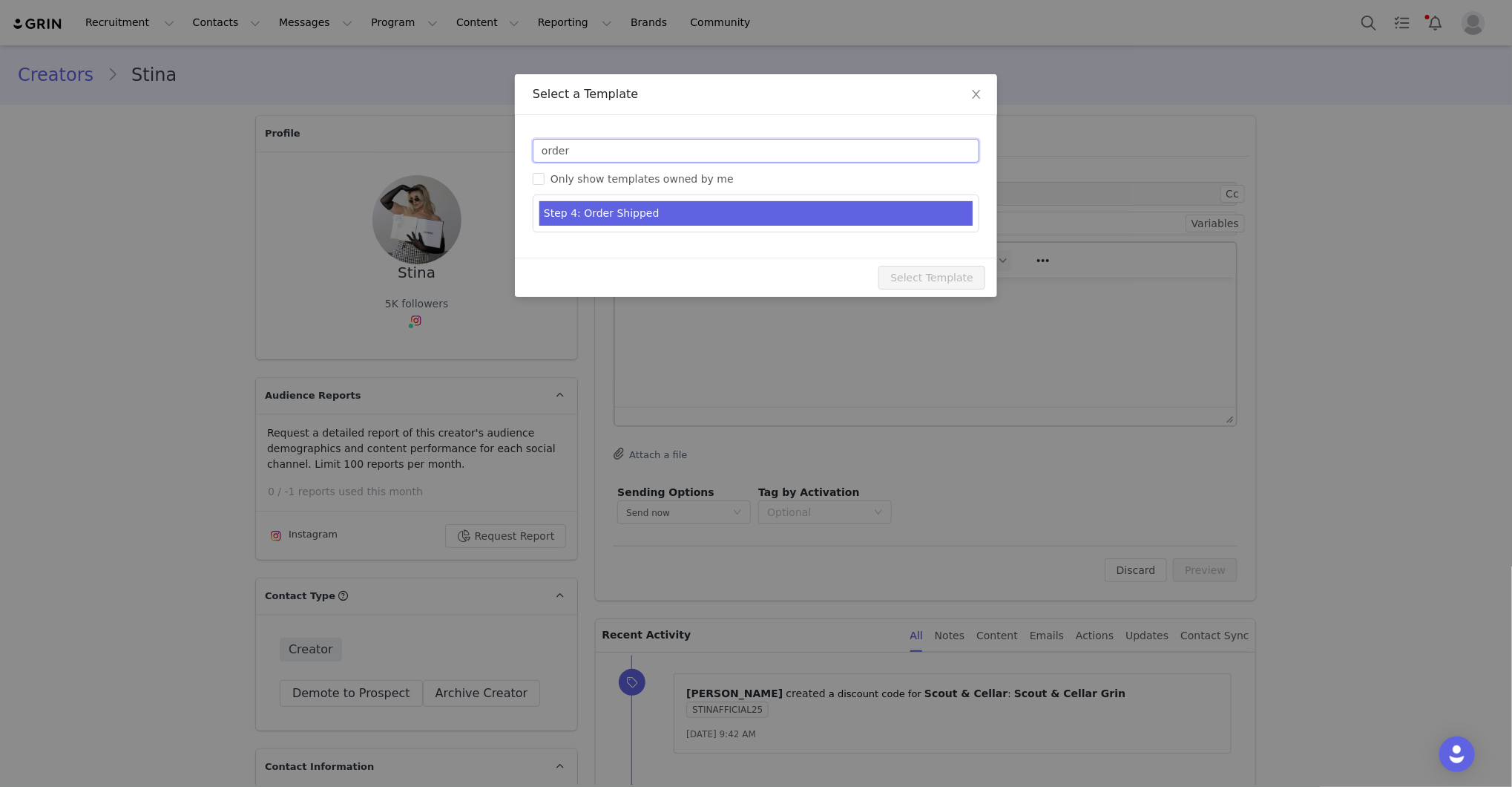
type input "order"
type input "[first_name] x Scout & Cellar - Let's Collab!"
click at [660, 219] on li "Step 4: Order Shipped" at bounding box center [755, 213] width 433 height 24
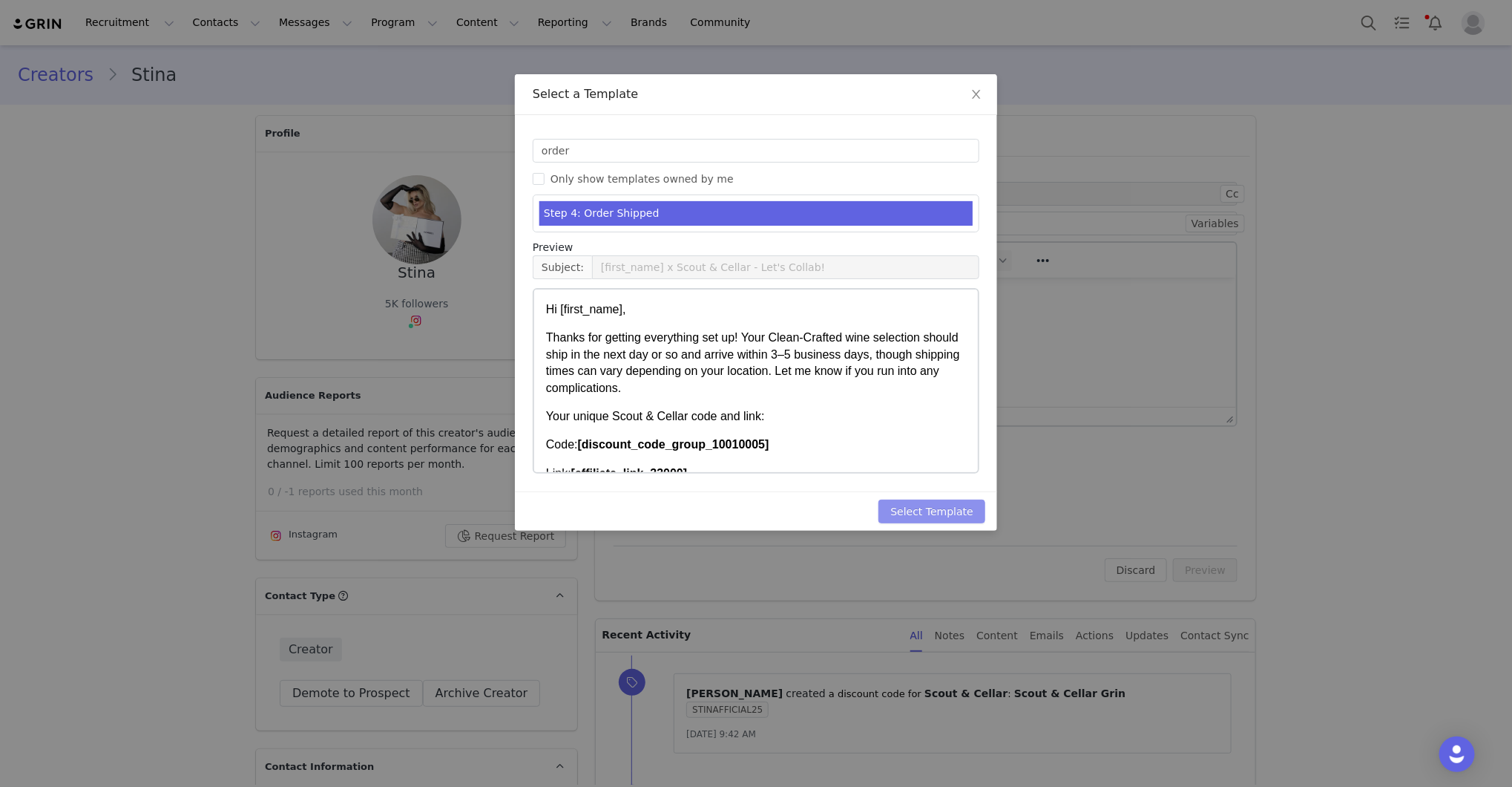
click at [926, 503] on button "Select Template" at bounding box center [931, 512] width 107 height 24
type input "[first_name] x Scout & Cellar - Let's Collab!"
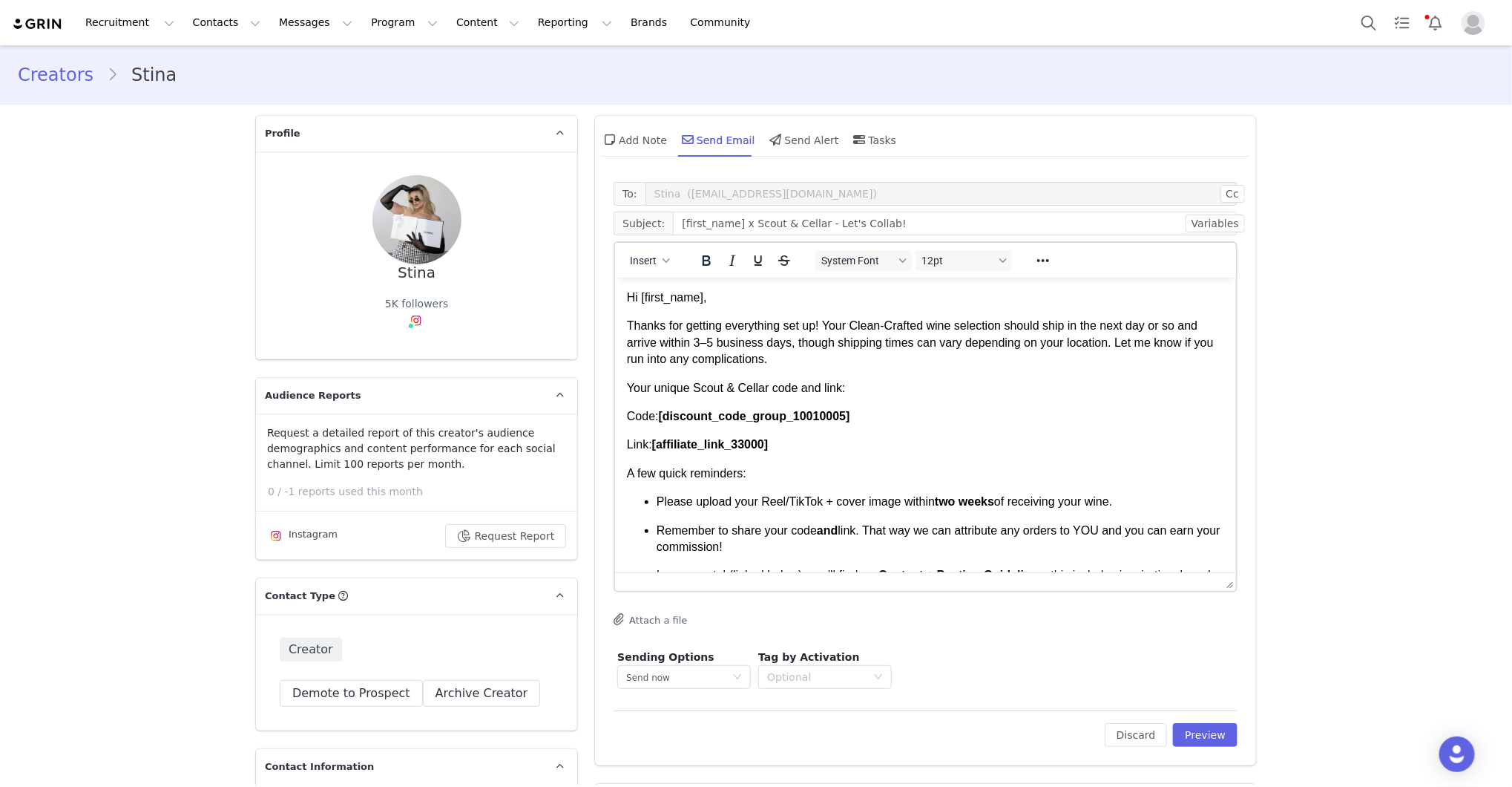
drag, startPoint x: 1233, startPoint y: 417, endPoint x: 1258, endPoint y: 585, distance: 169.8
click at [894, 293] on p "Hi [first_name]," at bounding box center [925, 297] width 597 height 16
click at [894, 293] on p "Hi First Name ," at bounding box center [925, 297] width 597 height 16
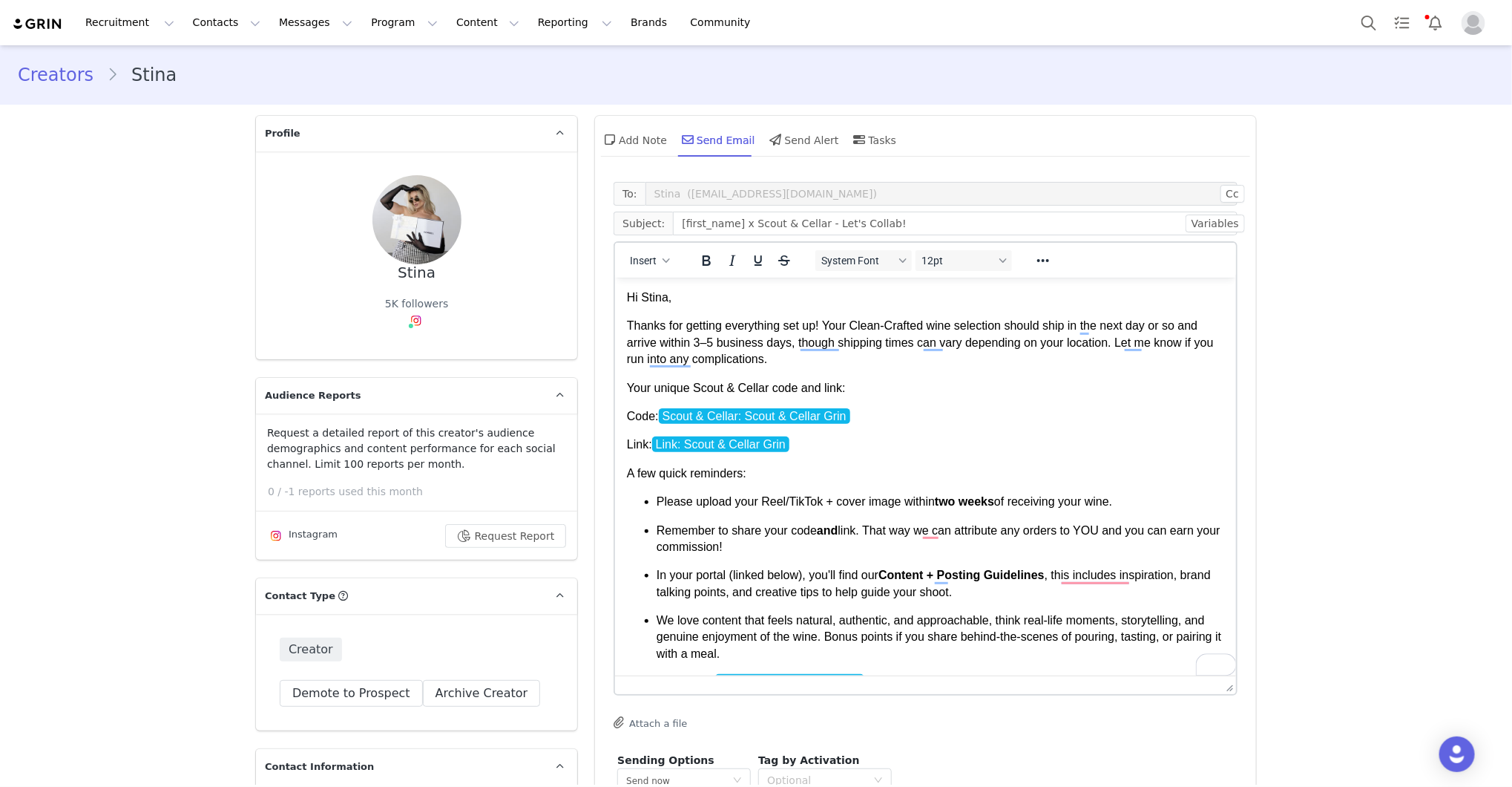
drag, startPoint x: 1232, startPoint y: 590, endPoint x: 1232, endPoint y: 695, distance: 105.0
click at [1203, 576] on p "In your portal (linked below), you'll find our Content + Posting Guidelines , t…" at bounding box center [940, 584] width 567 height 34
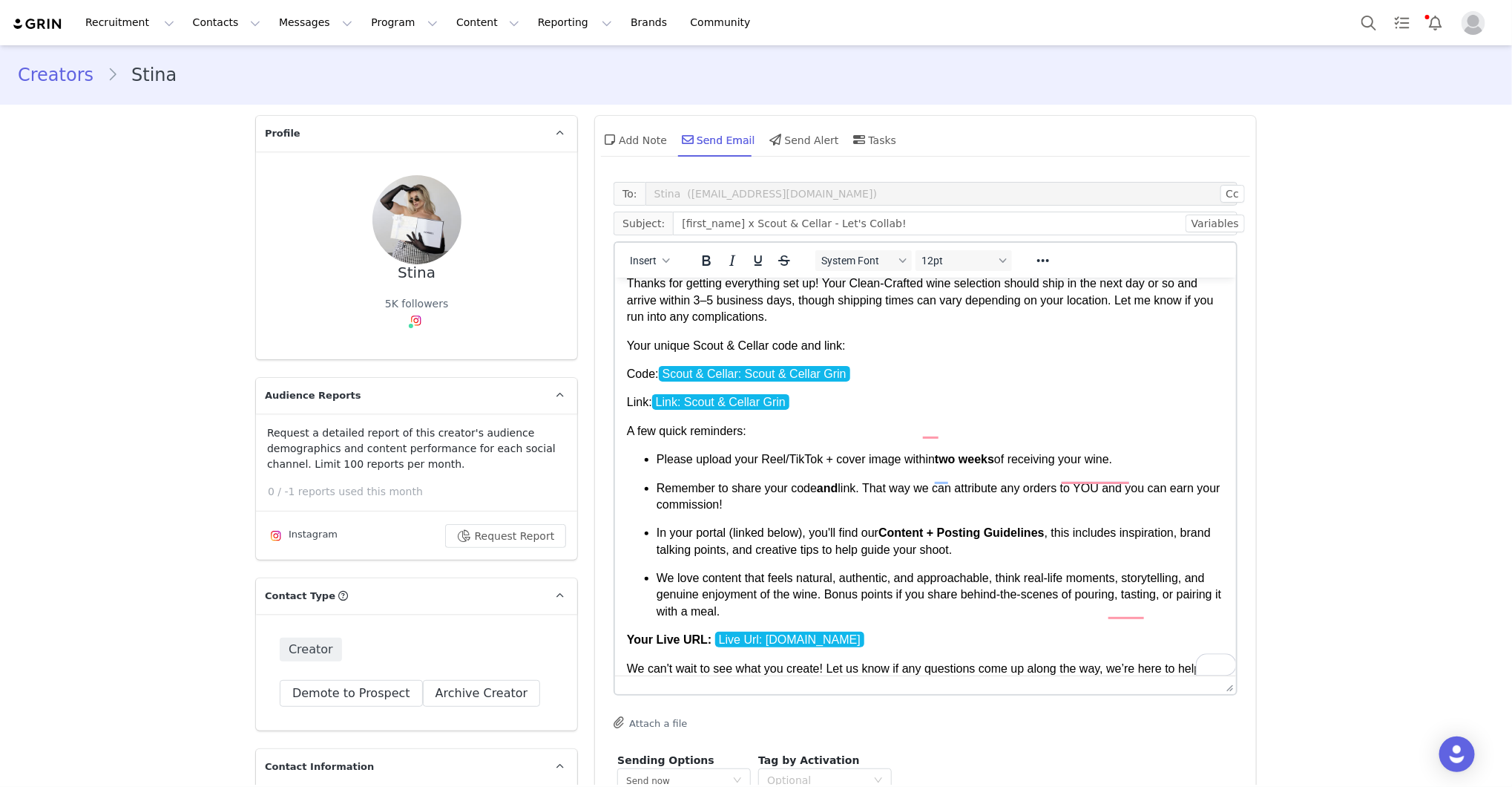
scroll to position [100, 0]
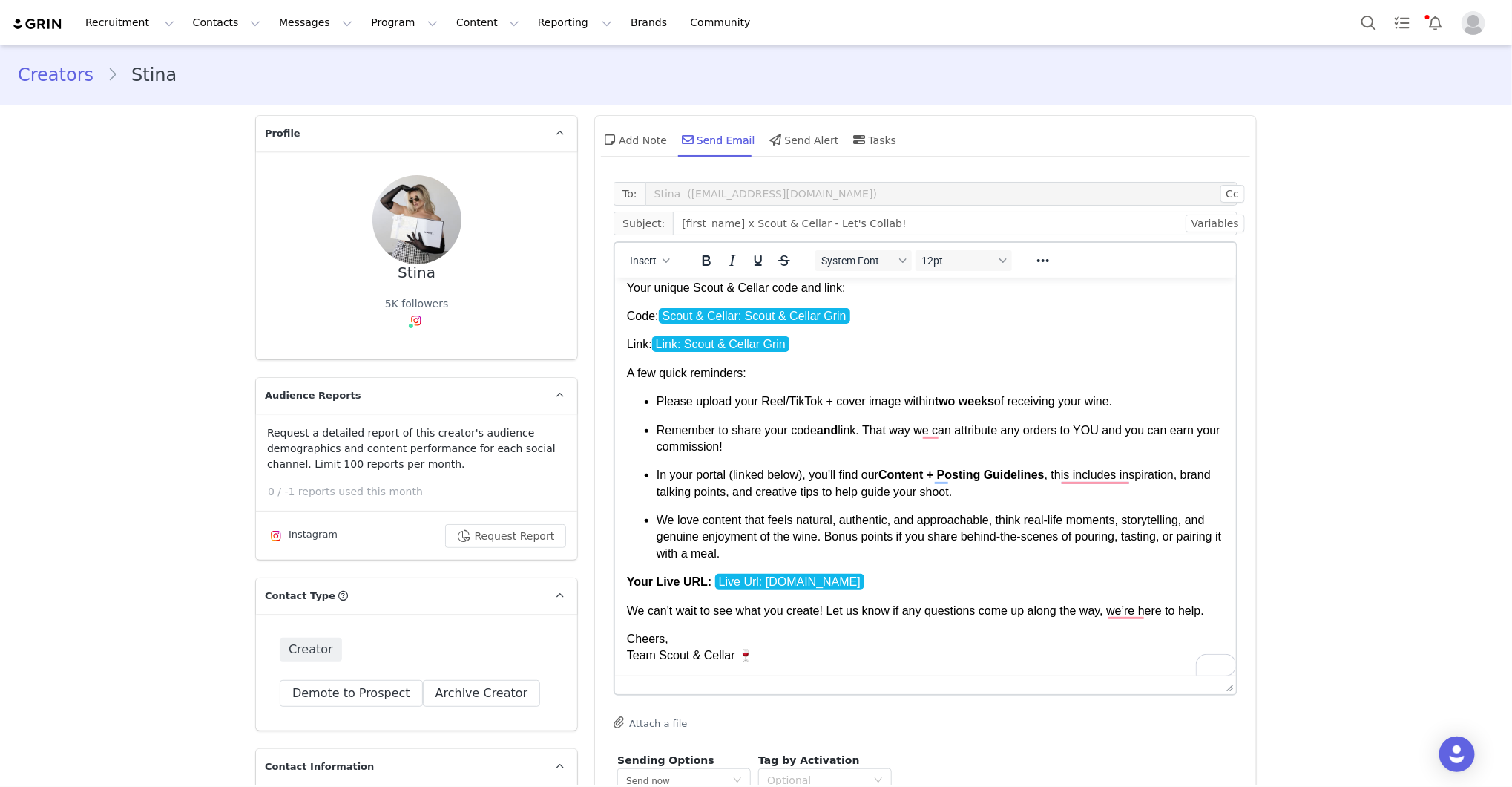
click at [1240, 611] on div "To: Stina (chatwithstina@gmail.com) Cc Cc: Subject: [first_name] x Scout & Cell…" at bounding box center [926, 521] width 661 height 694
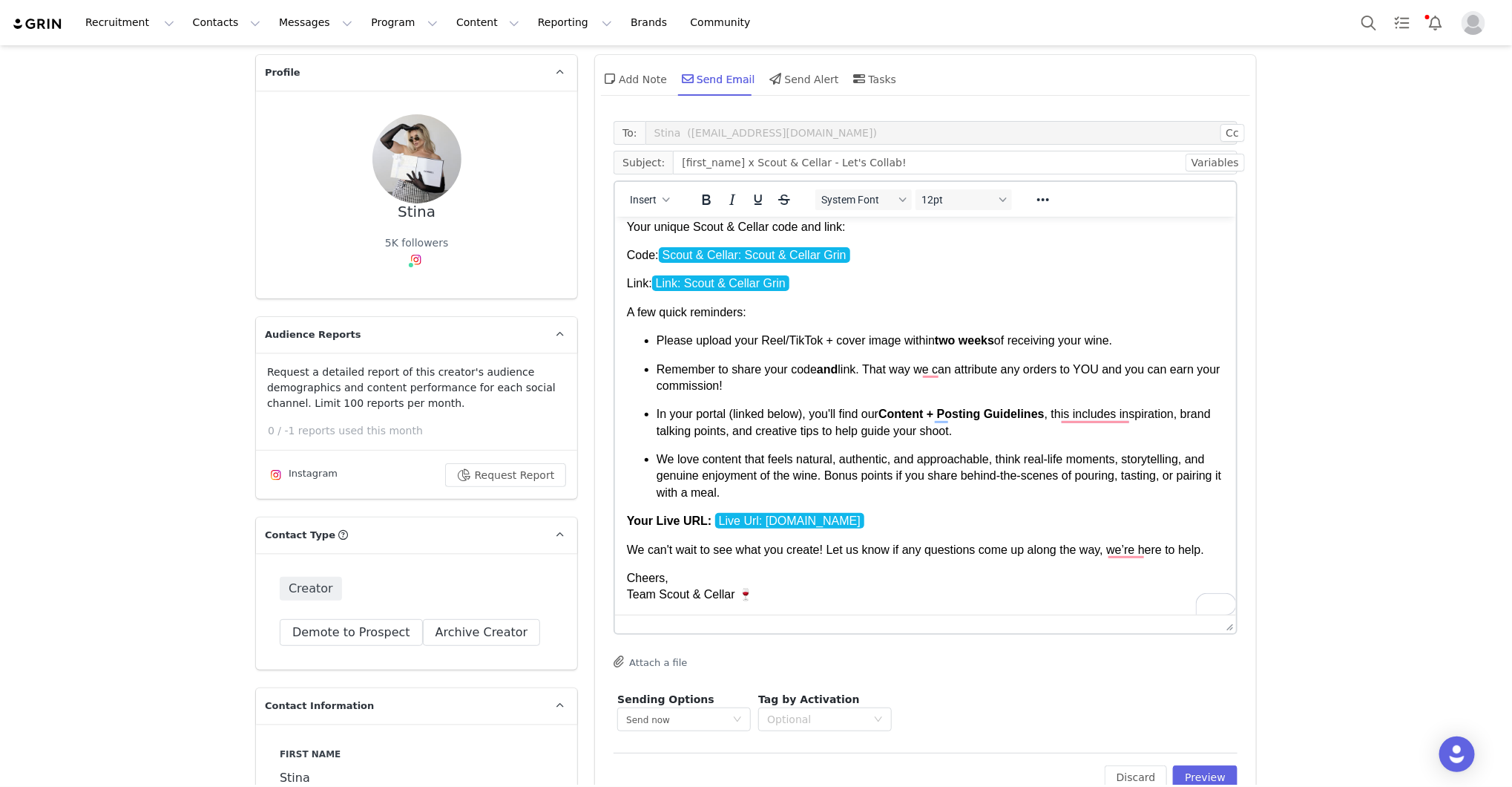
scroll to position [89, 0]
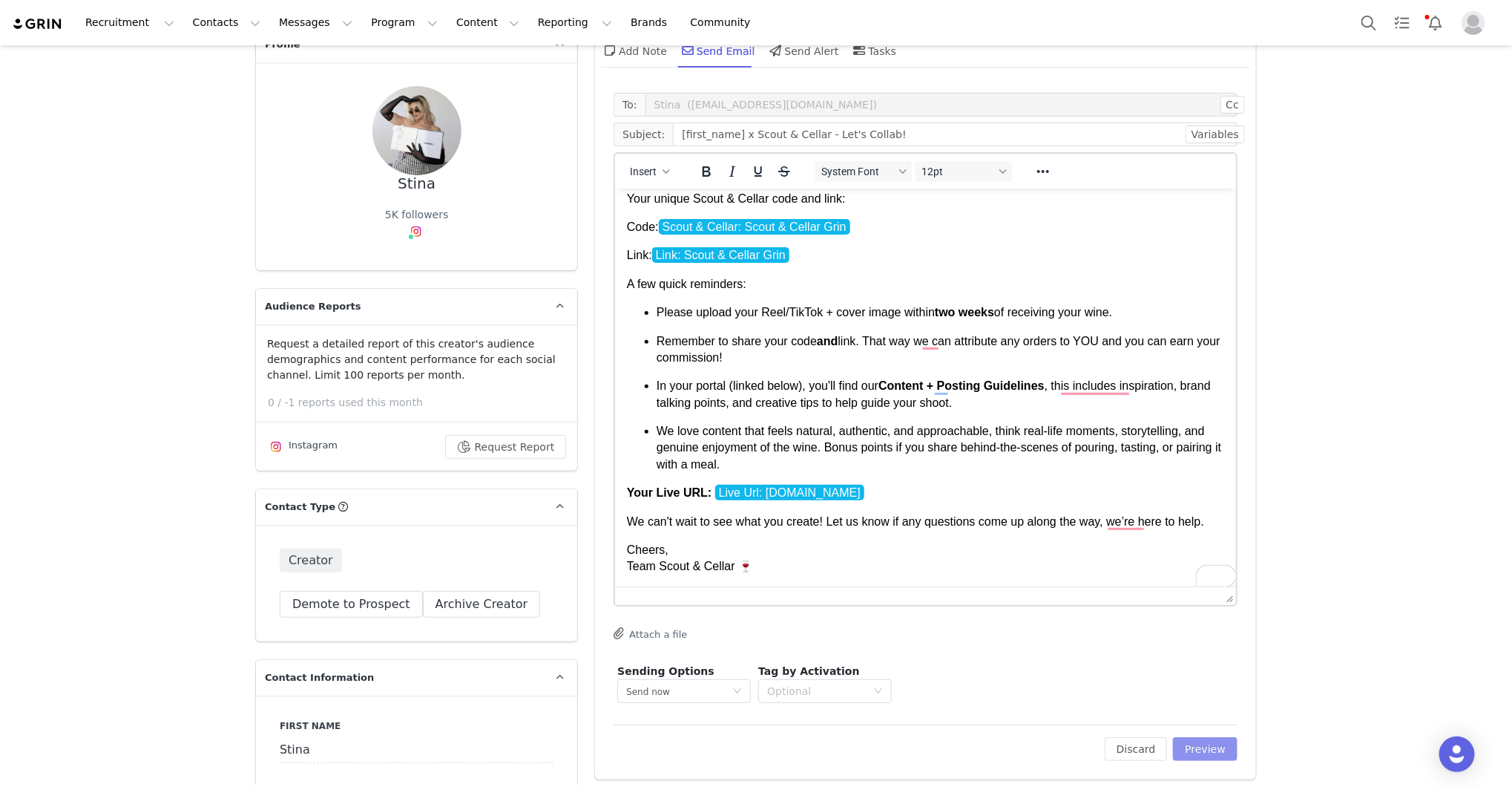
click at [1224, 752] on button "Preview" at bounding box center [1205, 749] width 64 height 24
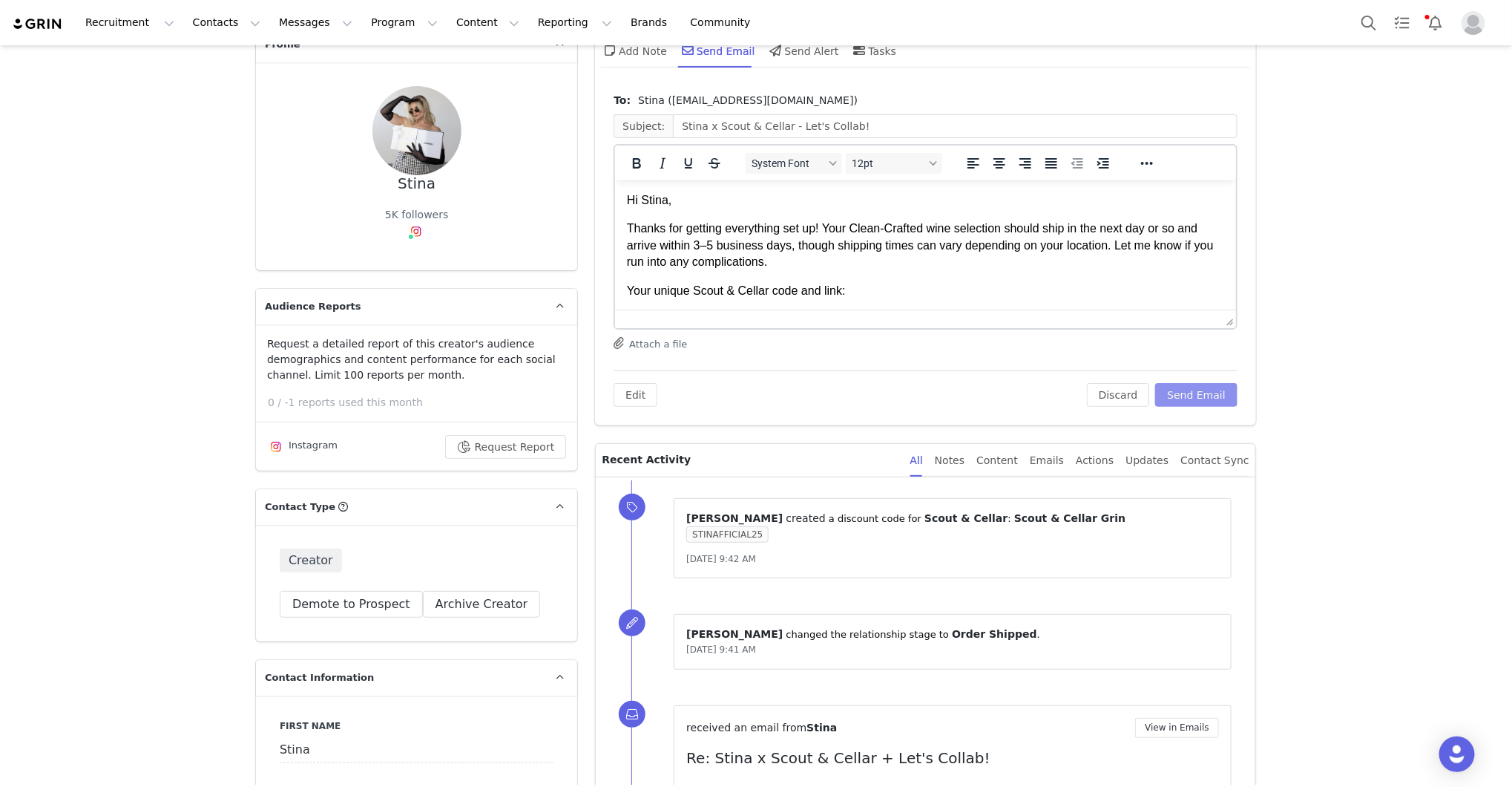
scroll to position [0, 0]
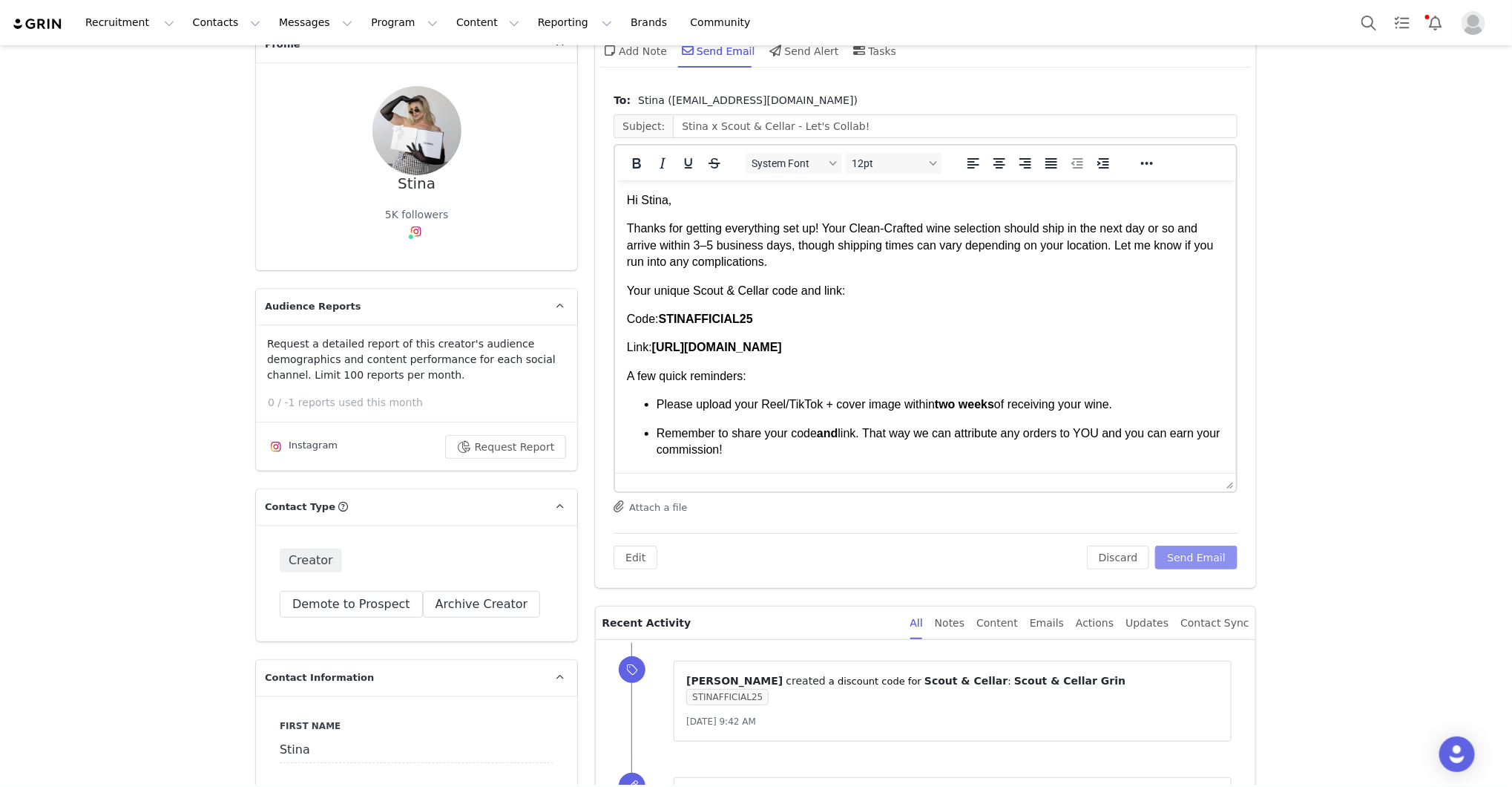
drag, startPoint x: 1224, startPoint y: 316, endPoint x: 1241, endPoint y: 480, distance: 164.9
click at [1201, 444] on li "Remember to share your code and link. That way we can attribute any orders to Y…" at bounding box center [940, 441] width 567 height 34
click at [1206, 553] on button "Send Email" at bounding box center [1196, 558] width 83 height 24
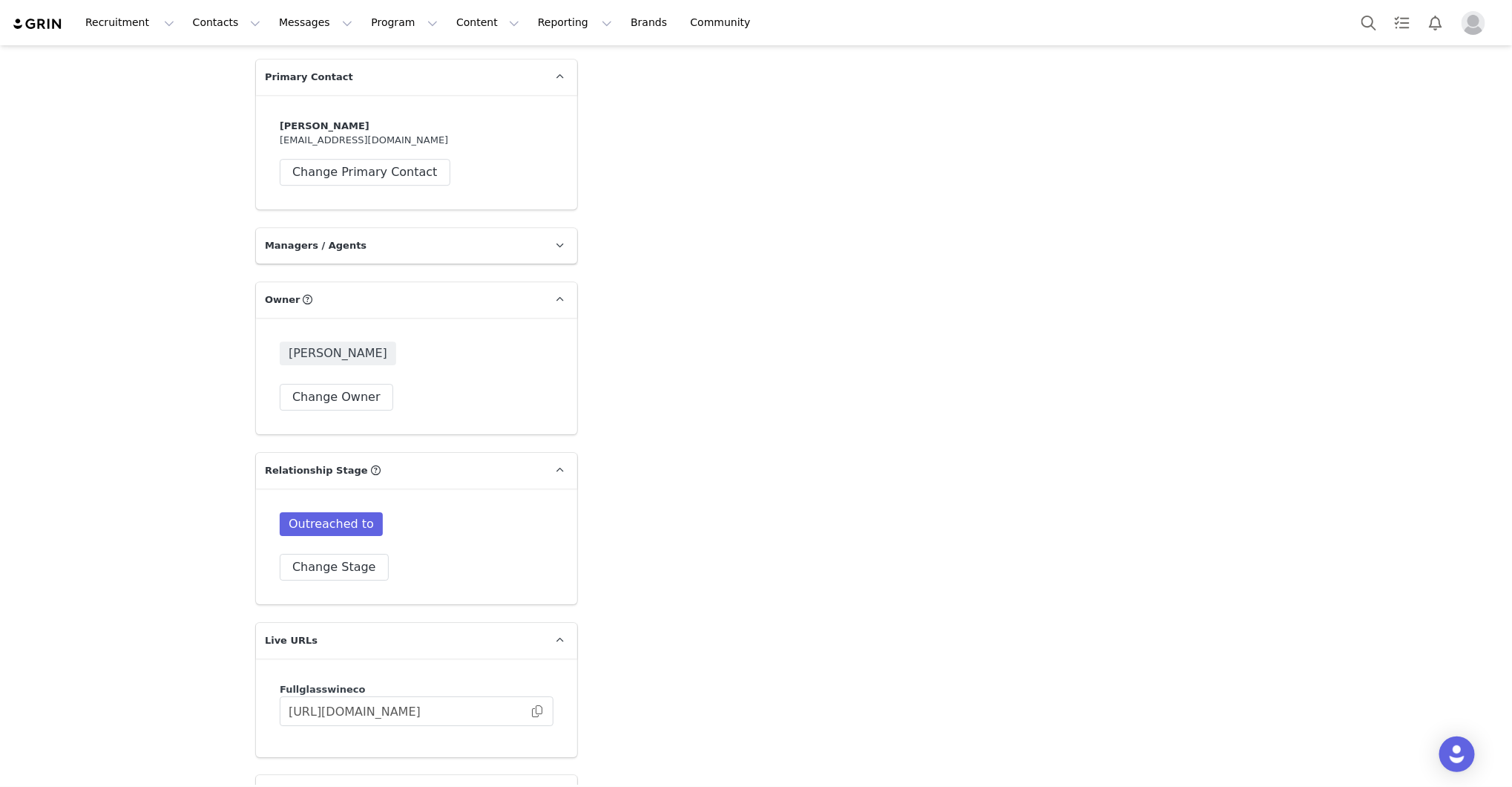
scroll to position [2361, 0]
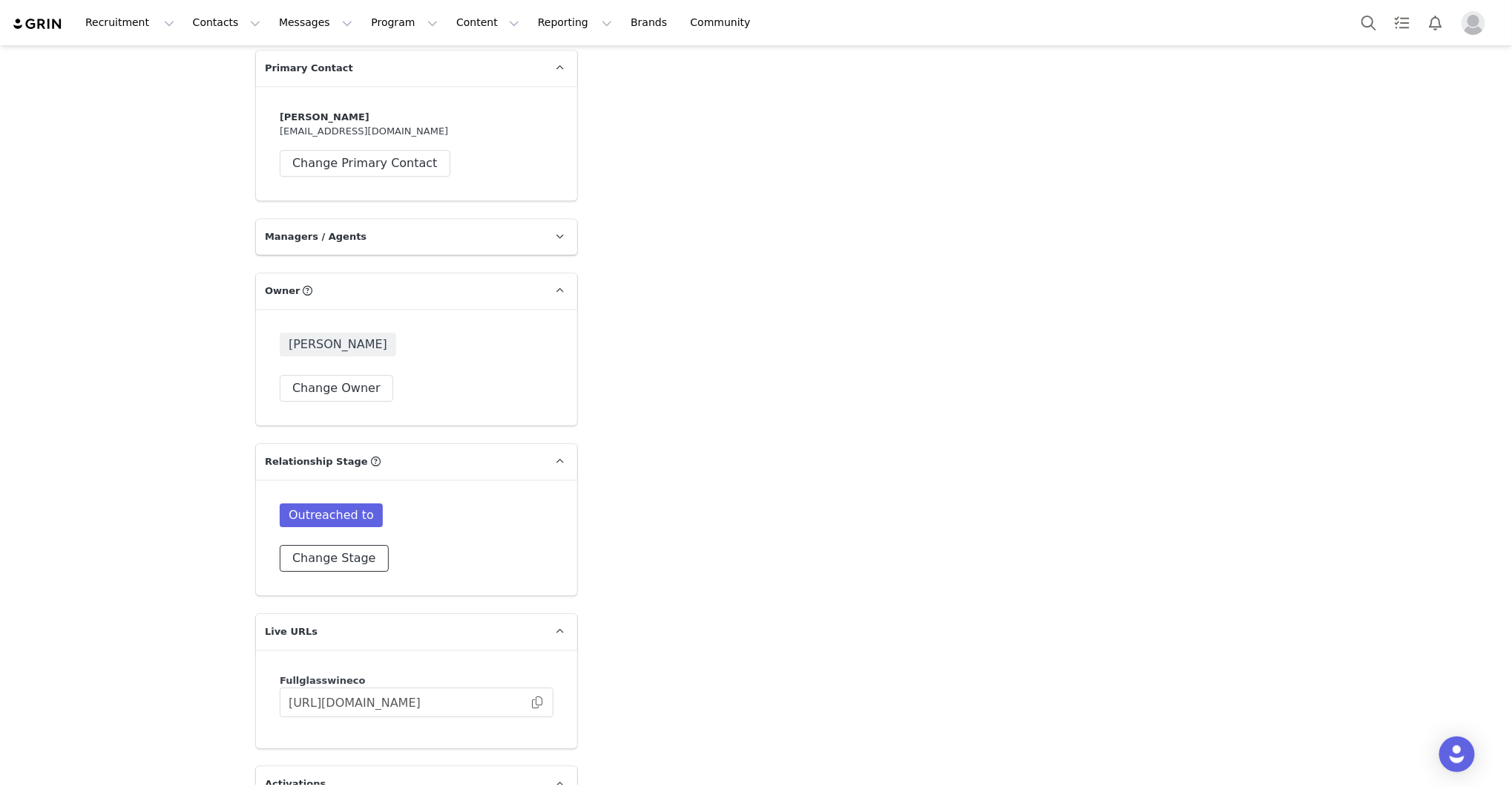
click at [321, 545] on button "Change Stage" at bounding box center [334, 558] width 109 height 27
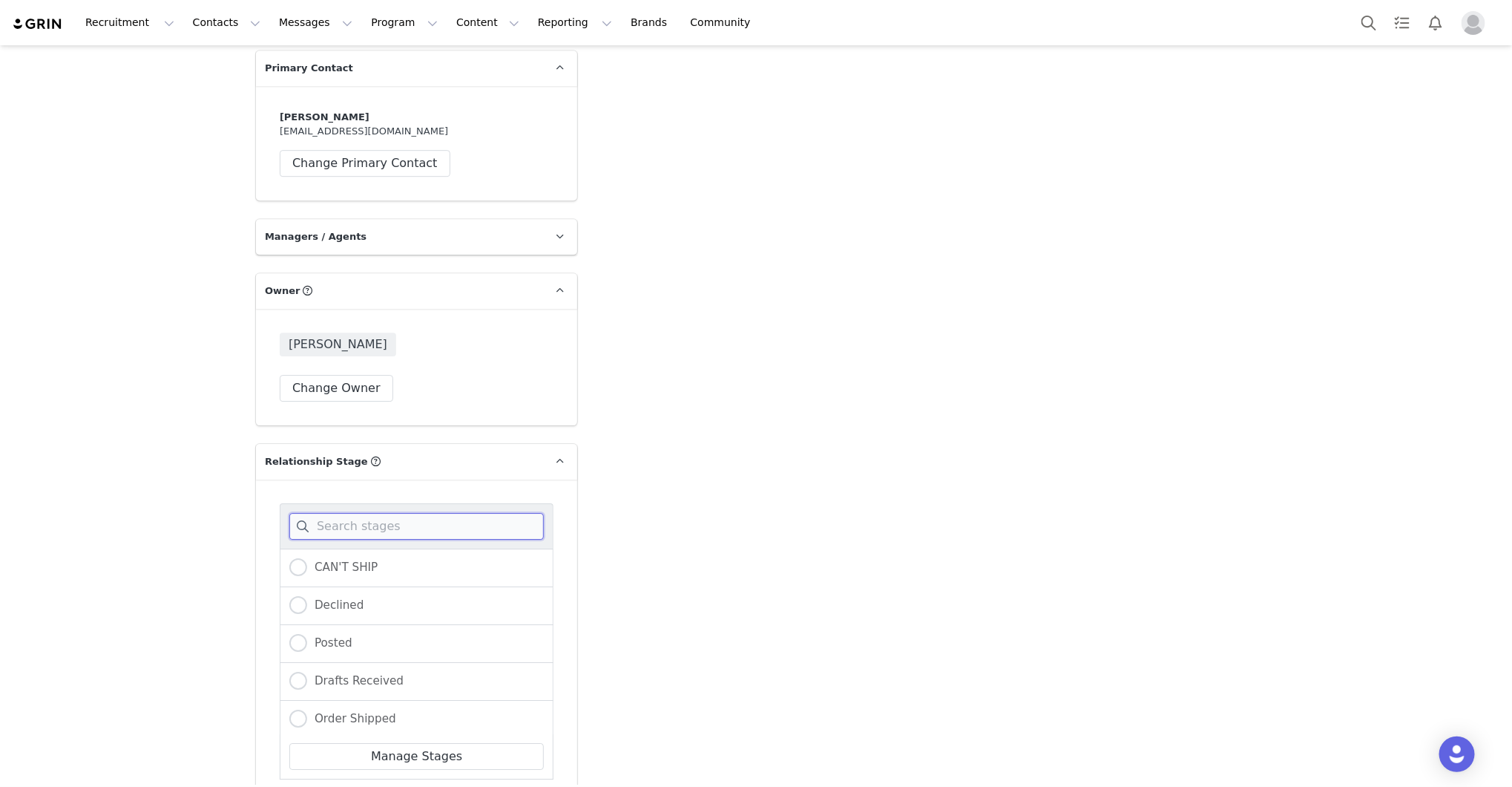
click at [340, 513] on input at bounding box center [416, 526] width 255 height 27
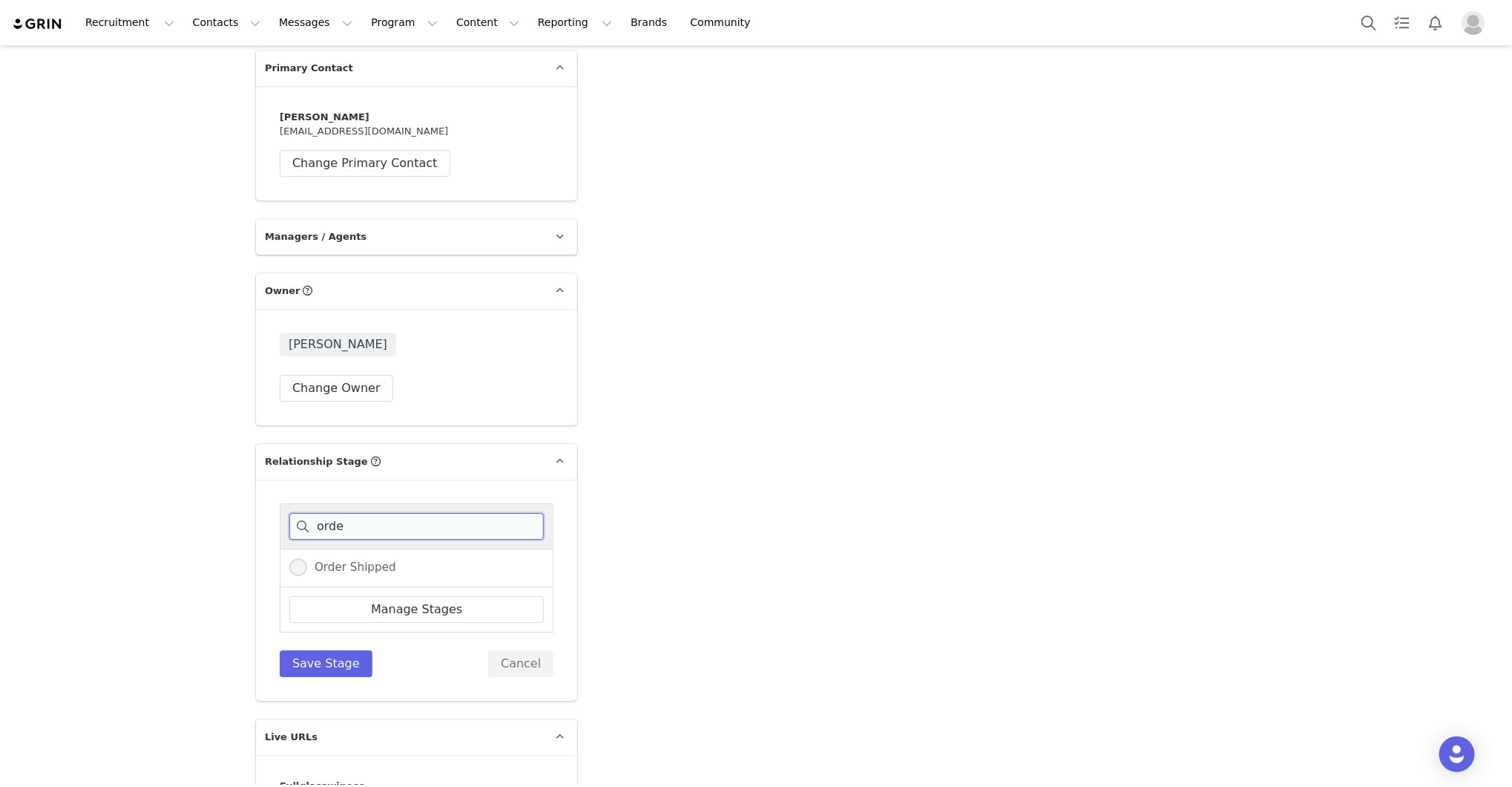
type input "orde"
click at [345, 560] on span "Order Shipped" at bounding box center [351, 567] width 89 height 14
click at [307, 558] on input "Order Shipped" at bounding box center [298, 568] width 18 height 19
radio input "true"
click at [337, 650] on button "Save Stage" at bounding box center [325, 663] width 92 height 27
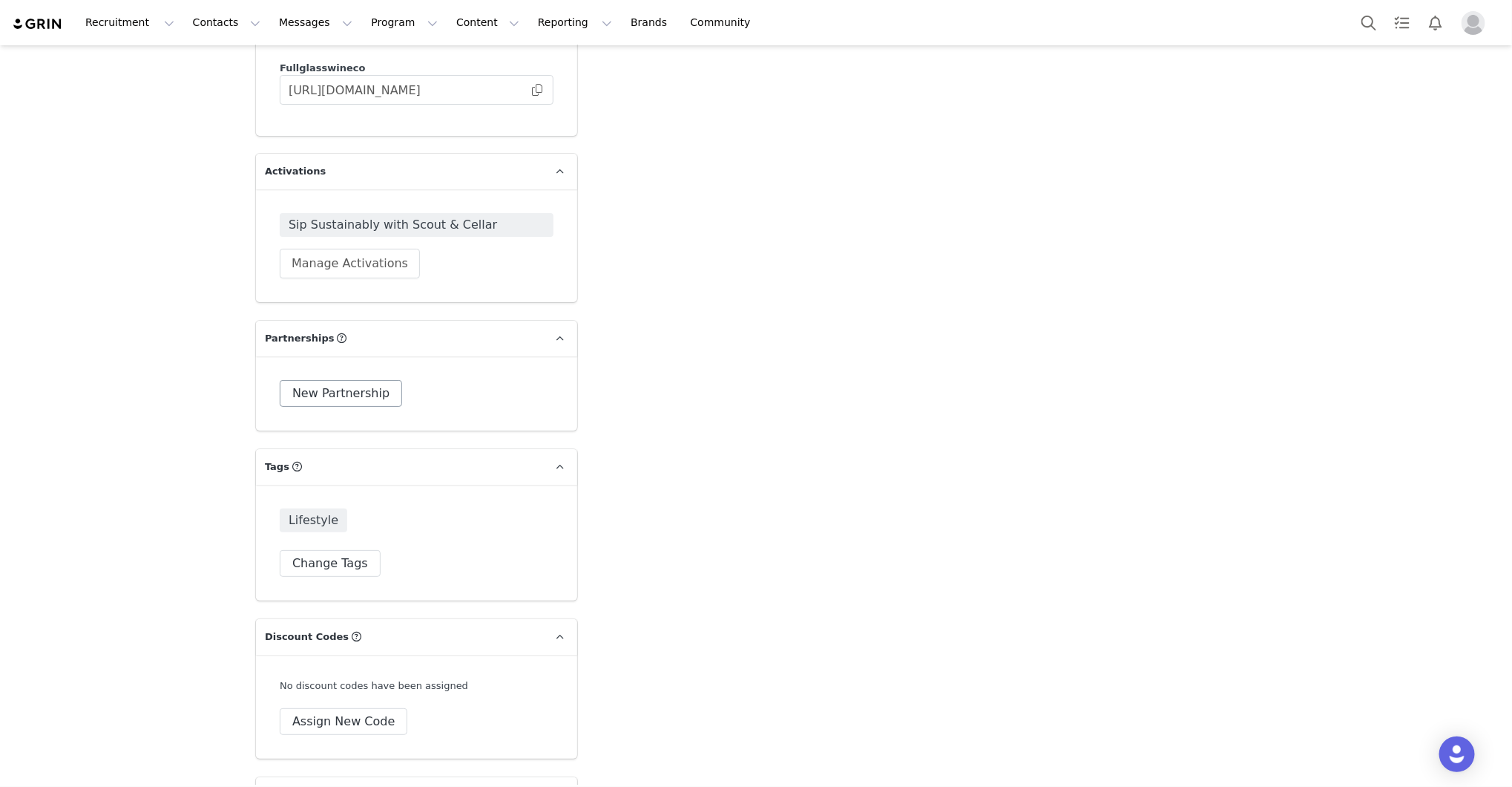
scroll to position [2984, 0]
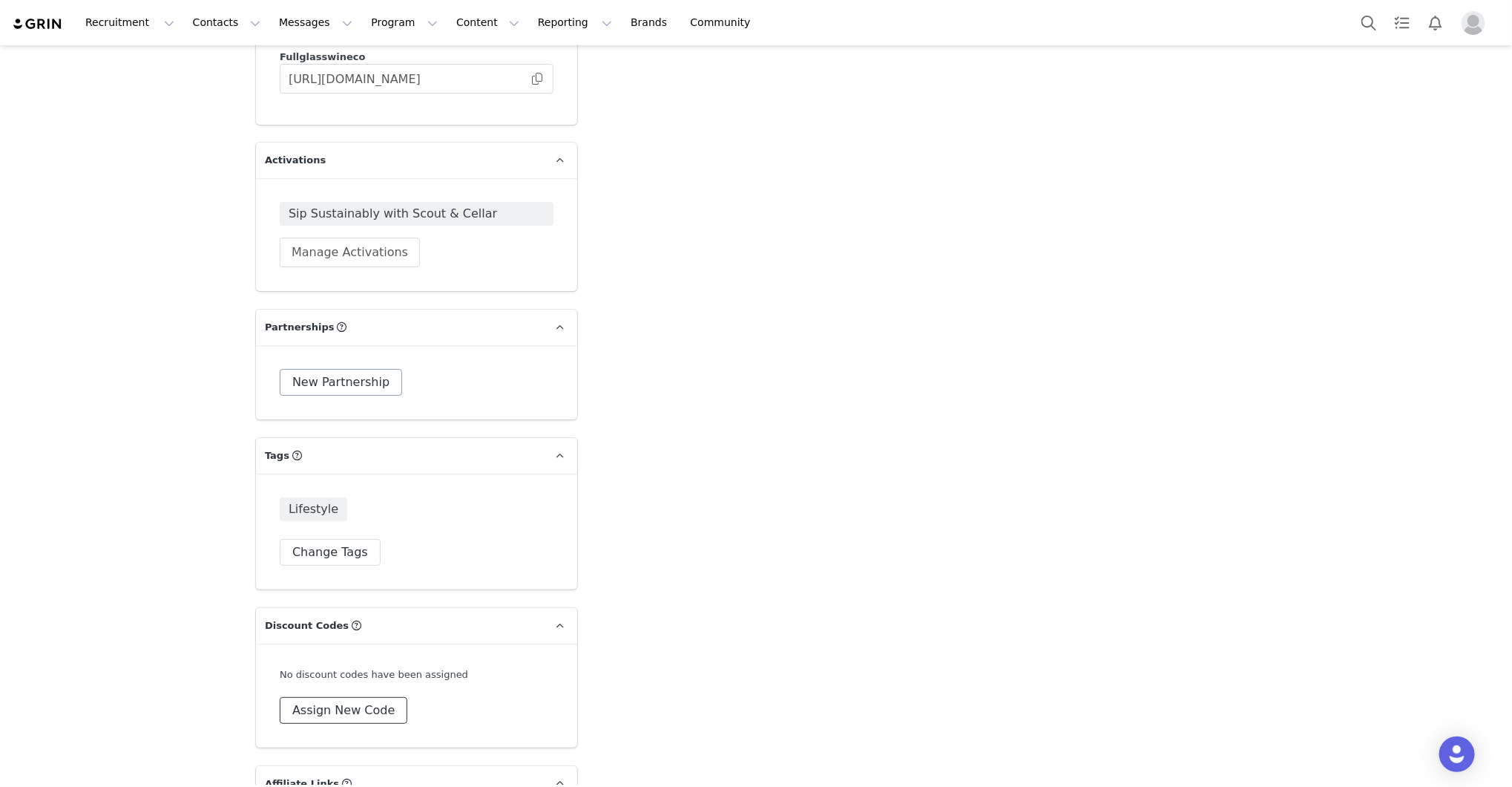
click at [317, 697] on button "Assign New Code" at bounding box center [343, 710] width 128 height 27
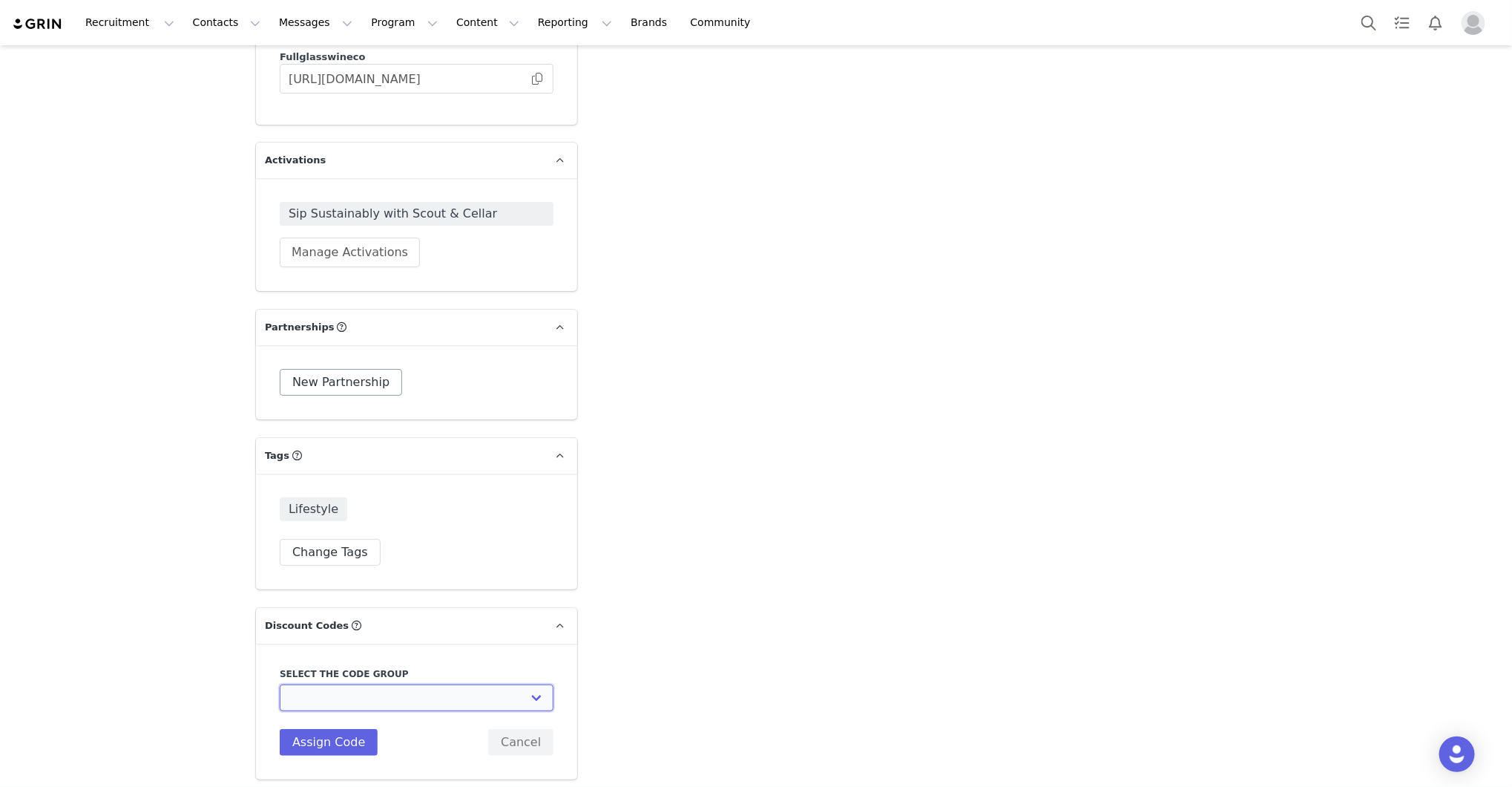
click at [317, 684] on select "Scout & Cellar: Scout & Cellar Grin" at bounding box center [416, 697] width 274 height 27
select select "10010005"
click at [296, 746] on input "@AMANDAJ25" at bounding box center [416, 759] width 274 height 27
type input "AMANDAJ25"
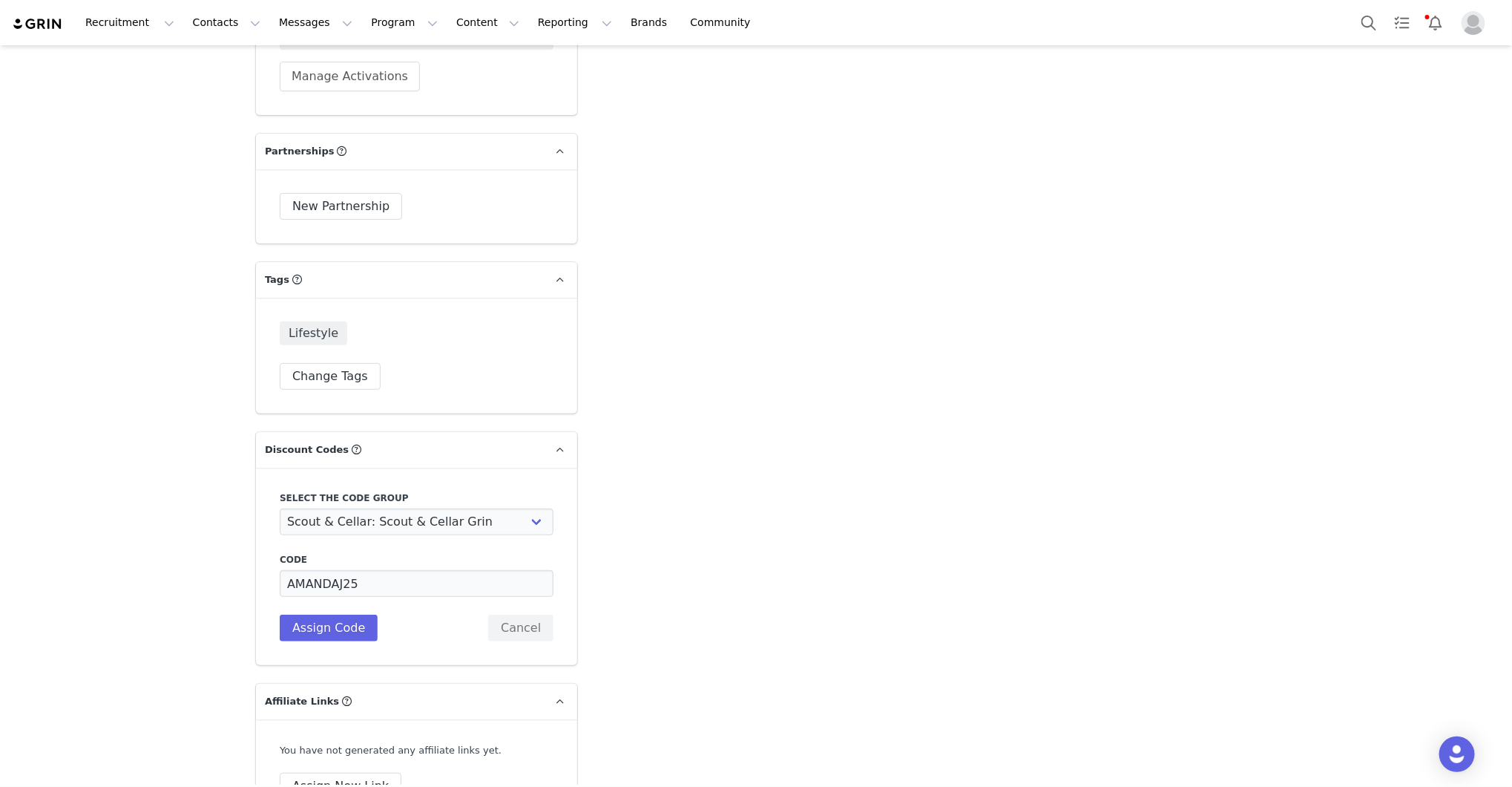
scroll to position [3162, 0]
click at [315, 614] on button "Assign Code" at bounding box center [329, 625] width 98 height 27
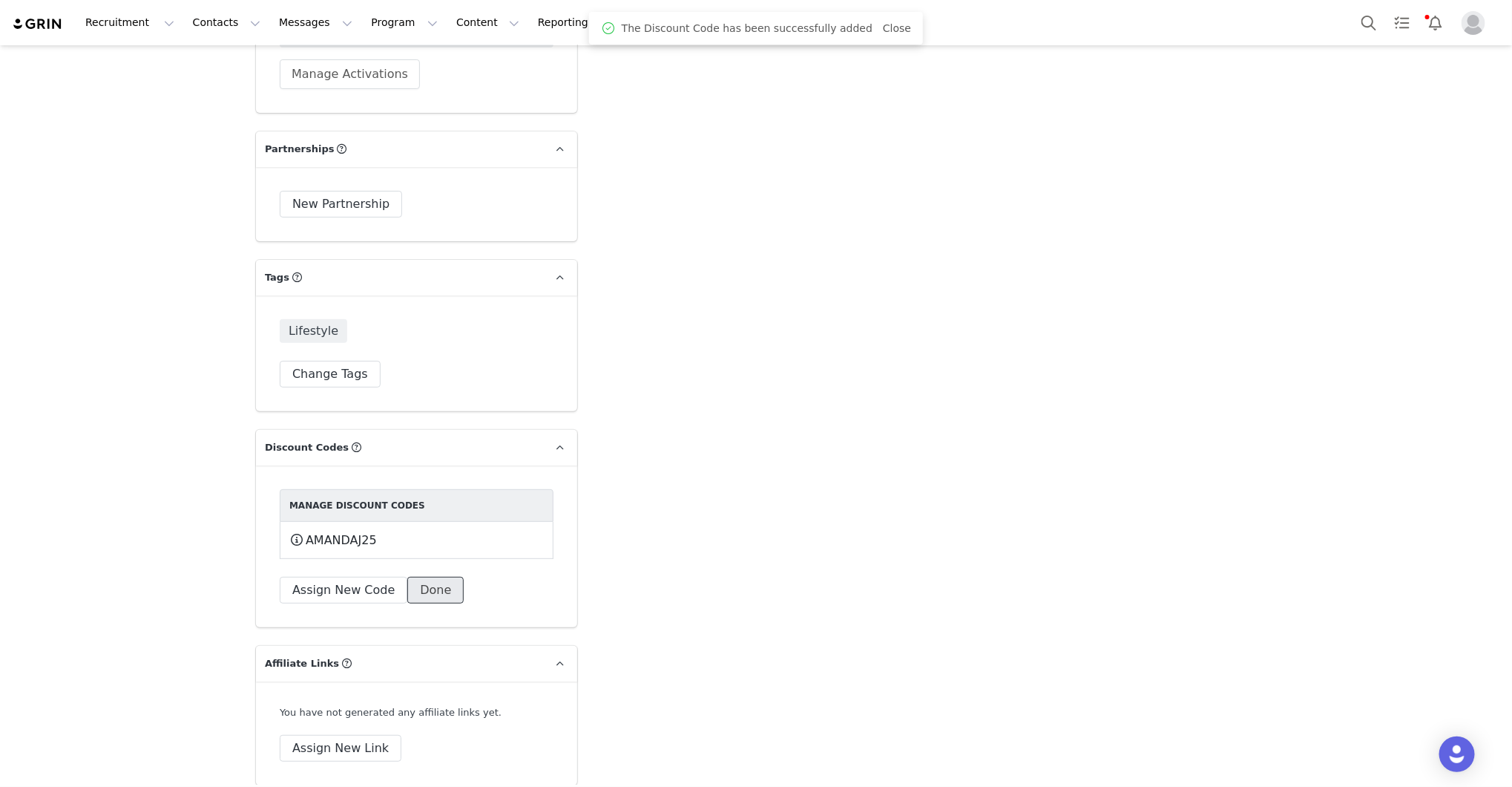
click at [417, 579] on button "Done" at bounding box center [435, 590] width 56 height 27
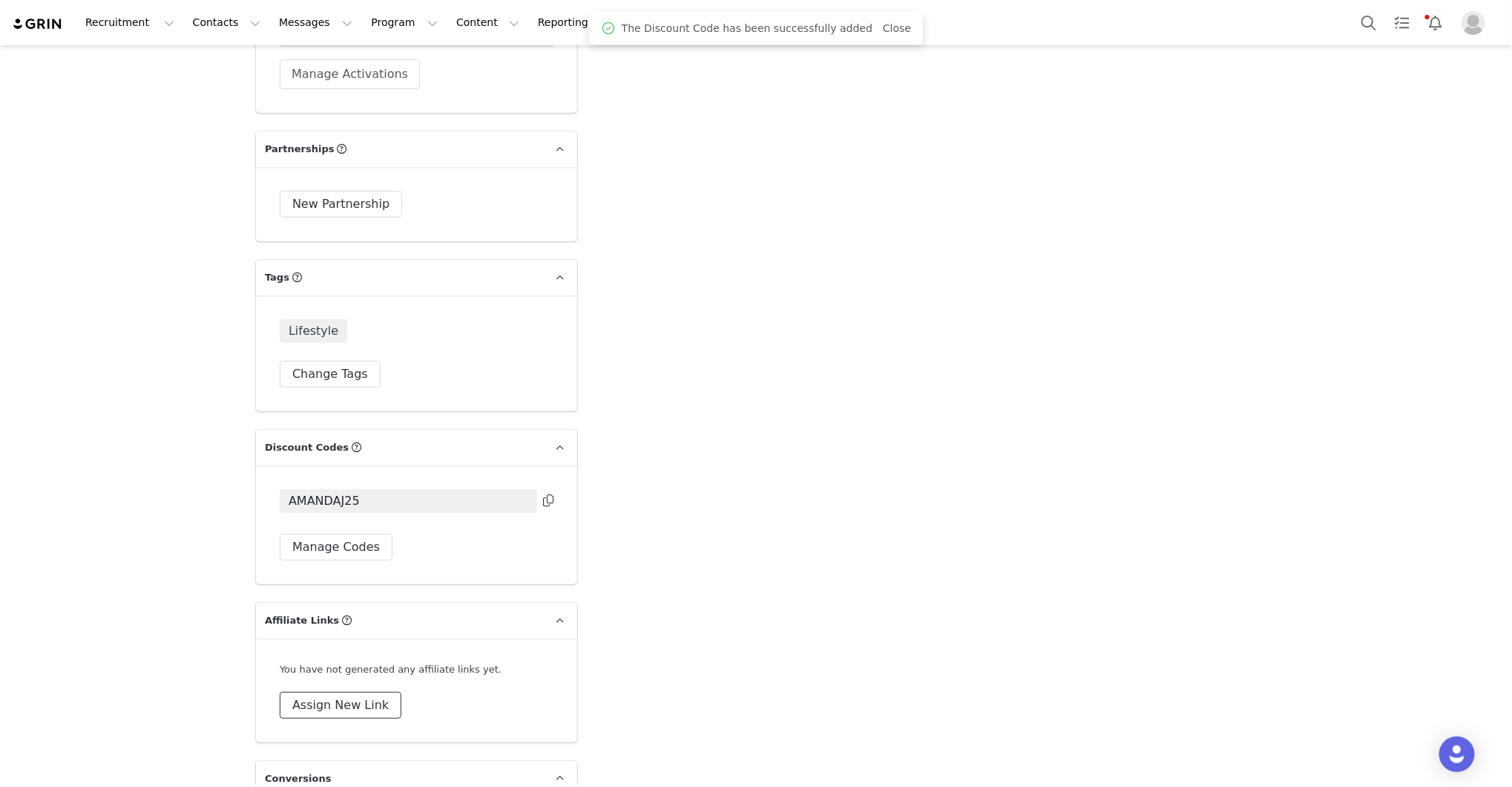
click at [334, 692] on button "Assign New Link" at bounding box center [340, 705] width 121 height 27
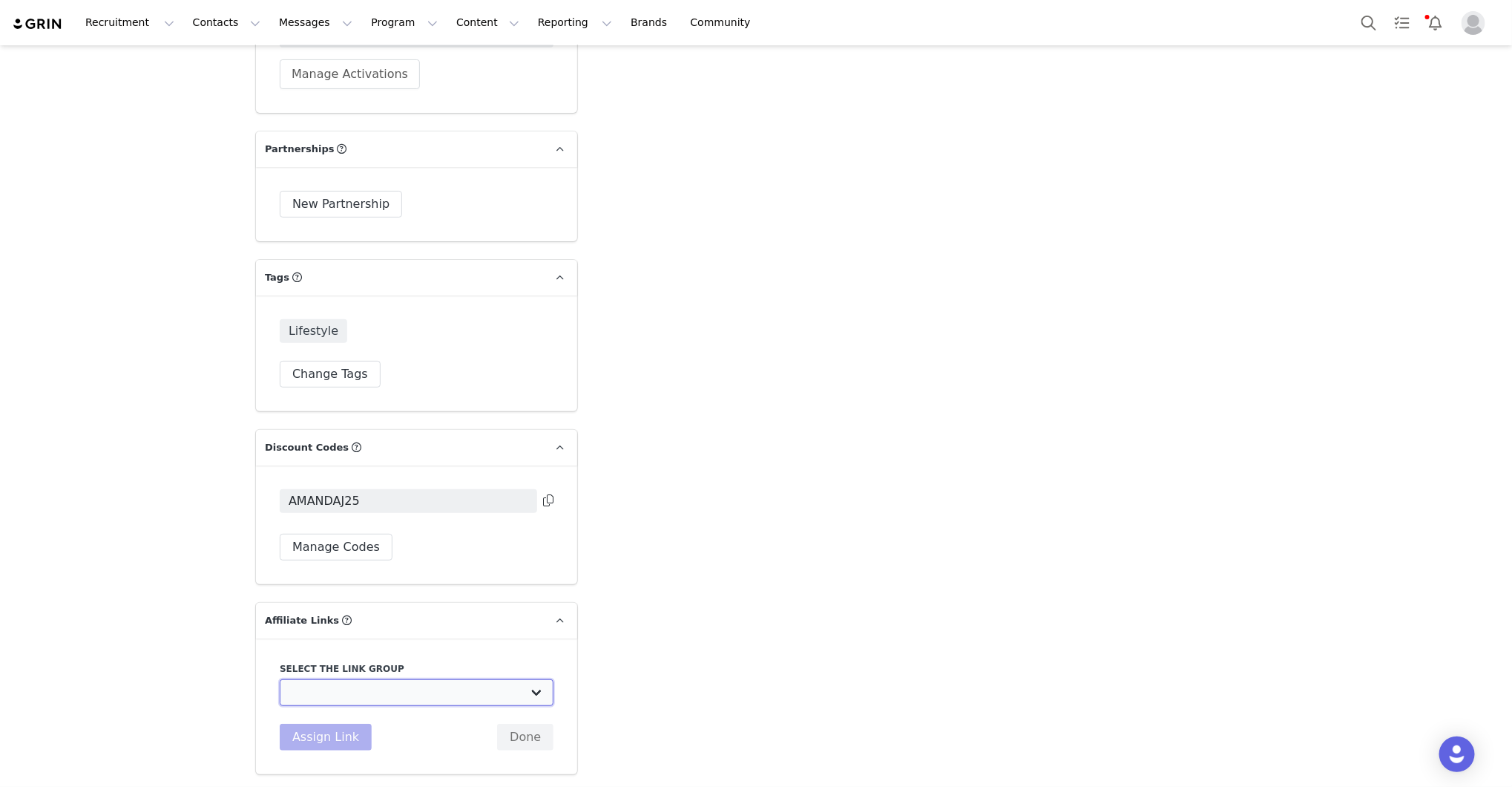
click at [349, 679] on select "Scout & Cellar Grin: https://scoutandcellar.com/collections/all-wines/discount" at bounding box center [416, 692] width 274 height 27
select select "33000"
click at [339, 723] on button "Assign Link" at bounding box center [325, 736] width 92 height 27
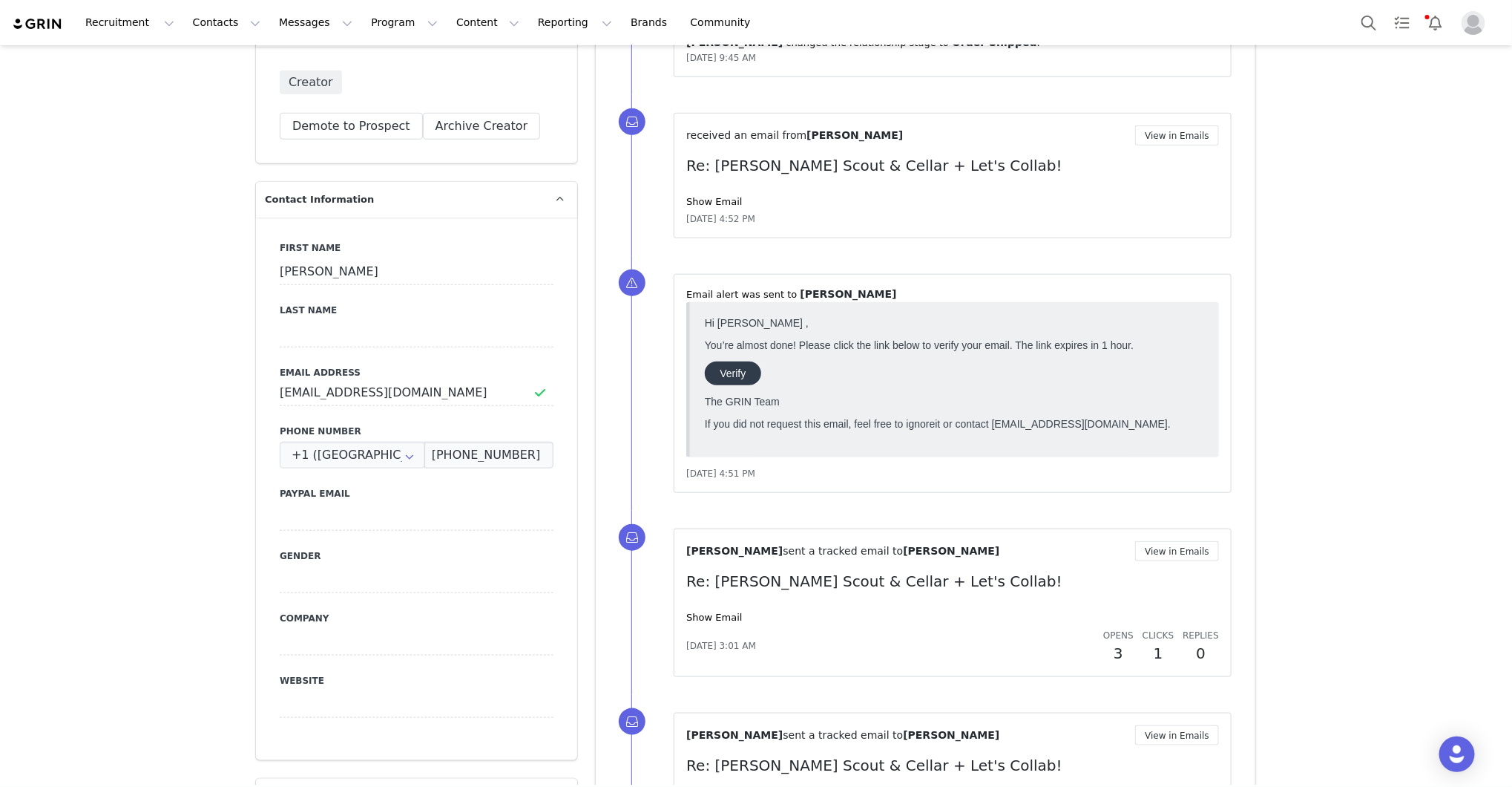
scroll to position [0, 0]
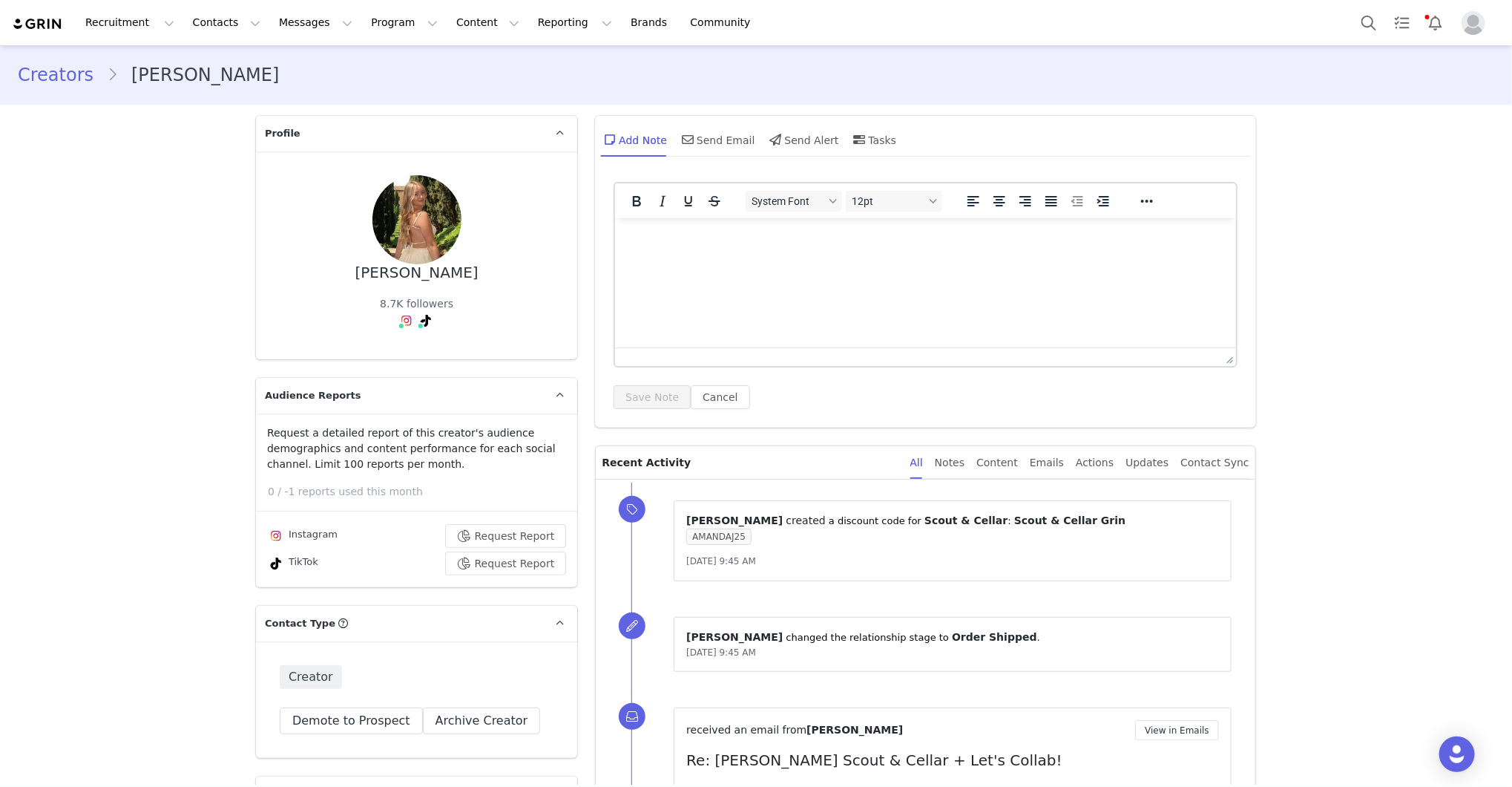
click at [742, 117] on div "Add Note Send Email Send Alert Tasks" at bounding box center [926, 145] width 661 height 59
click at [726, 134] on div "Send Email" at bounding box center [717, 139] width 76 height 35
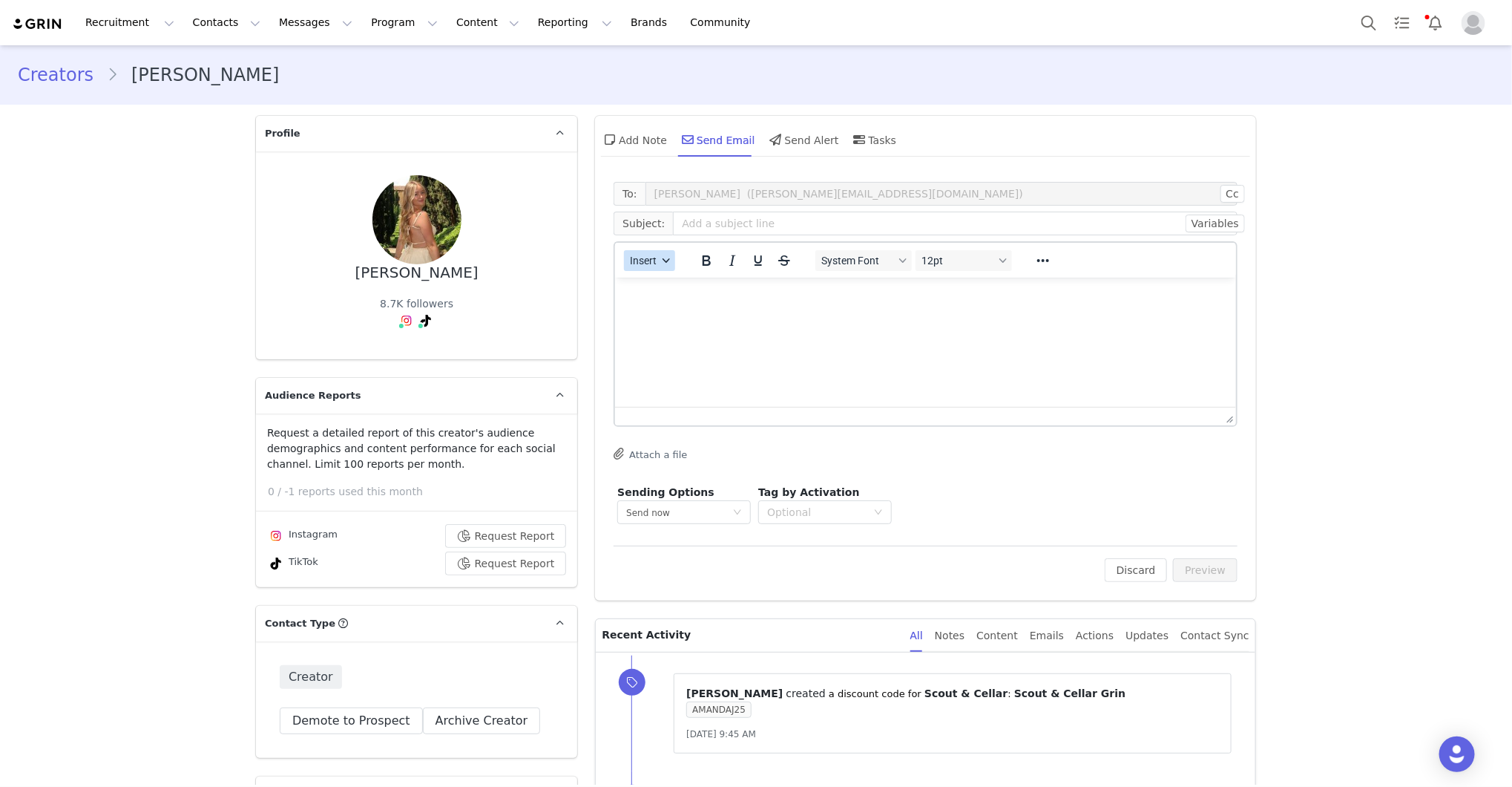
click at [656, 265] on span "Insert" at bounding box center [644, 260] width 27 height 12
click at [664, 281] on div "Insert Template" at bounding box center [703, 285] width 133 height 18
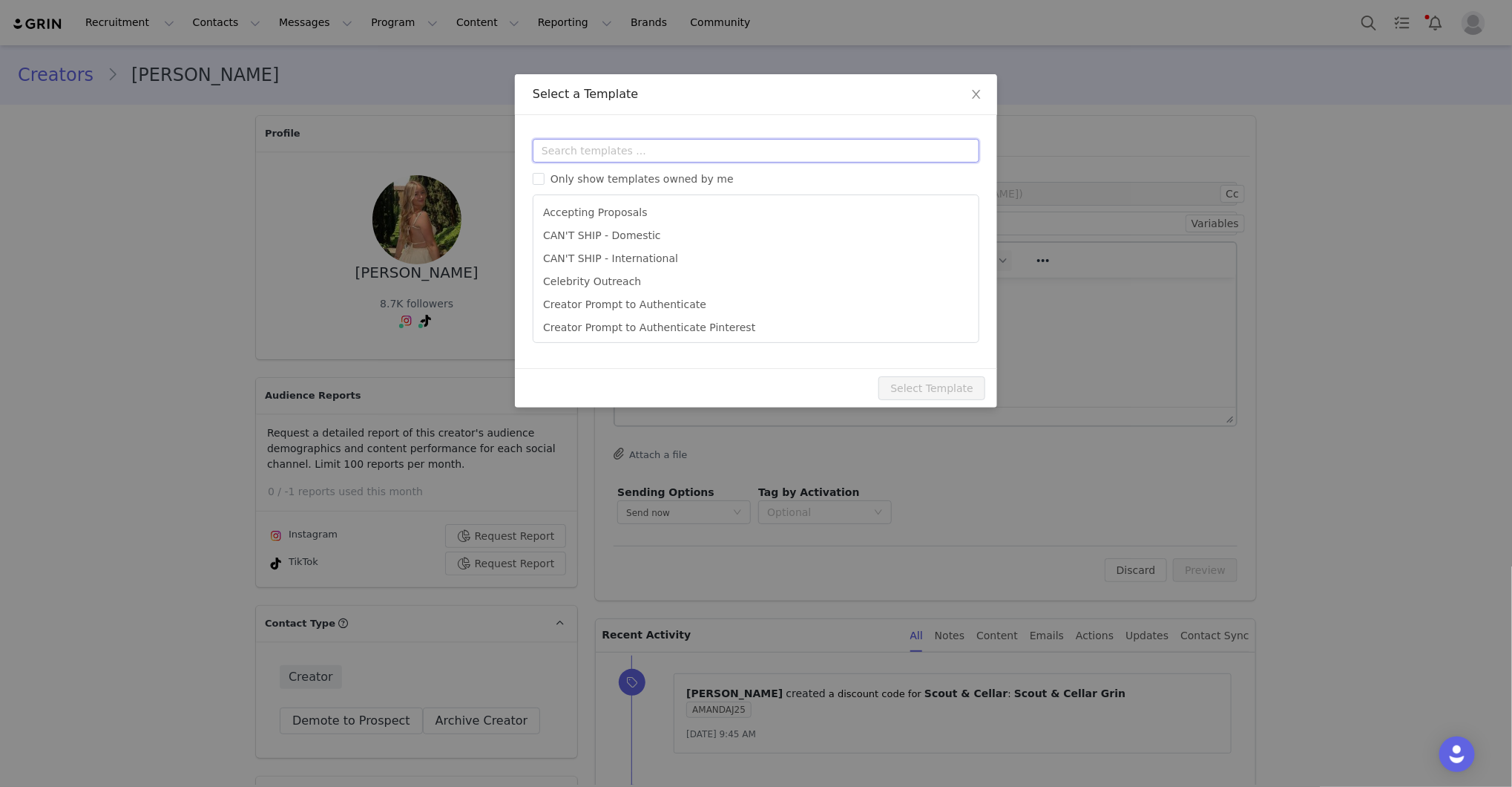
click at [673, 152] on input "text" at bounding box center [756, 151] width 447 height 24
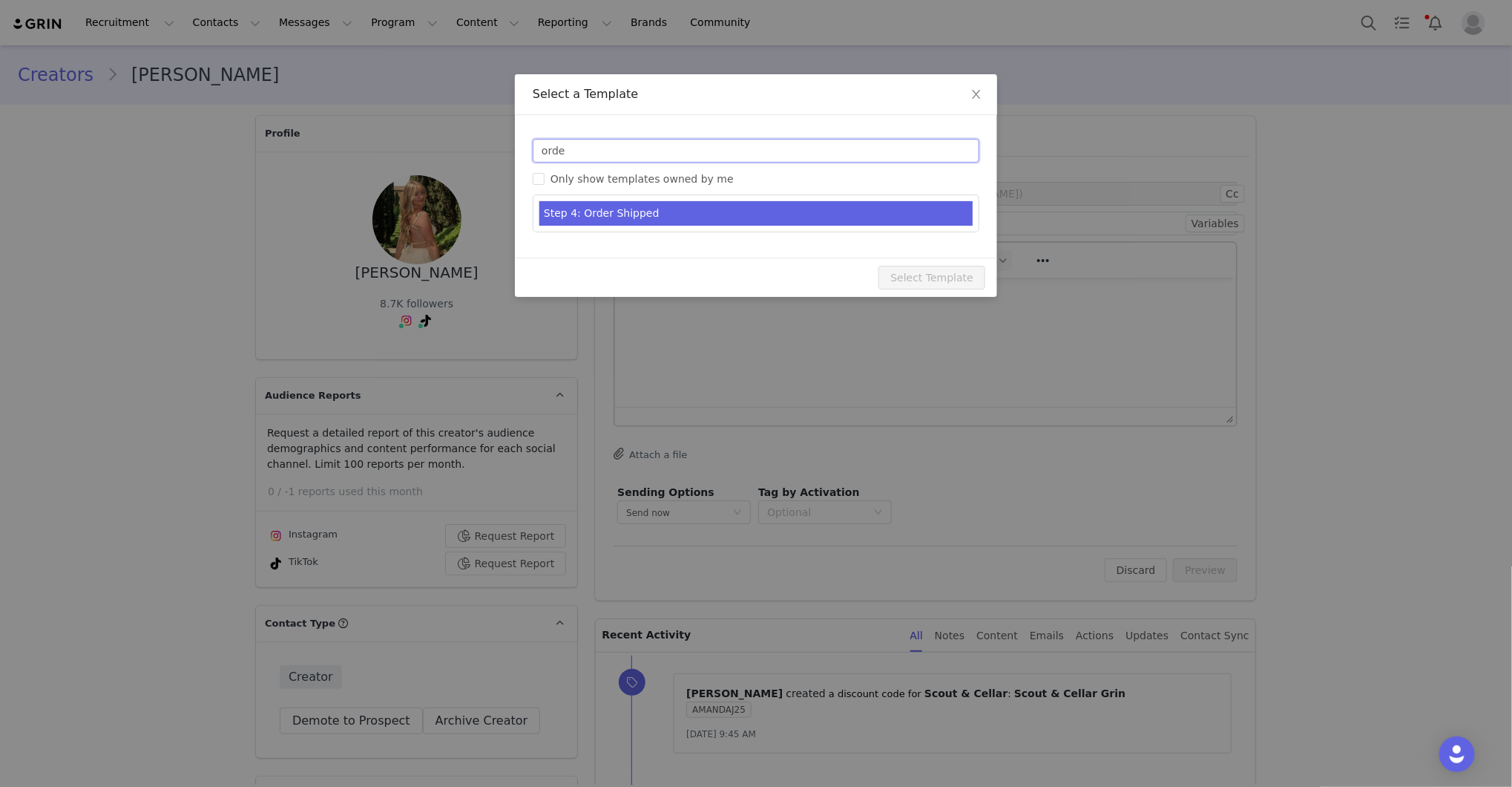
type input "orde"
type input "[first_name] x Scout & Cellar - Let's Collab!"
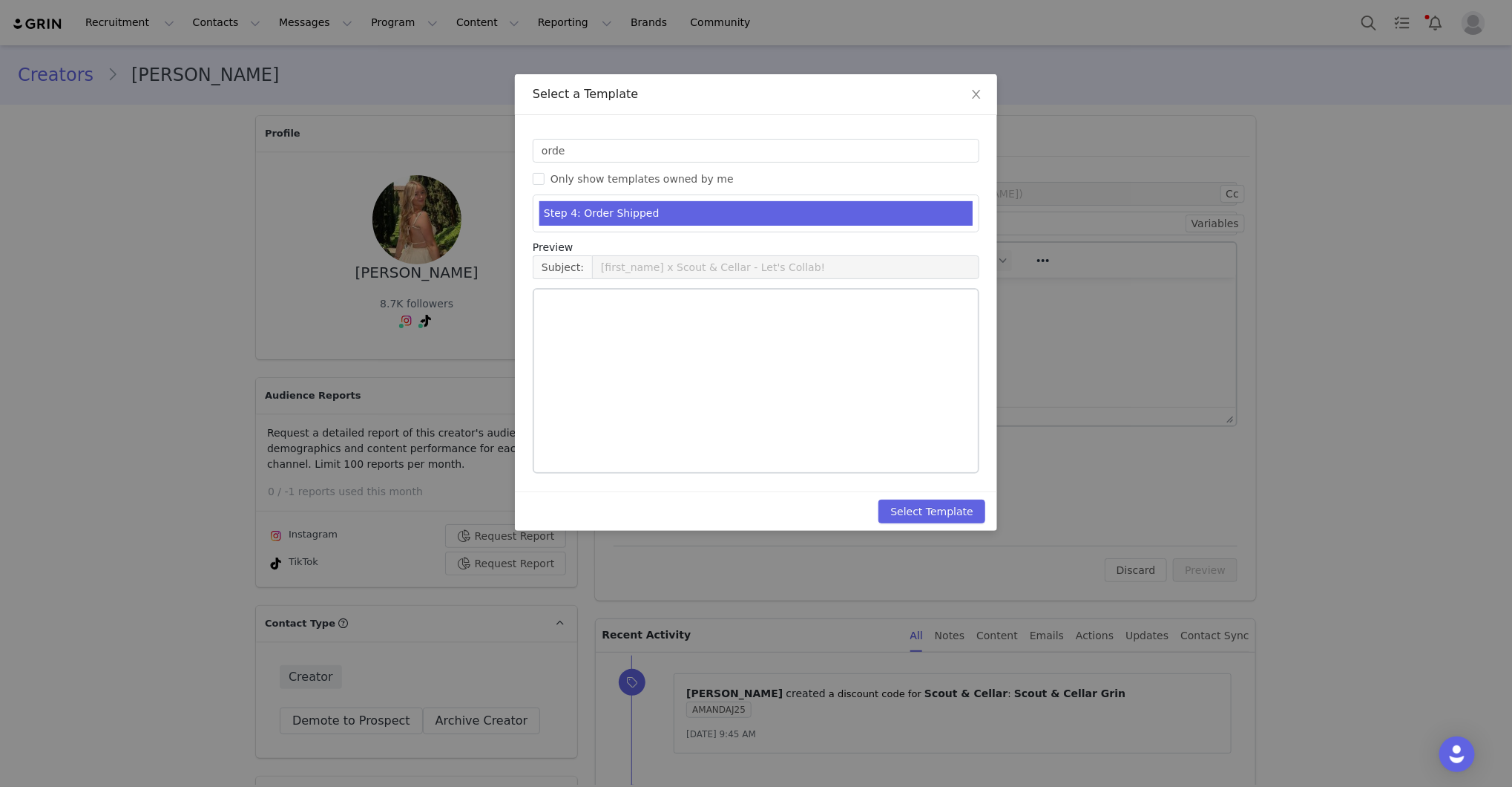
click at [677, 207] on li "Step 4: Order Shipped" at bounding box center [755, 213] width 433 height 24
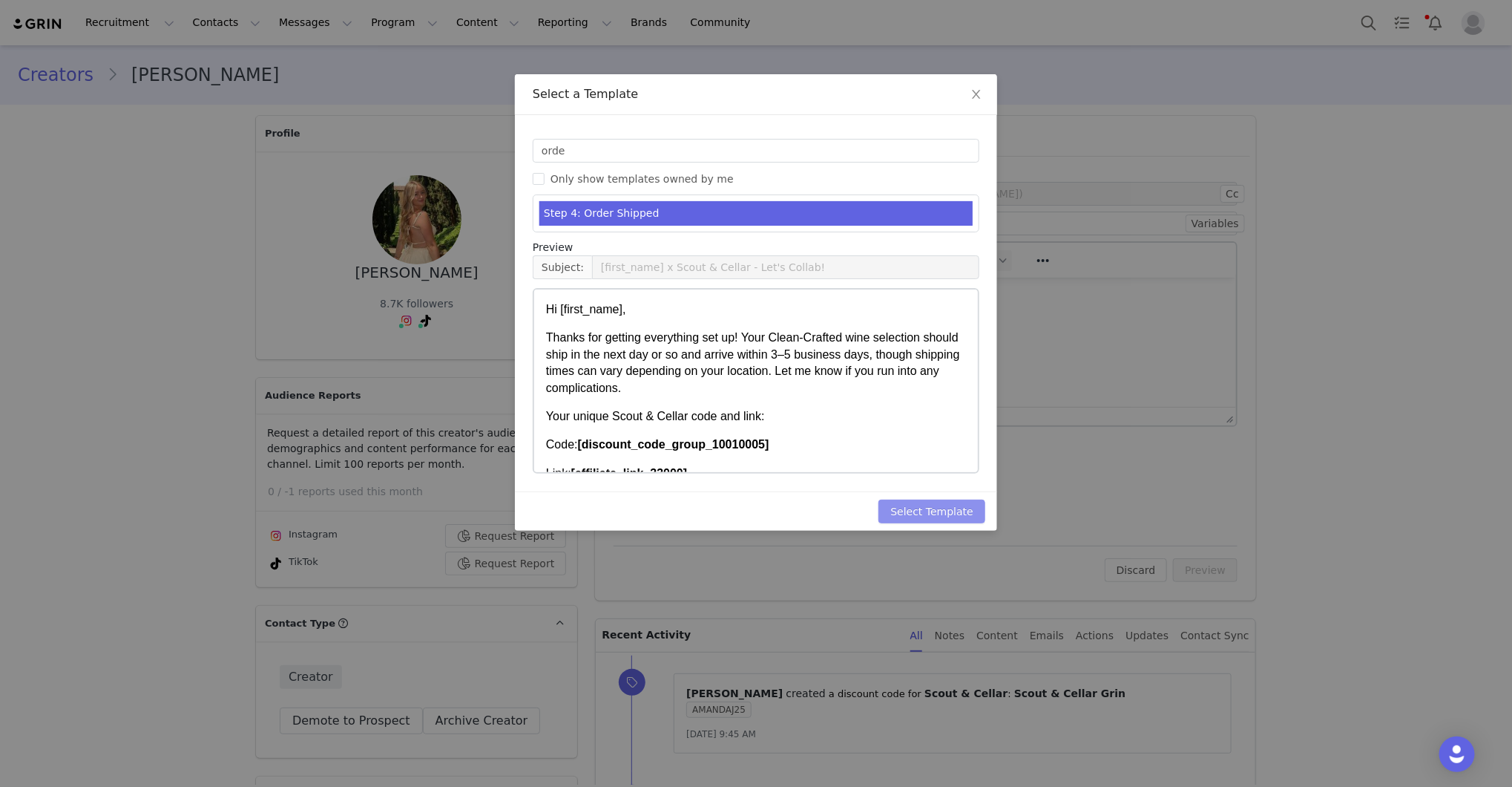
click at [917, 502] on button "Select Template" at bounding box center [931, 512] width 107 height 24
type input "[first_name] x Scout & Cellar - Let's Collab!"
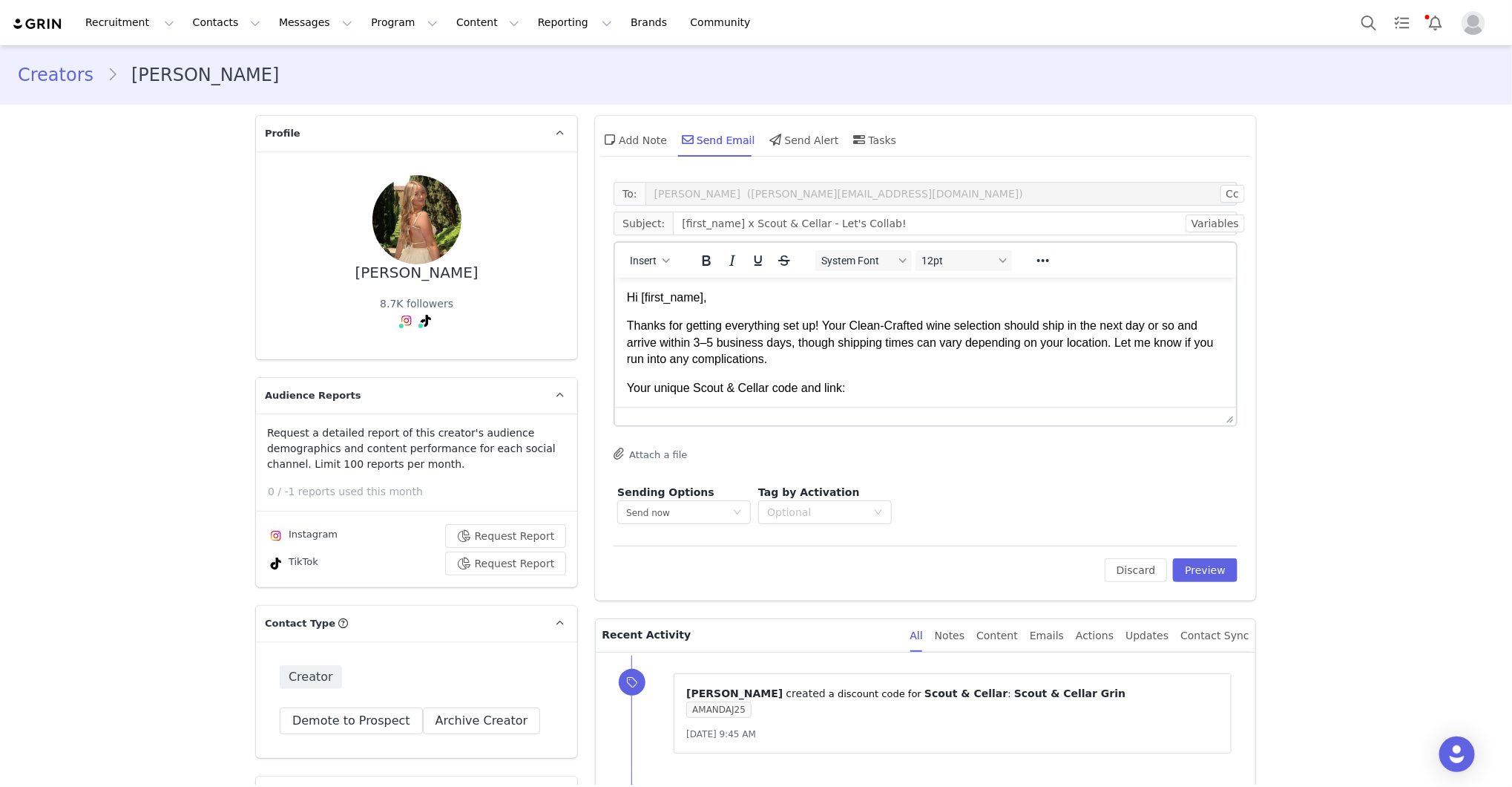
click at [758, 305] on body "Hi [first_name], Thanks for getting everything set up! Your Clean-Crafted wine …" at bounding box center [925, 526] width 597 height 475
click at [758, 295] on p "Hi First Name ," at bounding box center [925, 297] width 597 height 16
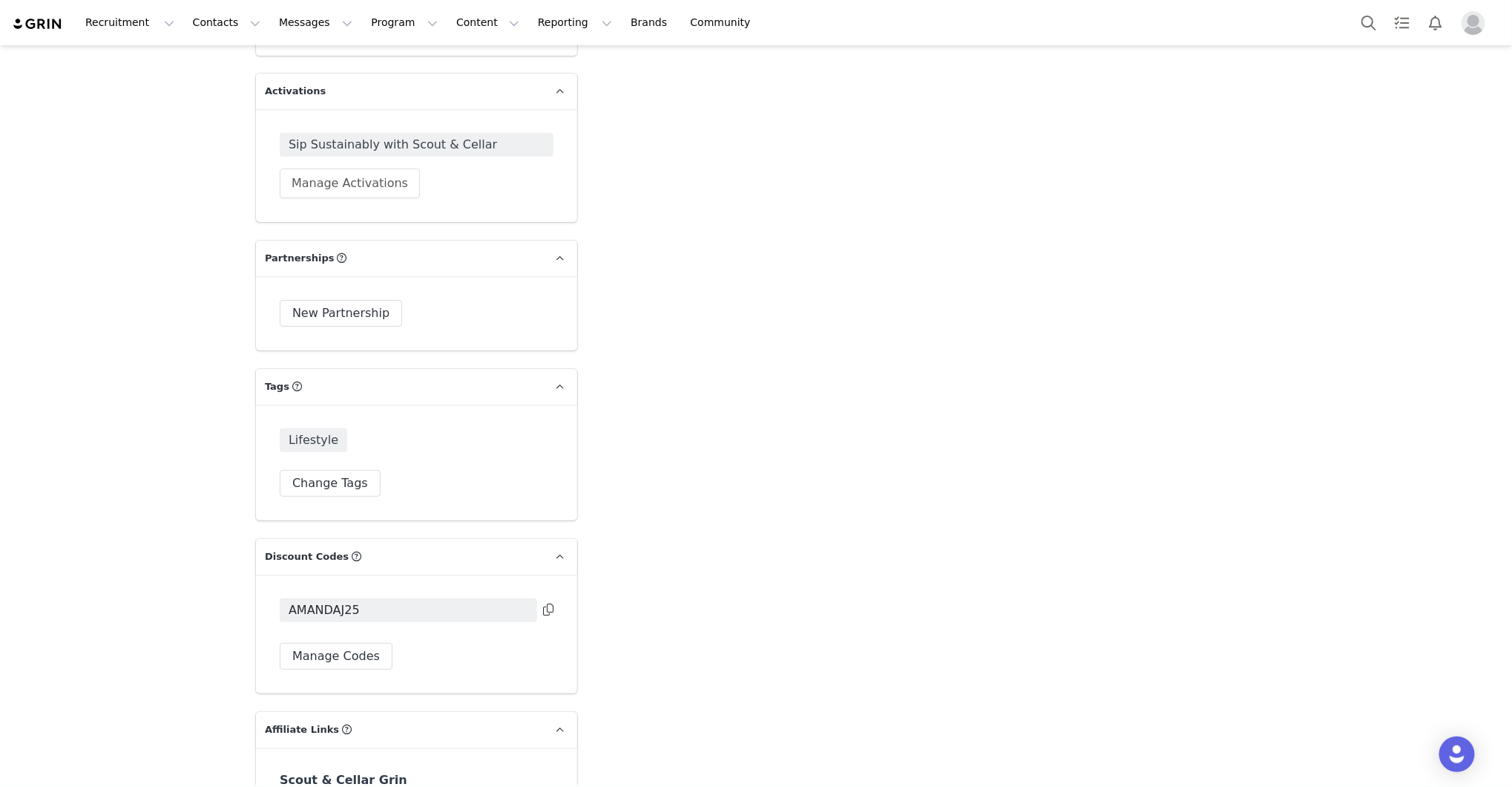
scroll to position [3073, 0]
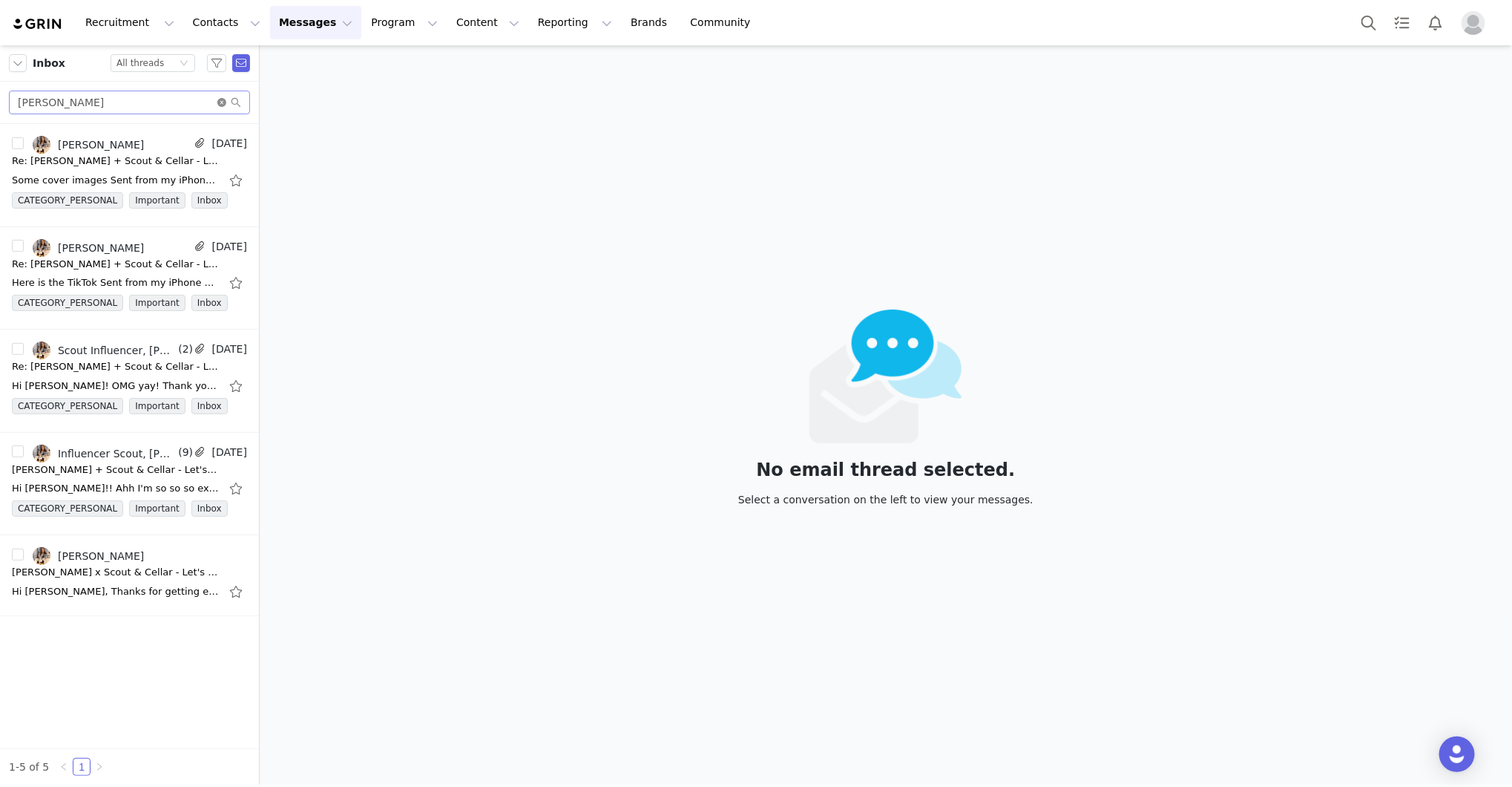
click at [223, 101] on icon "icon: close-circle" at bounding box center [222, 102] width 9 height 9
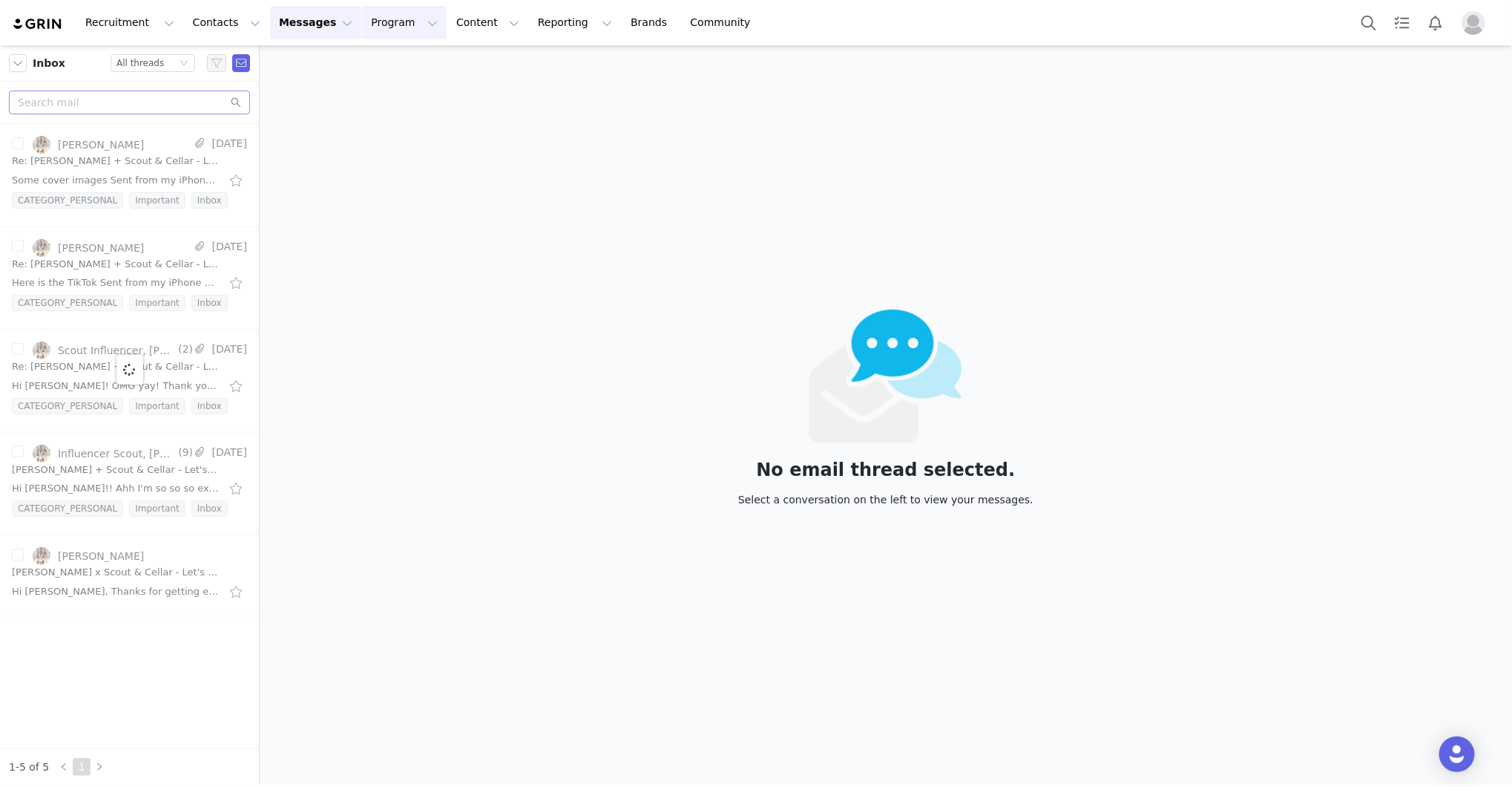
click at [377, 16] on button "Program Program" at bounding box center [404, 23] width 84 height 34
click at [383, 64] on p "Activations" at bounding box center [379, 65] width 57 height 15
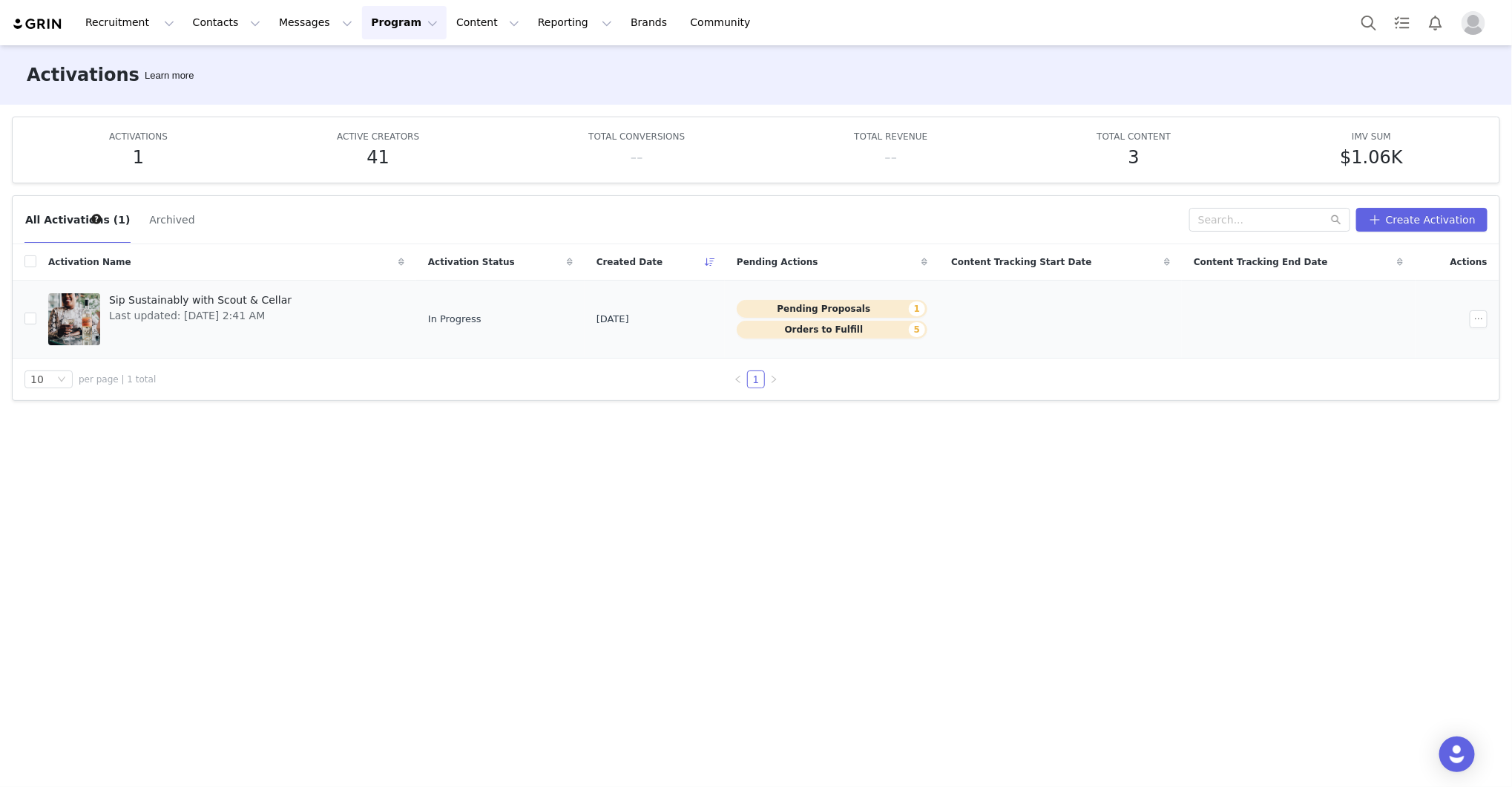
click at [271, 296] on span "Sip Sustainably with Scout & Cellar" at bounding box center [200, 300] width 182 height 15
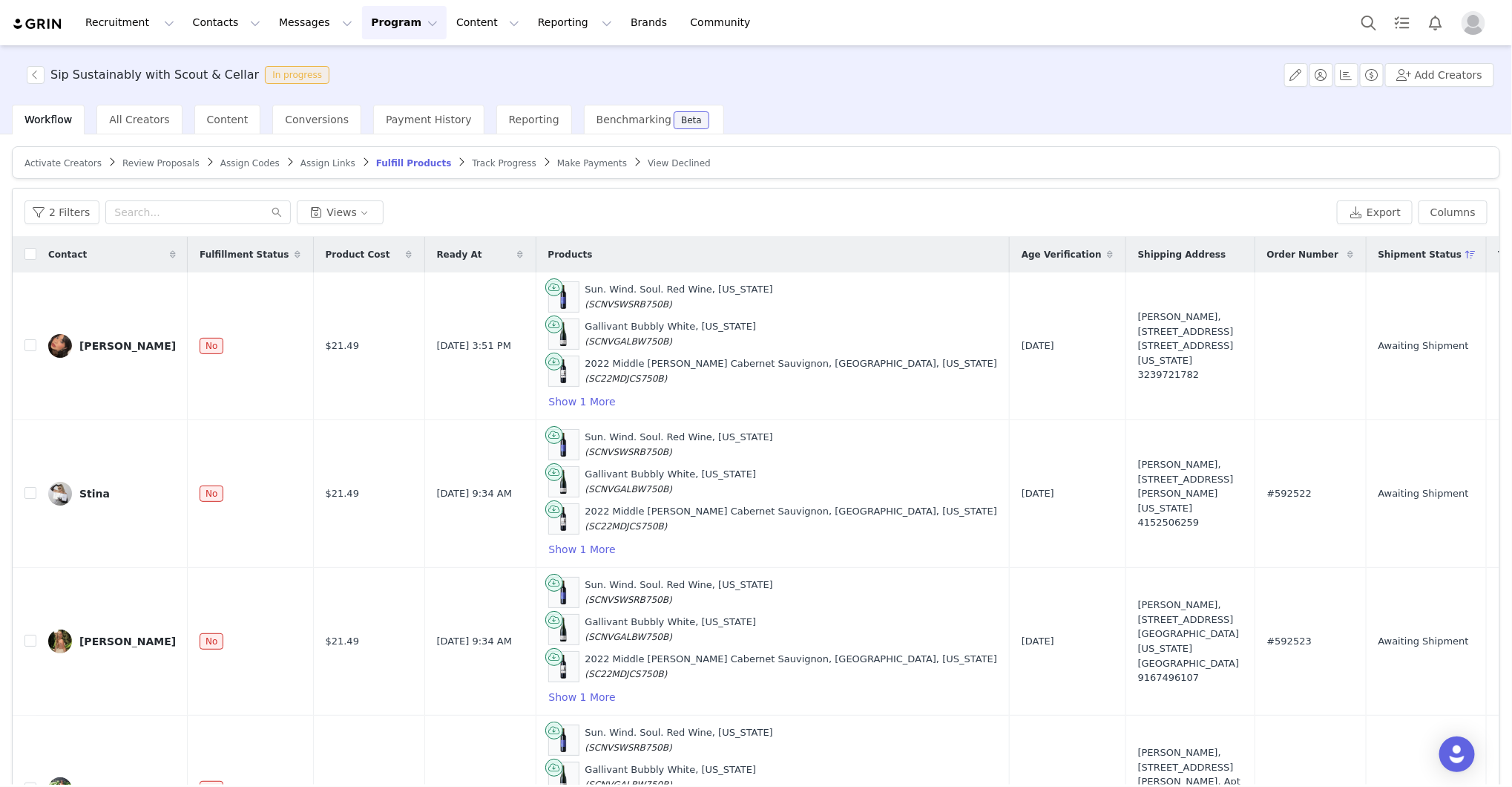
click at [874, 196] on div "2 Filters Views Export Columns" at bounding box center [756, 213] width 1487 height 48
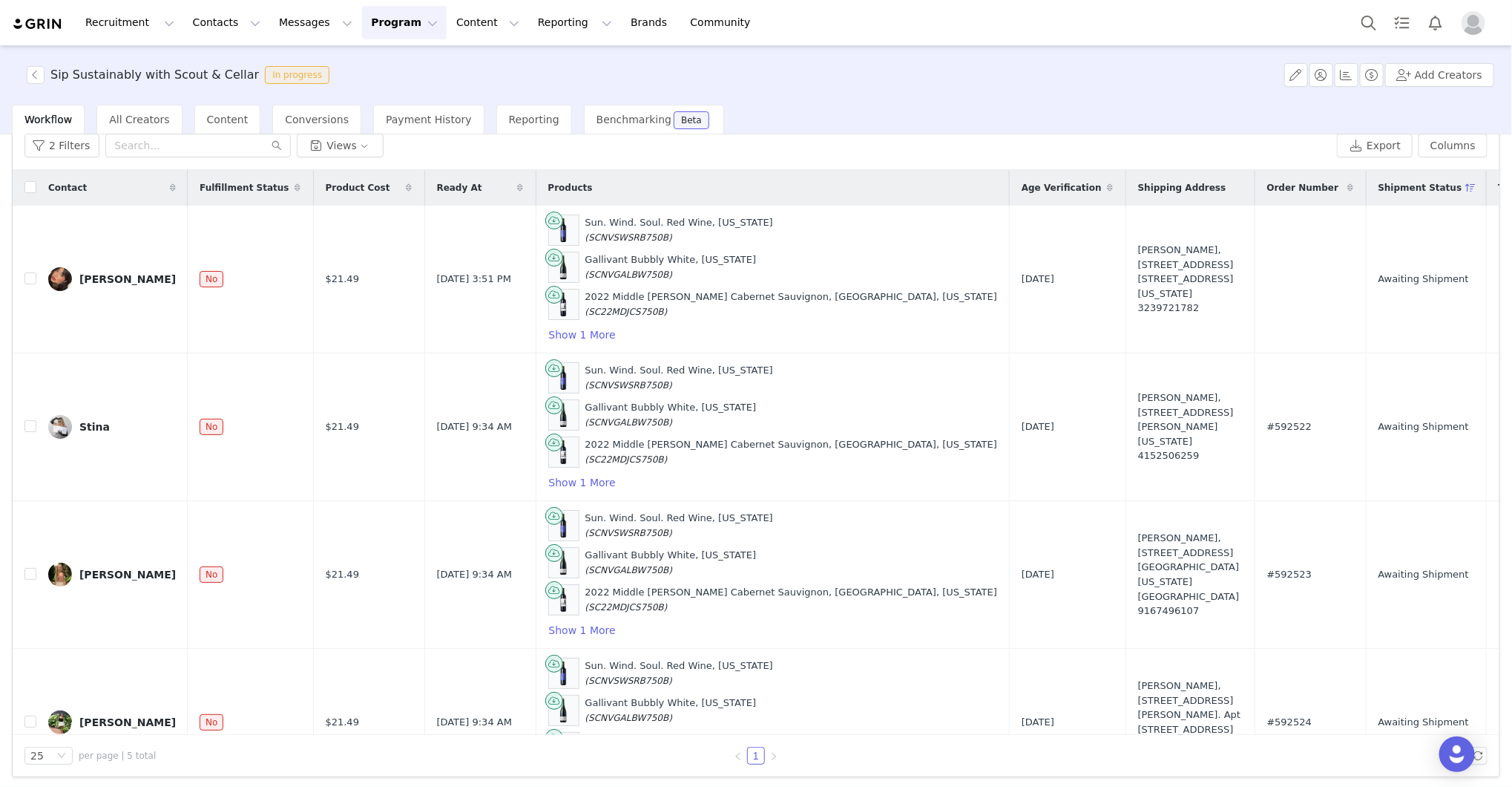
scroll to position [70, 0]
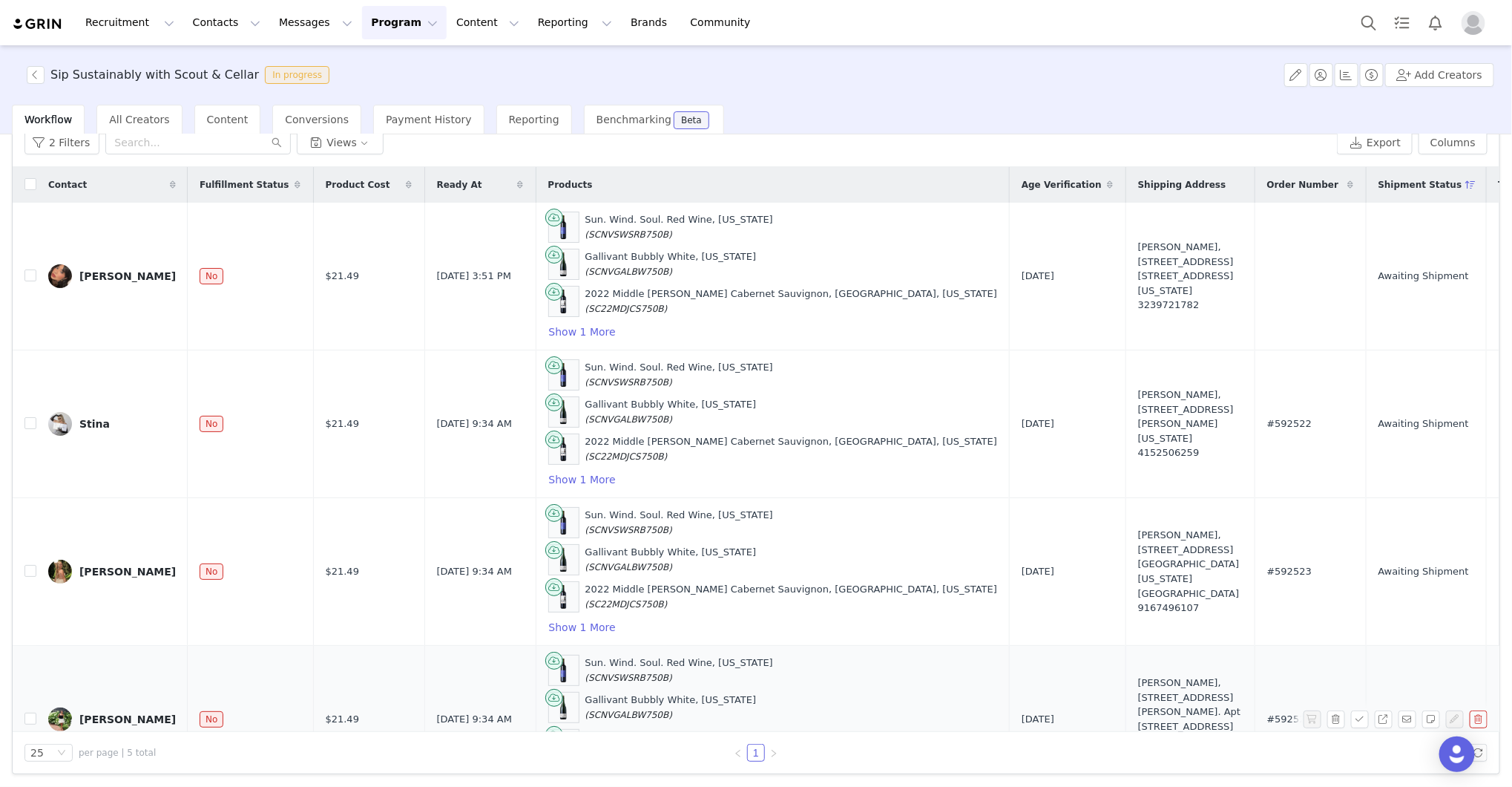
click at [835, 672] on div "Sun. Wind. Soul. Red Wine, [US_STATE] (SCNVSWSRB750B)" at bounding box center [773, 670] width 450 height 31
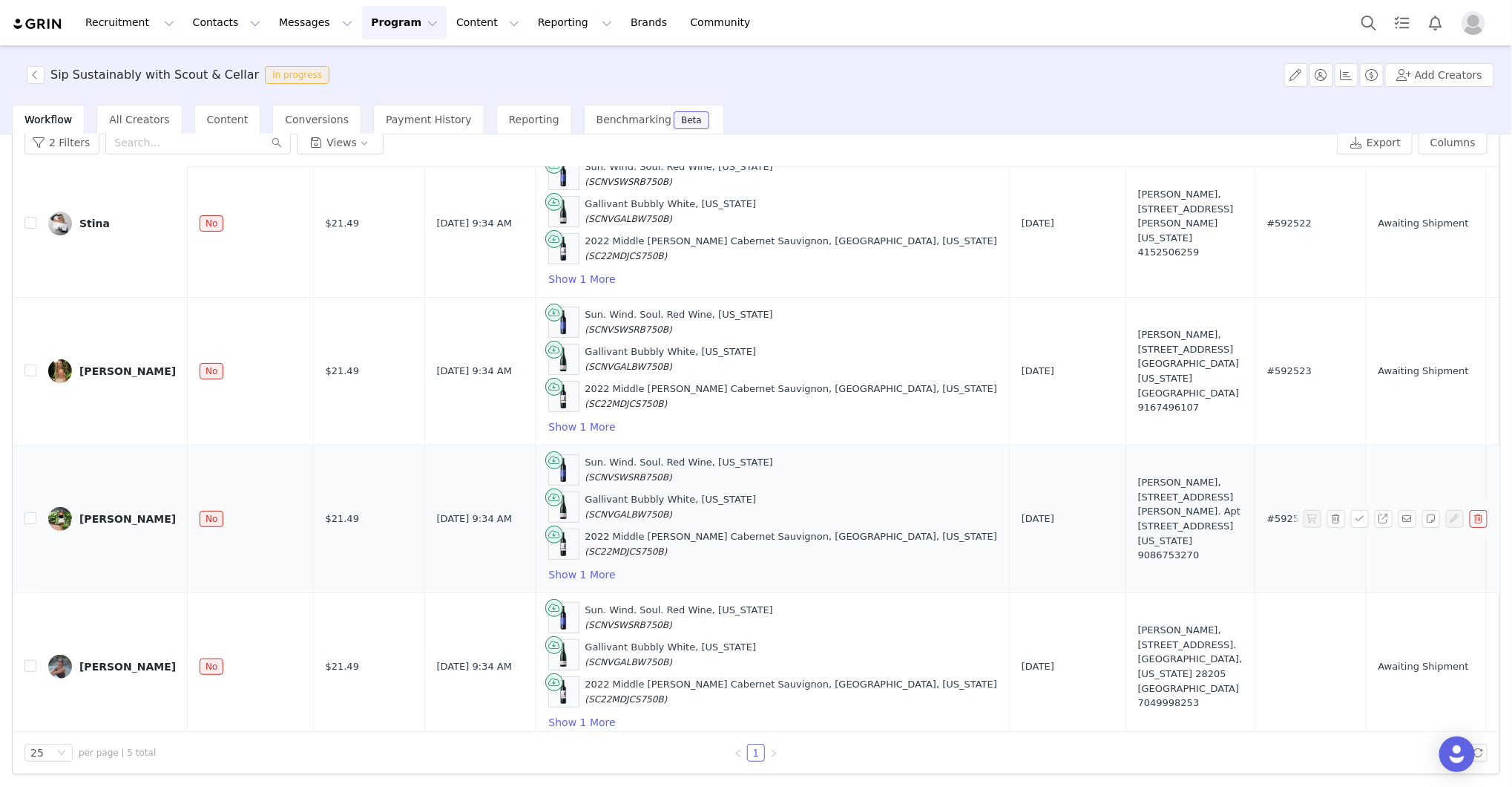
scroll to position [202, 0]
click at [127, 511] on div "[PERSON_NAME]" at bounding box center [128, 517] width 96 height 12
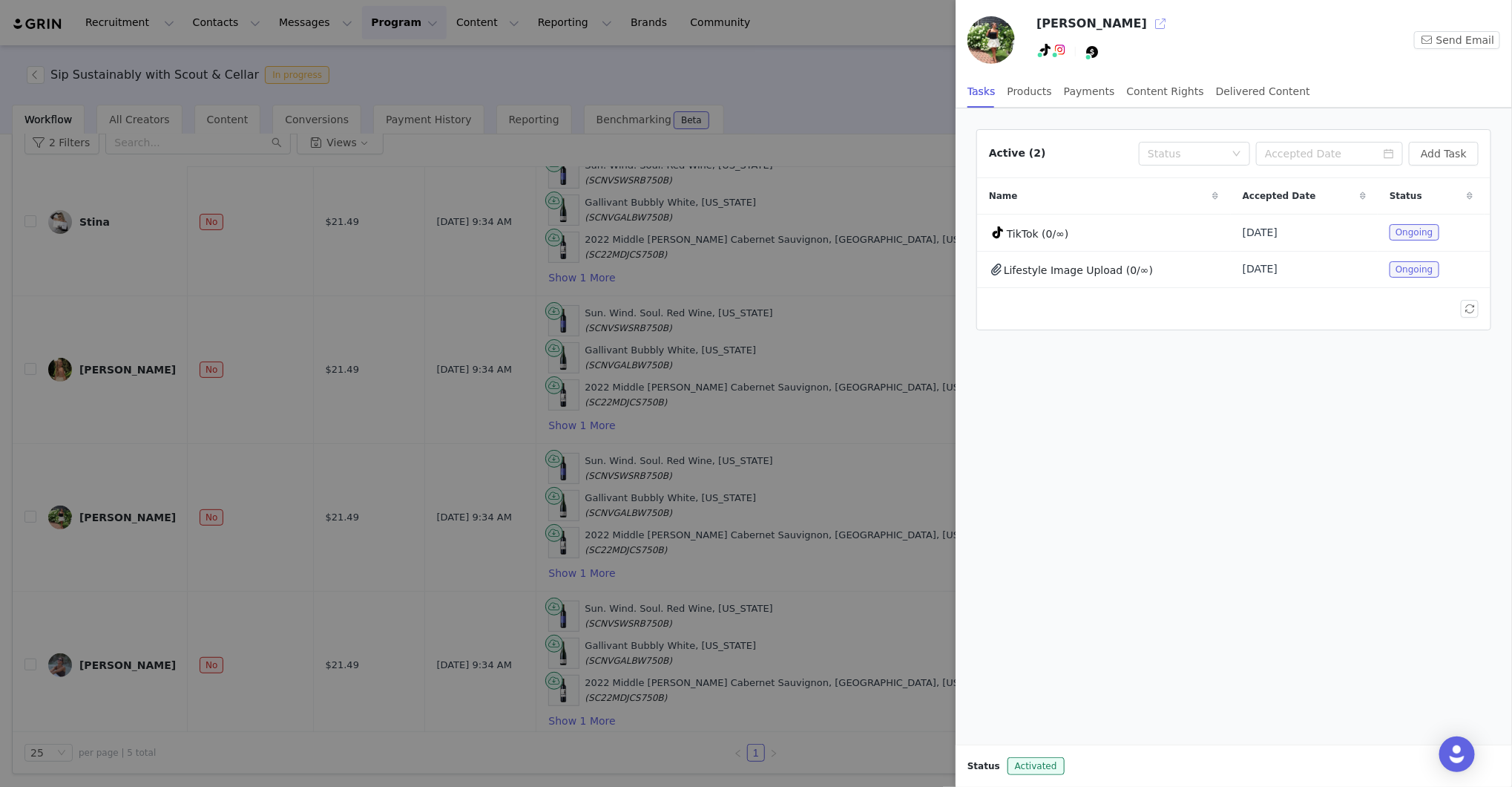
click at [1149, 27] on button "button" at bounding box center [1161, 24] width 24 height 24
click at [888, 143] on div at bounding box center [756, 393] width 1512 height 787
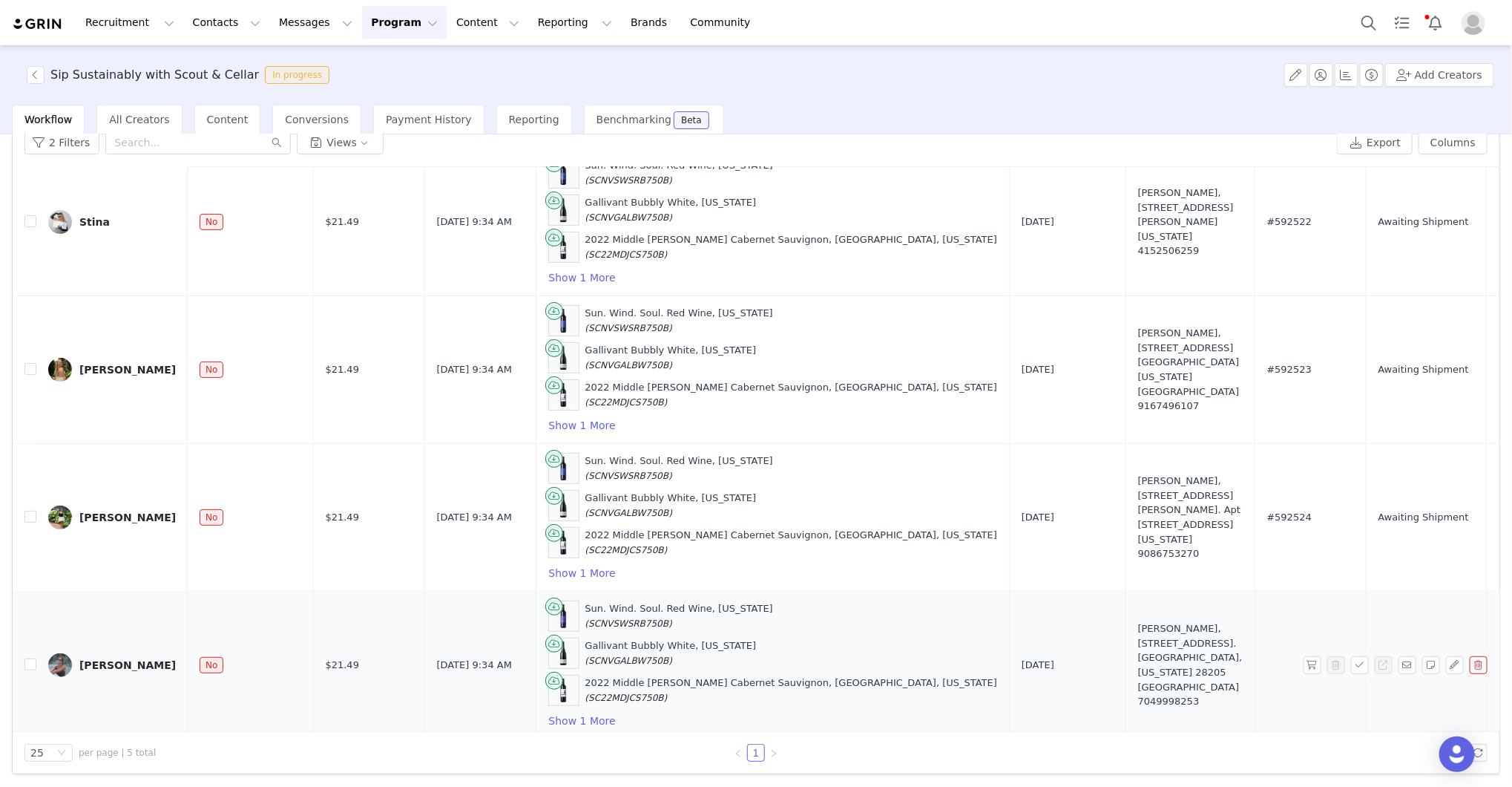
click at [678, 703] on div "Sun. Wind. Soul. Red Wine, California (SCNVSWSRB750B) Gallivant Bubbly White, C…" at bounding box center [773, 665] width 450 height 129
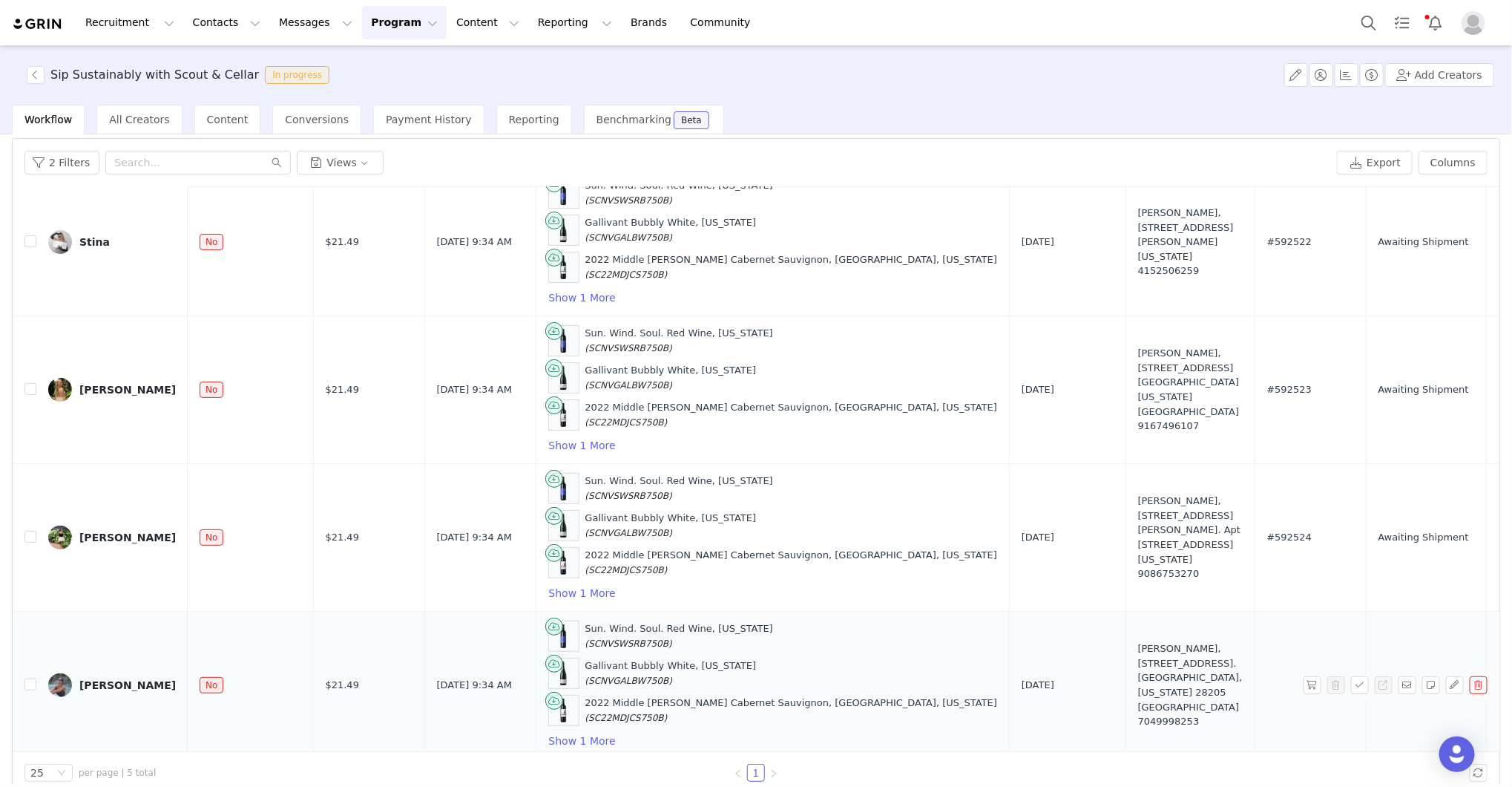
scroll to position [70, 0]
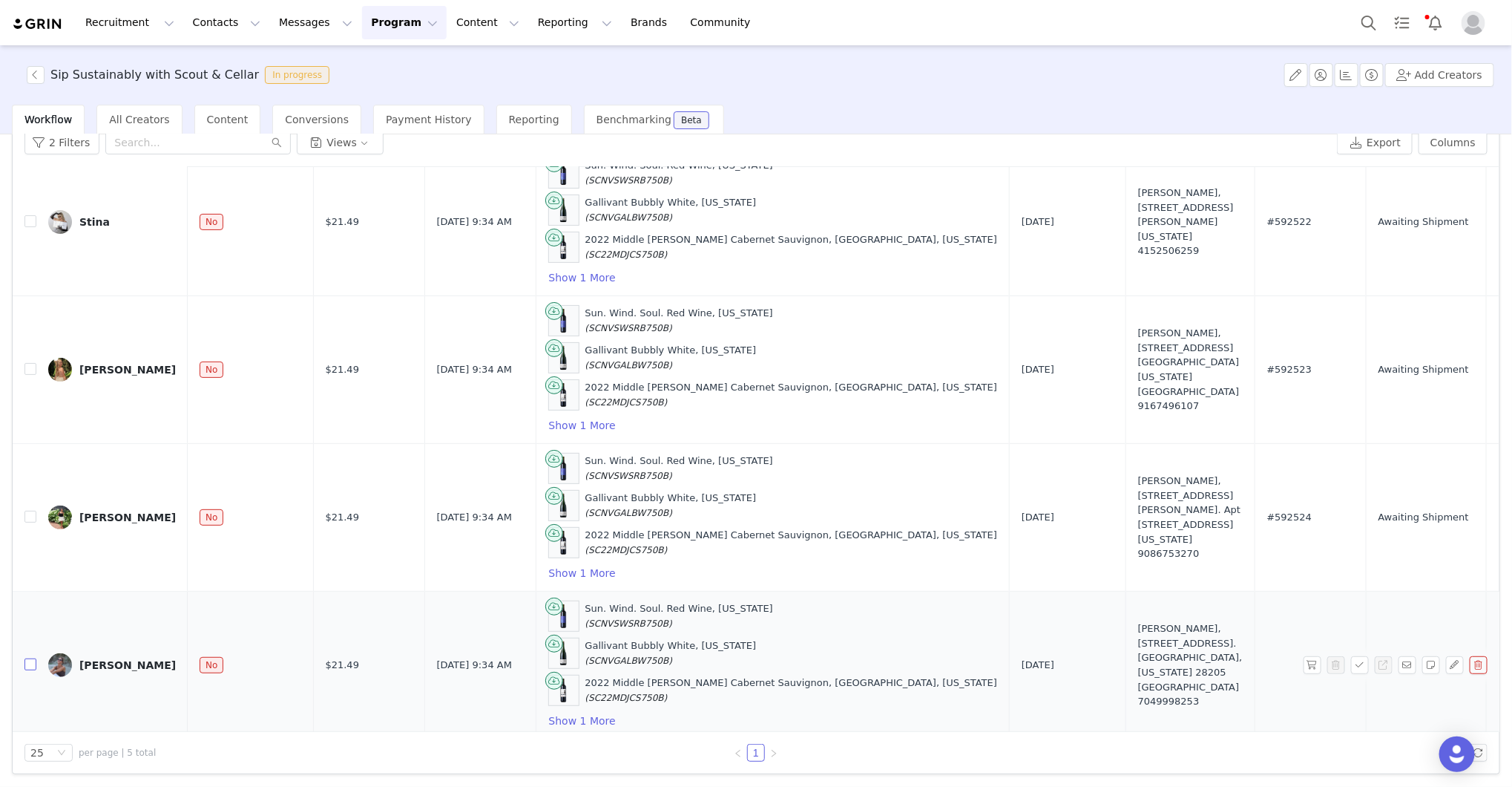
click at [31, 658] on input "checkbox" at bounding box center [30, 664] width 12 height 12
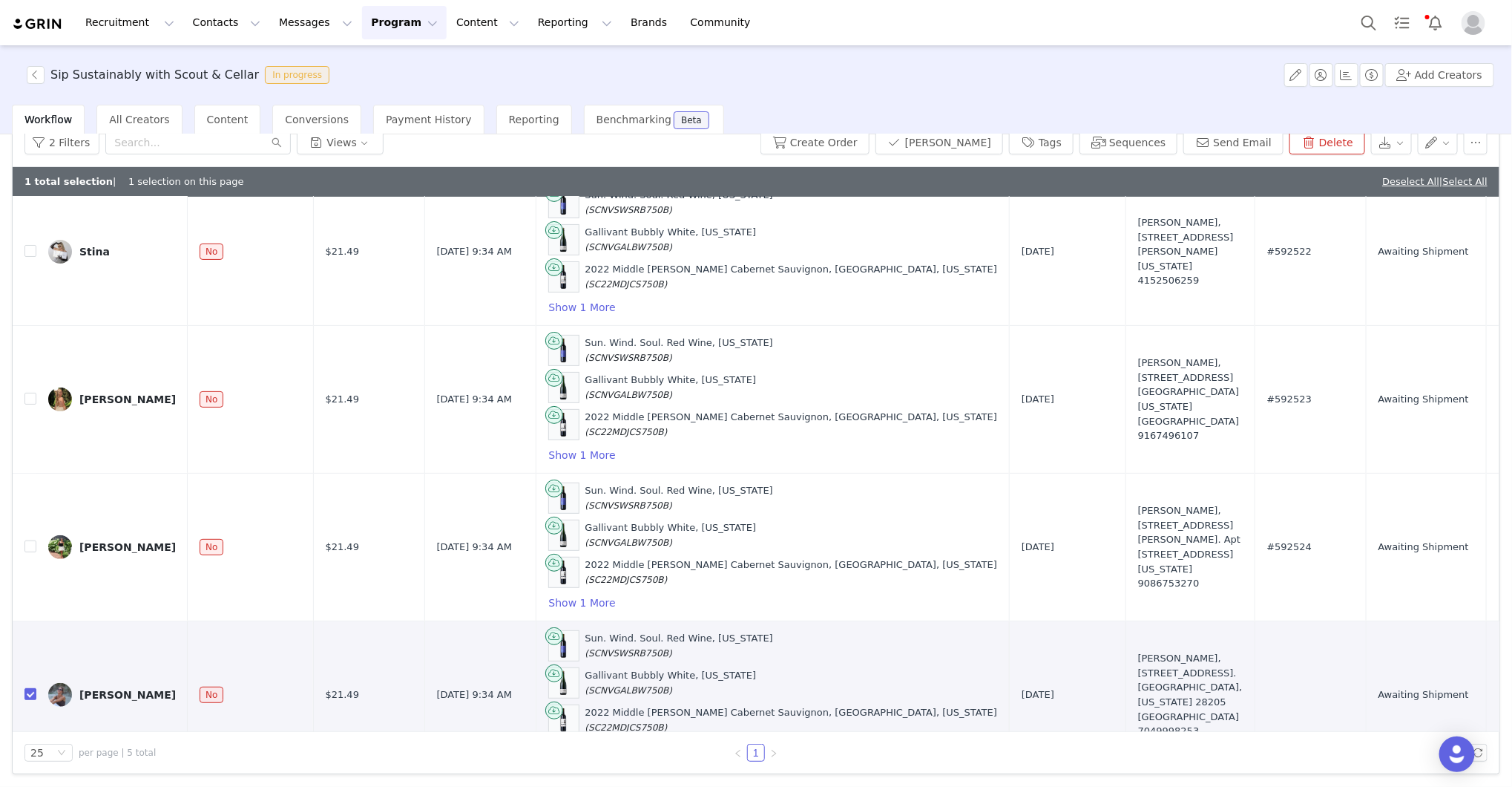
click at [877, 154] on div "2 Filters Views Create Order Mark Fulfilled Tags Sequences Send Email Delete" at bounding box center [756, 143] width 1487 height 48
click at [869, 144] on button "Create Order" at bounding box center [815, 143] width 109 height 24
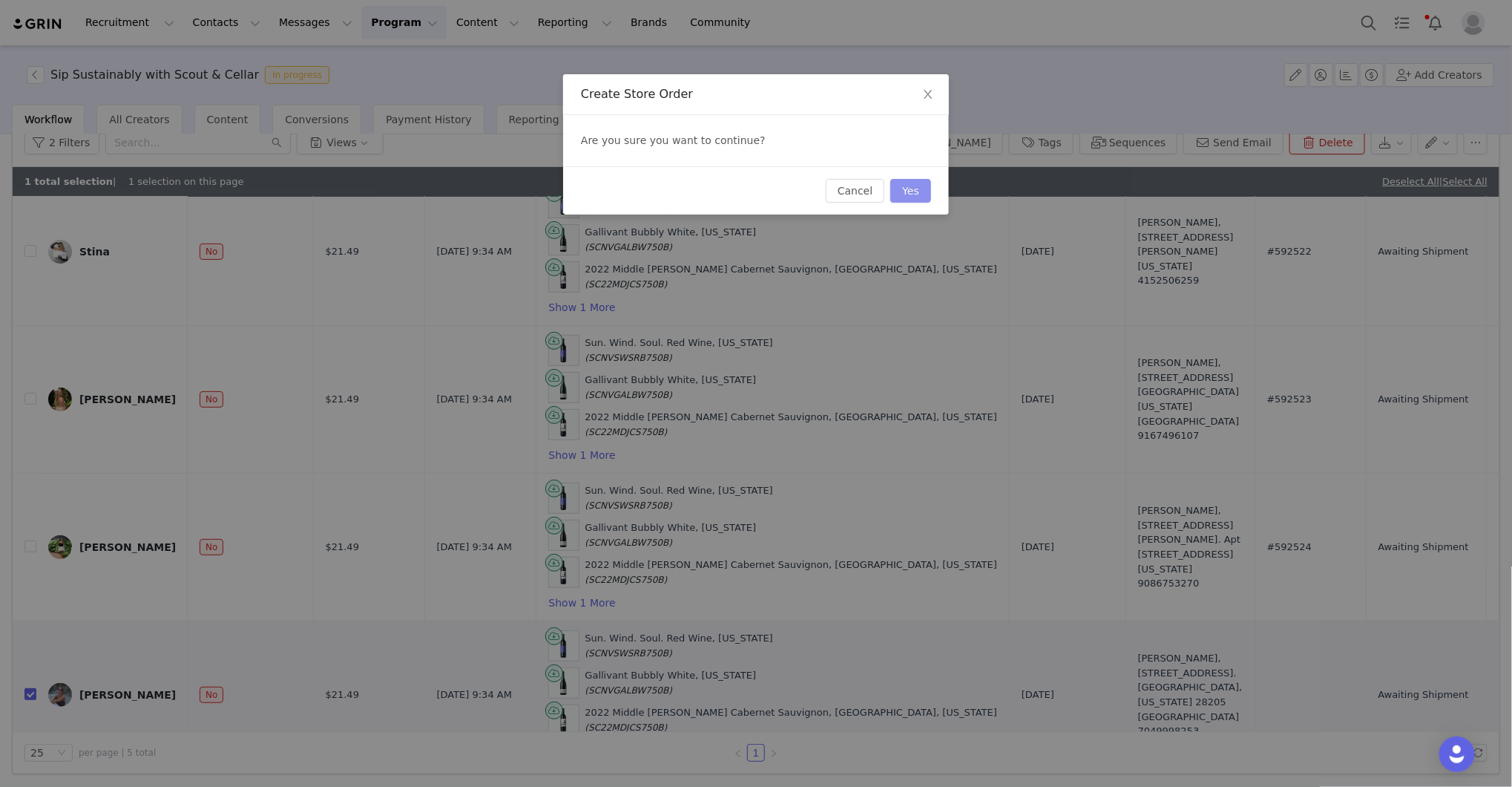
click at [907, 184] on button "Yes" at bounding box center [910, 191] width 41 height 24
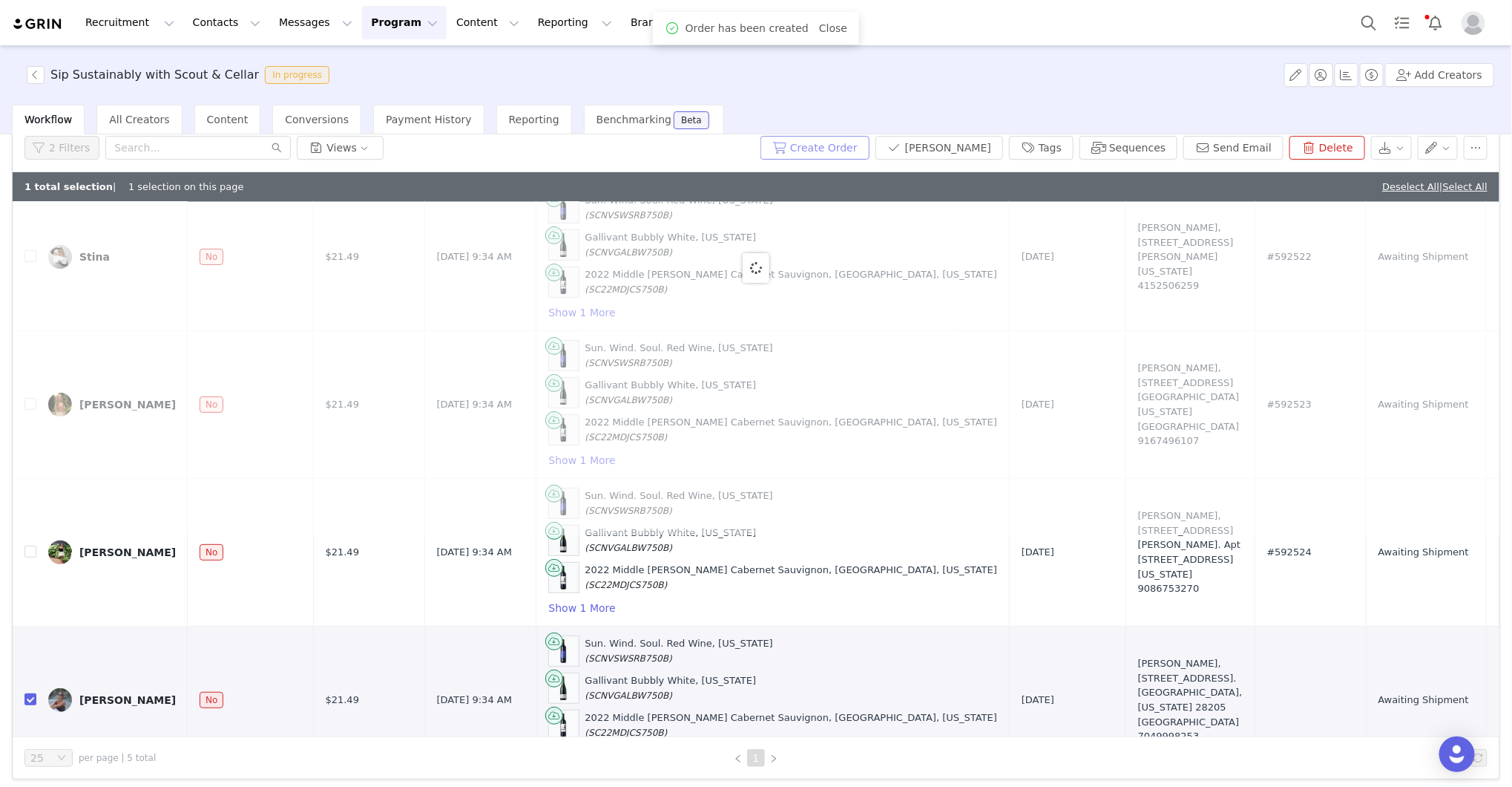
scroll to position [0, 0]
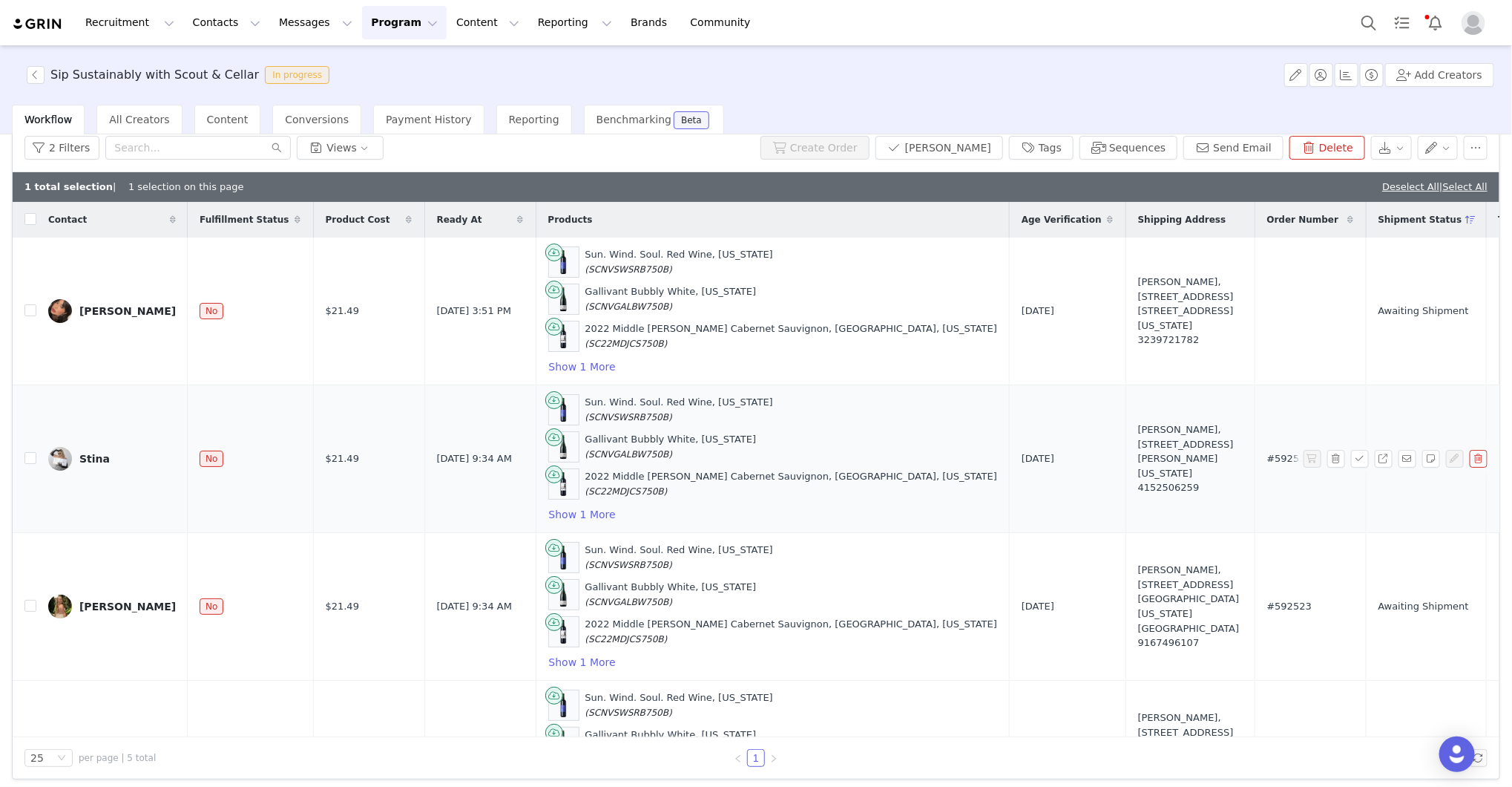
click at [860, 504] on div "Sun. Wind. Soul. Red Wine, California (SCNVSWSRB750B) Gallivant Bubbly White, C…" at bounding box center [773, 458] width 450 height 129
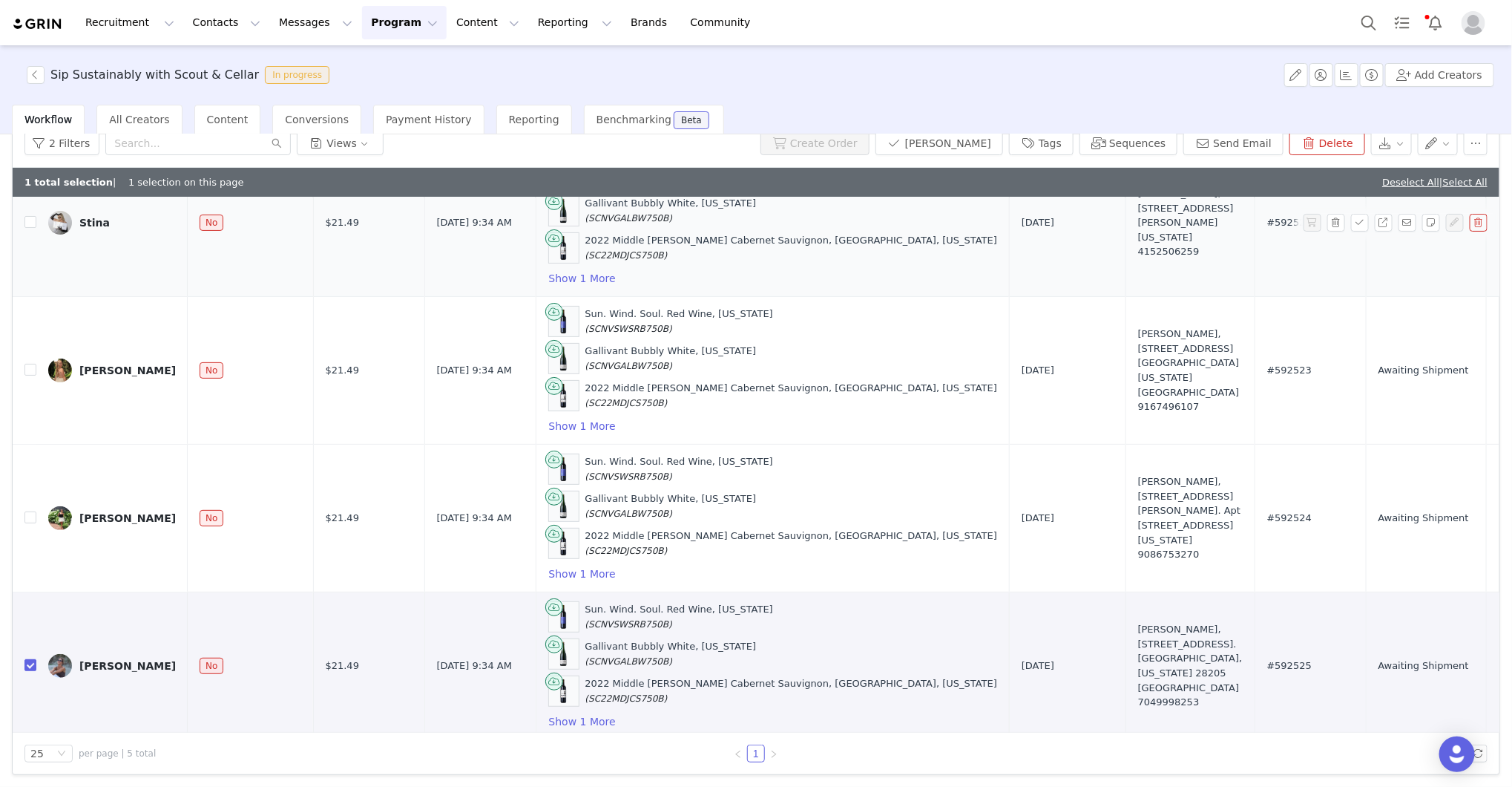
scroll to position [70, 0]
click at [31, 658] on label at bounding box center [30, 665] width 12 height 15
click at [31, 658] on input "checkbox" at bounding box center [30, 664] width 12 height 12
checkbox input "false"
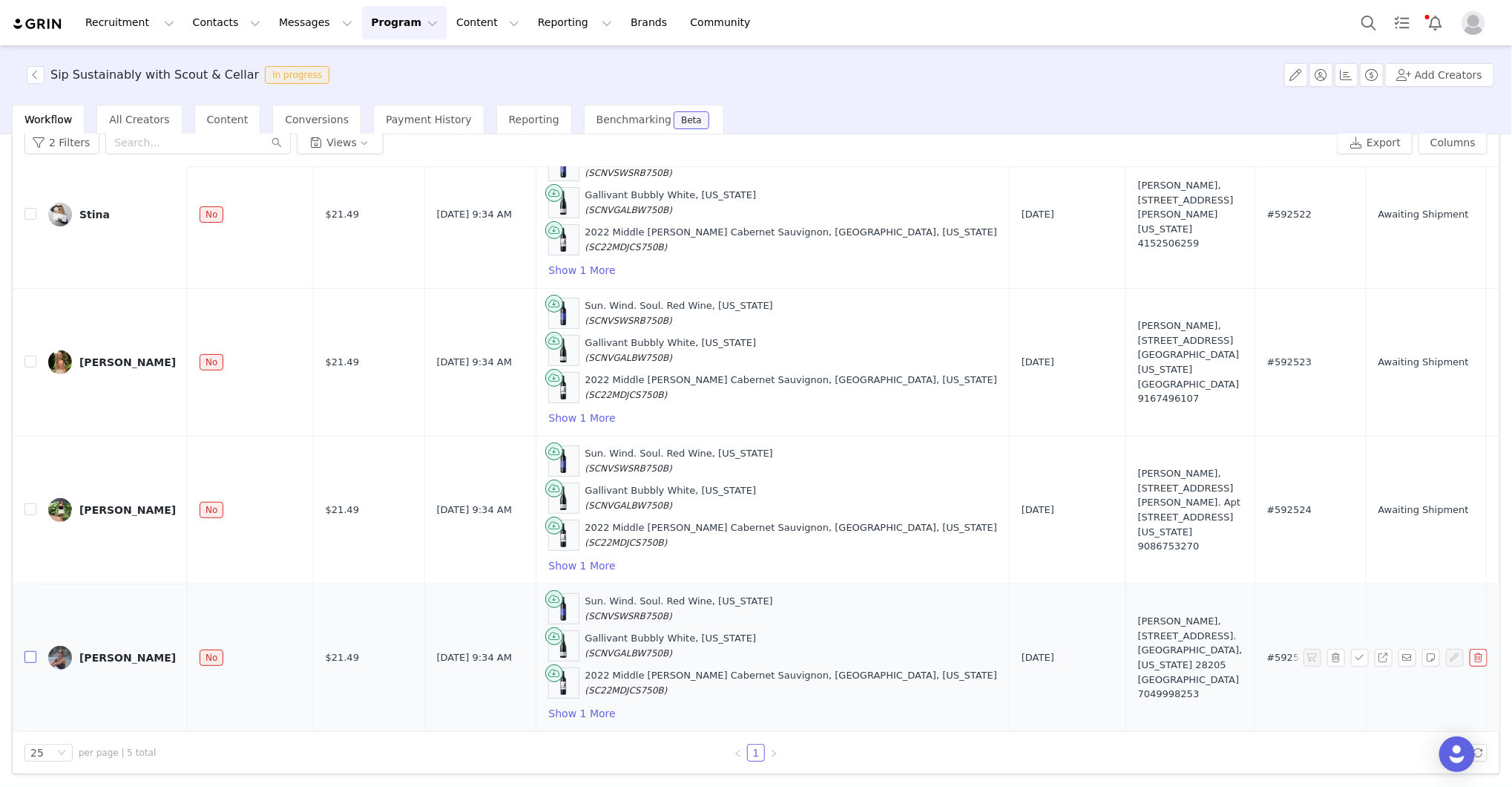
scroll to position [202, 0]
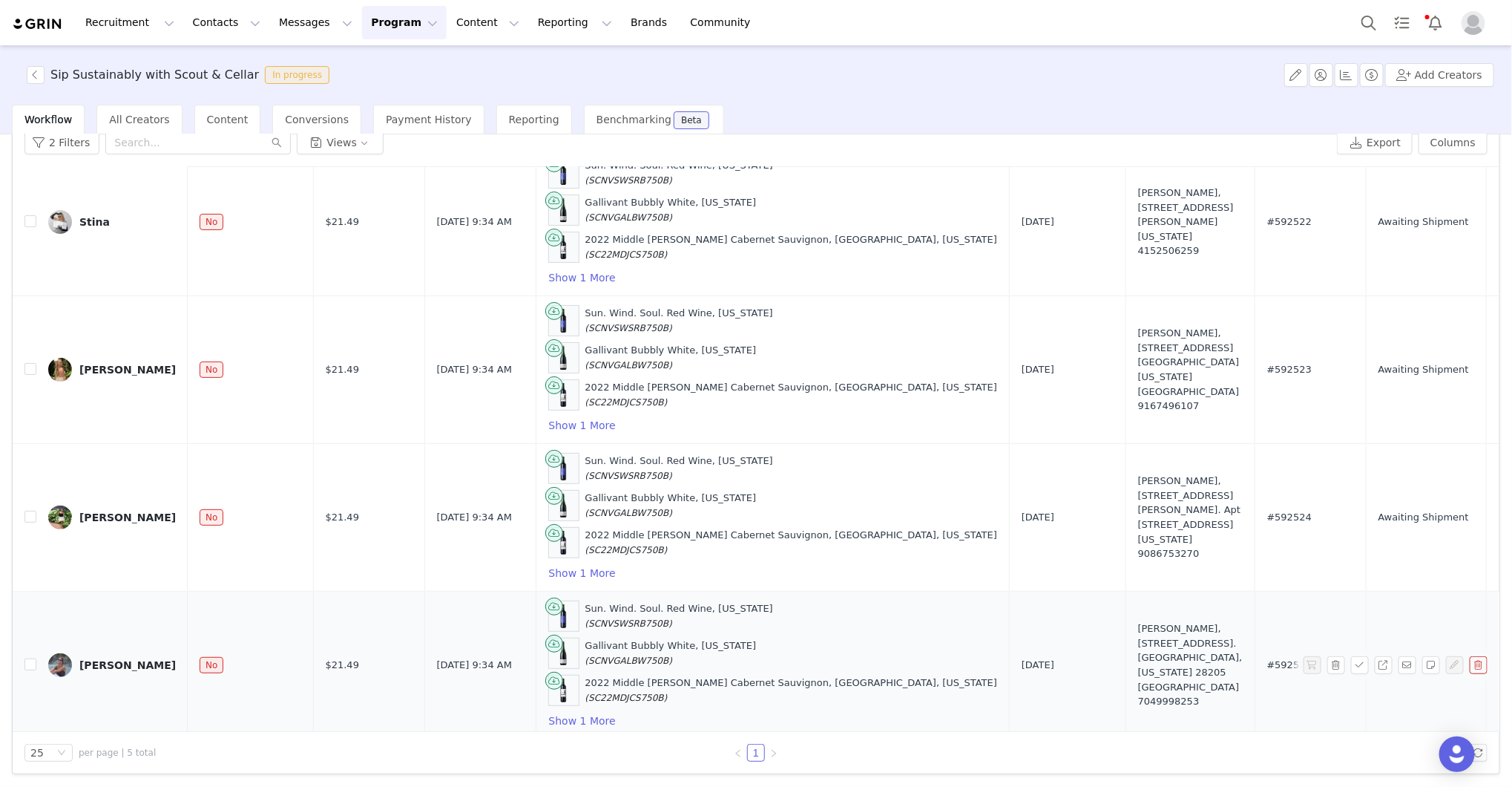
click at [105, 654] on link "[PERSON_NAME]" at bounding box center [112, 666] width 128 height 24
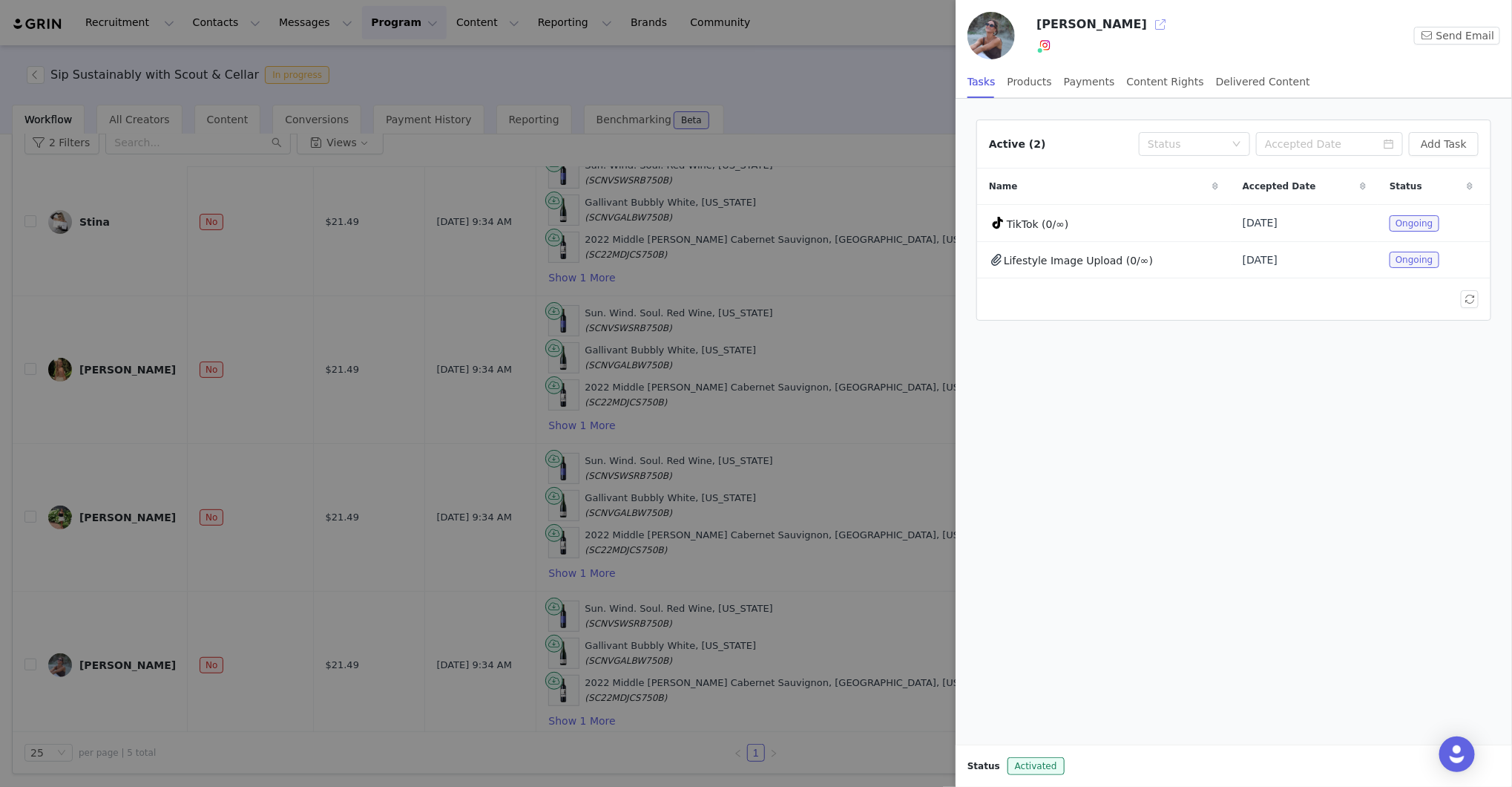
click at [1169, 16] on button "button" at bounding box center [1161, 25] width 24 height 24
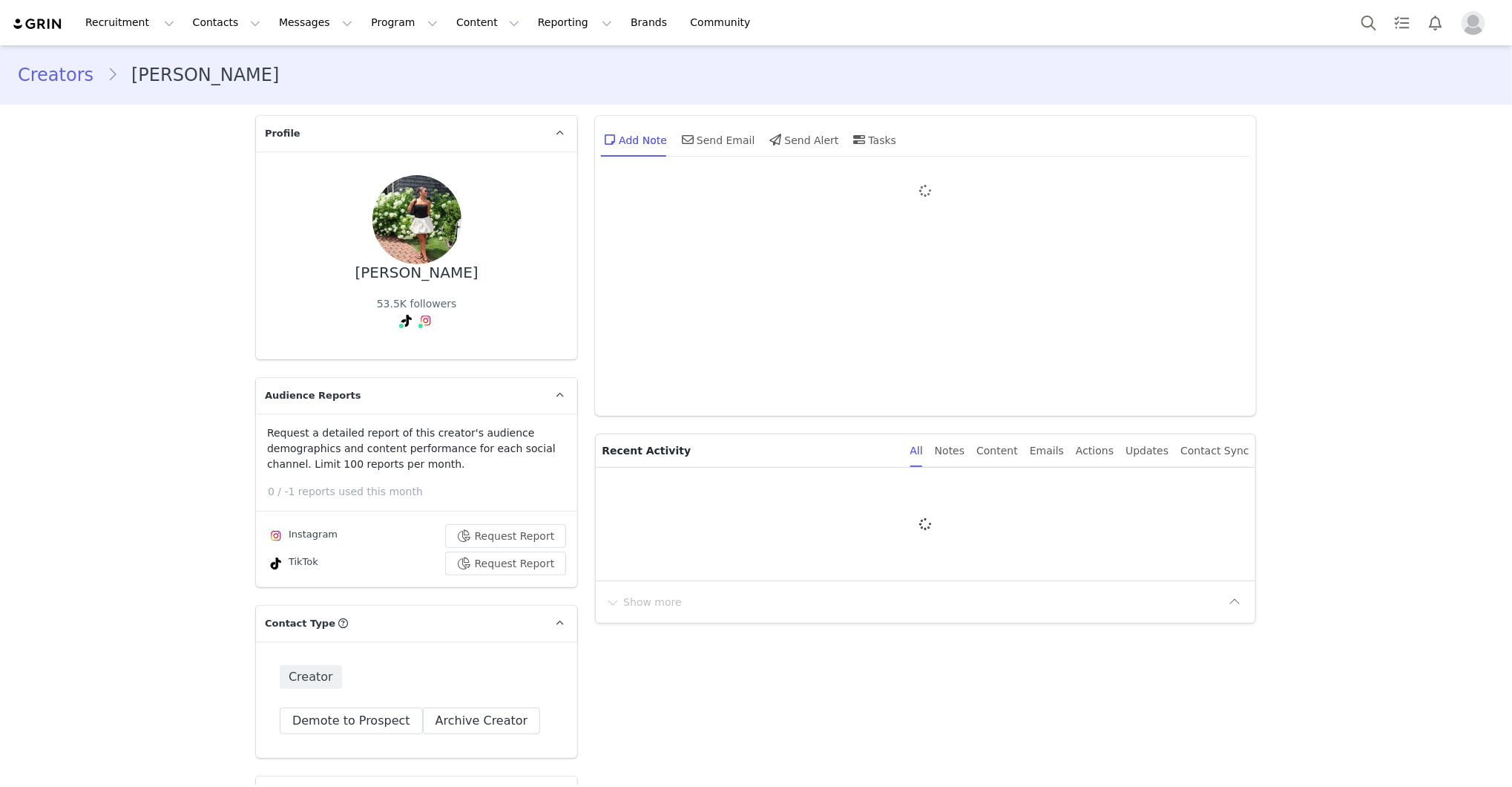
type input "+1 ([GEOGRAPHIC_DATA])"
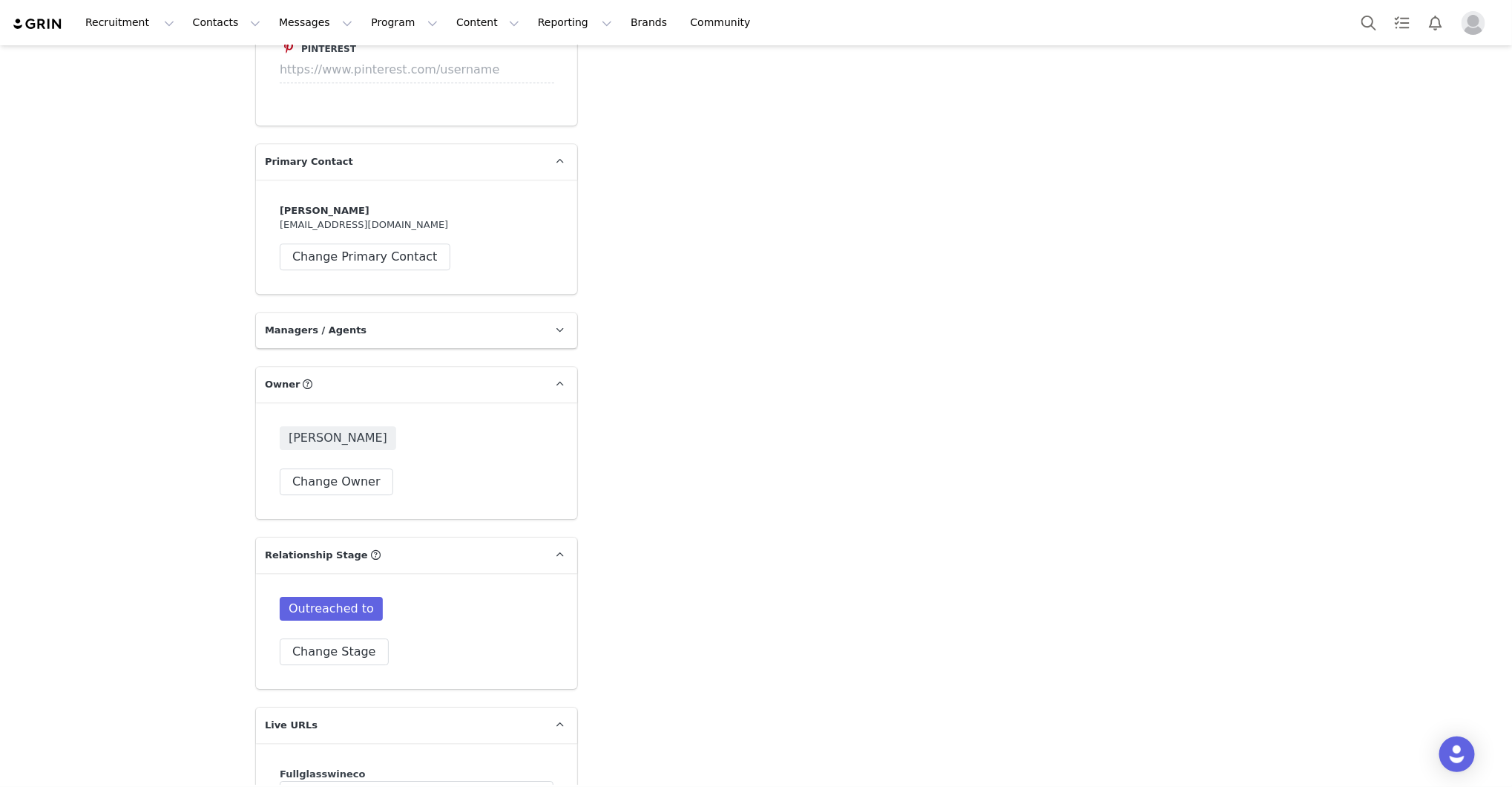
scroll to position [2272, 0]
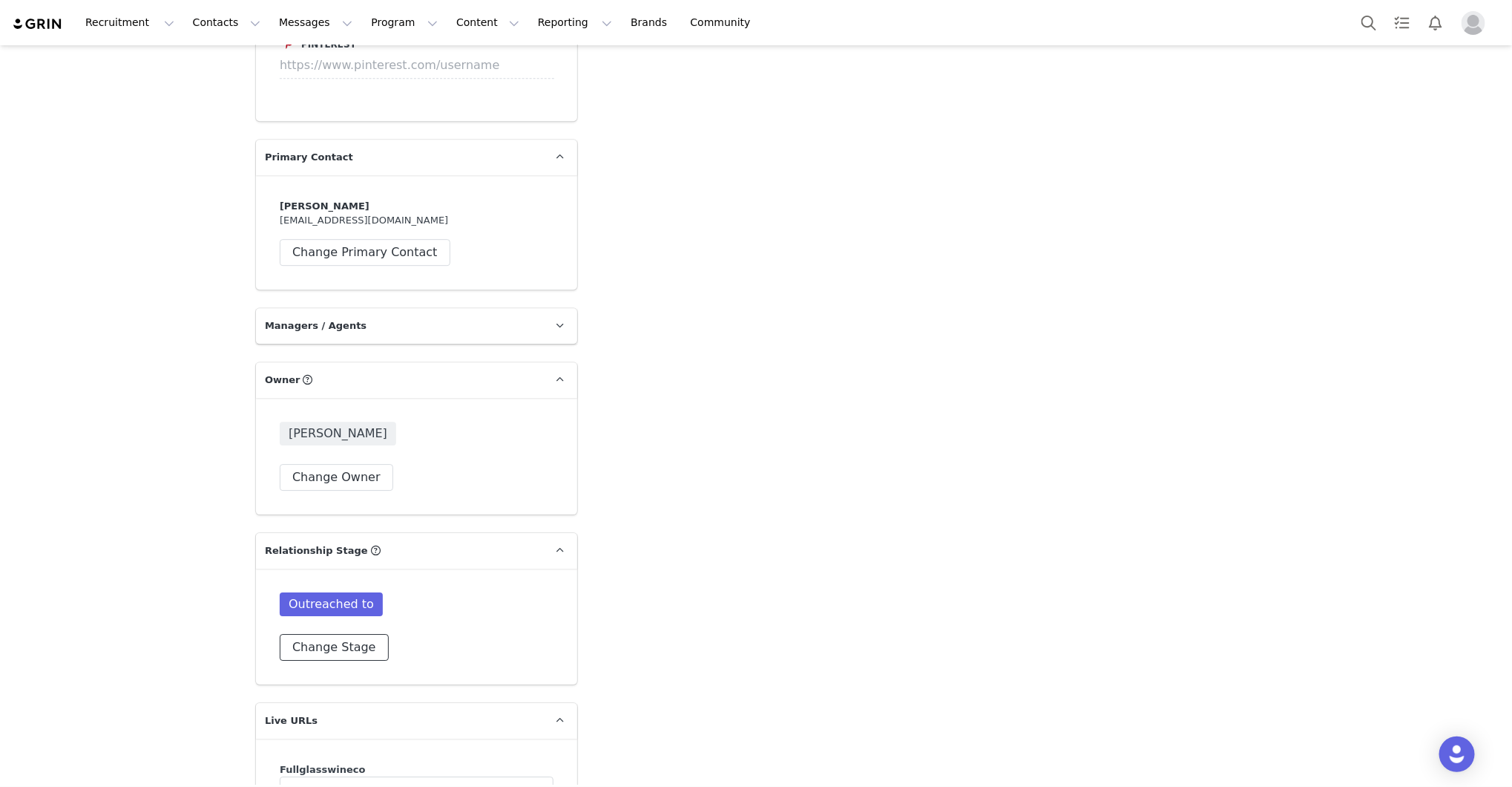
click at [351, 634] on button "Change Stage" at bounding box center [334, 647] width 109 height 27
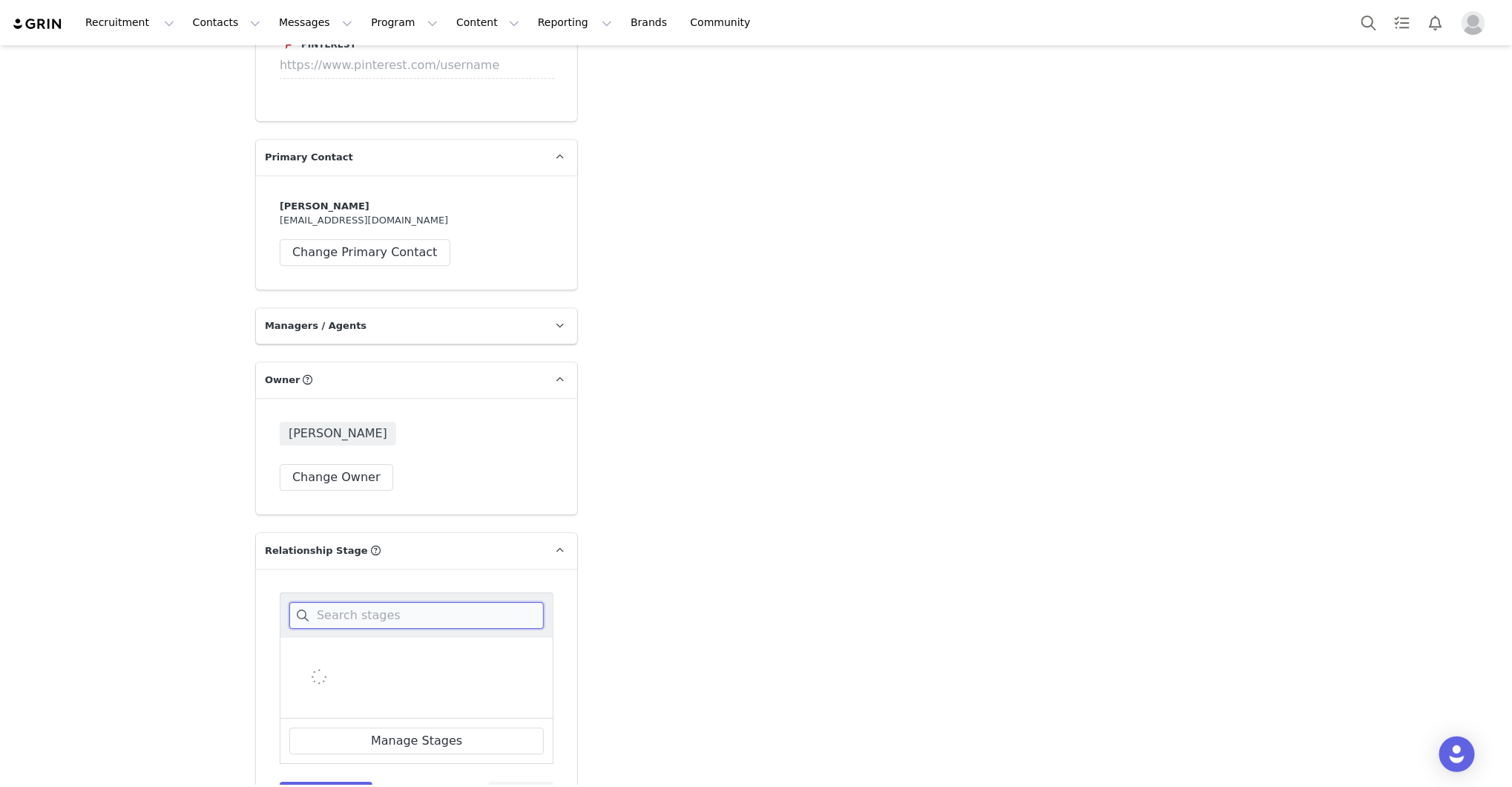
click at [362, 602] on input at bounding box center [416, 615] width 255 height 27
type input "orde"
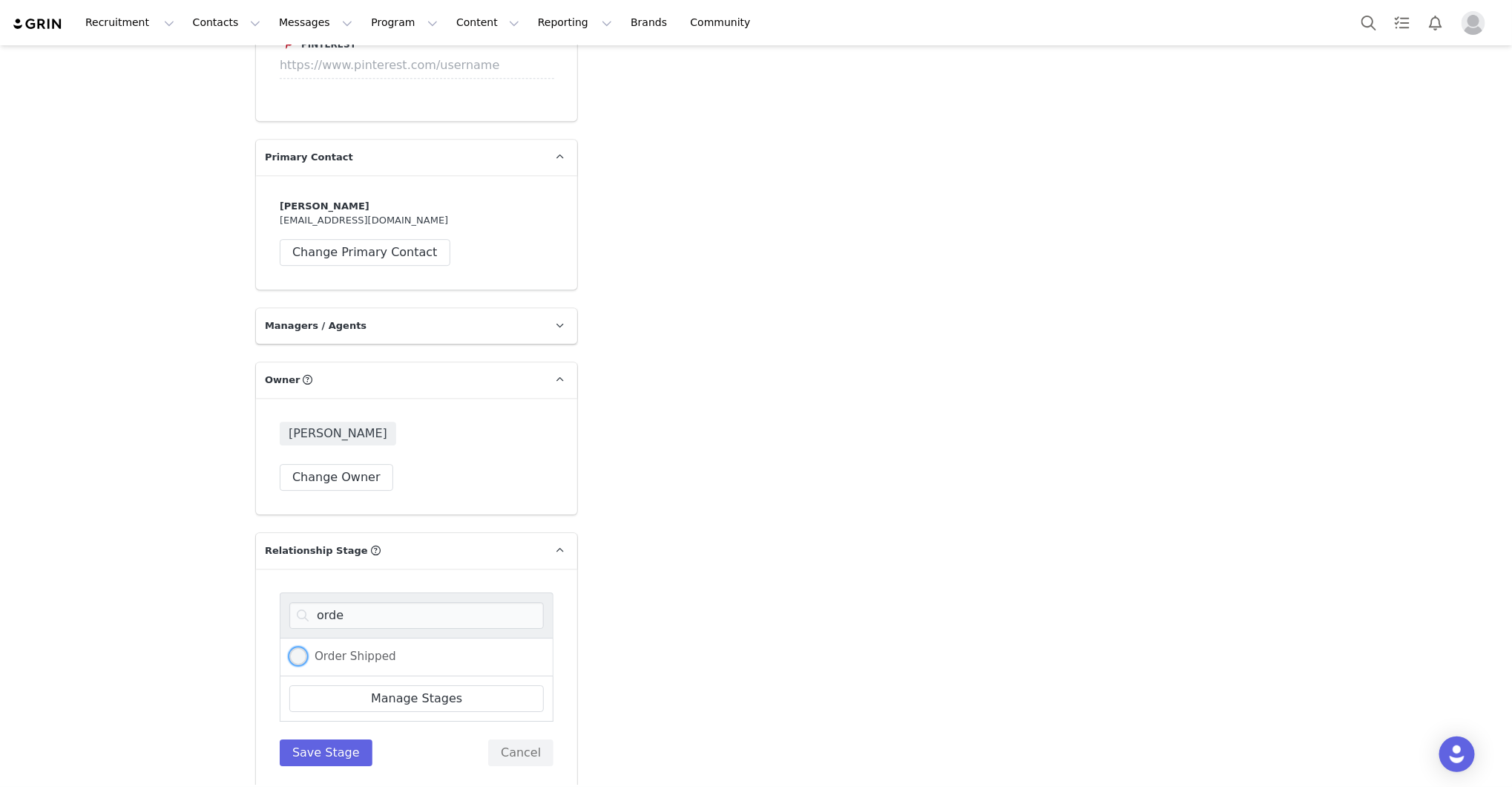
click at [356, 647] on label "Order Shipped" at bounding box center [342, 657] width 107 height 19
click at [307, 647] on input "Order Shipped" at bounding box center [298, 657] width 18 height 19
radio input "true"
click at [323, 740] on button "Save Stage" at bounding box center [325, 752] width 92 height 27
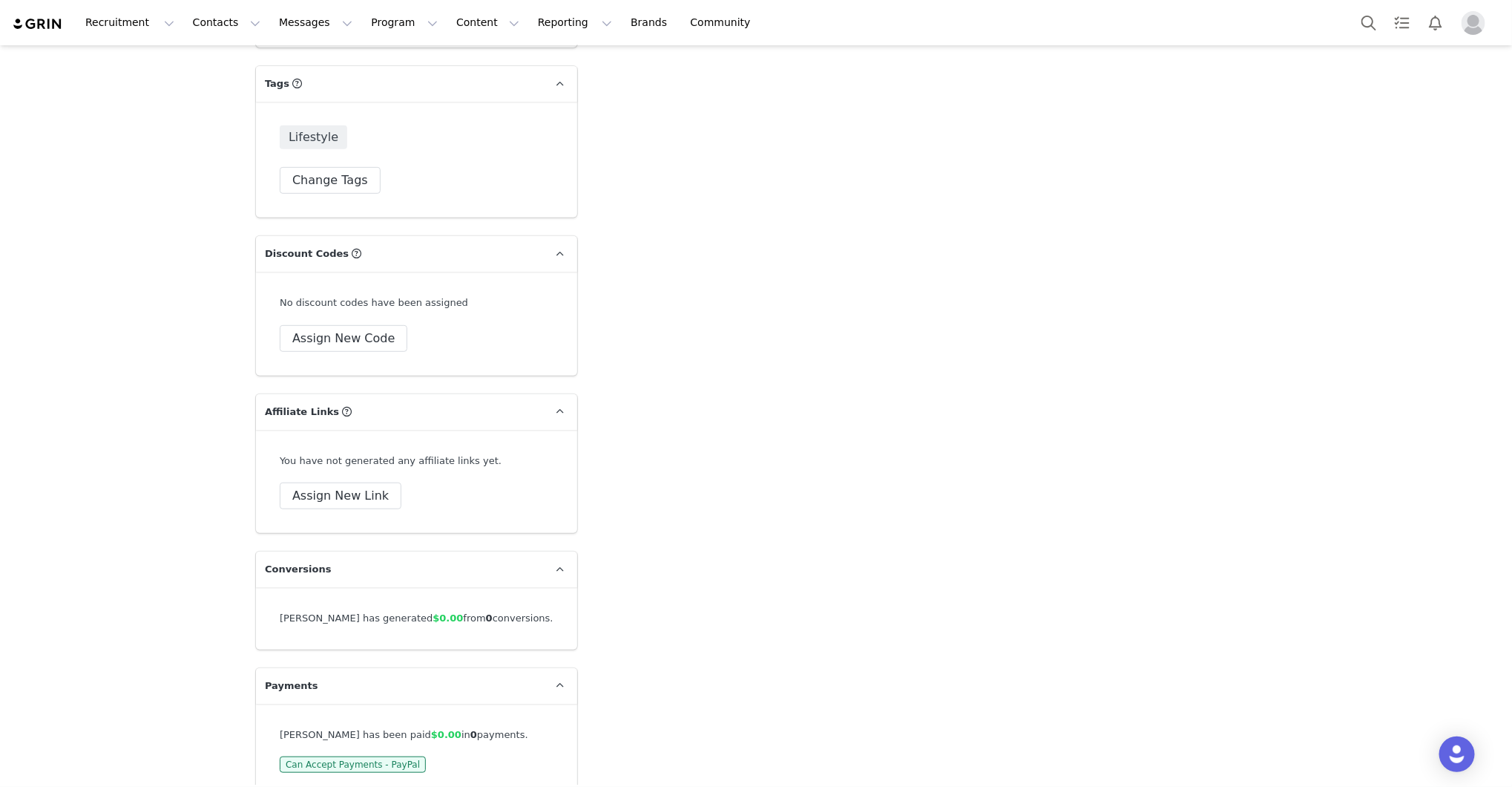
scroll to position [3359, 0]
click at [357, 323] on button "Assign New Code" at bounding box center [343, 336] width 128 height 27
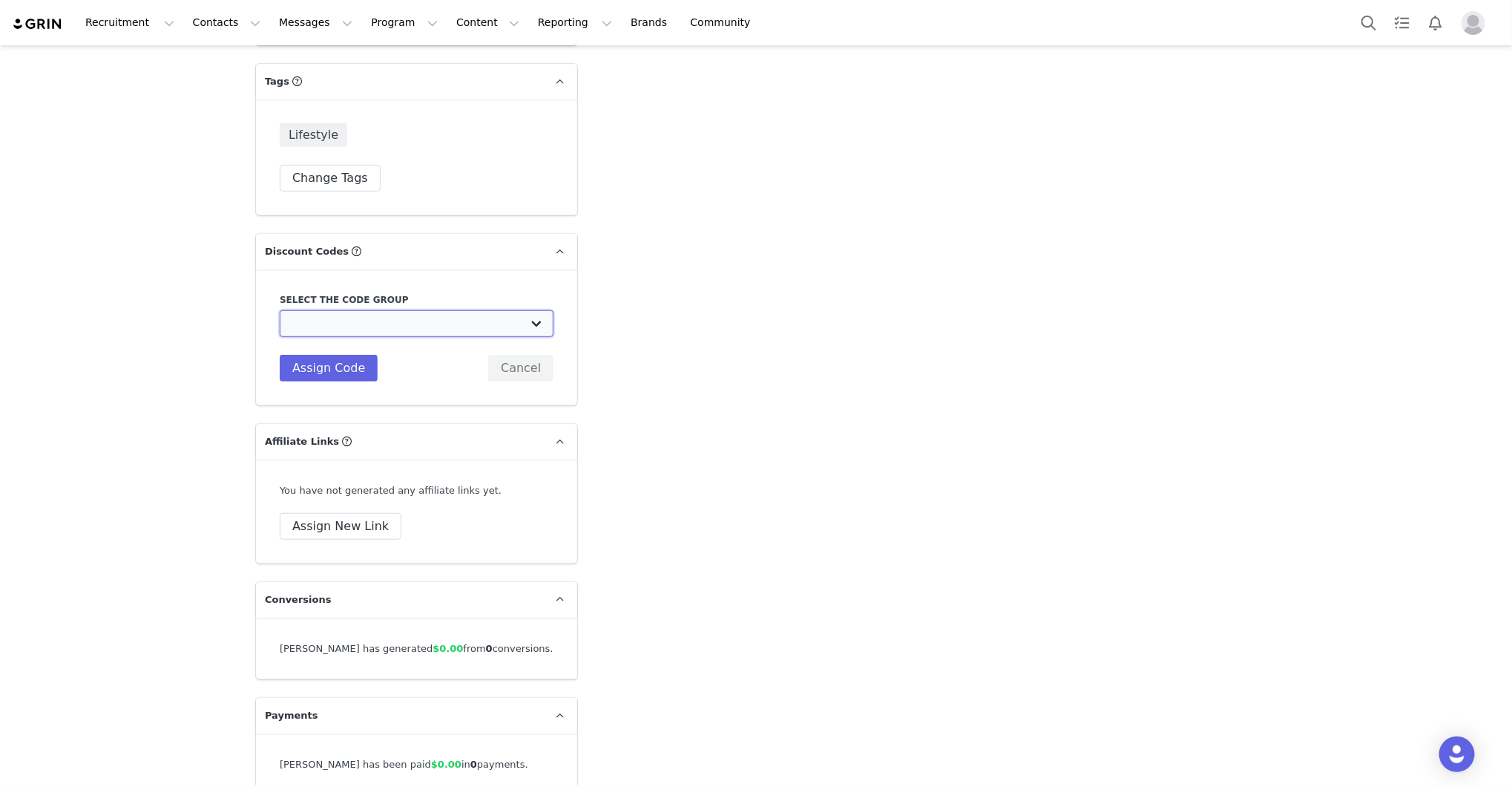
click at [370, 310] on select "Scout & Cellar: Scout & Cellar Grin" at bounding box center [416, 323] width 274 height 27
select select "10010005"
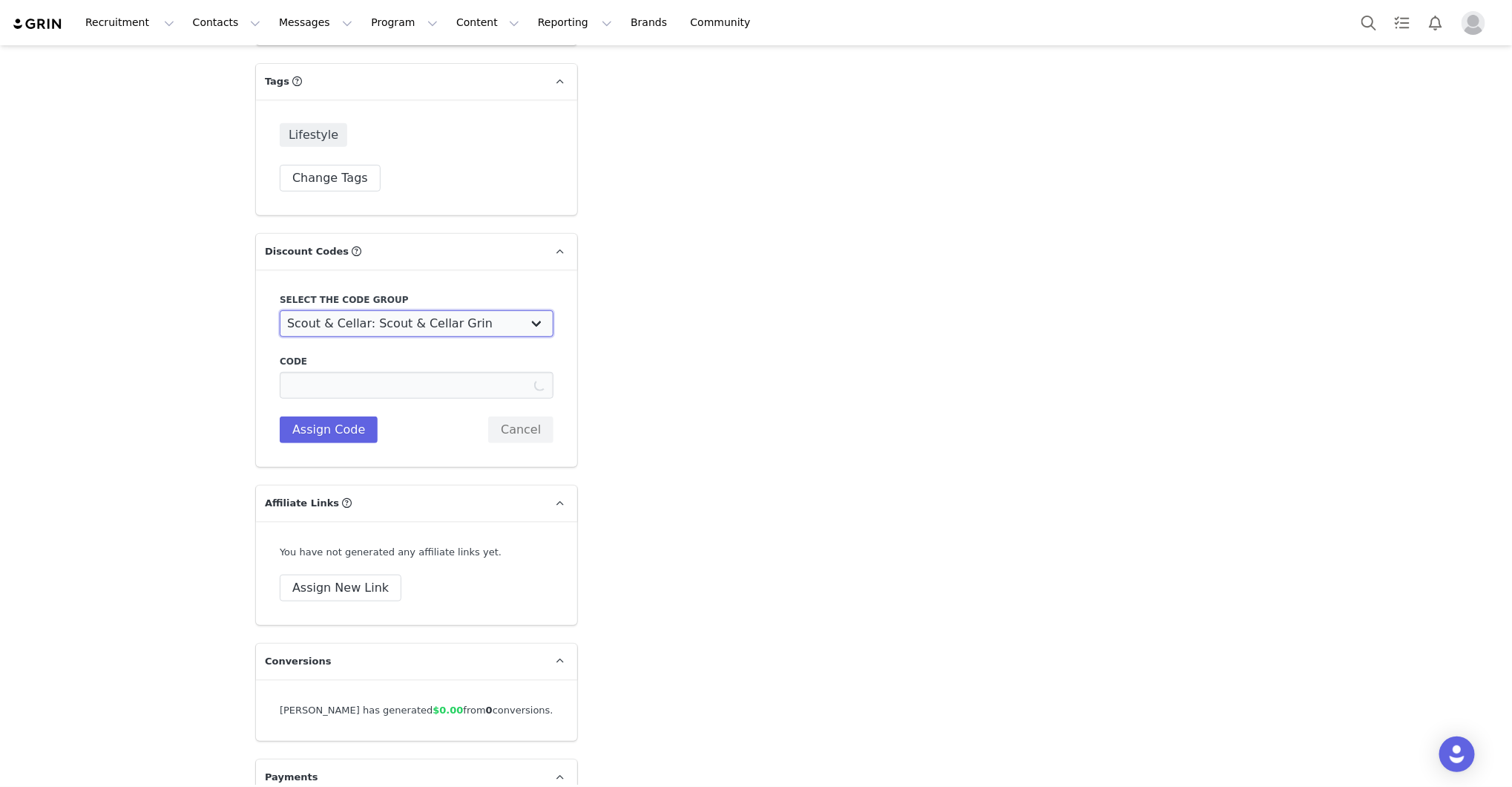
type input "NOELLECONFORTI25"
click at [356, 420] on button "Assign Code" at bounding box center [329, 429] width 98 height 27
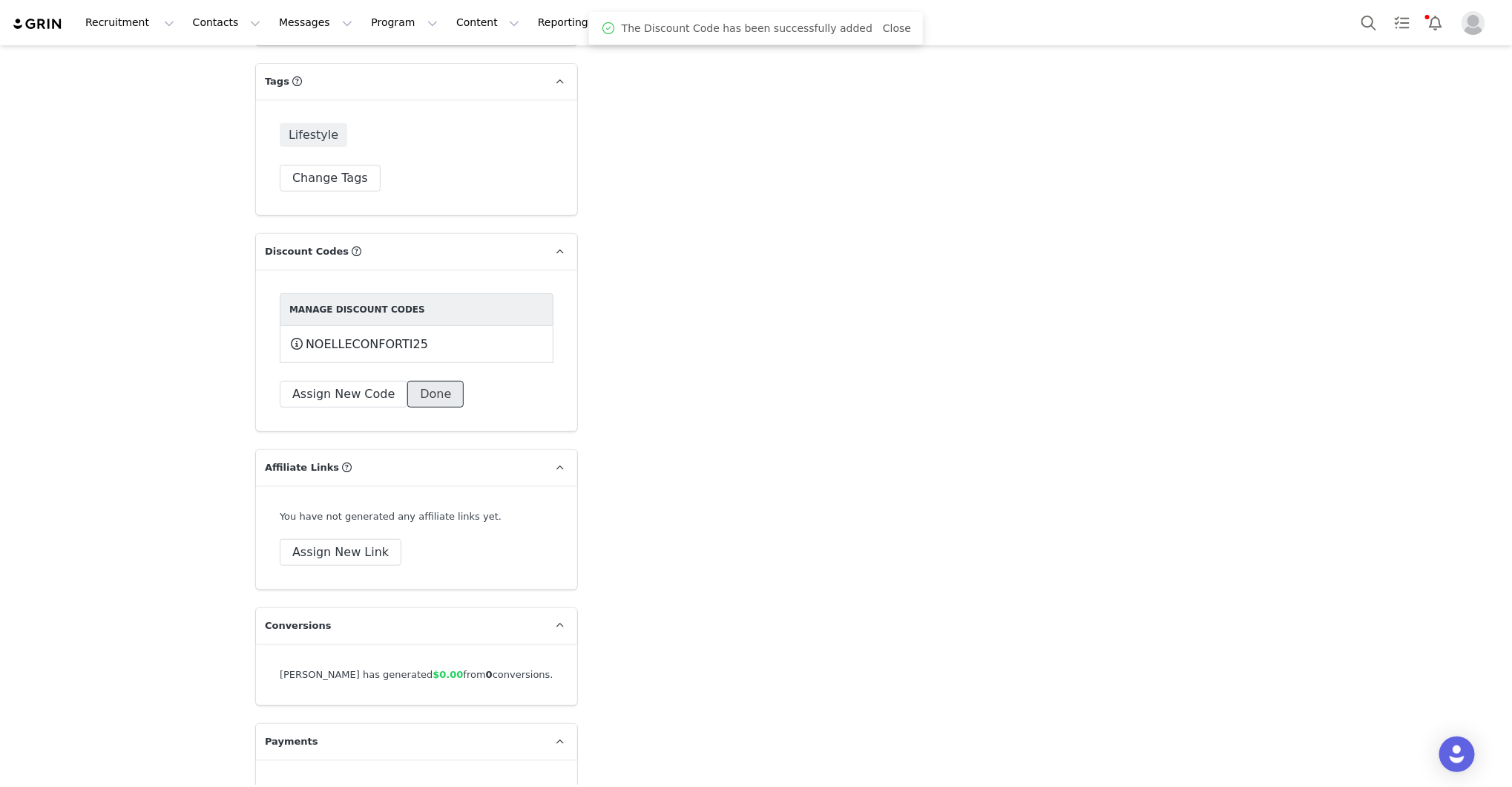
click at [424, 383] on button "Done" at bounding box center [435, 394] width 56 height 27
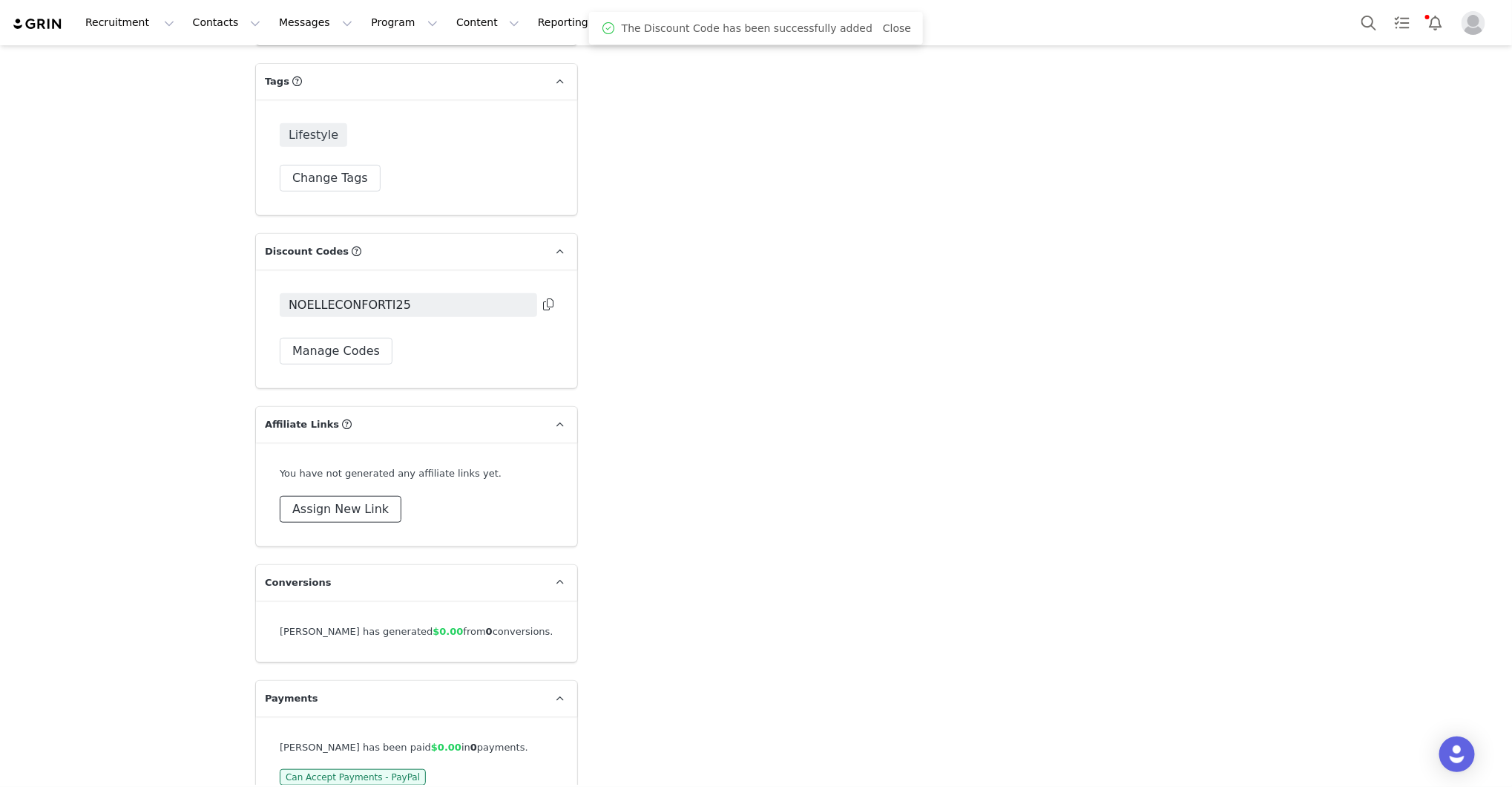
click at [381, 496] on button "Assign New Link" at bounding box center [340, 509] width 121 height 27
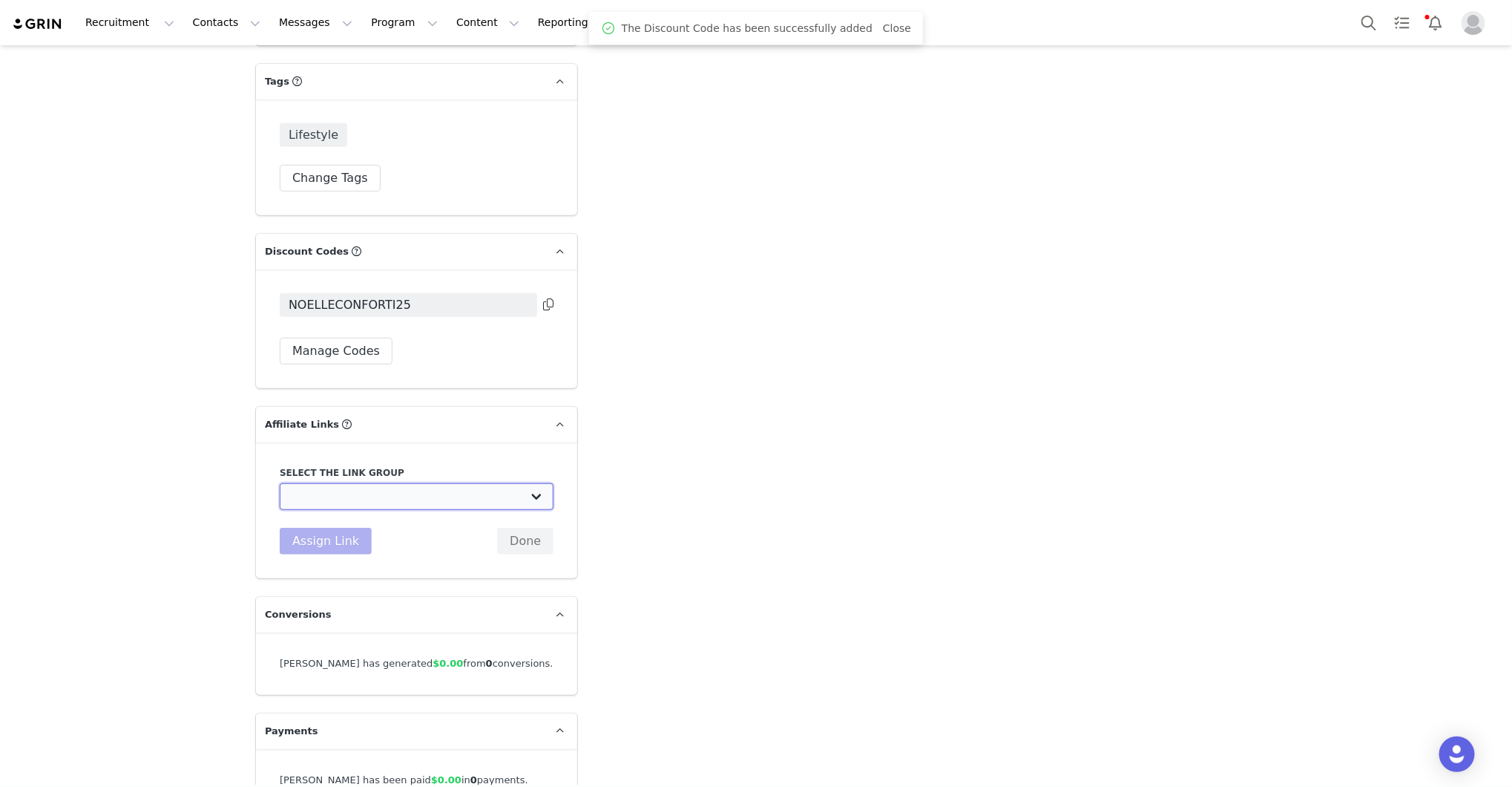
click at [382, 483] on select "Scout & Cellar Grin: [URL][DOMAIN_NAME]" at bounding box center [416, 496] width 274 height 27
click at [391, 483] on select "Scout & Cellar Grin: [URL][DOMAIN_NAME]" at bounding box center [416, 496] width 274 height 27
select select "33000"
click at [355, 528] on button "Assign Link" at bounding box center [325, 541] width 92 height 27
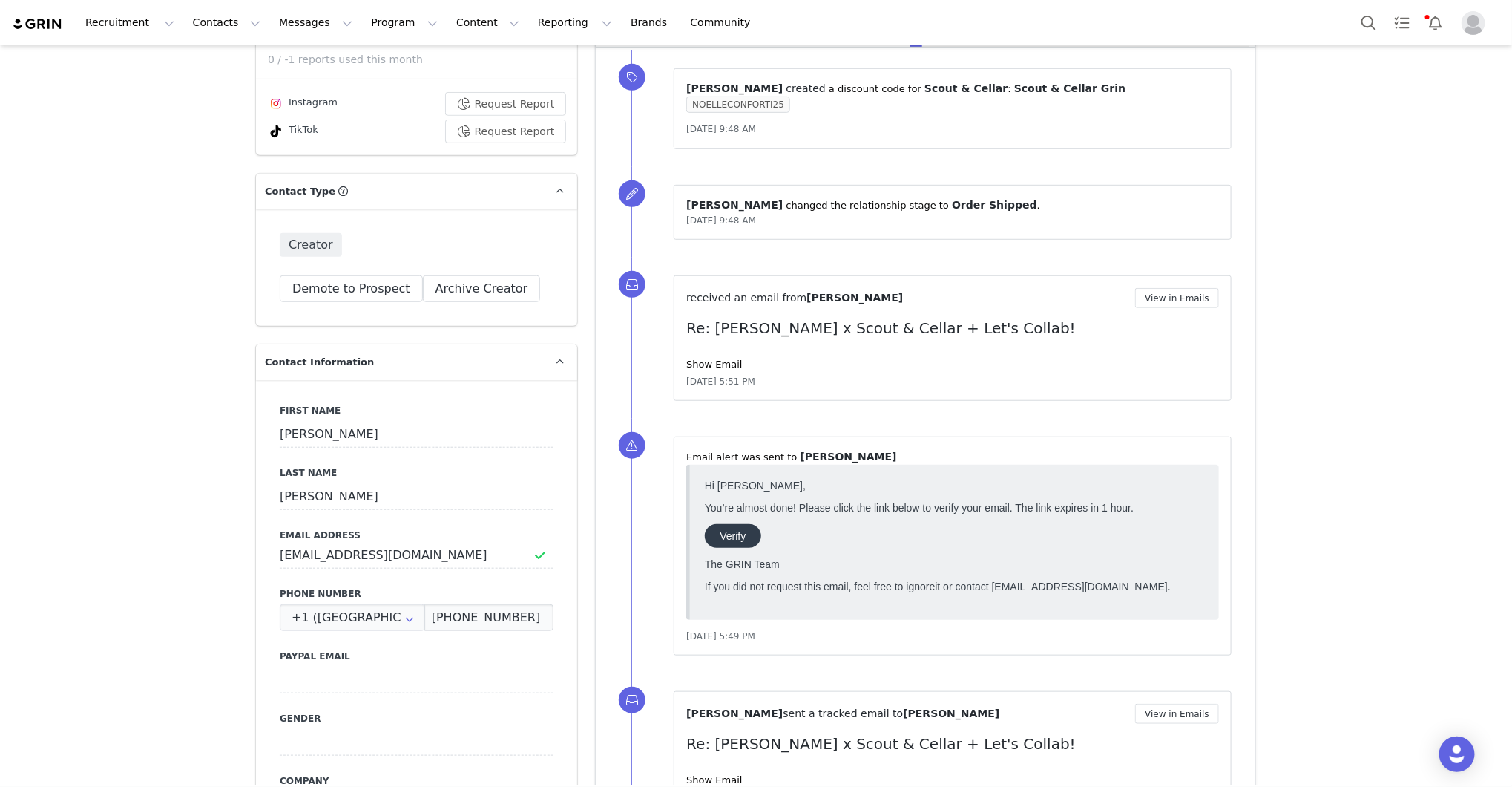
scroll to position [0, 0]
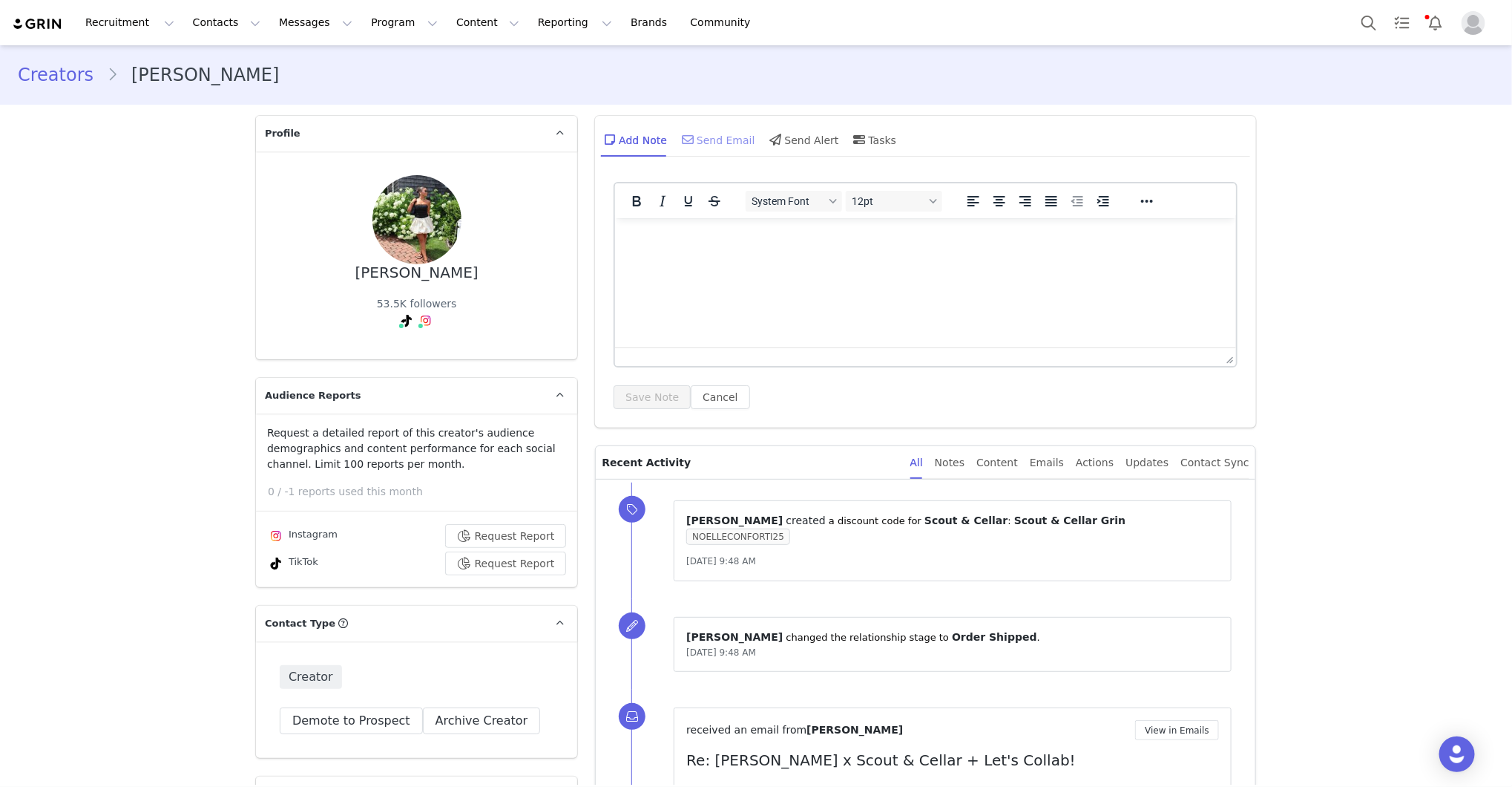
click at [738, 134] on div "Send Email" at bounding box center [717, 139] width 76 height 35
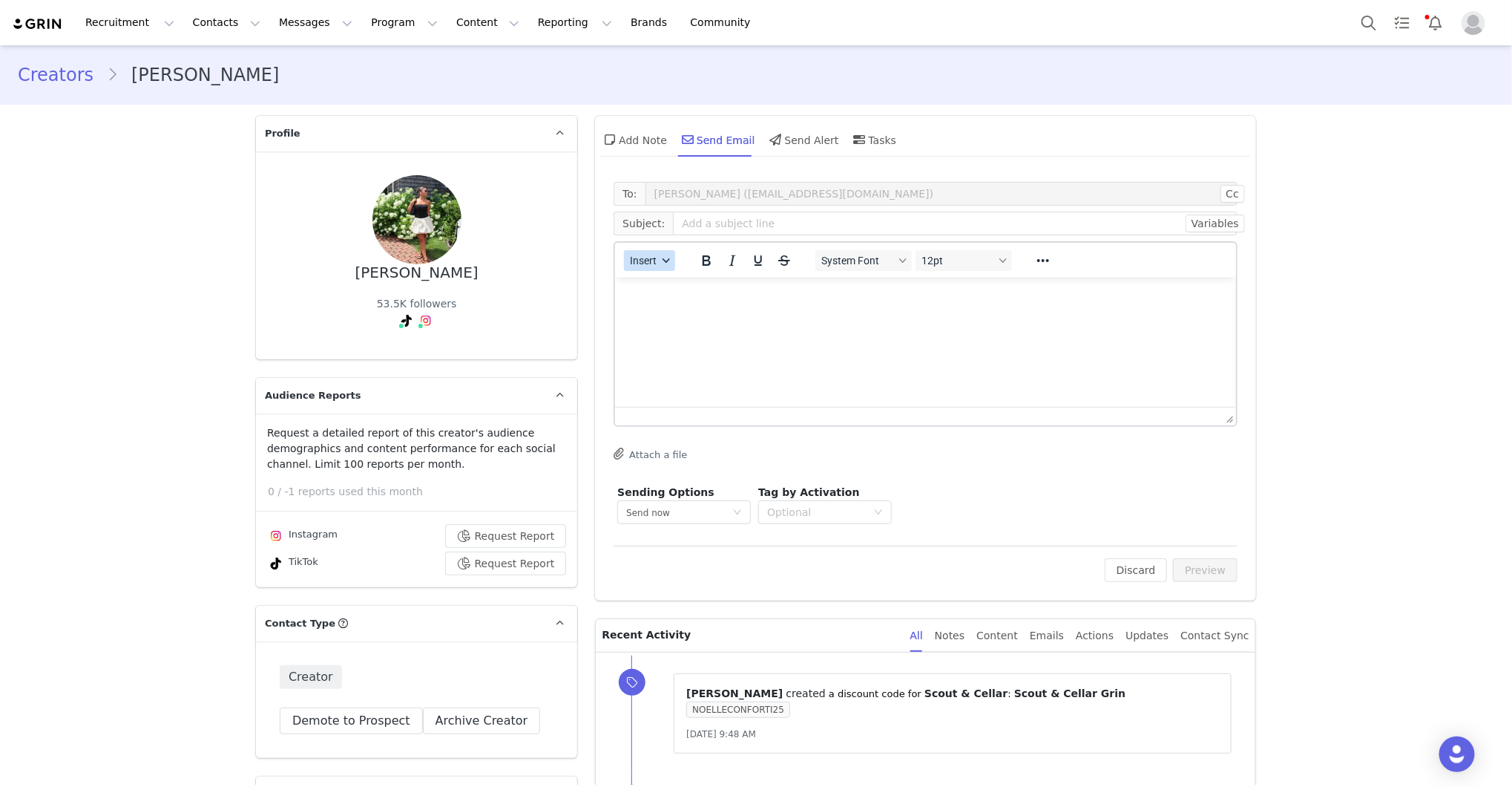
click at [666, 262] on icon "button" at bounding box center [666, 260] width 7 height 7
click at [674, 281] on div "Insert Template" at bounding box center [703, 285] width 133 height 18
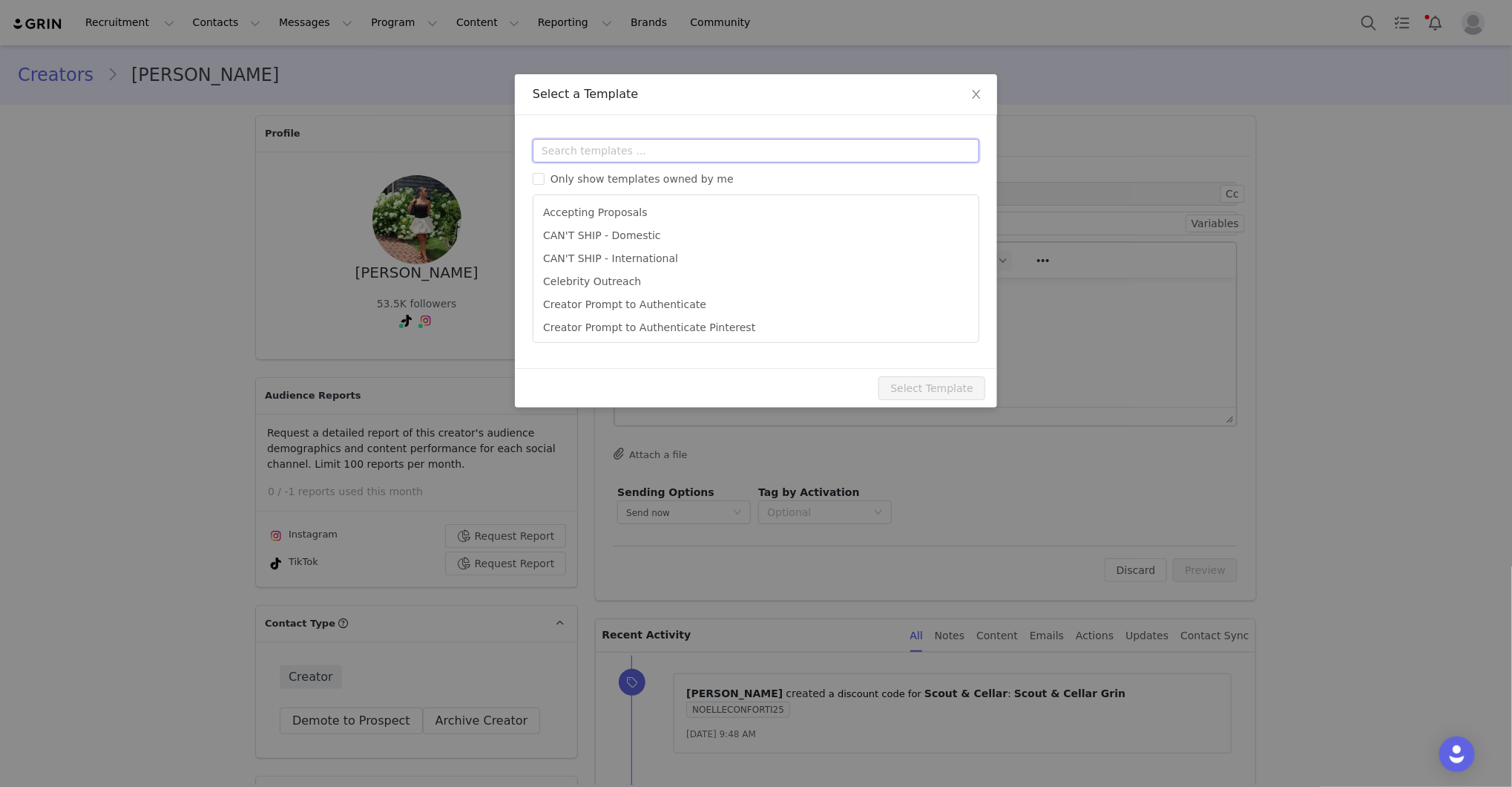
click at [694, 160] on input "text" at bounding box center [756, 151] width 447 height 24
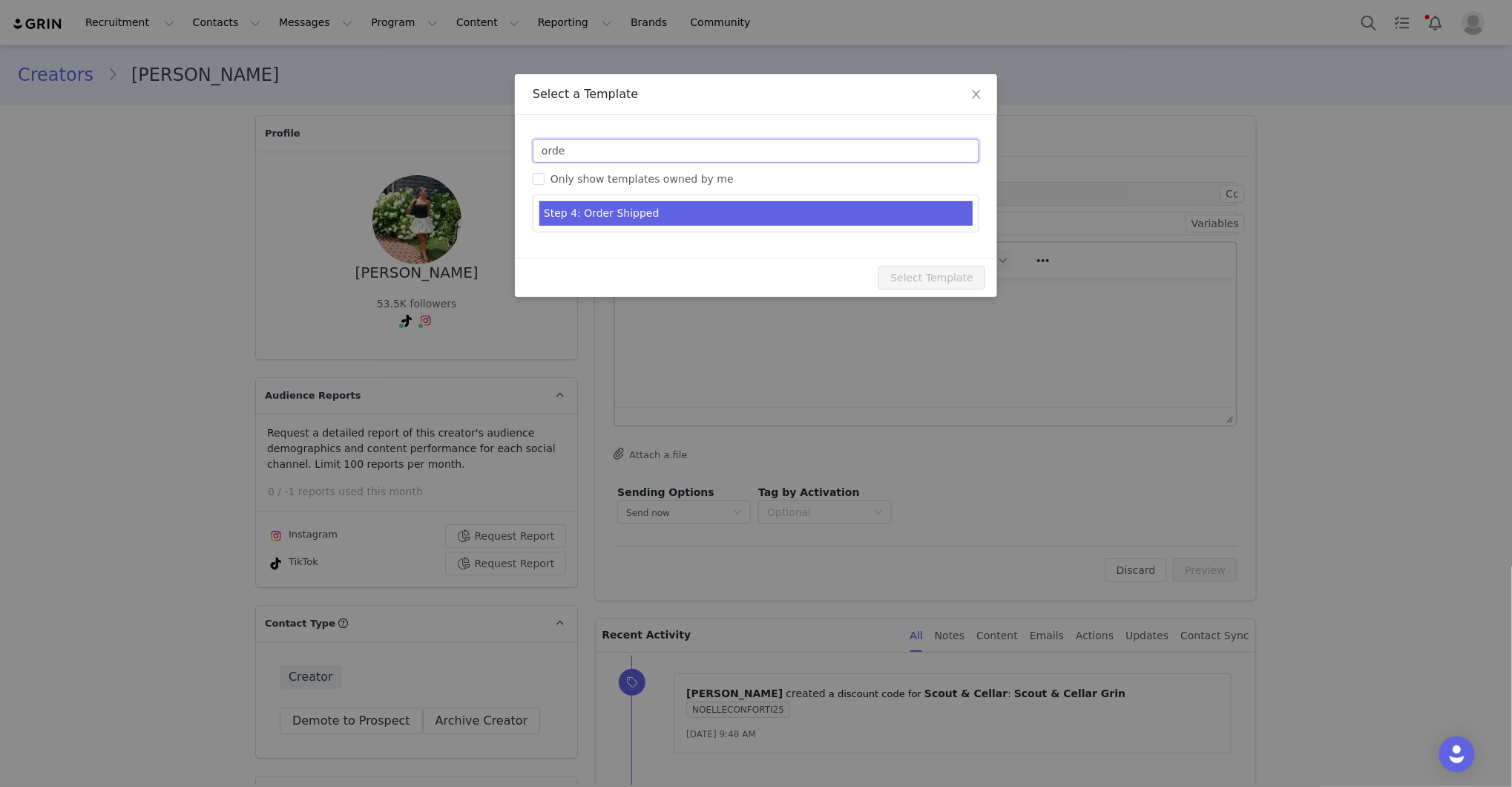
type input "orde"
type input "[first_name] x Scout & Cellar - Let's Collab!"
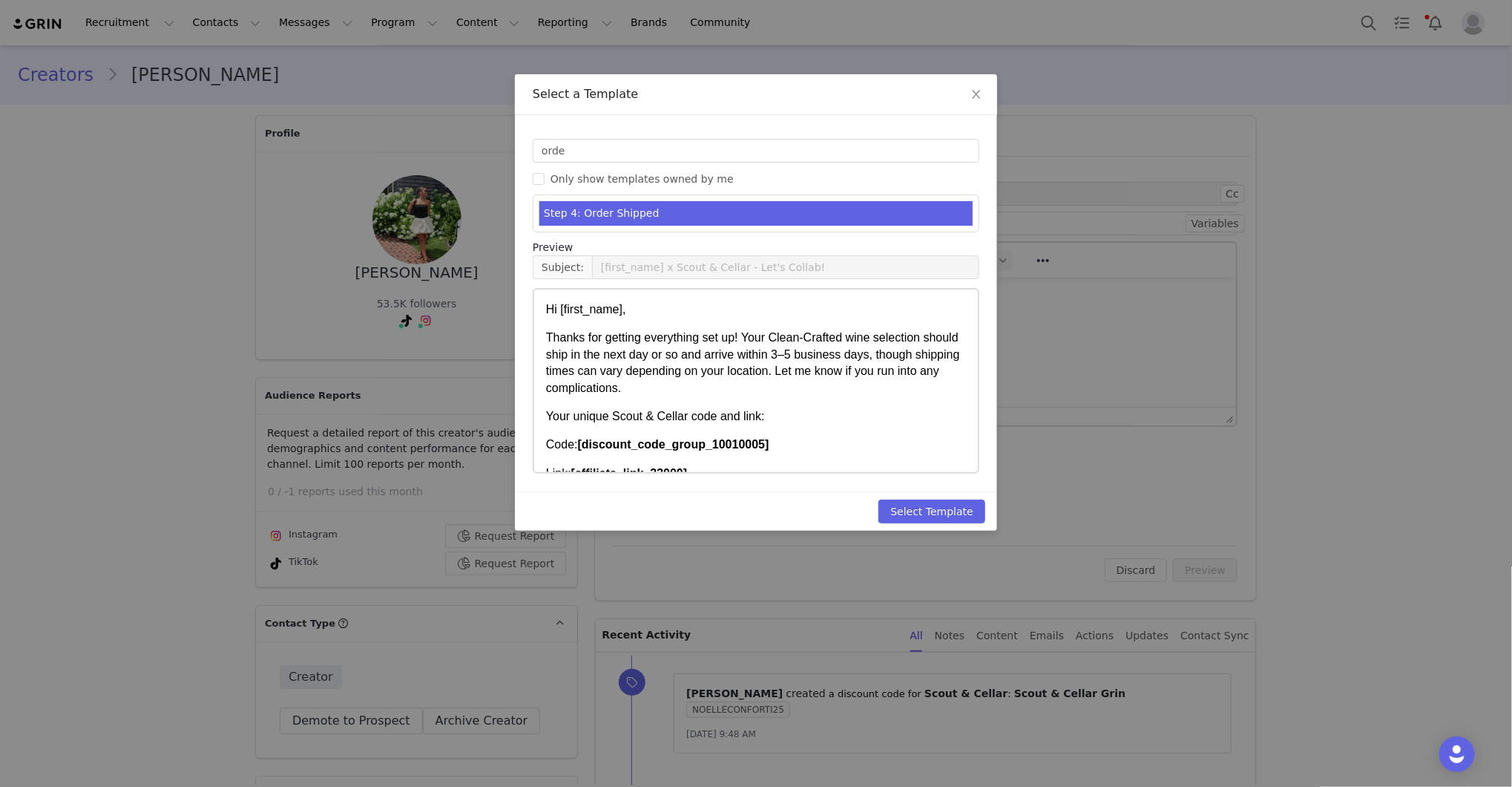
click at [668, 219] on li "Step 4: Order Shipped" at bounding box center [755, 213] width 433 height 24
click at [938, 506] on button "Select Template" at bounding box center [931, 512] width 107 height 24
type input "[first_name] x Scout & Cellar - Let's Collab!"
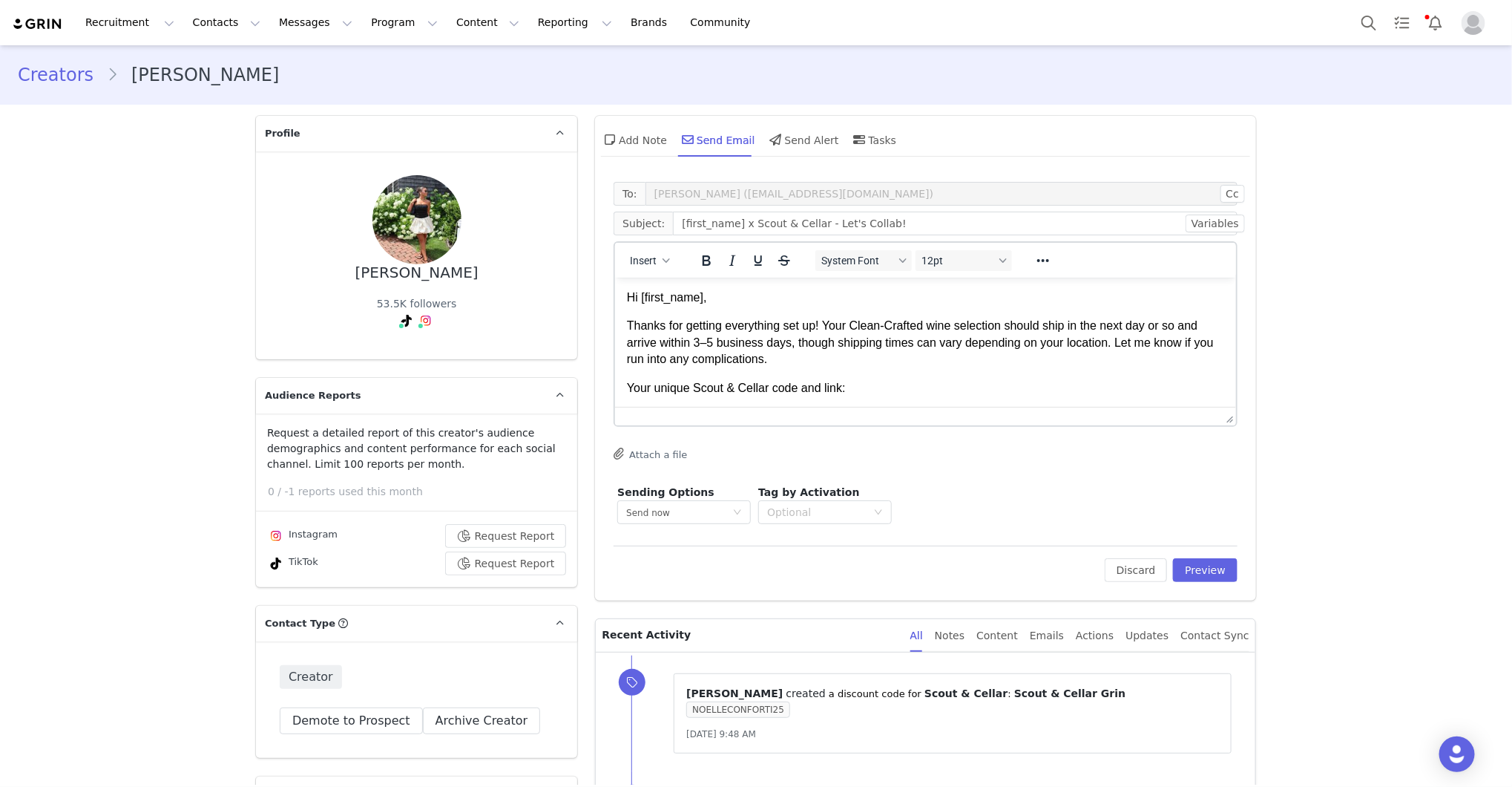
click at [812, 297] on p "Hi [first_name]," at bounding box center [925, 297] width 597 height 16
click at [812, 297] on p "Hi First Name ," at bounding box center [925, 297] width 597 height 16
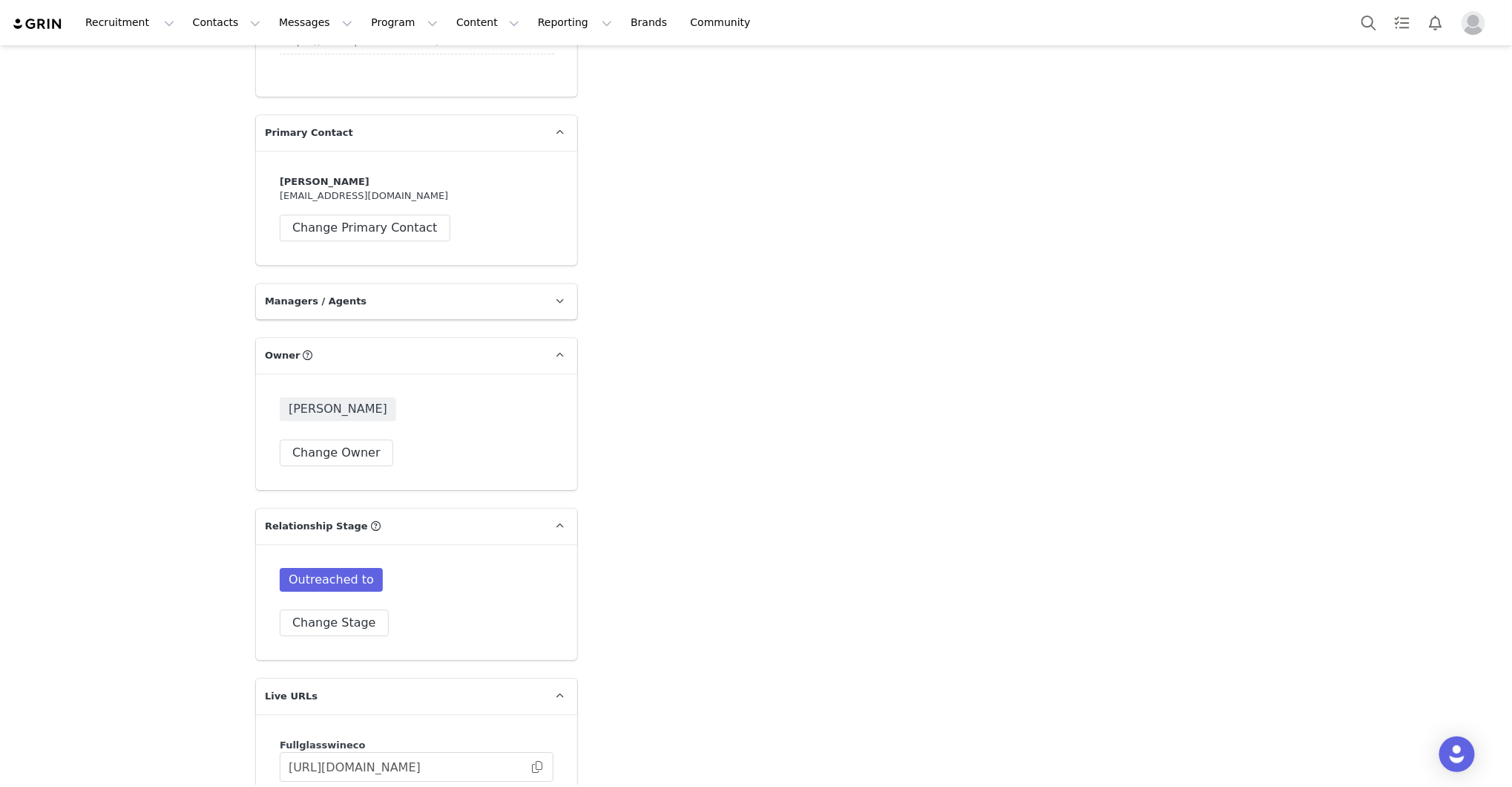
scroll to position [2272, 0]
click at [319, 607] on button "Change Stage" at bounding box center [334, 620] width 109 height 27
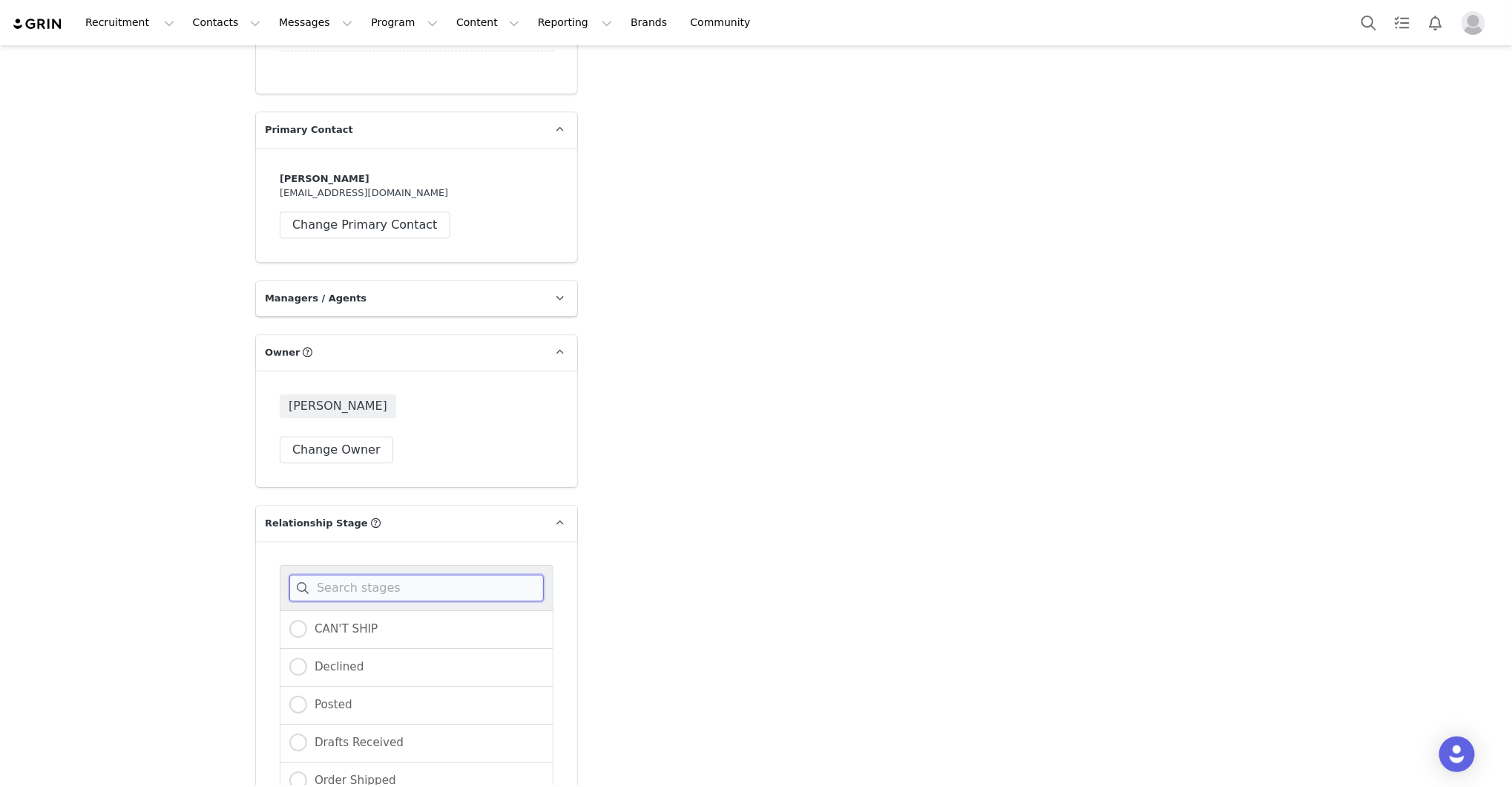
click at [350, 575] on input at bounding box center [416, 588] width 255 height 27
type input "orde"
click at [366, 620] on label "Order Shipped" at bounding box center [342, 629] width 107 height 19
click at [307, 620] on input "Order Shipped" at bounding box center [298, 629] width 18 height 19
radio input "true"
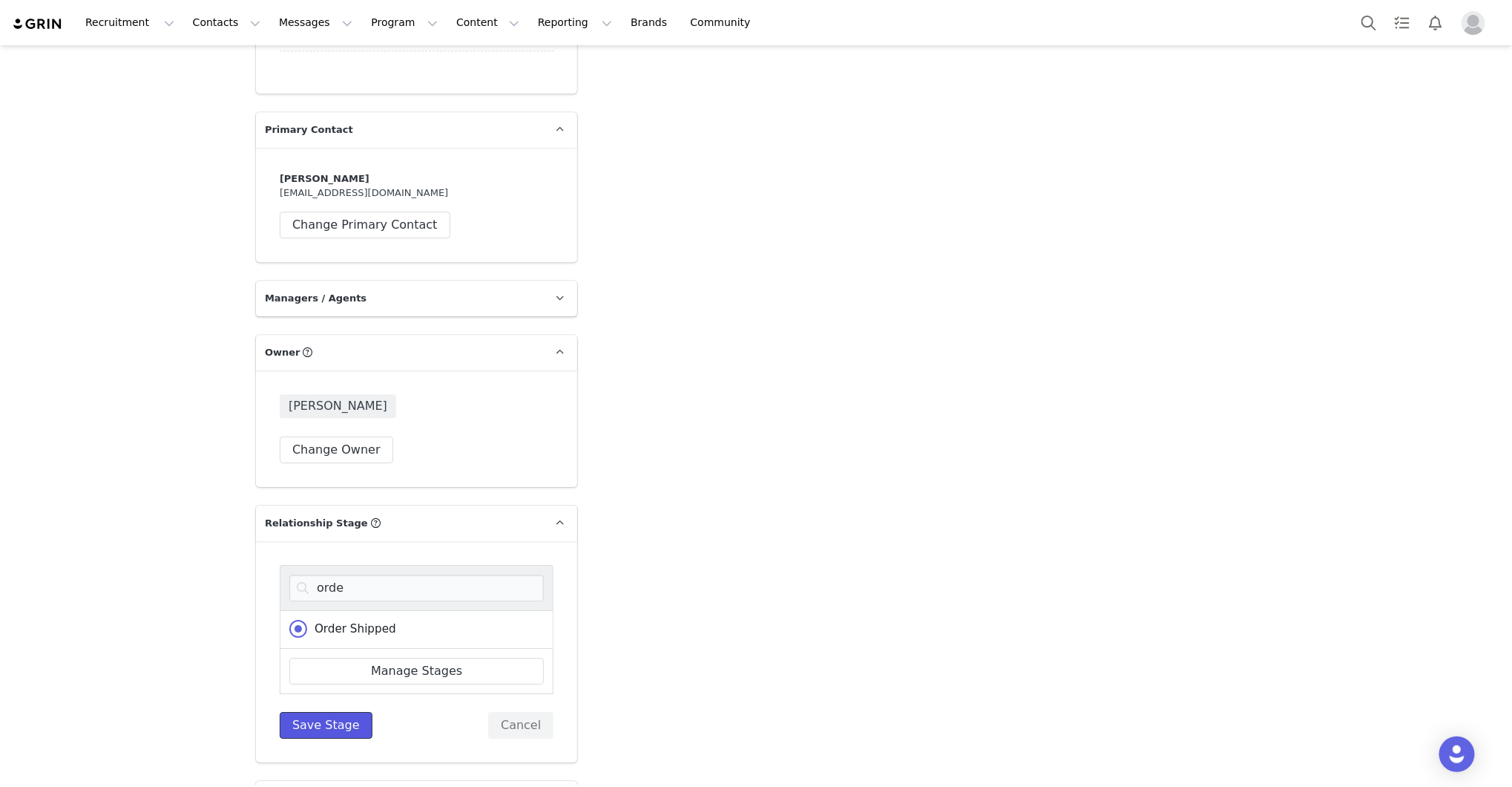
click at [345, 712] on button "Save Stage" at bounding box center [325, 725] width 92 height 27
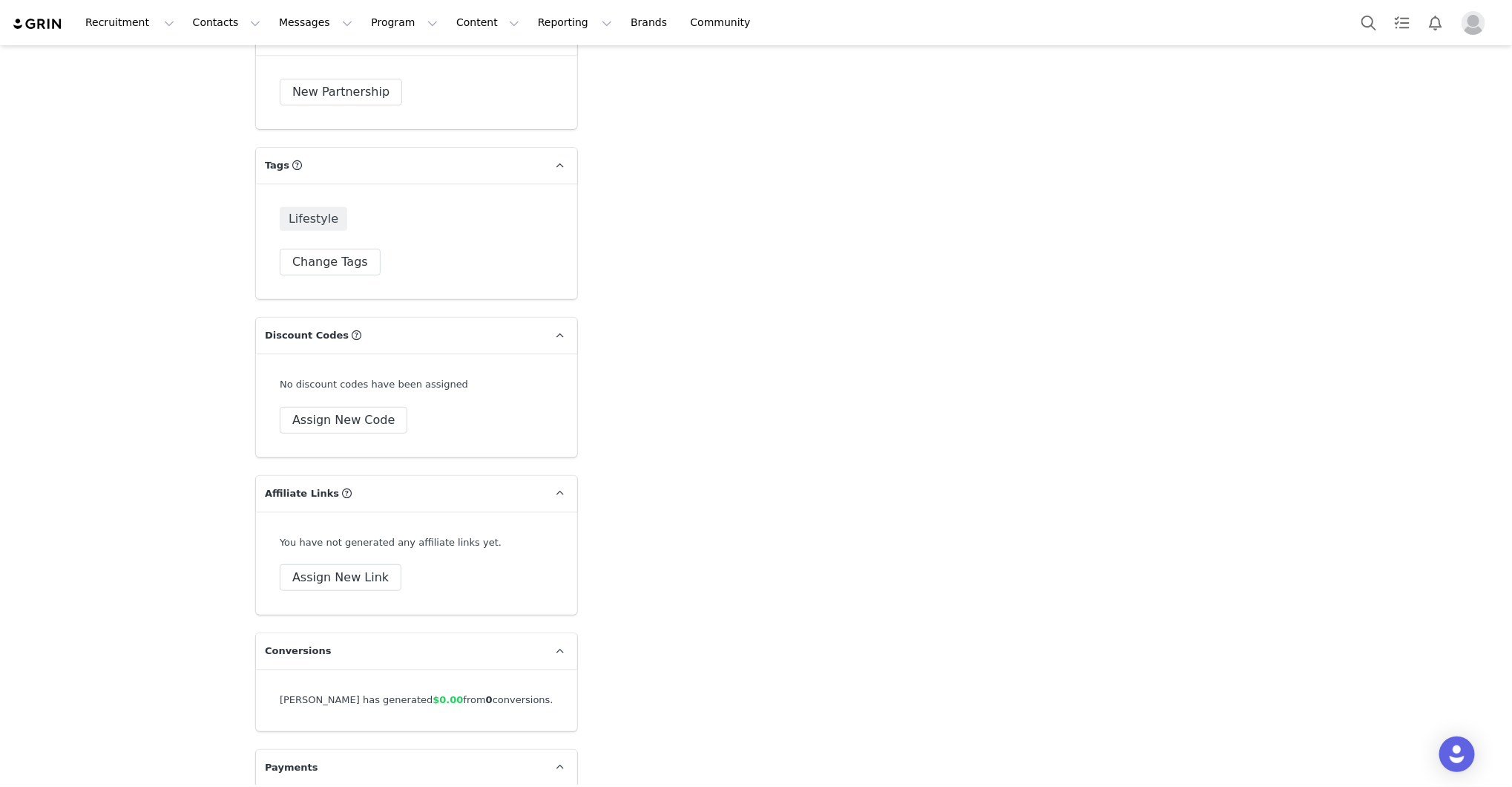
scroll to position [3252, 0]
click at [375, 403] on button "Assign New Code" at bounding box center [343, 416] width 128 height 27
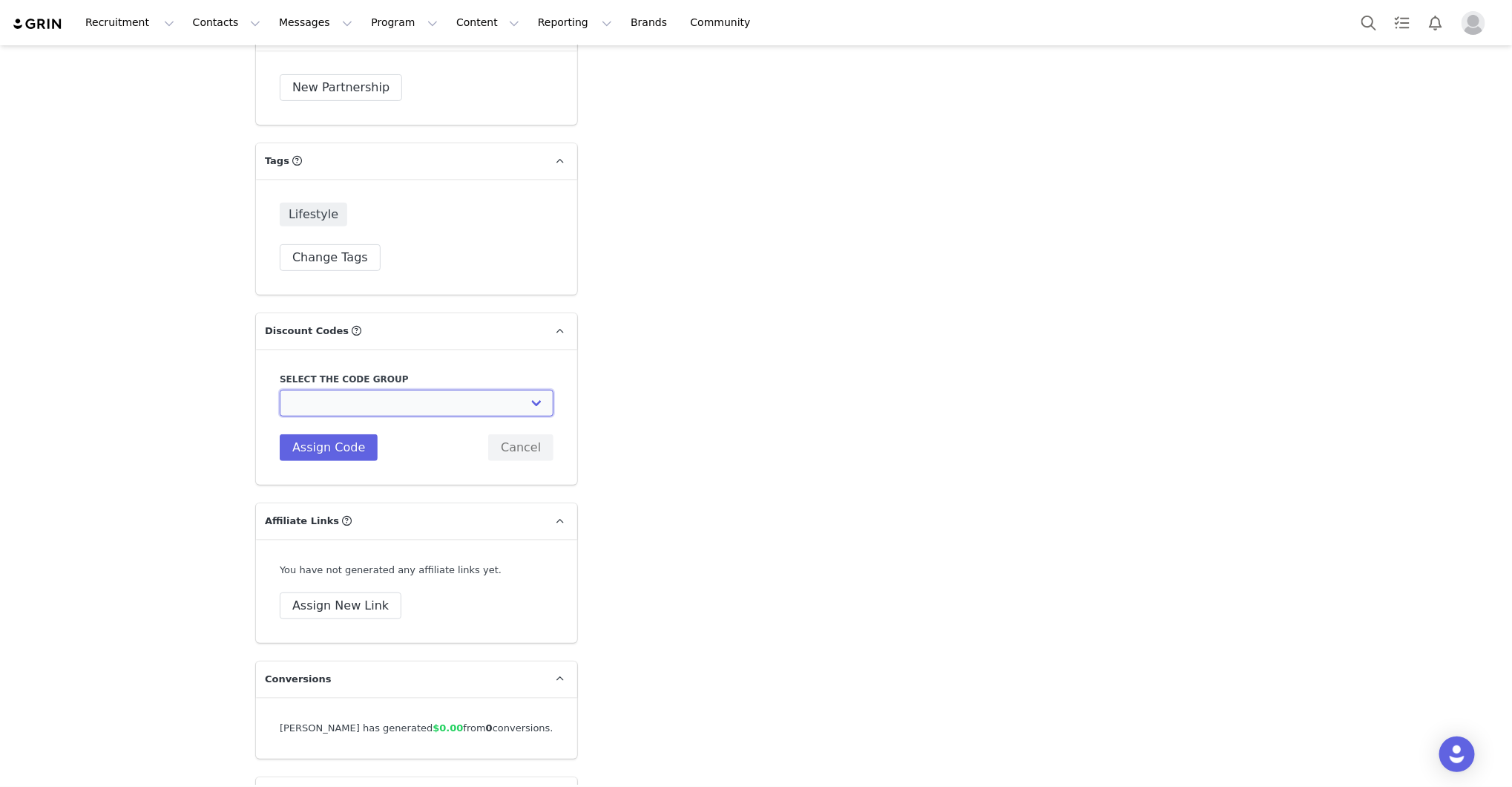
click at [375, 393] on select "Scout & Cellar: Scout & Cellar Grin" at bounding box center [416, 403] width 274 height 27
select select "10010005"
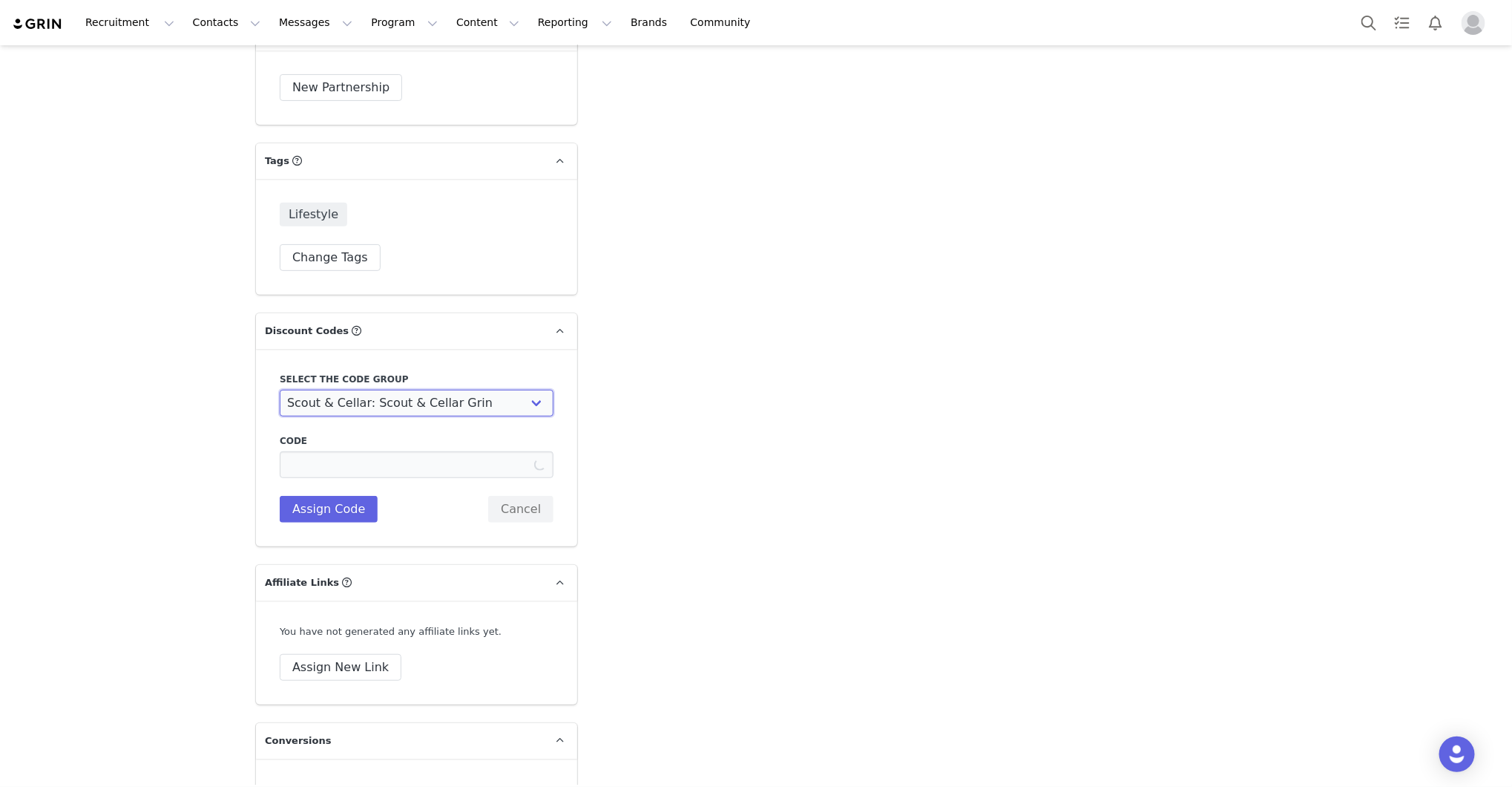
type input "ANNABELLEJOHNSON25"
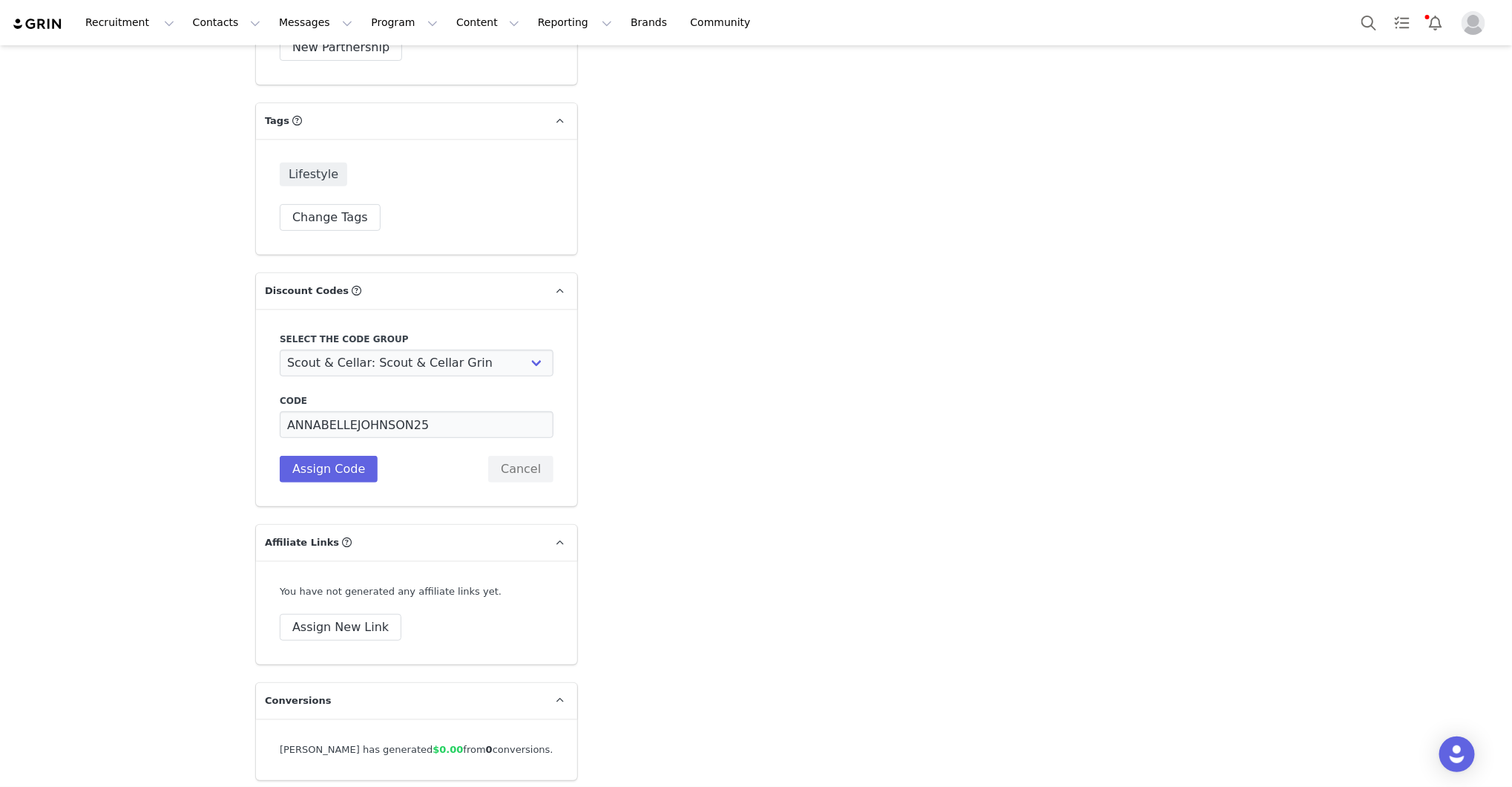
scroll to position [3296, 0]
click at [318, 451] on button "Assign Code" at bounding box center [329, 464] width 98 height 27
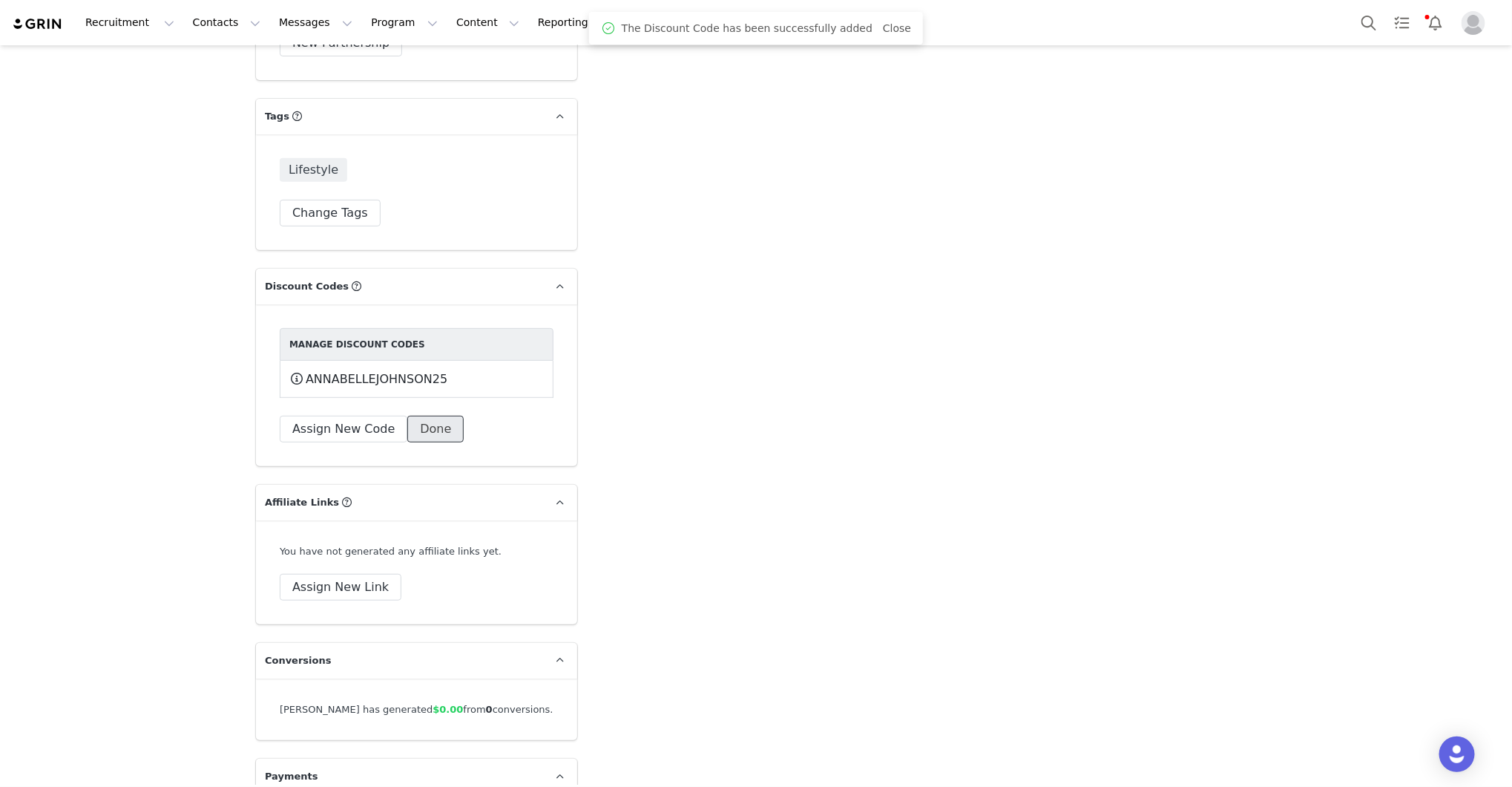
click at [424, 419] on button "Done" at bounding box center [435, 428] width 56 height 27
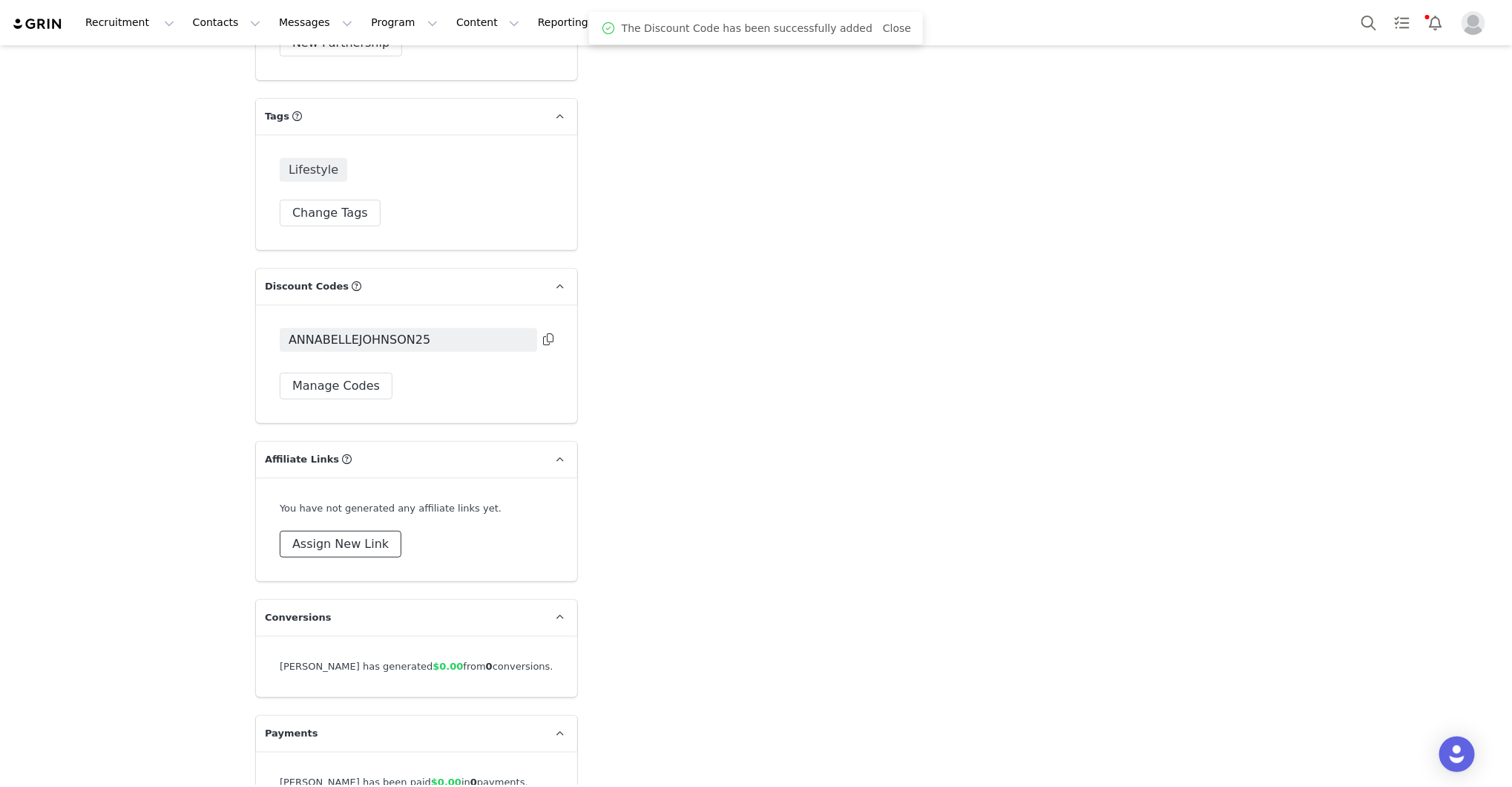
click at [358, 531] on button "Assign New Link" at bounding box center [340, 543] width 121 height 27
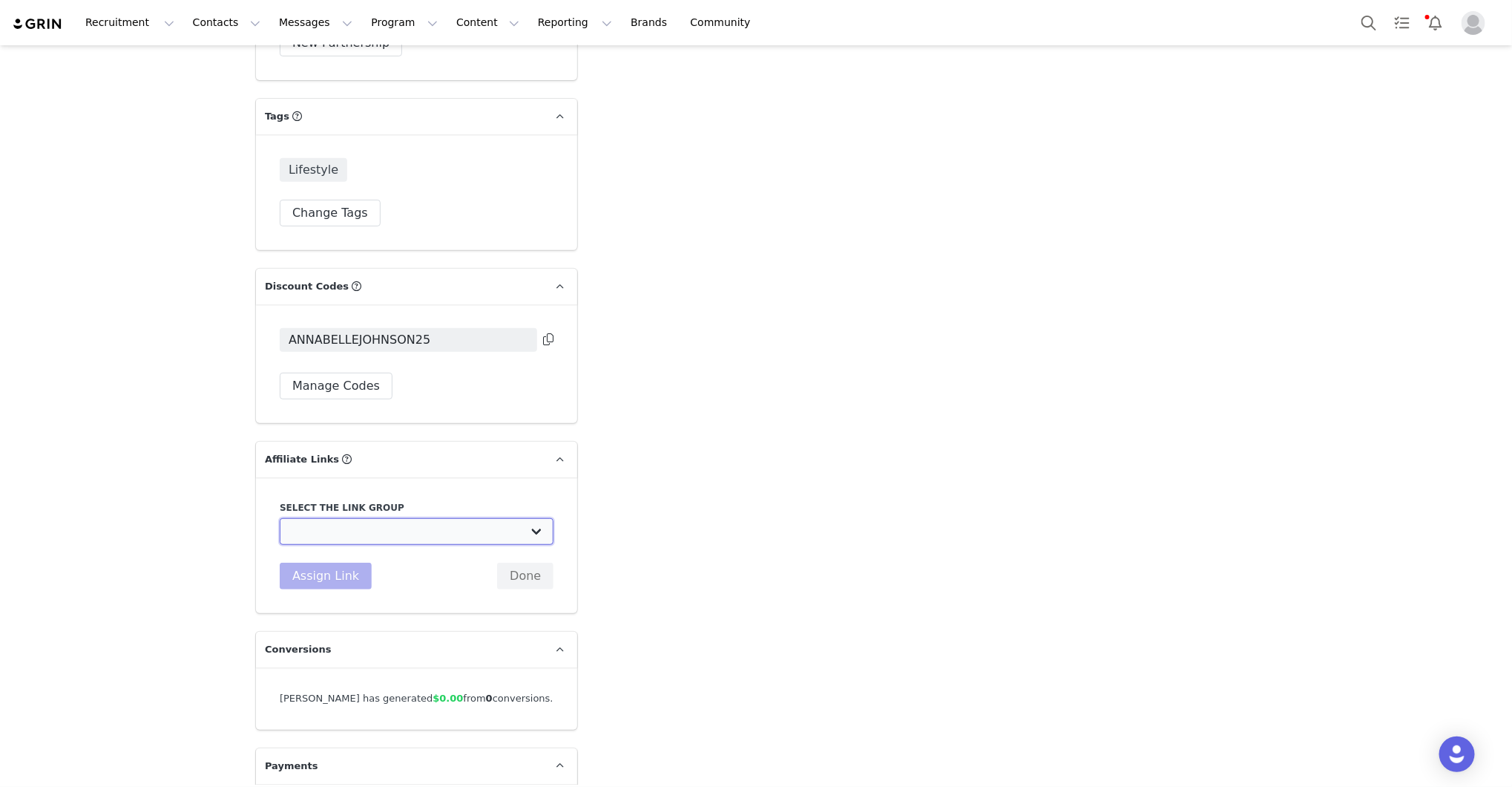
click at [359, 519] on select "Scout & Cellar Grin: [URL][DOMAIN_NAME]" at bounding box center [416, 531] width 274 height 27
select select "33000"
click at [358, 563] on button "Assign Link" at bounding box center [325, 576] width 92 height 27
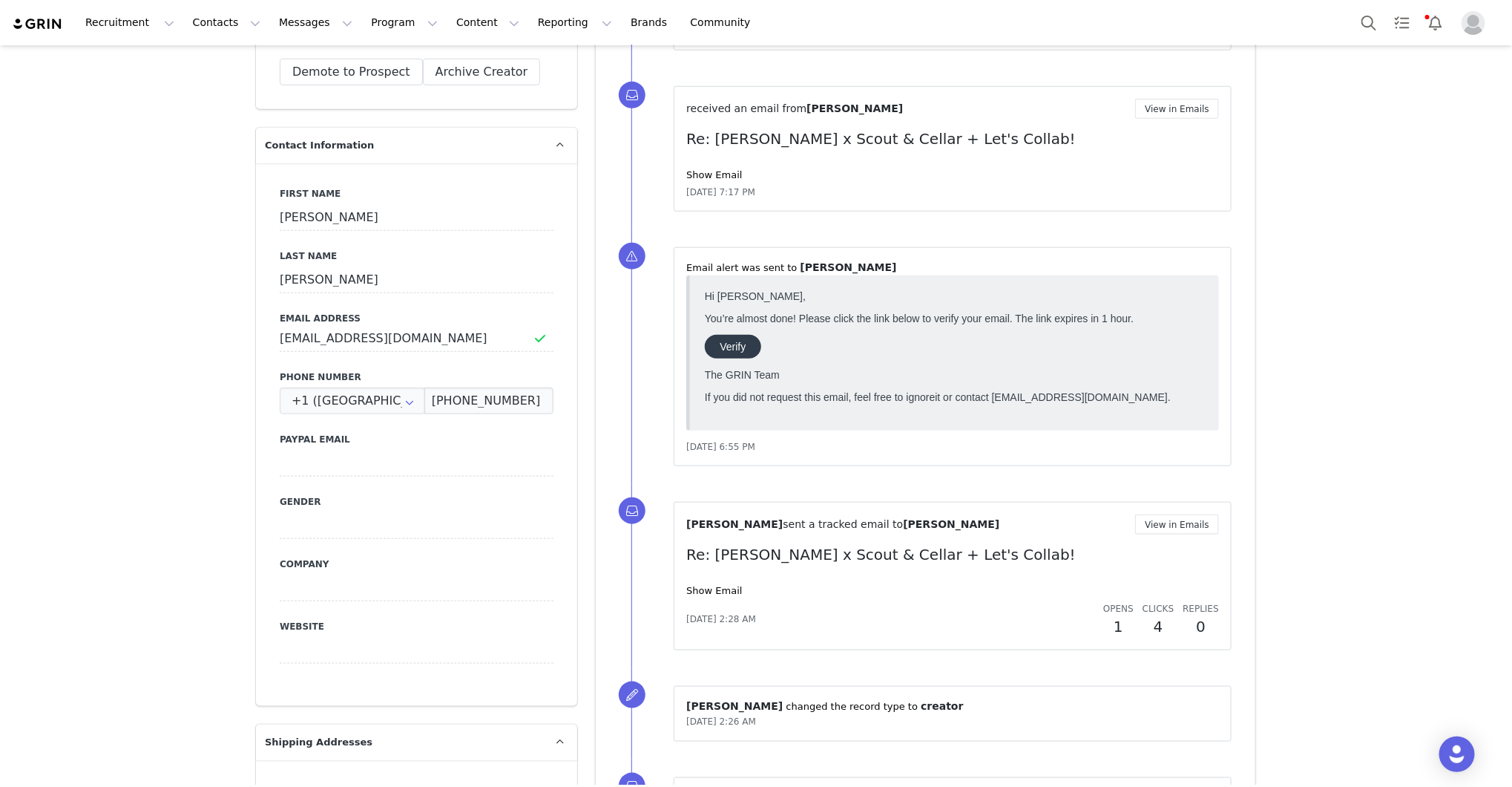
scroll to position [592, 0]
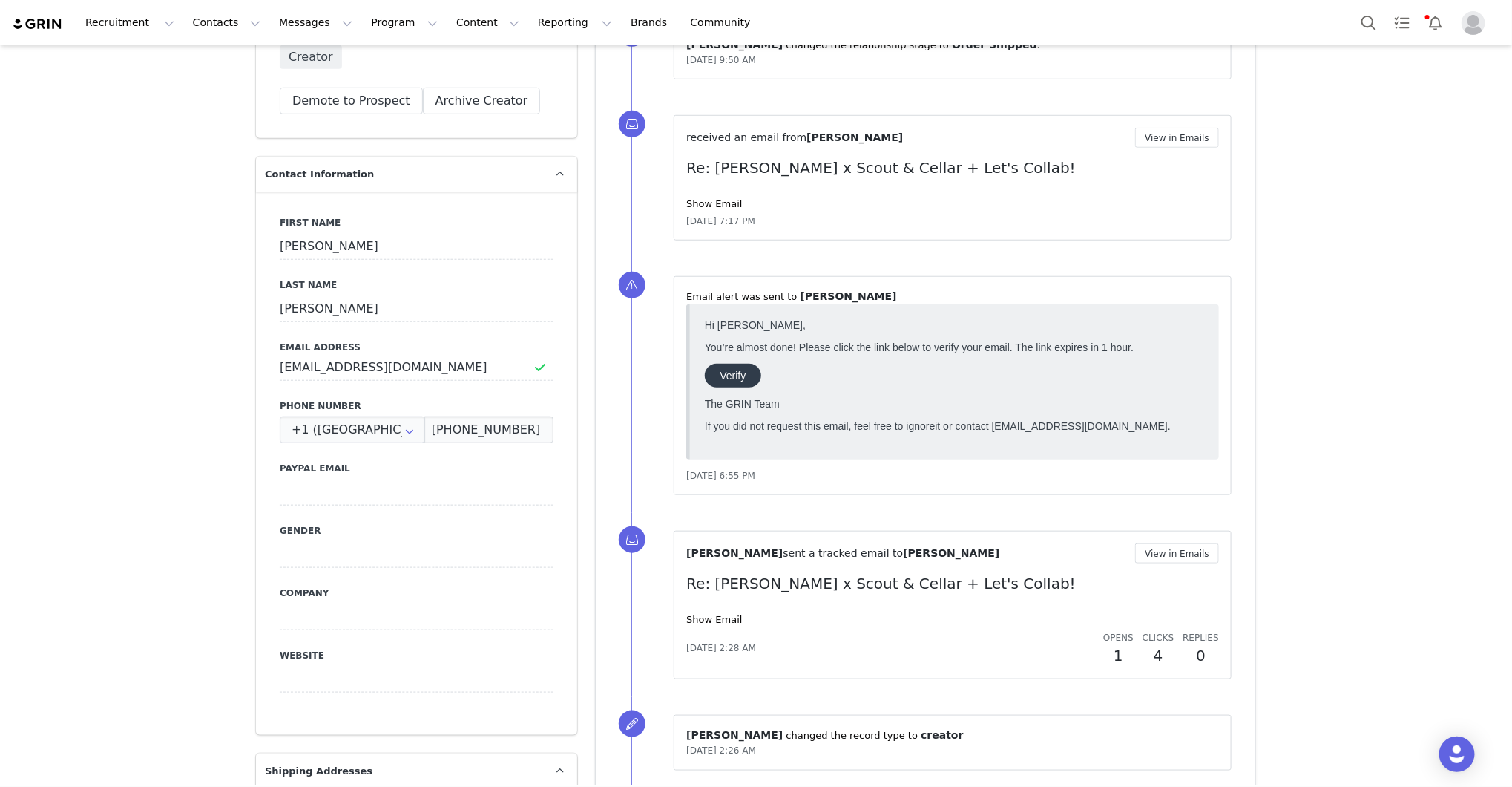
drag, startPoint x: 1496, startPoint y: 206, endPoint x: 1495, endPoint y: 61, distance: 145.0
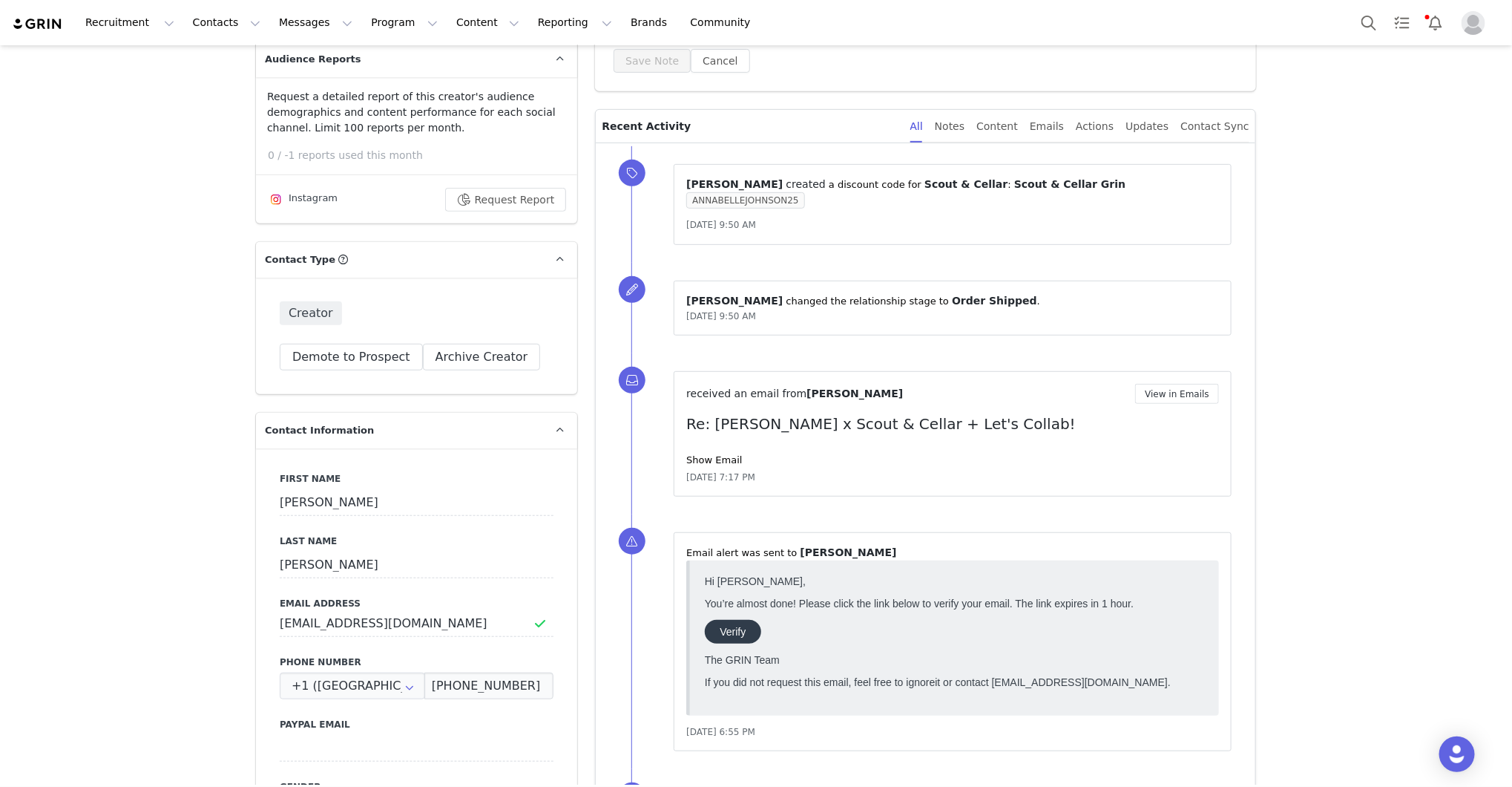
scroll to position [0, 0]
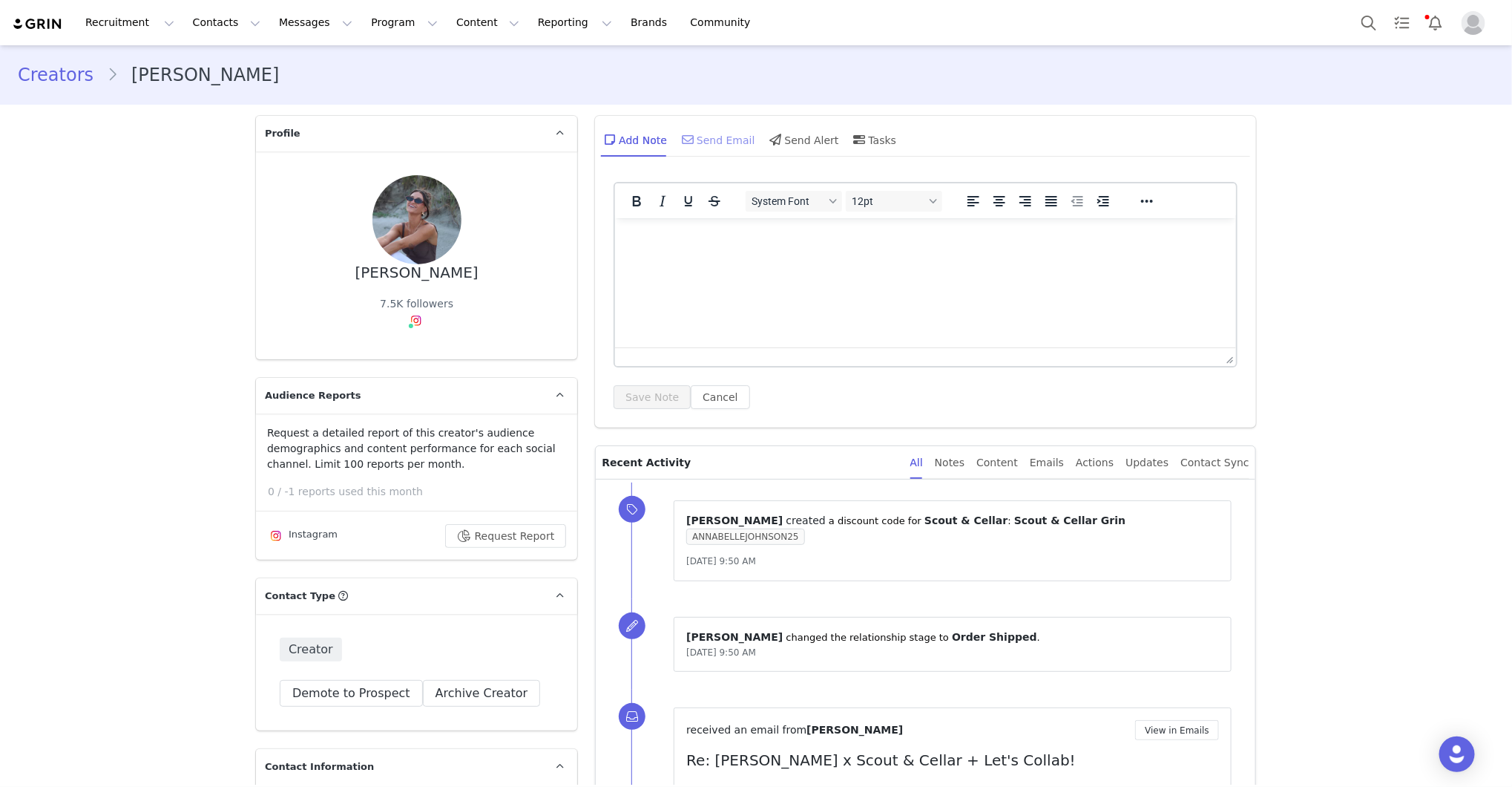
click at [744, 141] on div "Send Email" at bounding box center [717, 139] width 76 height 35
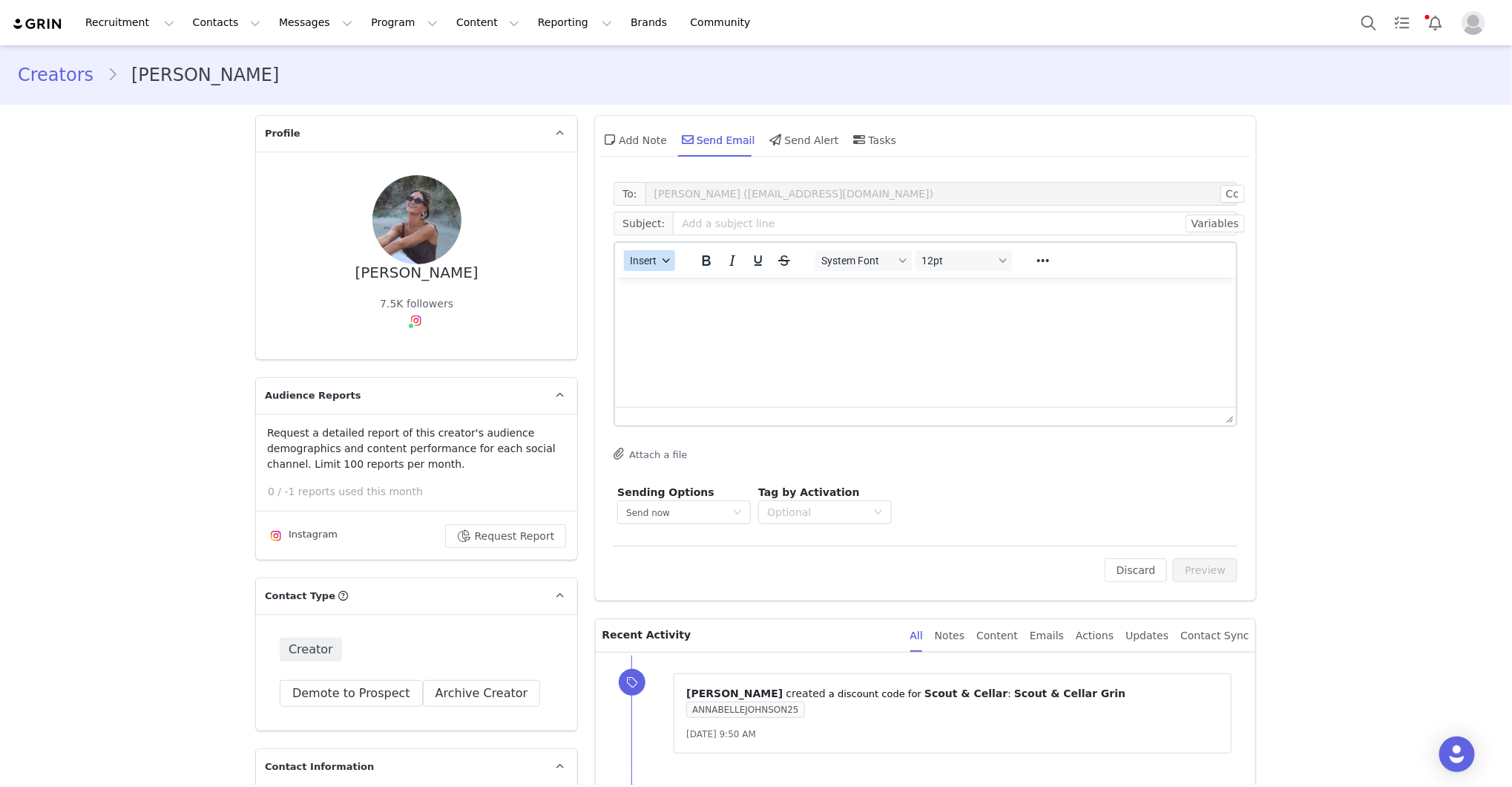
click at [663, 259] on icon "button" at bounding box center [666, 260] width 7 height 7
click at [668, 282] on div "Insert Template" at bounding box center [703, 285] width 133 height 18
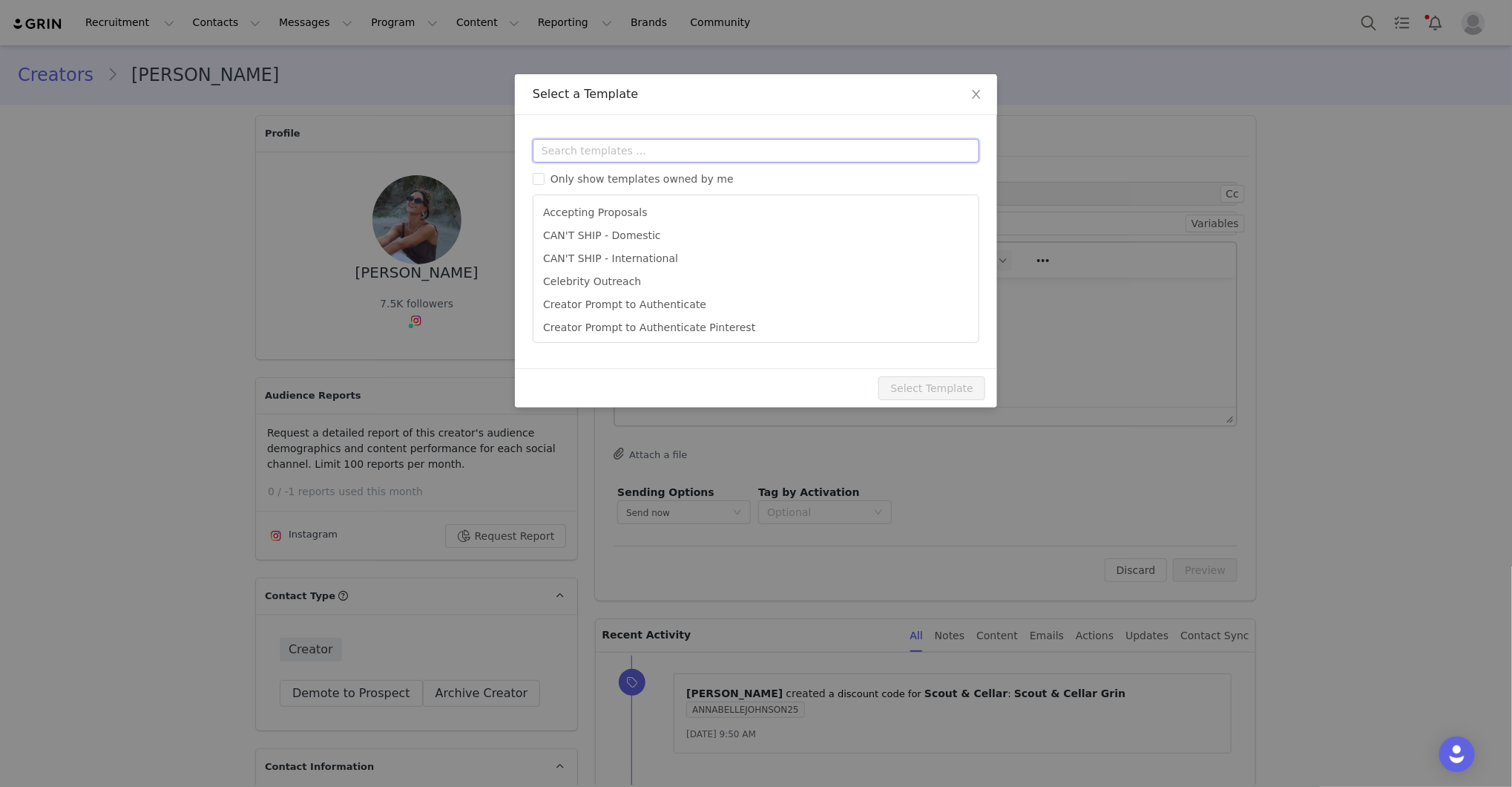
click at [715, 154] on input "text" at bounding box center [756, 151] width 447 height 24
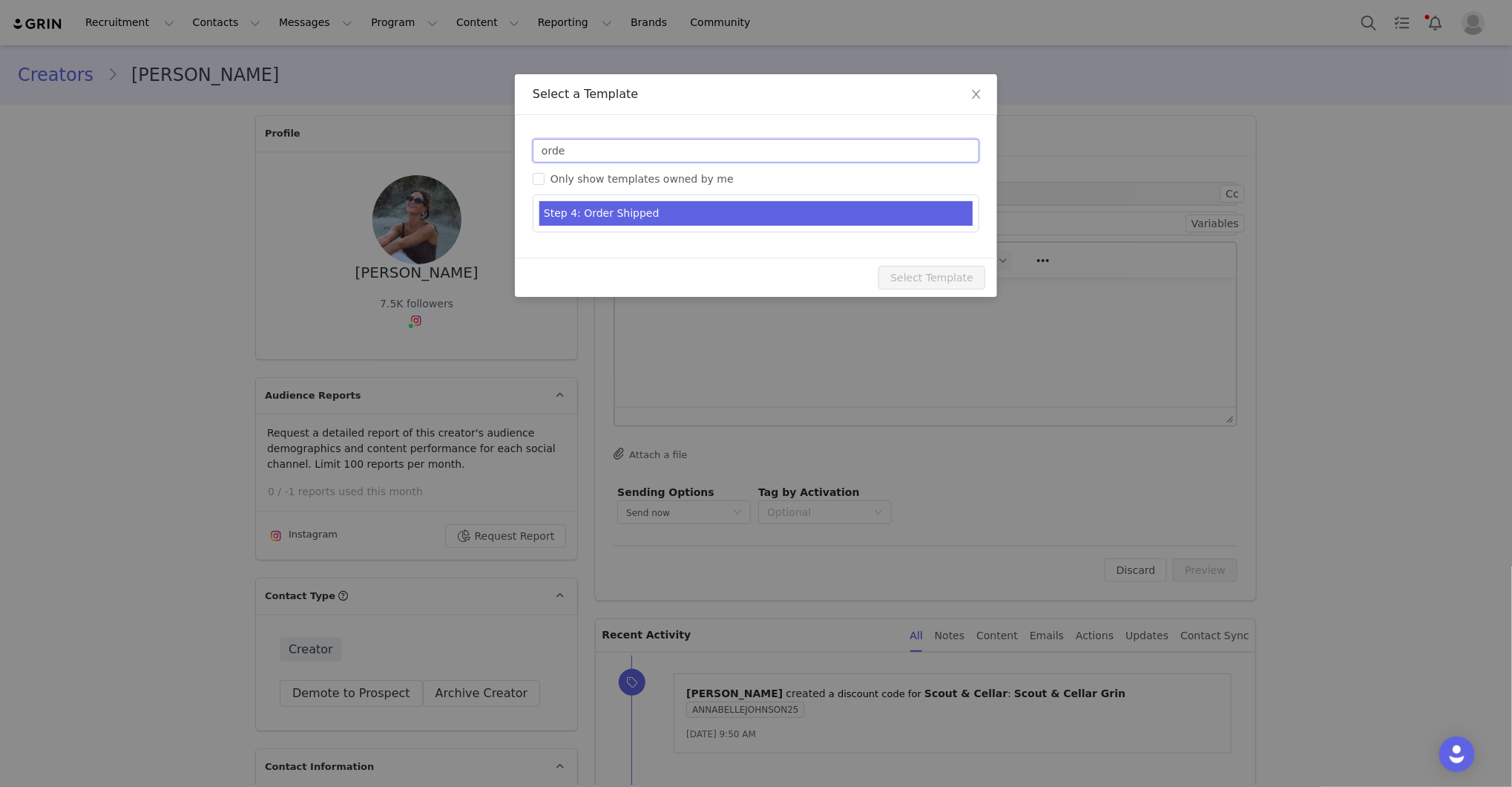
type input "orde"
type input "[first_name] x Scout & Cellar - Let's Collab!"
click at [633, 219] on li "Step 4: Order Shipped" at bounding box center [755, 213] width 433 height 24
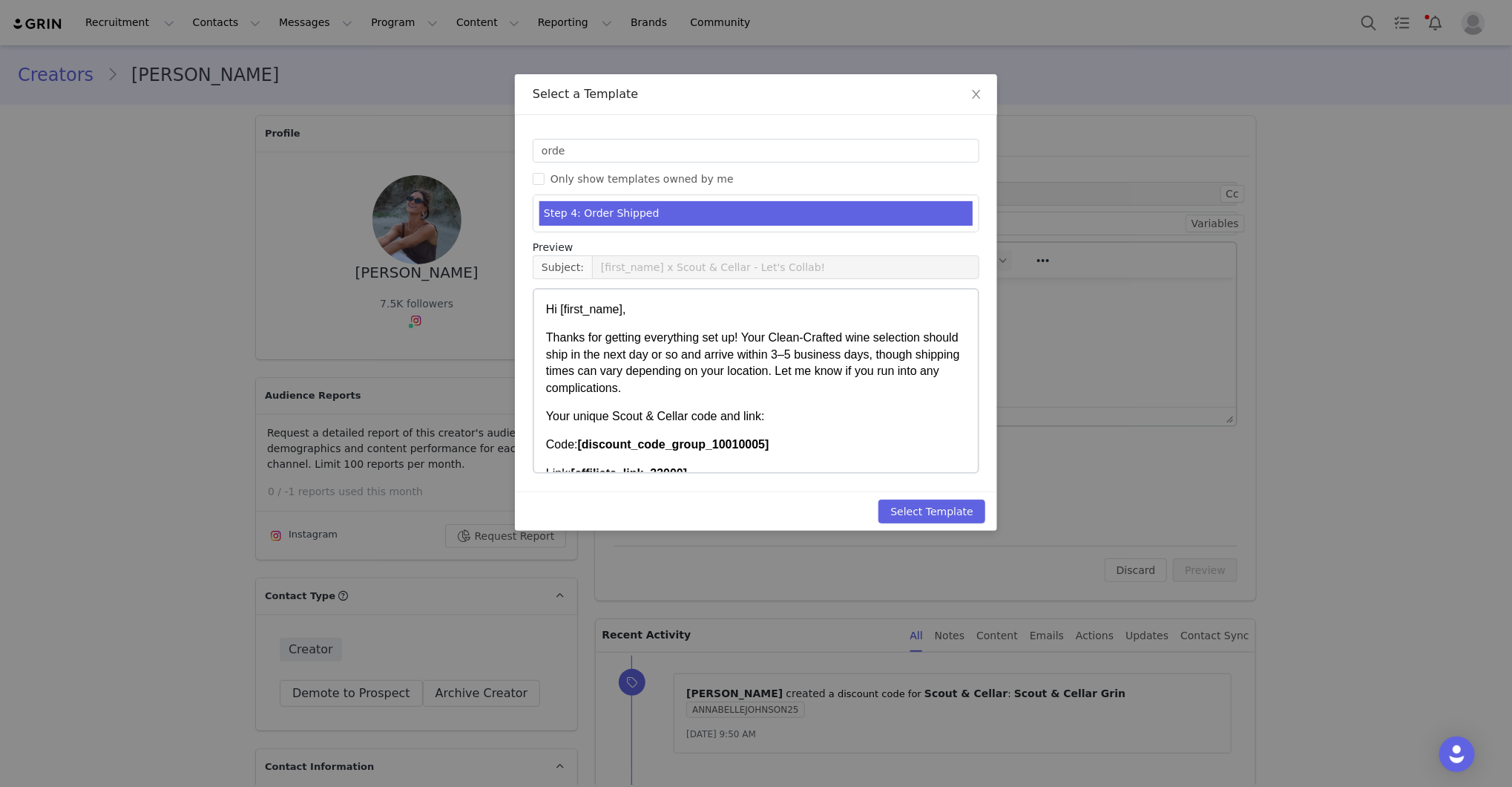
click at [912, 493] on div "Select Template" at bounding box center [756, 510] width 482 height 39
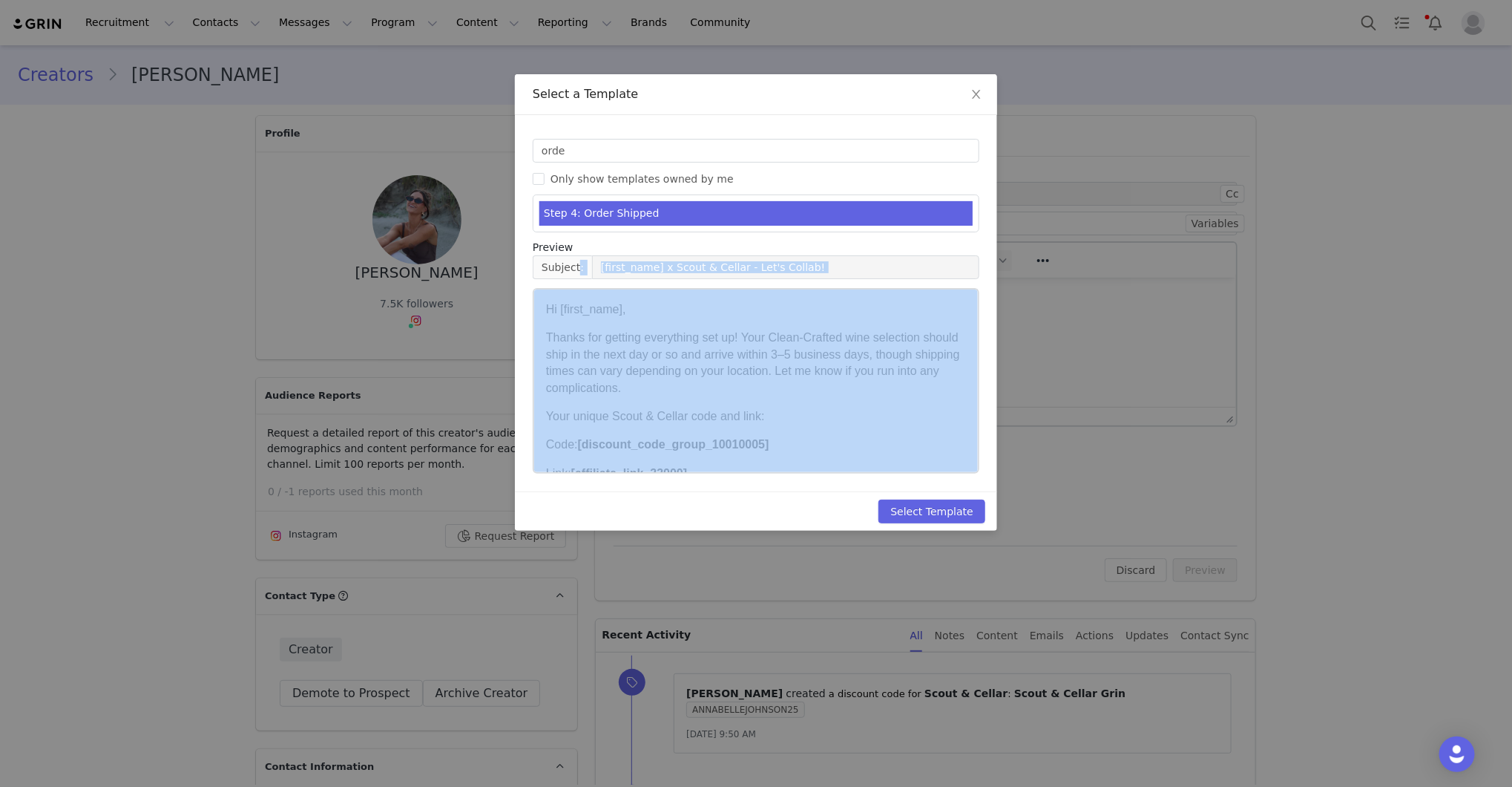
click at [912, 494] on div "Select Template" at bounding box center [756, 510] width 482 height 39
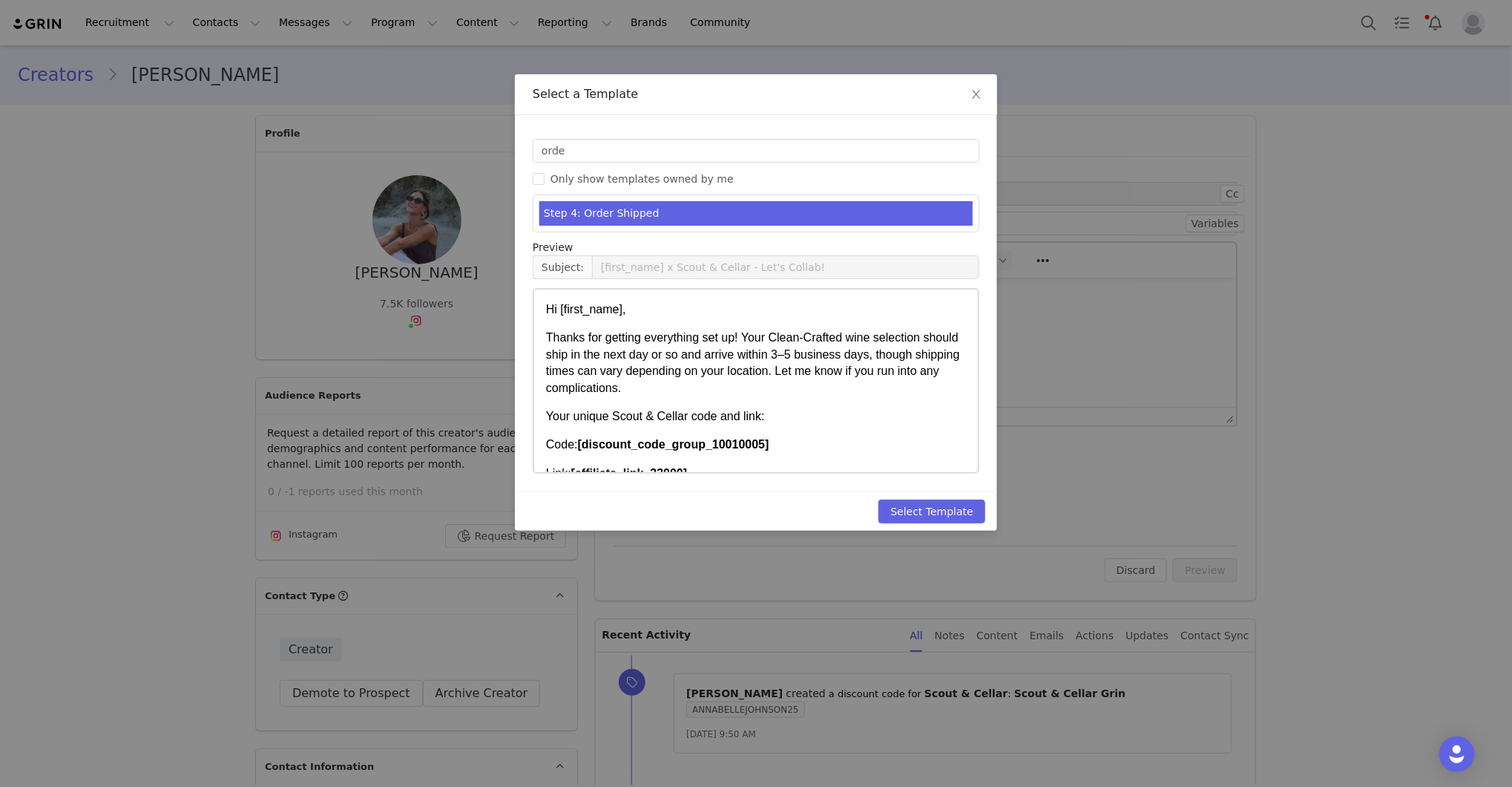
click at [912, 494] on div "Select Template" at bounding box center [756, 510] width 482 height 39
click at [915, 505] on button "Select Template" at bounding box center [931, 512] width 107 height 24
type input "[first_name] x Scout & Cellar - Let's Collab!"
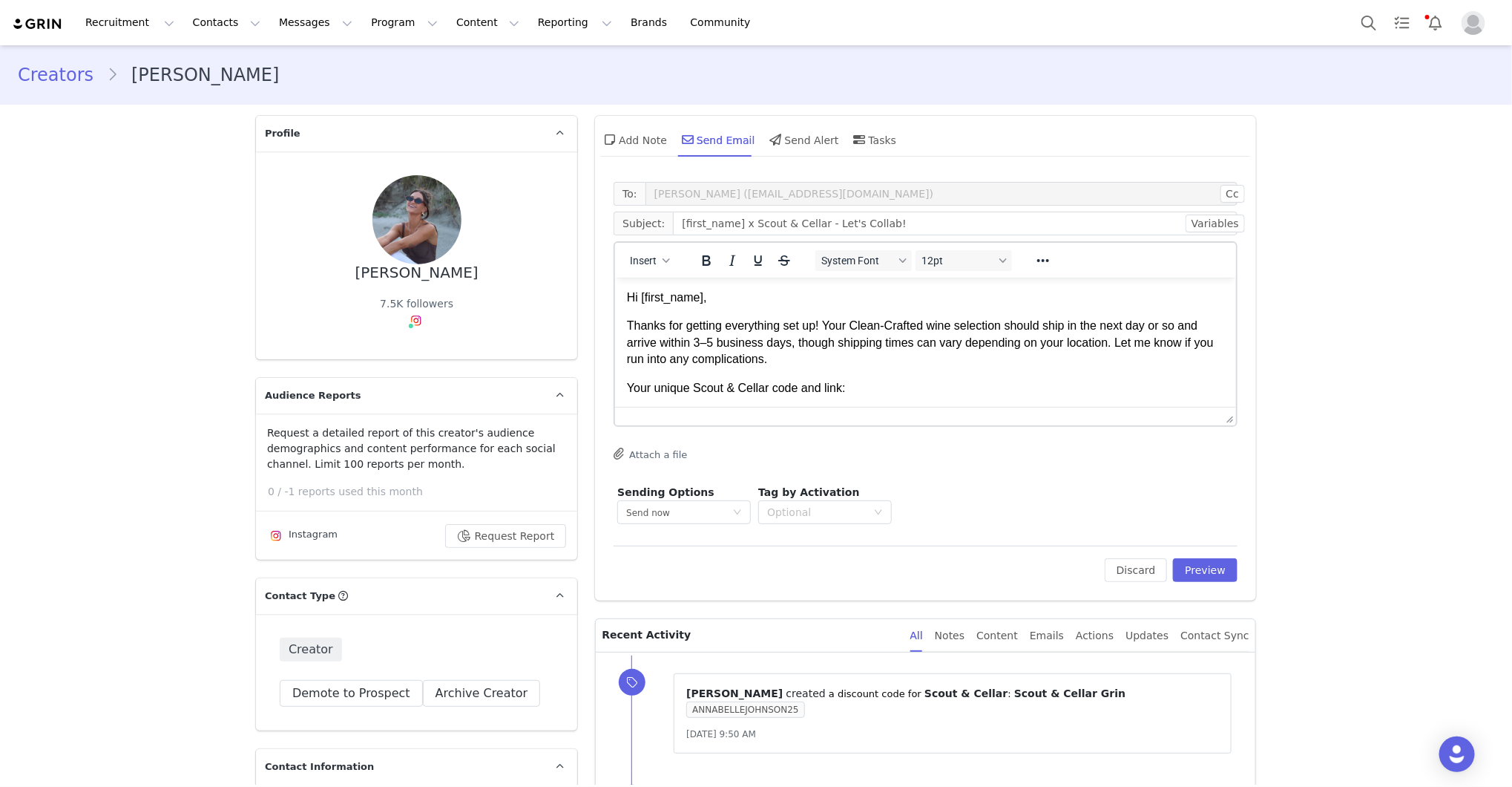
click at [730, 309] on body "Hi [first_name], Thanks for getting everything set up! Your Clean-Crafted wine …" at bounding box center [925, 526] width 597 height 475
click at [730, 297] on p "Hi First Name ," at bounding box center [925, 297] width 597 height 16
click at [1188, 562] on button "Preview" at bounding box center [1205, 570] width 64 height 24
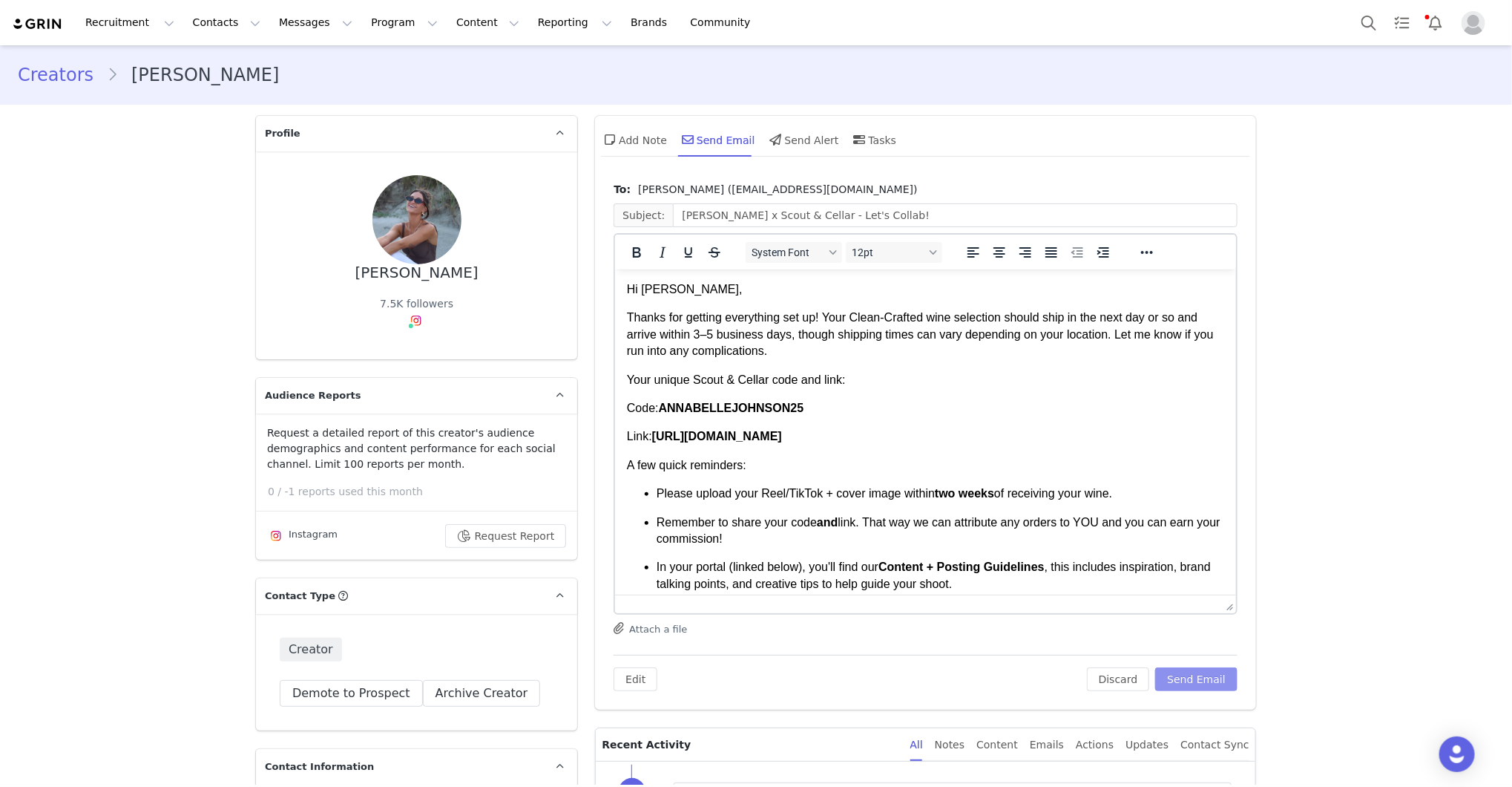
drag, startPoint x: 1231, startPoint y: 401, endPoint x: 1234, endPoint y: 596, distance: 195.0
click at [1196, 566] on p "In your portal (linked below), you'll find our Content + Posting Guidelines , t…" at bounding box center [940, 575] width 567 height 34
click at [1199, 677] on button "Send Email" at bounding box center [1196, 678] width 83 height 24
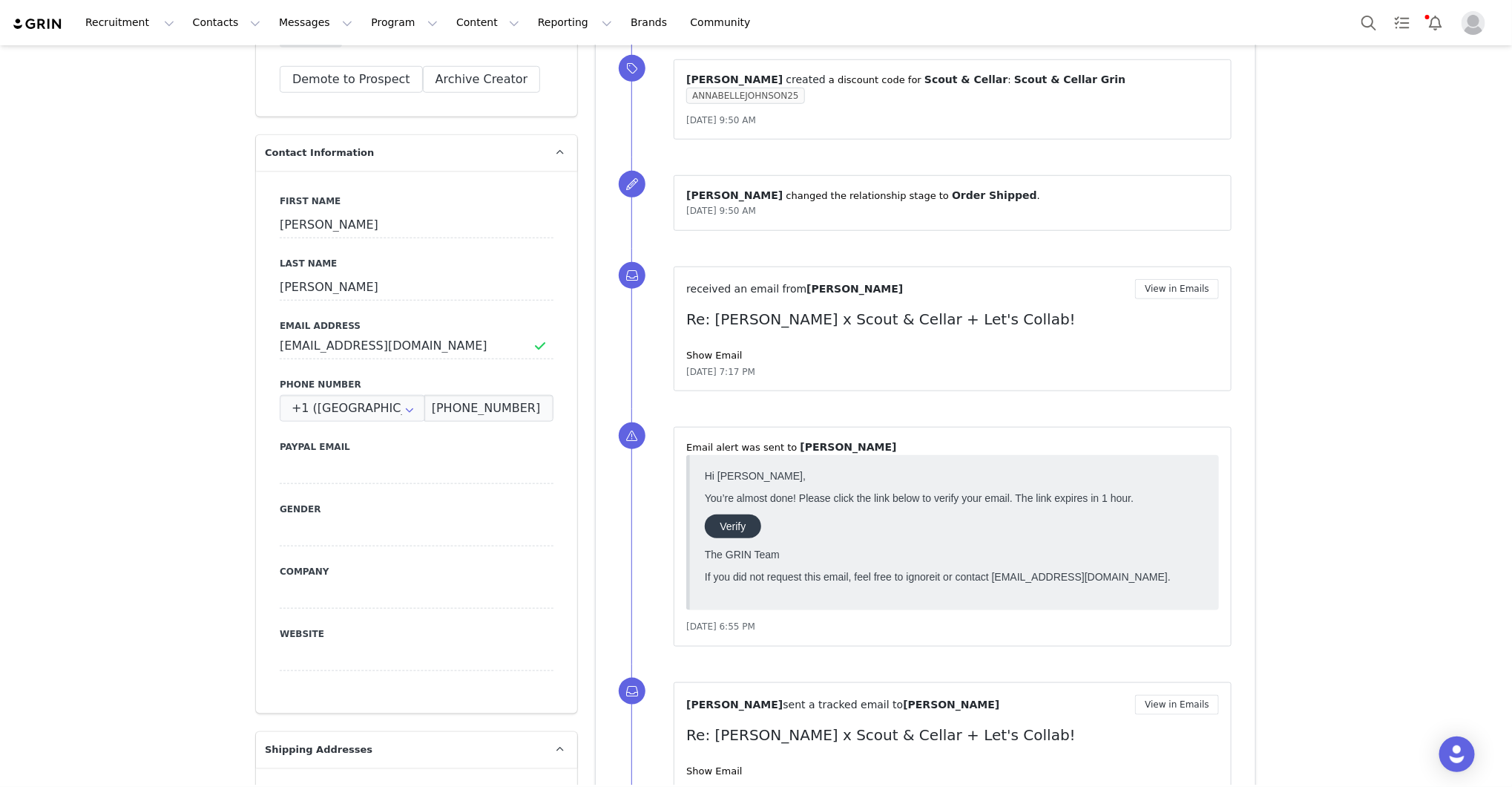
scroll to position [624, 0]
